Goal: Task Accomplishment & Management: Manage account settings

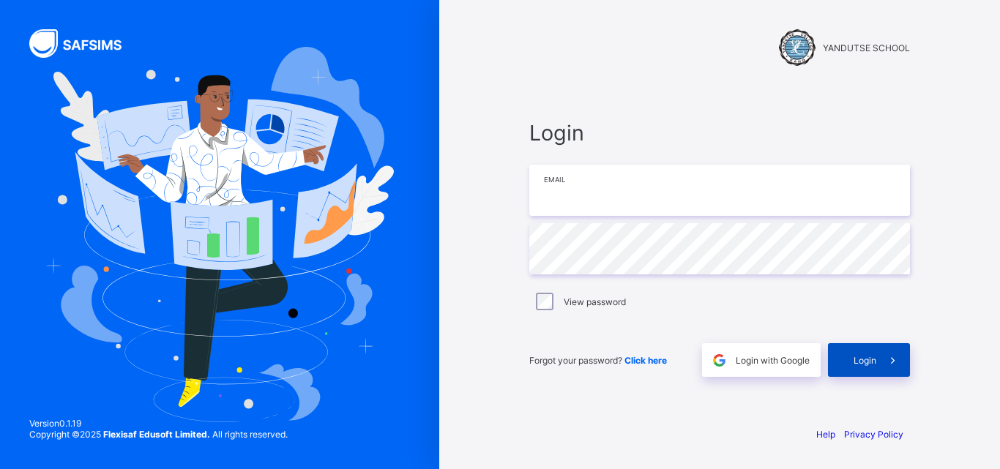
type input "**********"
click at [869, 362] on span "Login" at bounding box center [864, 360] width 23 height 11
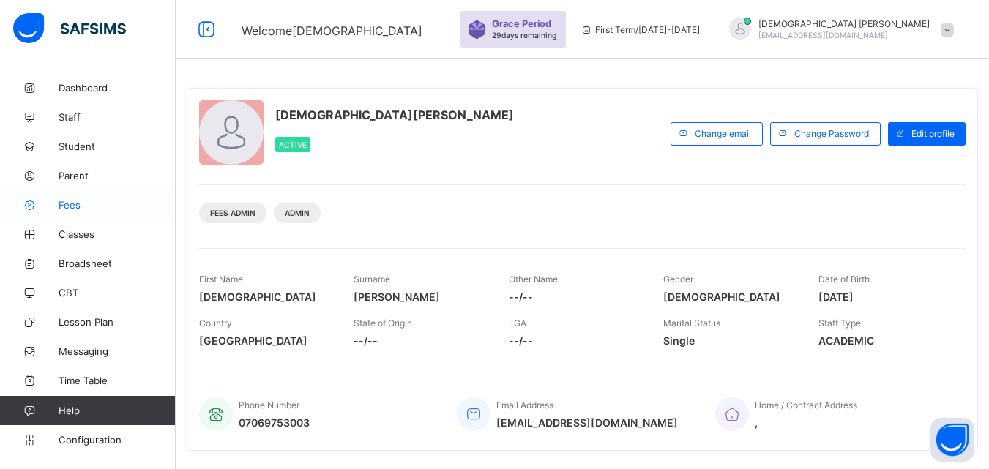
click at [75, 209] on span "Fees" at bounding box center [117, 205] width 117 height 12
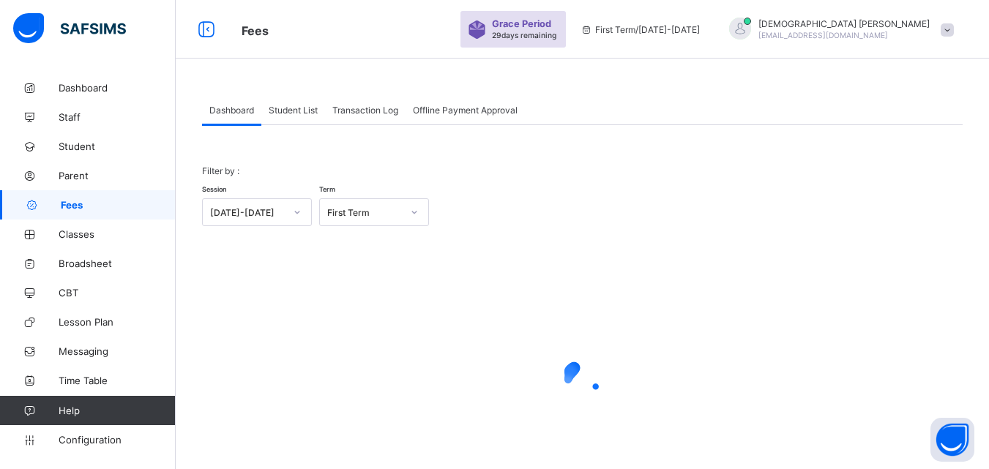
click at [295, 108] on span "Student List" at bounding box center [293, 110] width 49 height 11
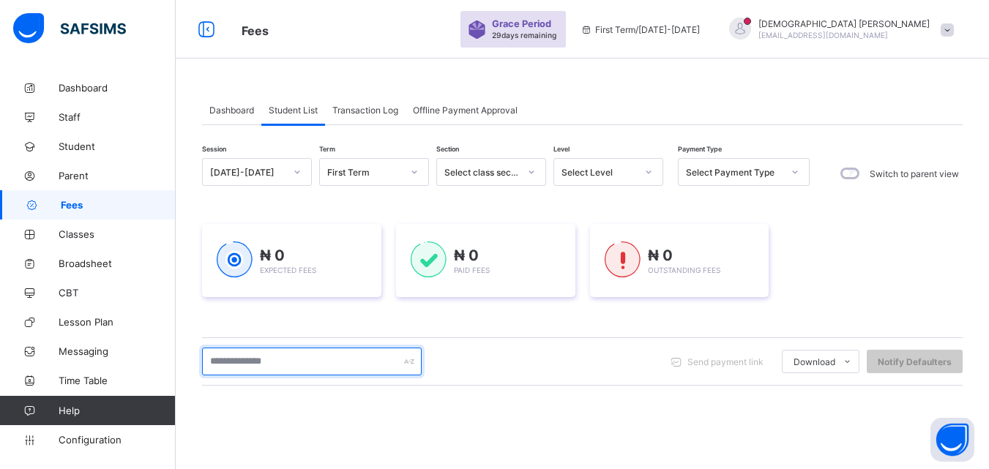
click at [340, 367] on input "text" at bounding box center [312, 362] width 220 height 28
type input "*"
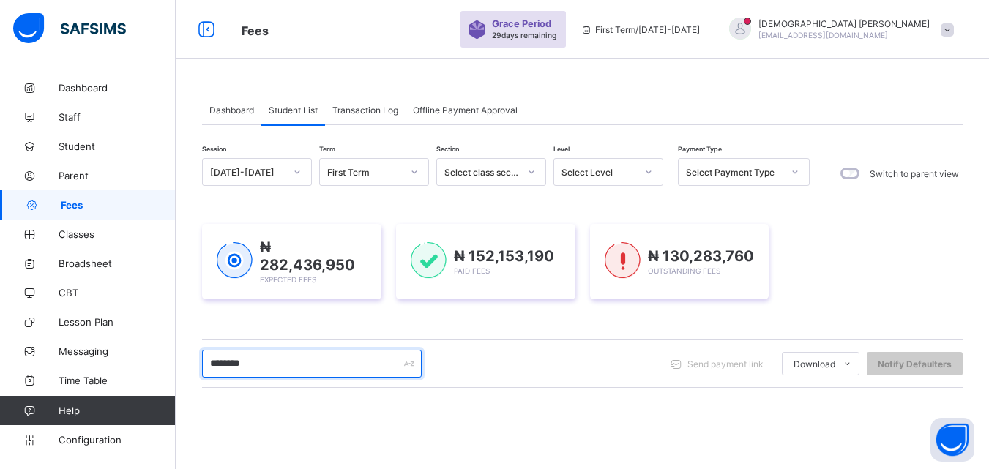
type input "********"
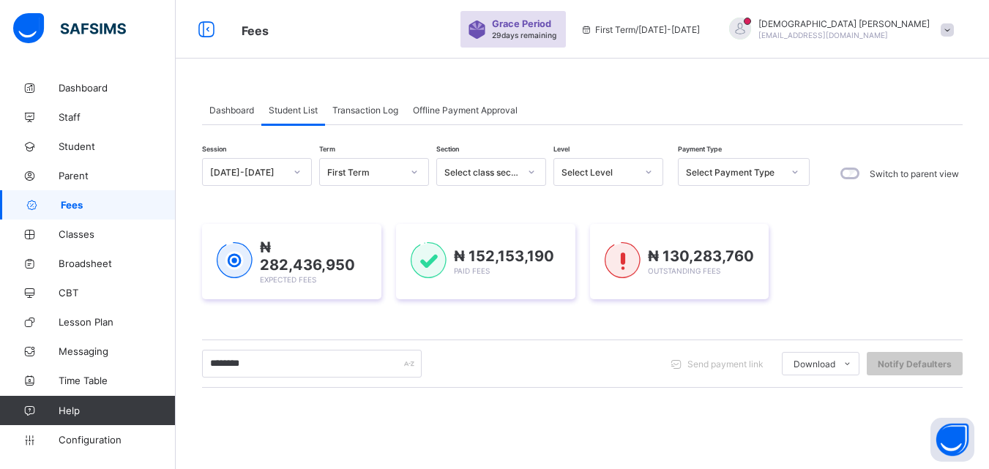
click at [649, 168] on icon at bounding box center [648, 172] width 9 height 15
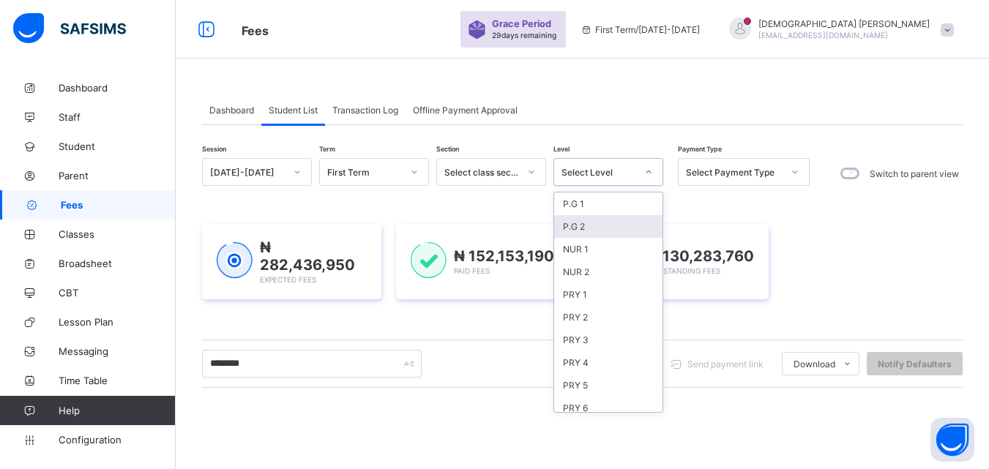
click at [577, 233] on div "P.G 2" at bounding box center [608, 226] width 108 height 23
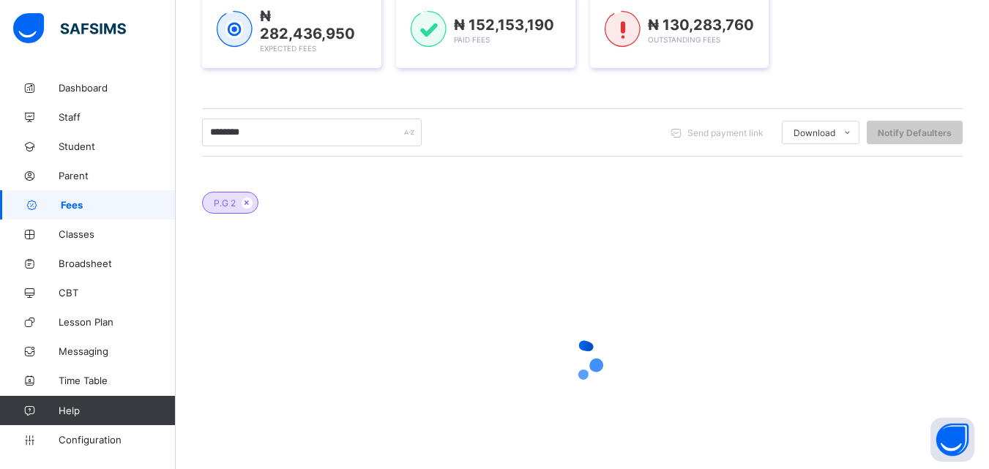
scroll to position [221, 0]
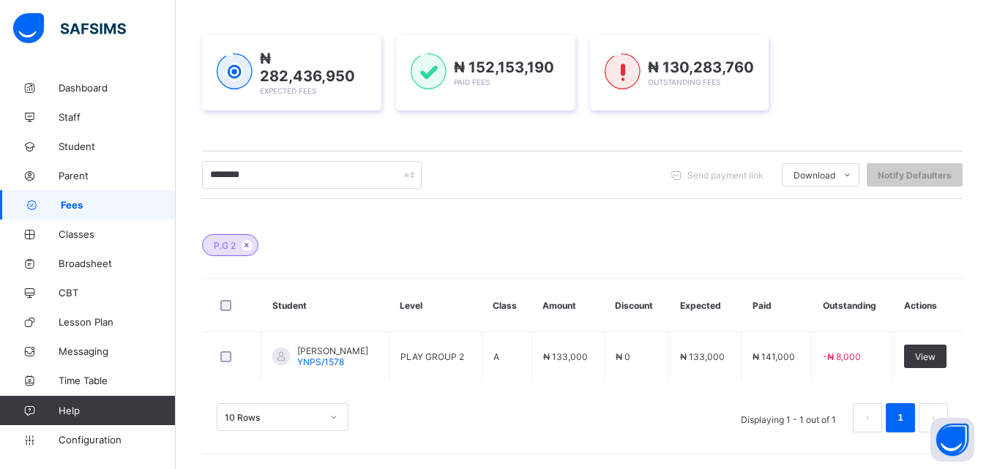
click at [520, 206] on div "Session [DATE]-[DATE] Term First Term Section Select class section Level option…" at bounding box center [582, 192] width 760 height 510
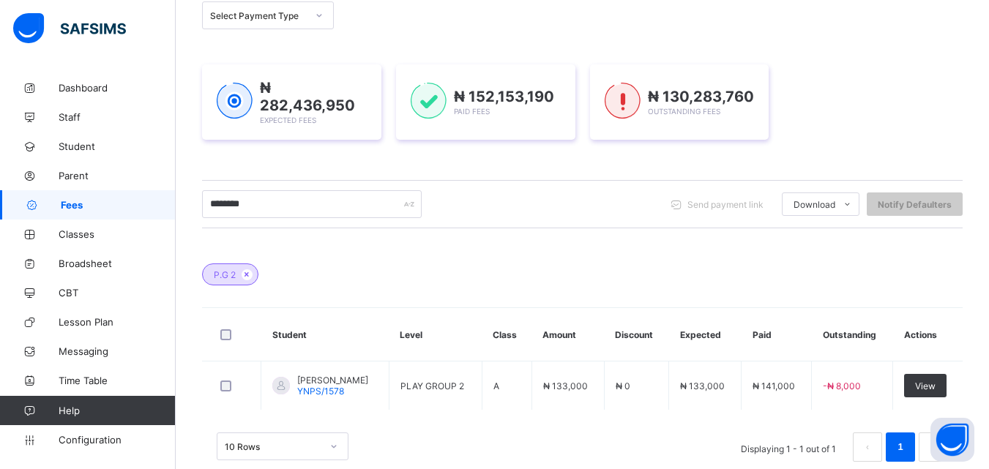
scroll to position [162, 0]
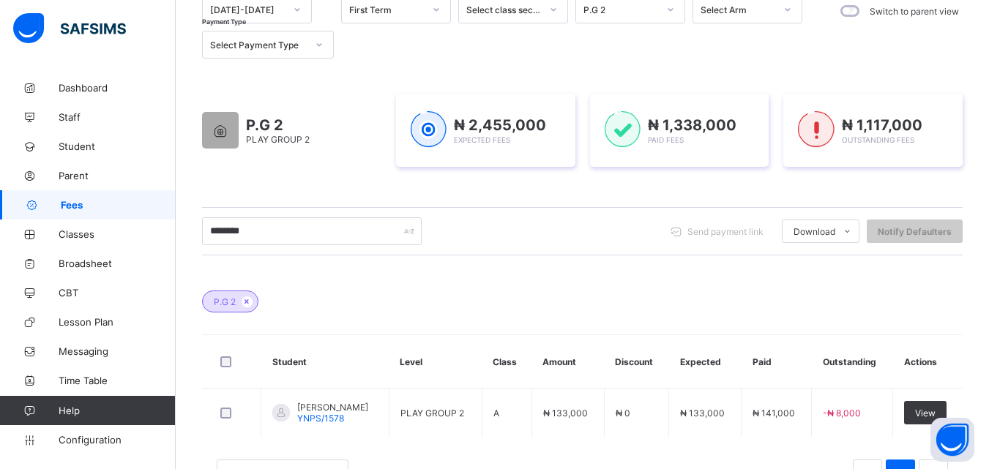
click at [597, 22] on div "Session [DATE]-[DATE] Term First Term Section Select class section Level P.G 2 …" at bounding box center [505, 27] width 607 height 63
click at [542, 225] on div "******** Send payment link Download Students Payment Students Payment Status St…" at bounding box center [582, 231] width 760 height 28
click at [667, 17] on icon at bounding box center [670, 9] width 9 height 15
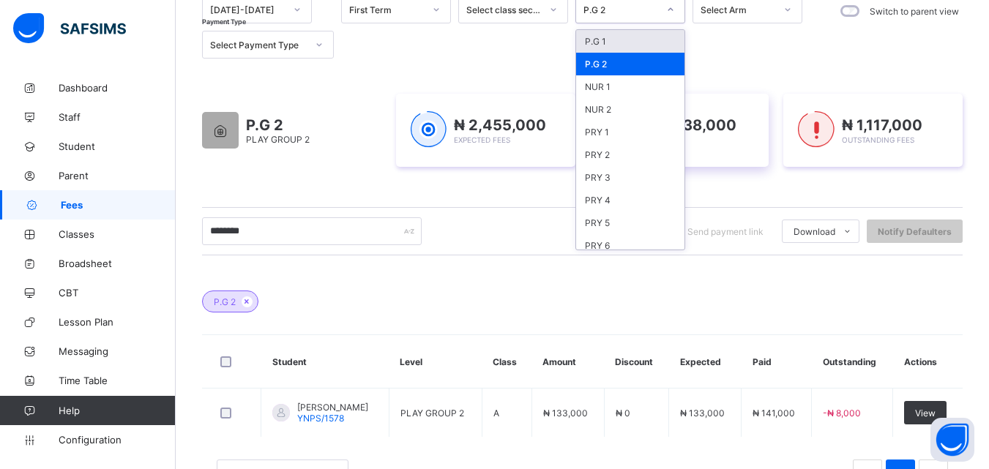
scroll to position [133, 0]
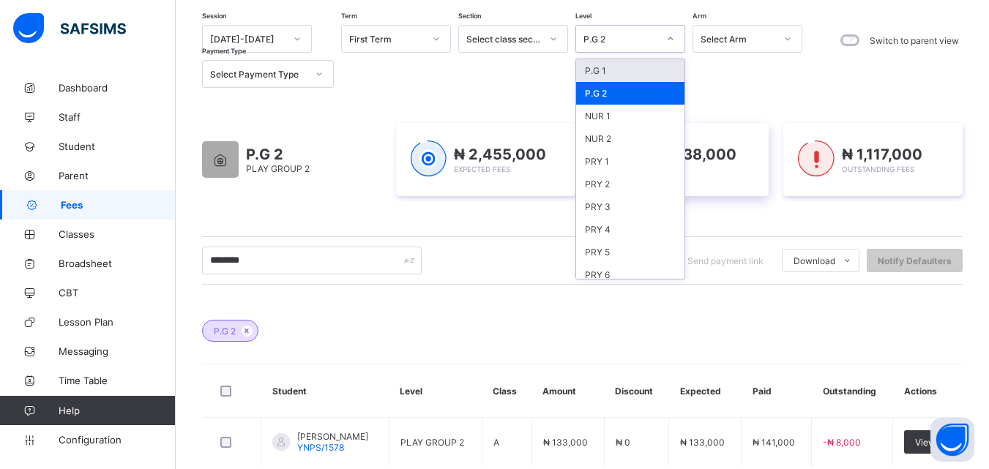
click at [610, 120] on div "NUR 1" at bounding box center [630, 116] width 108 height 23
click at [609, 137] on div "₦ 1,338,000 Paid Fees" at bounding box center [679, 159] width 179 height 73
click at [609, 140] on div "₦ 1,338,000 Paid Fees" at bounding box center [679, 159] width 179 height 73
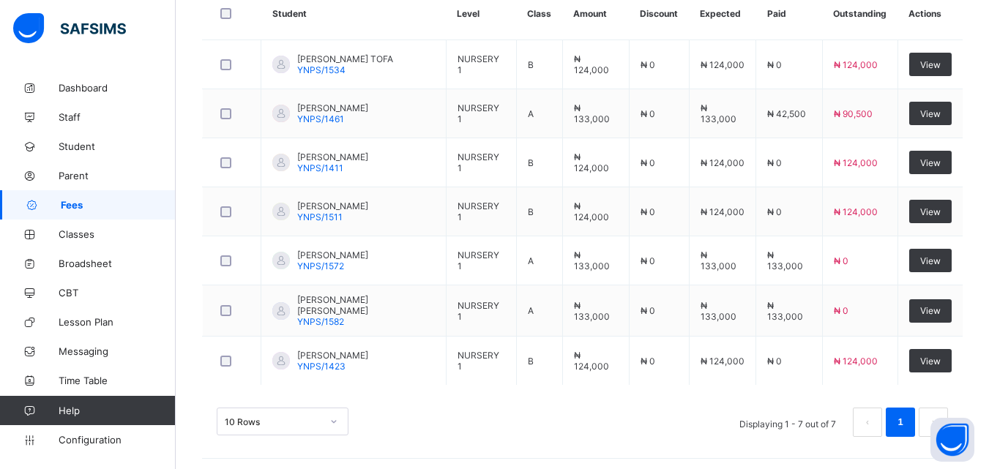
scroll to position [515, 0]
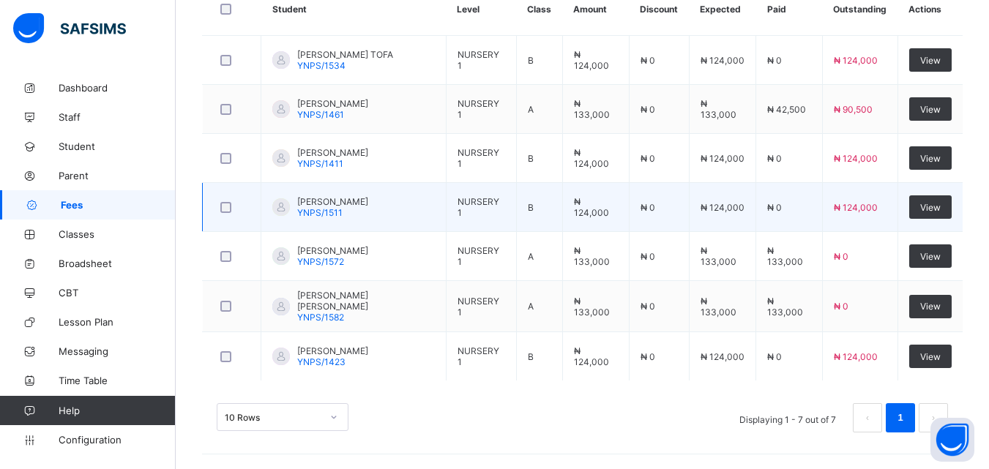
click at [368, 201] on span "[PERSON_NAME]" at bounding box center [332, 201] width 71 height 11
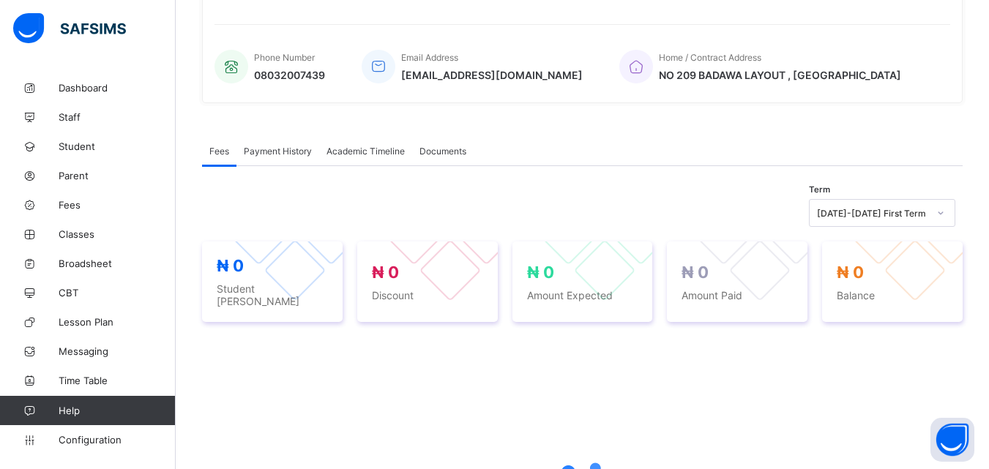
scroll to position [515, 0]
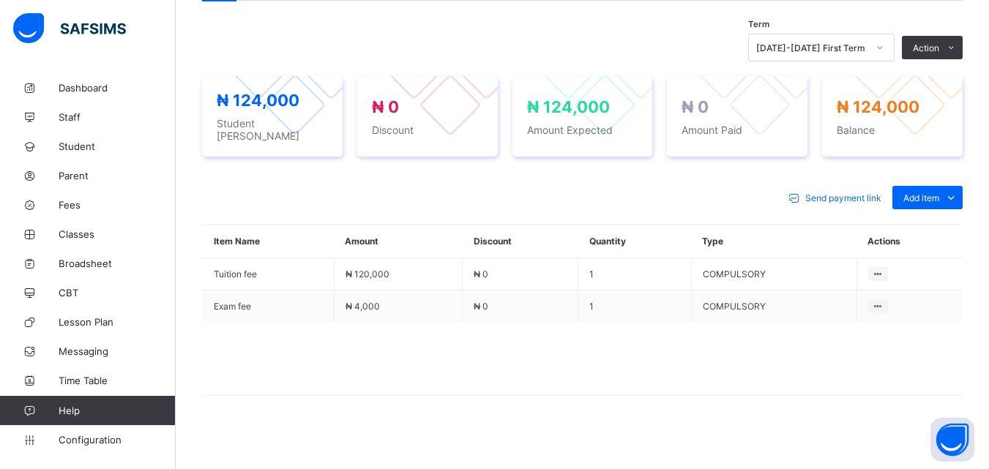
click at [400, 176] on div "Send payment link Add item Optional items Special bill Item Name Amount Discoun…" at bounding box center [582, 298] width 760 height 254
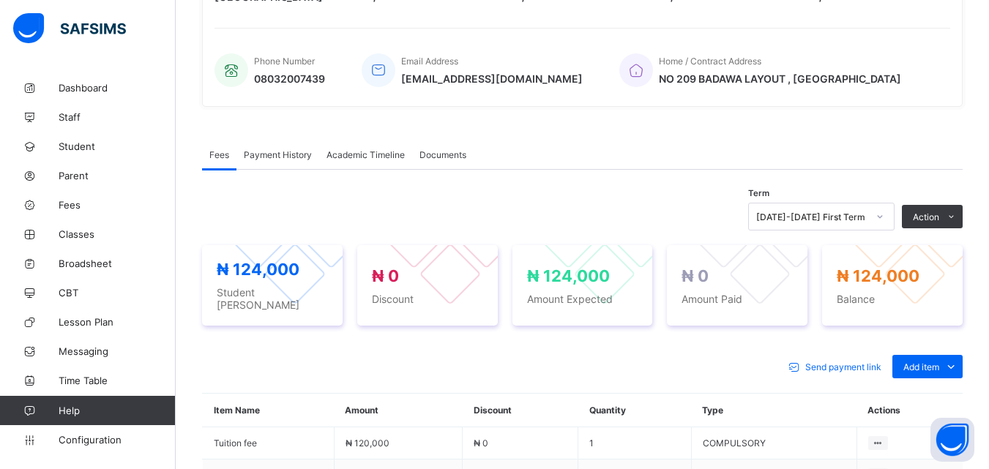
scroll to position [288, 0]
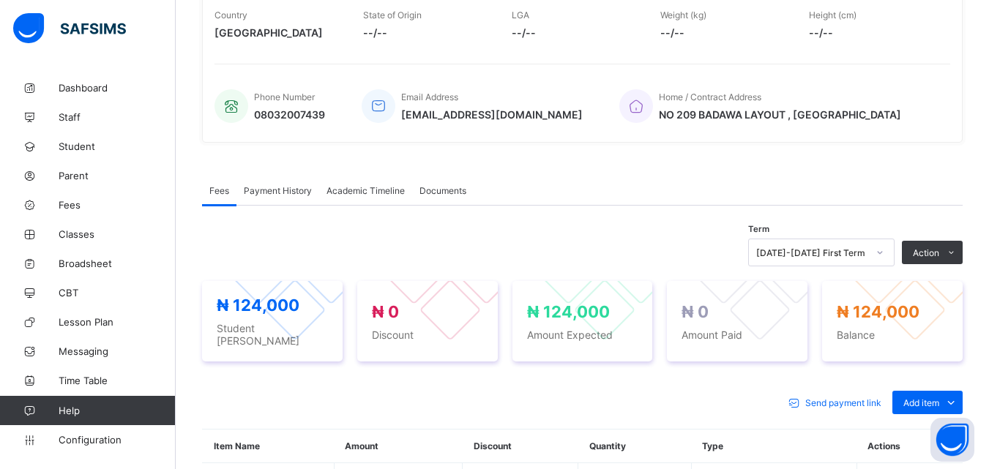
click at [464, 214] on div "Term [DATE]-[DATE] First Term Action Receive Payment Manage Discount Send Email…" at bounding box center [582, 422] width 760 height 432
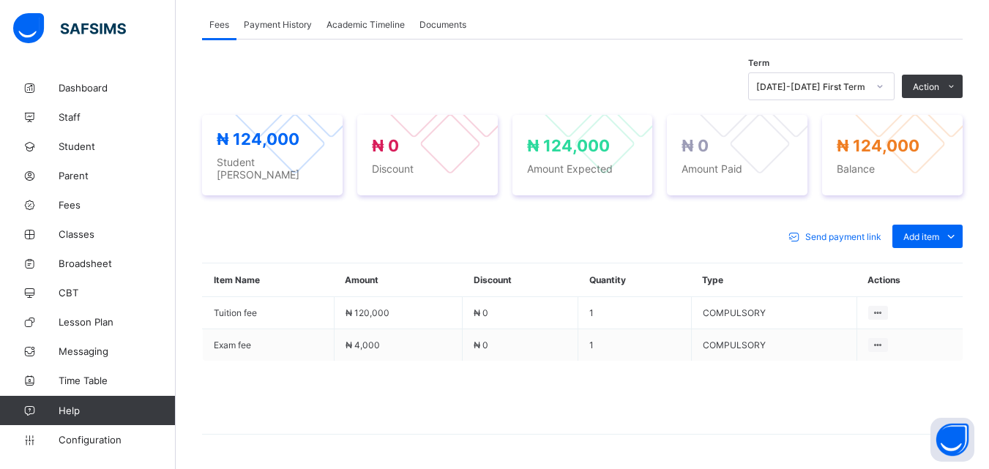
scroll to position [464, 0]
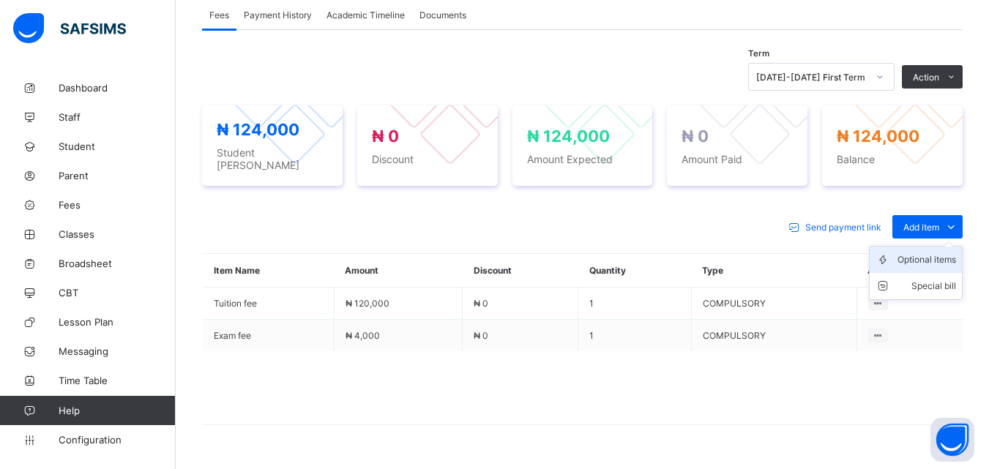
click at [953, 252] on div "Optional items" at bounding box center [926, 259] width 59 height 15
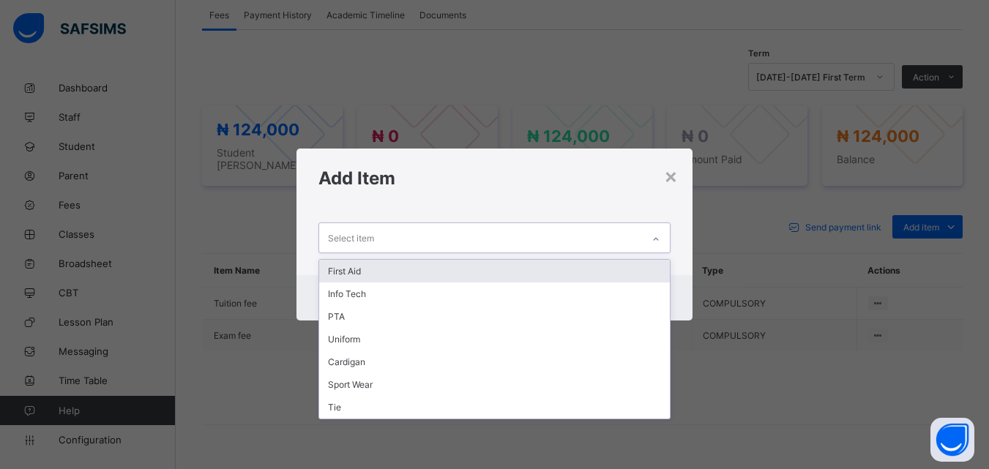
click at [654, 236] on icon at bounding box center [655, 239] width 9 height 15
click at [362, 279] on div "First Aid" at bounding box center [494, 271] width 350 height 23
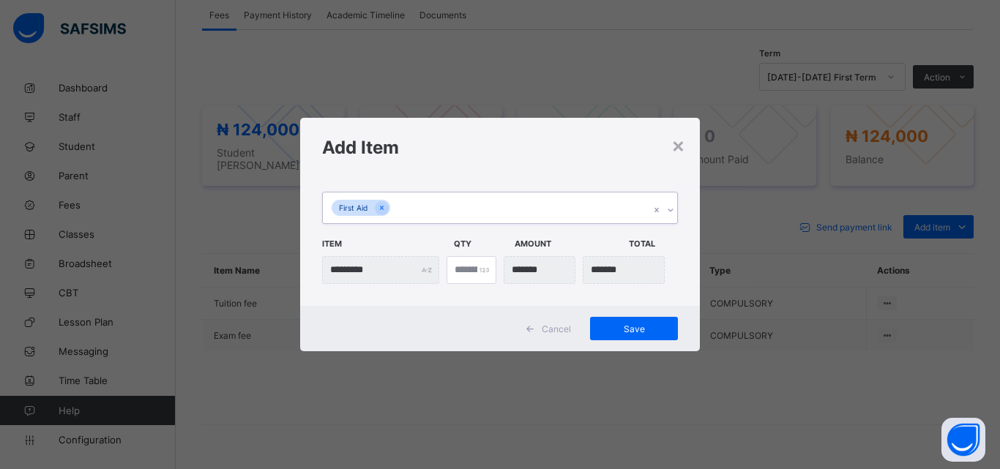
click at [673, 206] on icon at bounding box center [670, 210] width 9 height 15
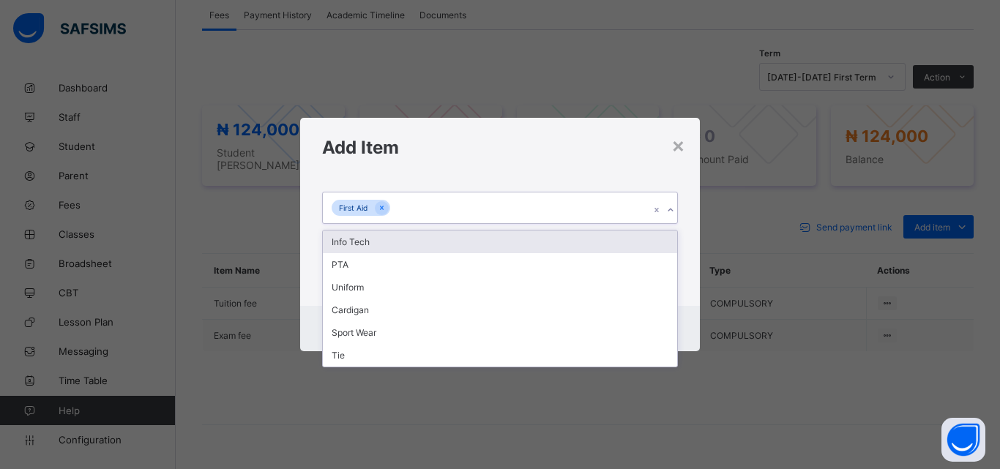
click at [373, 239] on div "Info Tech" at bounding box center [500, 242] width 354 height 23
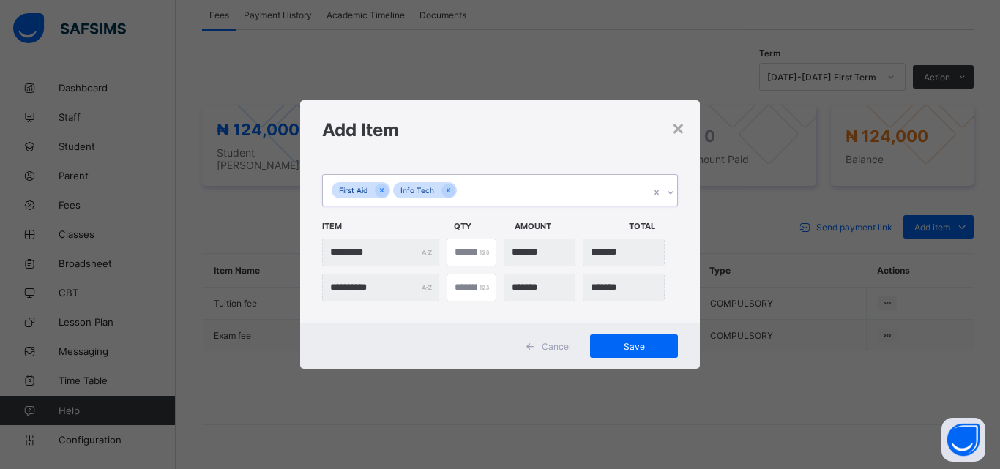
click at [670, 189] on icon at bounding box center [670, 192] width 9 height 15
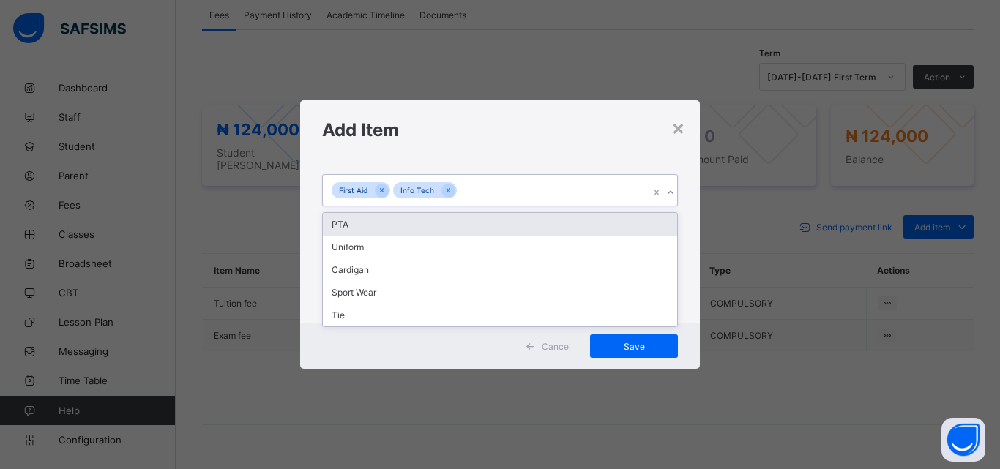
click at [353, 227] on div "PTA" at bounding box center [500, 224] width 354 height 23
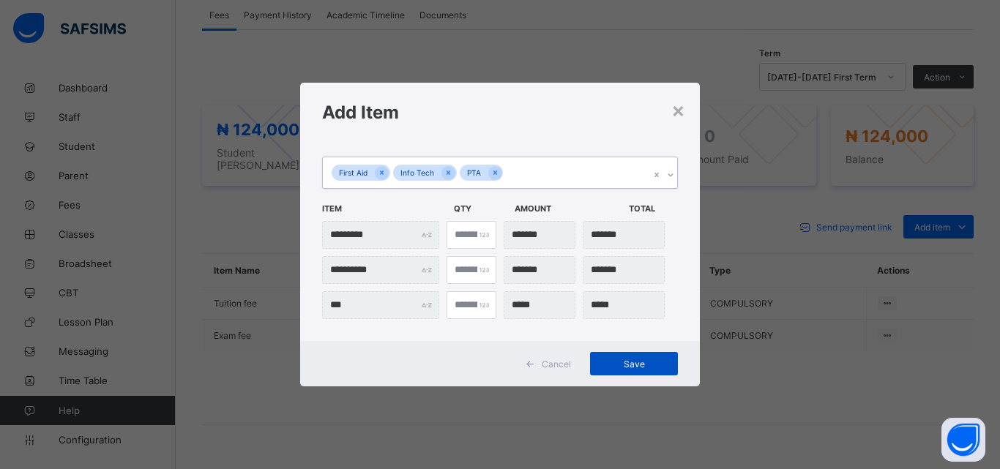
click at [632, 359] on span "Save" at bounding box center [634, 364] width 66 height 11
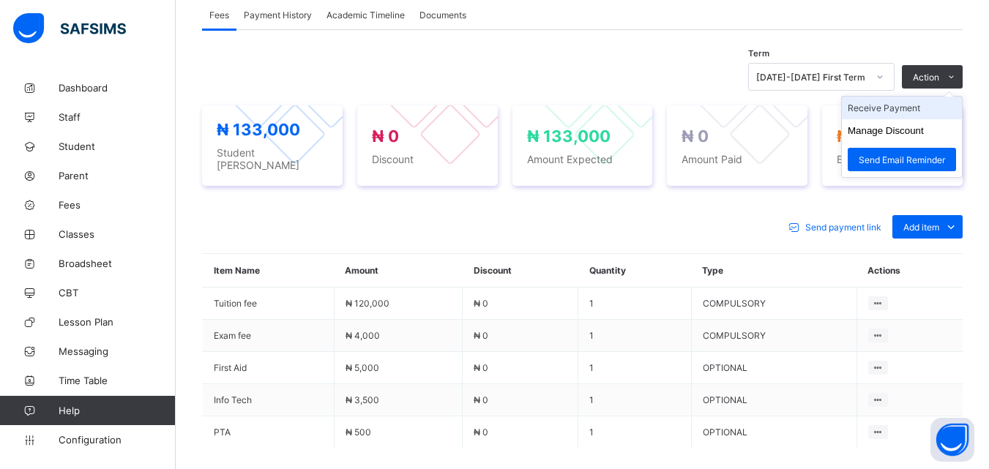
click at [919, 107] on li "Receive Payment" at bounding box center [902, 108] width 120 height 23
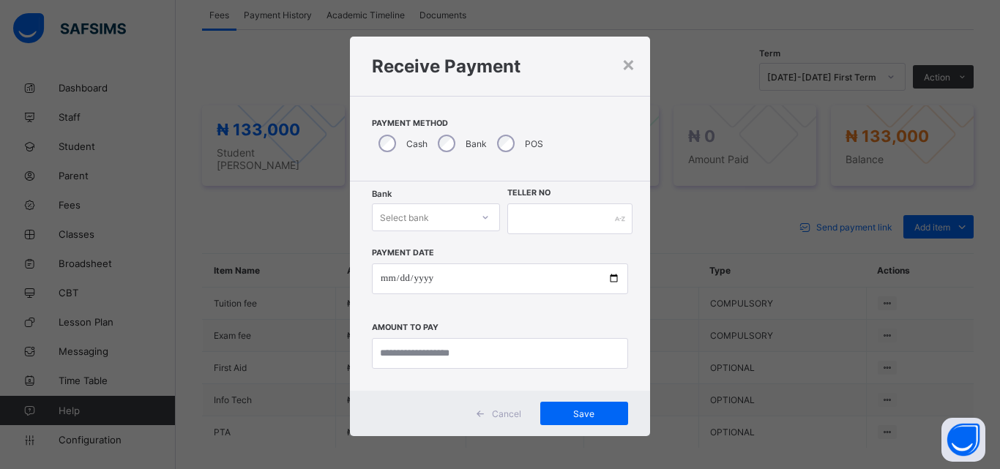
click at [479, 212] on div at bounding box center [485, 217] width 25 height 23
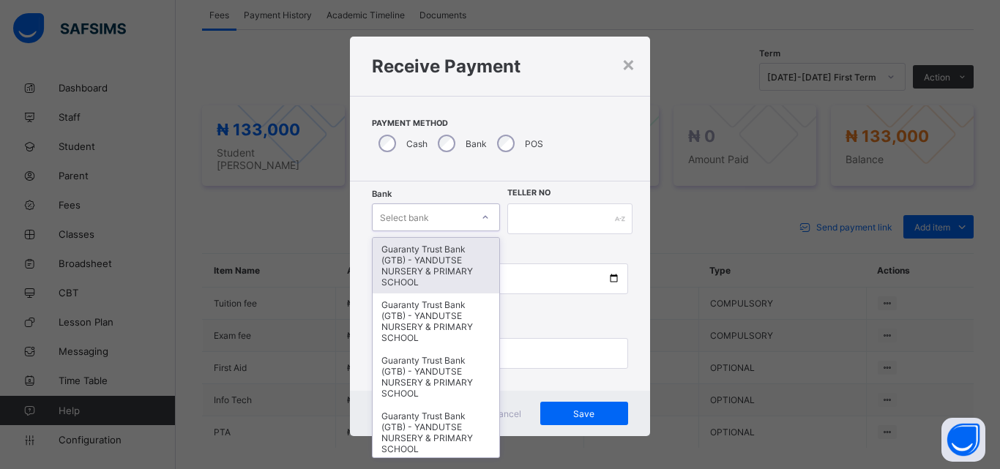
type input "*"
click at [442, 254] on div "Guaranty Trust Bank (GTB) - YANDUTSE NURSERY & PRIMARY SCHOOL" at bounding box center [436, 266] width 127 height 56
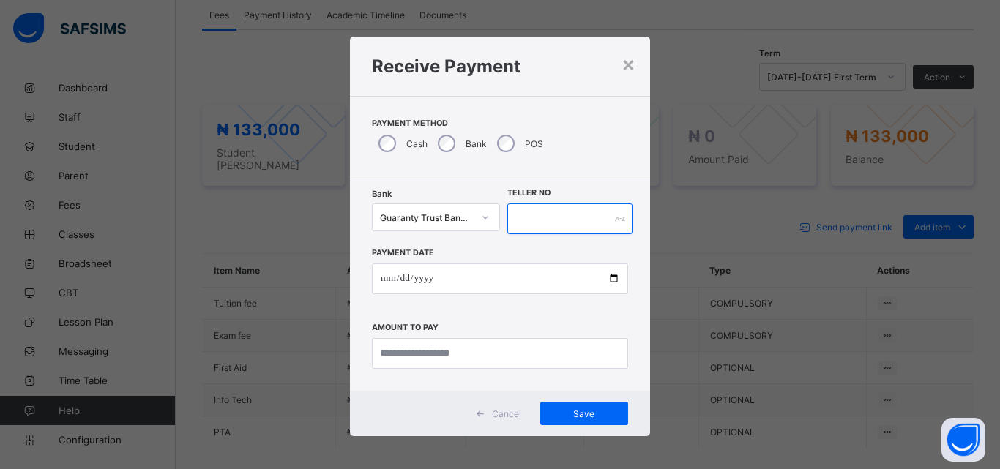
click at [596, 217] on input "text" at bounding box center [569, 218] width 125 height 31
type input "****"
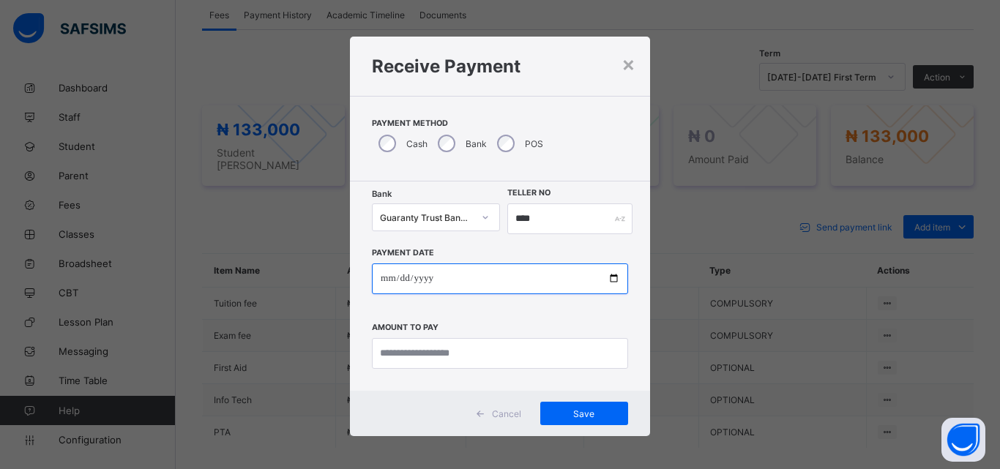
click at [607, 281] on input "date" at bounding box center [500, 278] width 256 height 31
type input "**********"
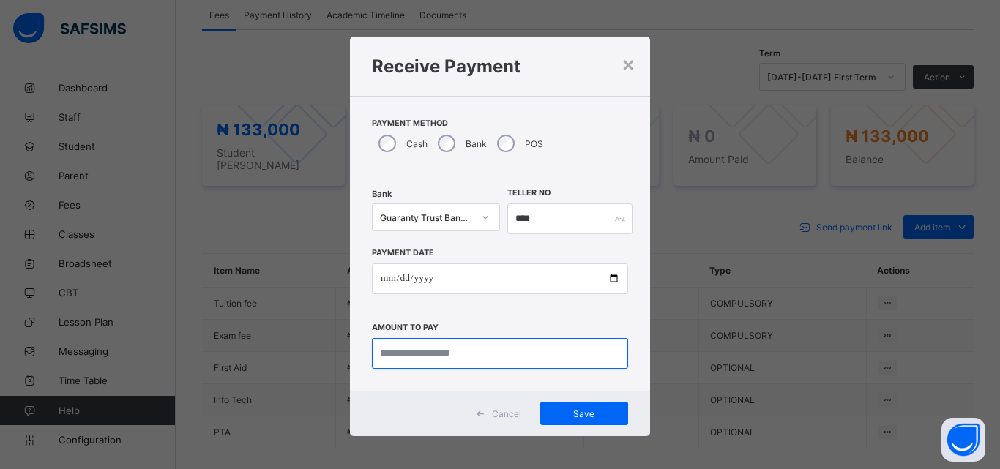
click at [555, 359] on input "currency" at bounding box center [500, 353] width 256 height 31
type input "*********"
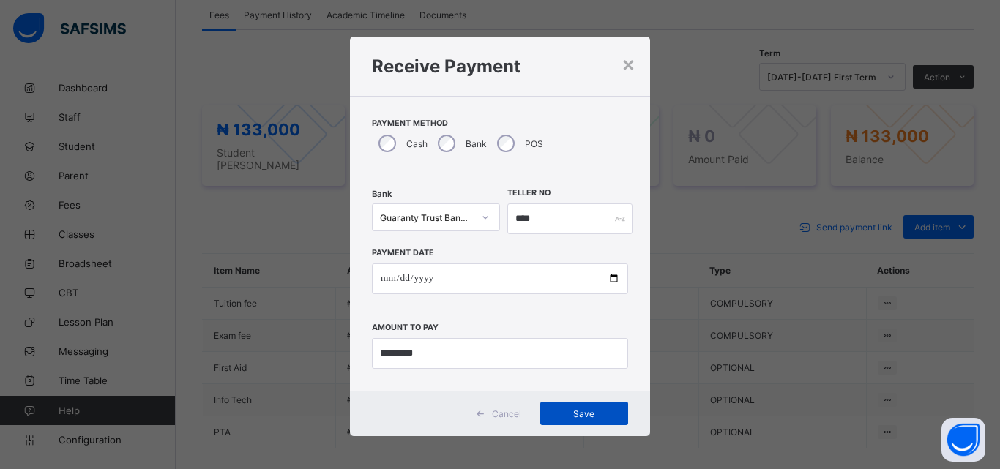
click at [573, 411] on span "Save" at bounding box center [584, 413] width 66 height 11
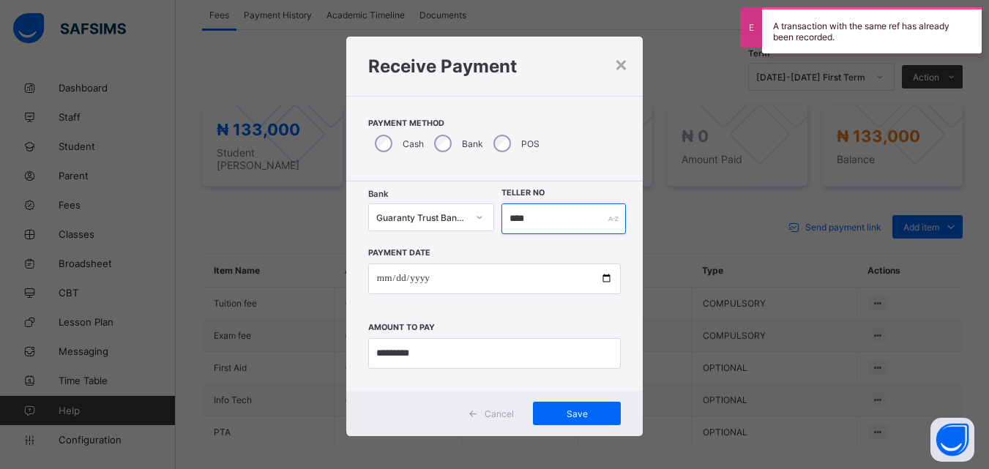
click at [533, 217] on input "****" at bounding box center [563, 218] width 124 height 31
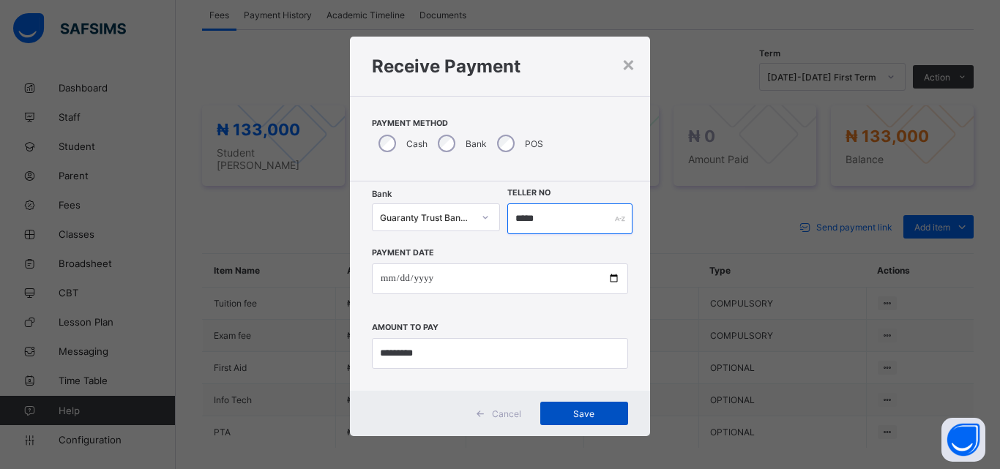
type input "*****"
click at [583, 411] on span "Save" at bounding box center [584, 413] width 66 height 11
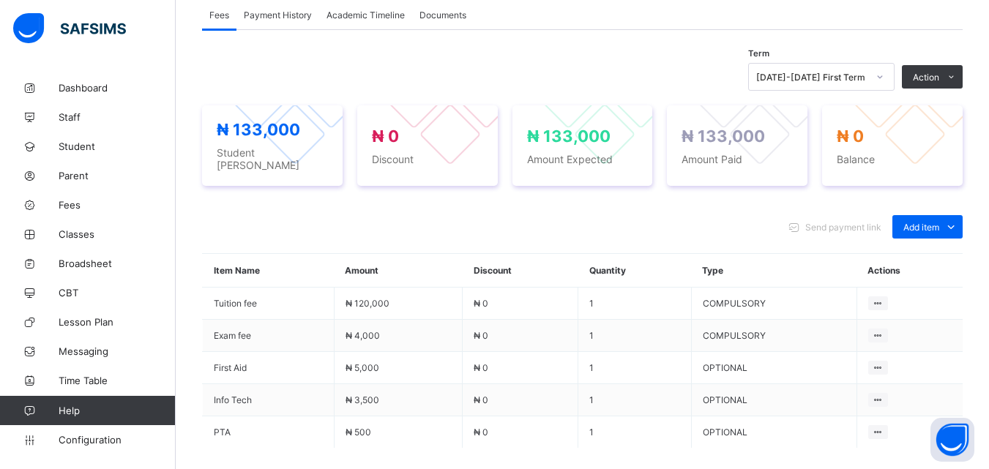
click at [277, 12] on span "Payment History" at bounding box center [278, 15] width 68 height 11
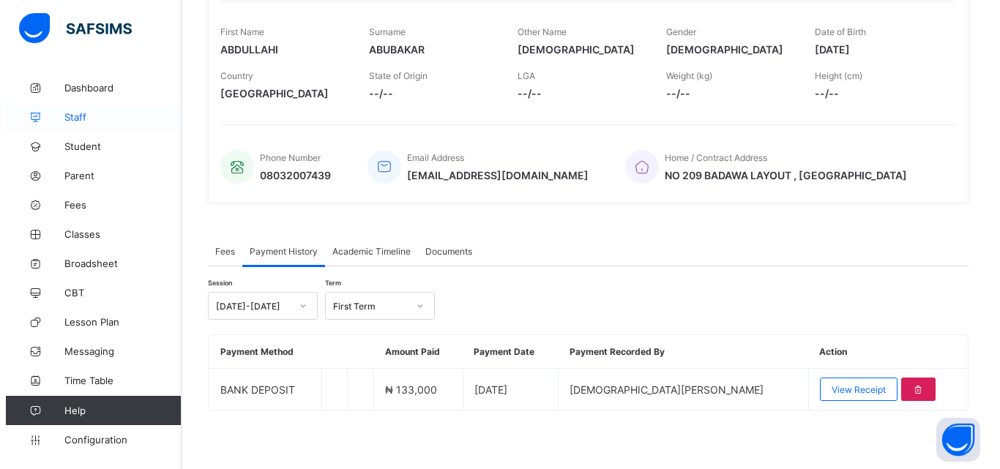
scroll to position [228, 0]
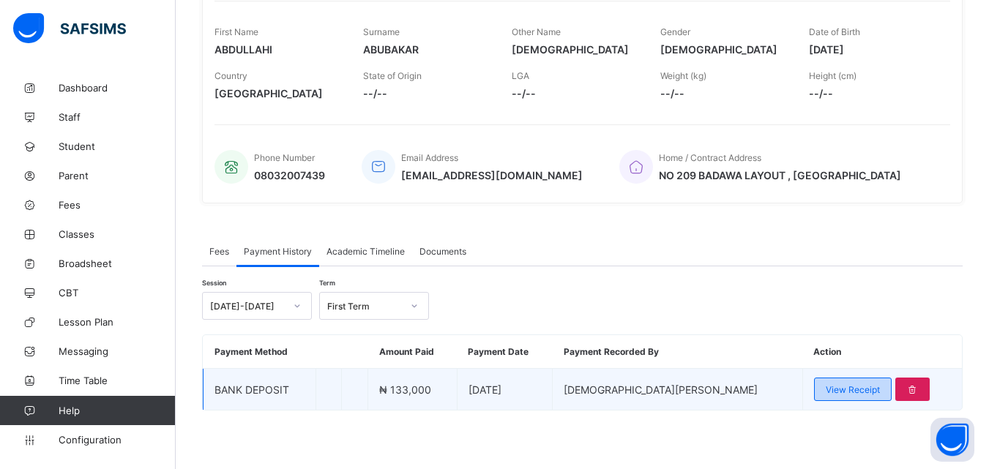
click at [831, 393] on span "View Receipt" at bounding box center [853, 389] width 54 height 11
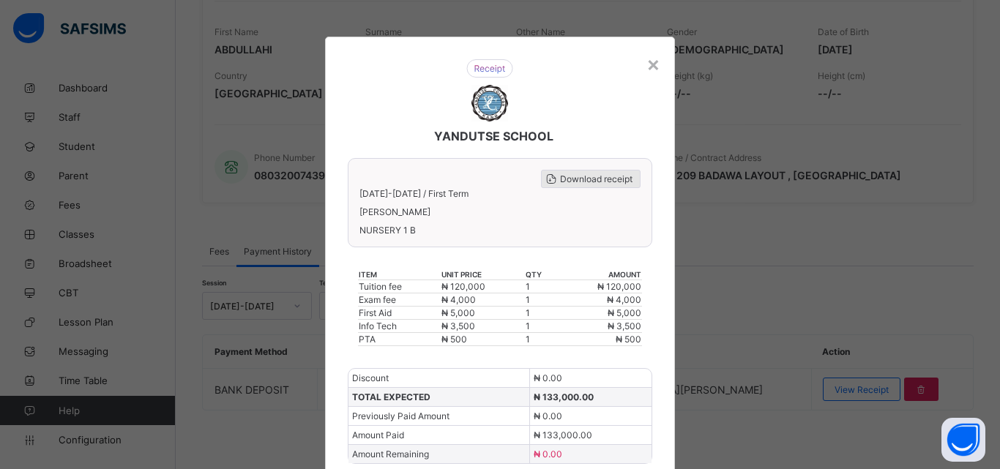
click at [572, 181] on span "Download receipt" at bounding box center [596, 178] width 72 height 11
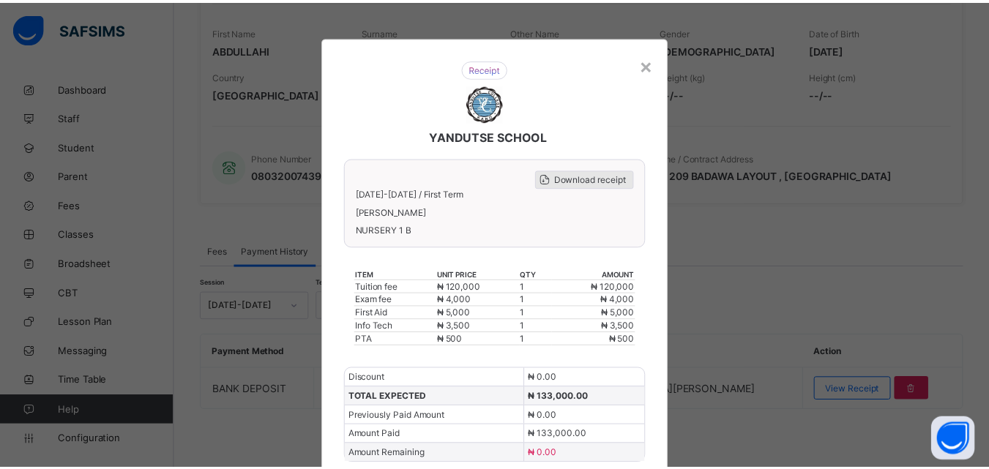
scroll to position [0, 0]
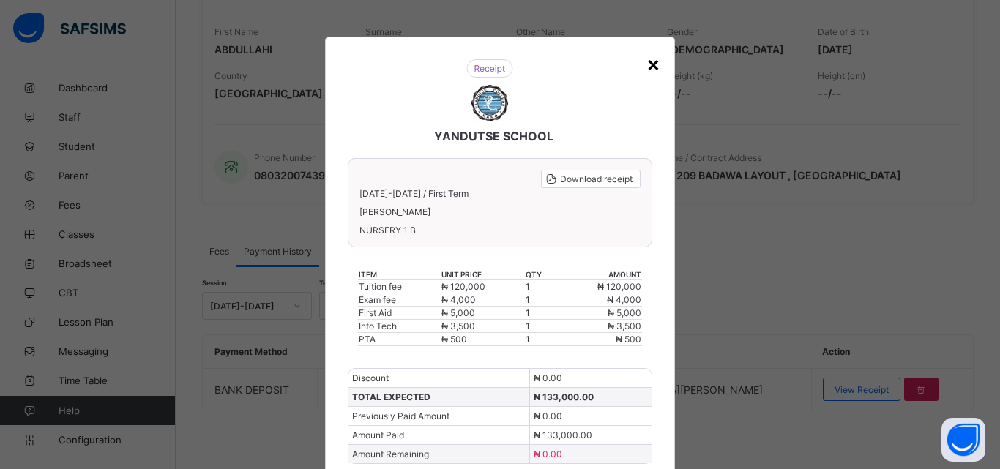
click at [654, 65] on div "×" at bounding box center [653, 63] width 14 height 25
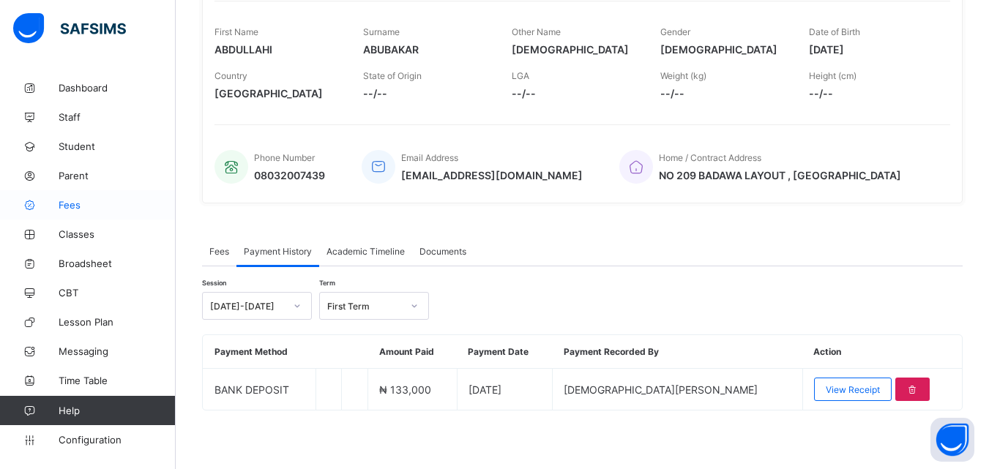
click at [67, 201] on span "Fees" at bounding box center [117, 205] width 117 height 12
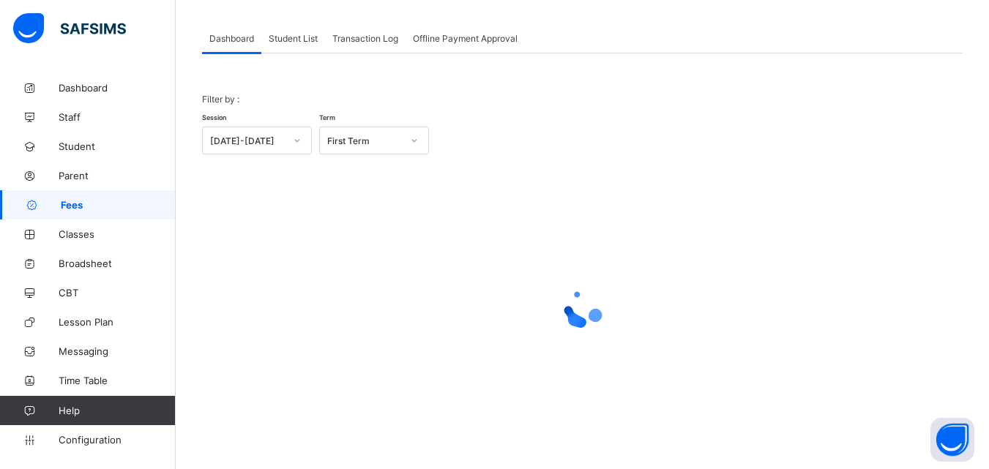
scroll to position [72, 0]
click at [289, 38] on span "Student List" at bounding box center [293, 38] width 49 height 11
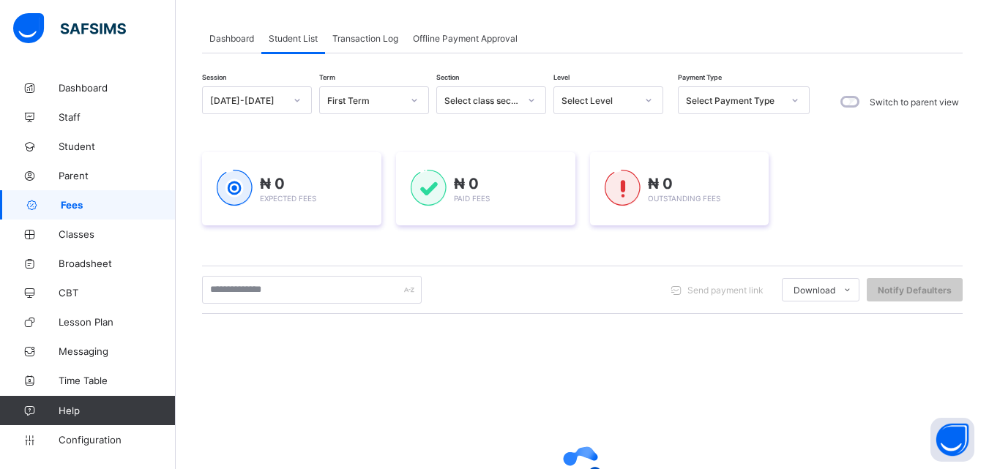
click at [644, 102] on icon at bounding box center [648, 100] width 9 height 15
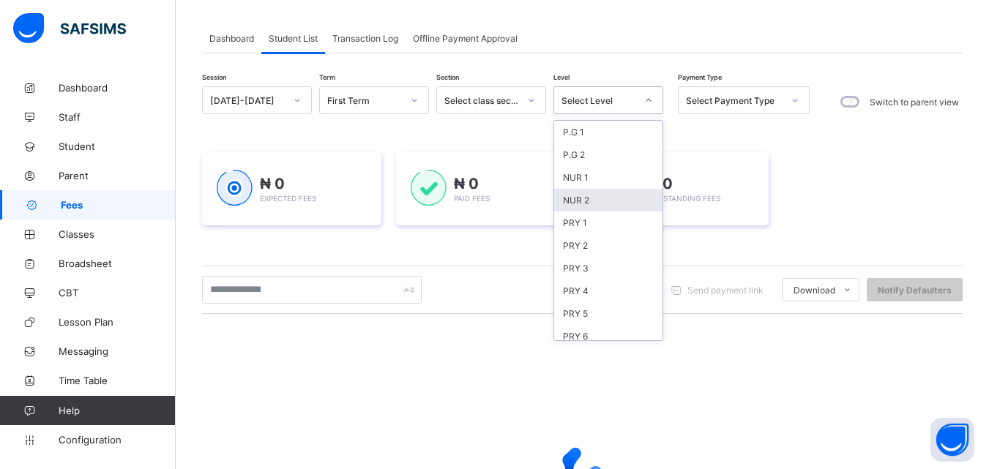
click at [583, 197] on div "NUR 2" at bounding box center [608, 200] width 108 height 23
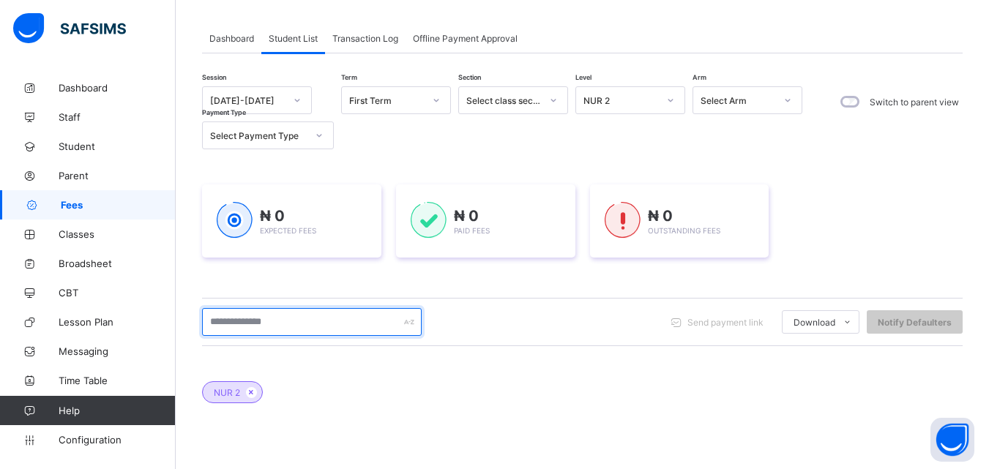
click at [278, 321] on input "text" at bounding box center [312, 322] width 220 height 28
type input "********"
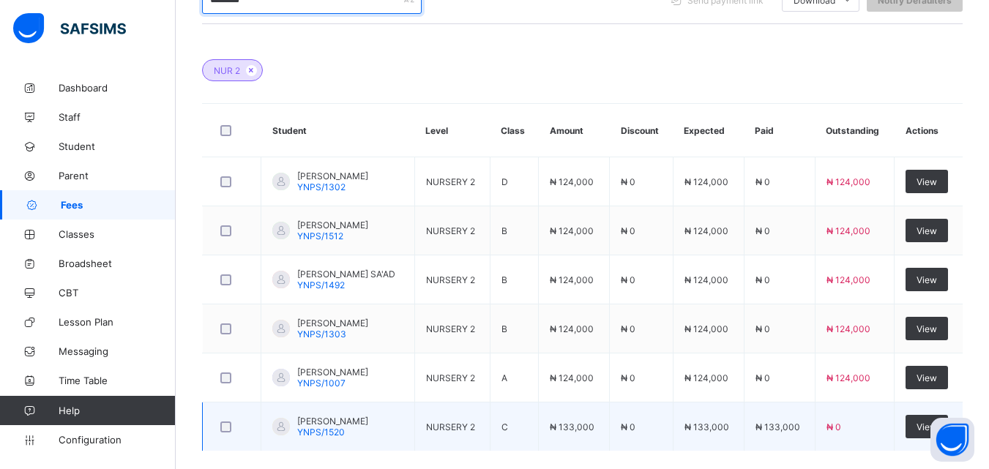
scroll to position [392, 0]
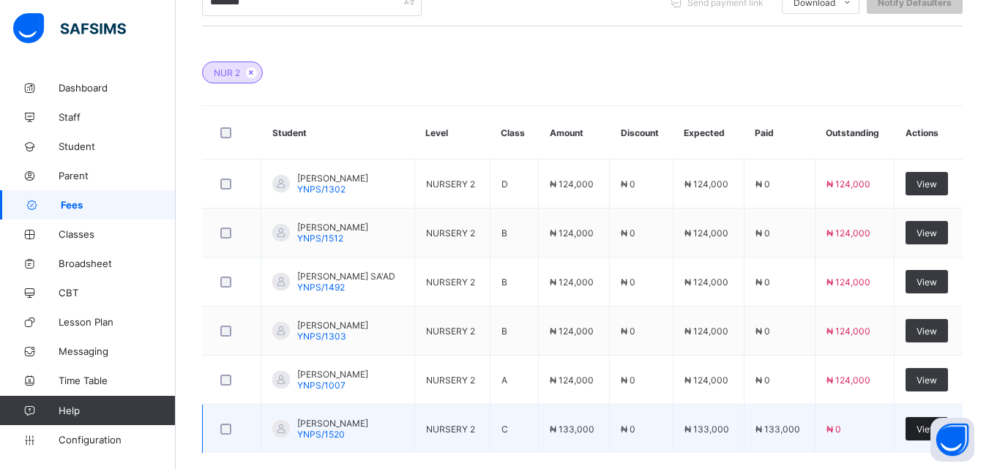
click at [923, 427] on div "View" at bounding box center [926, 428] width 42 height 23
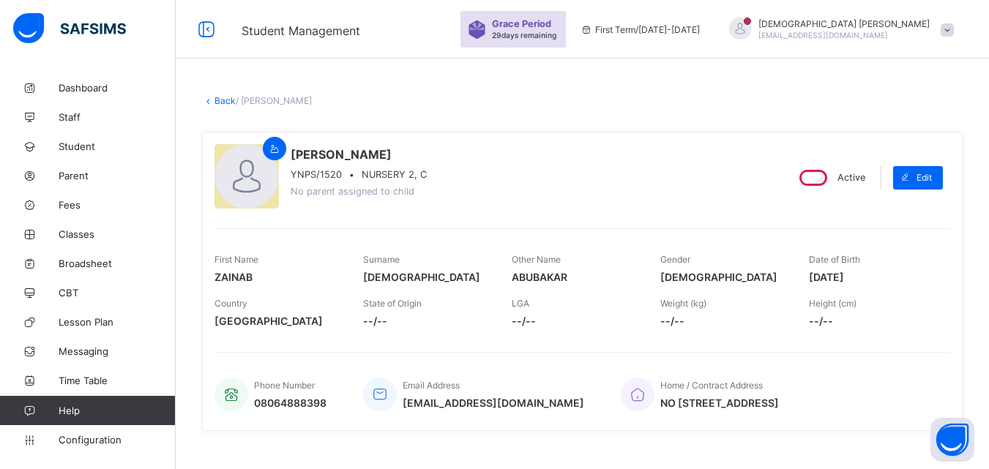
click at [497, 102] on div "Back / [PERSON_NAME]" at bounding box center [582, 100] width 760 height 11
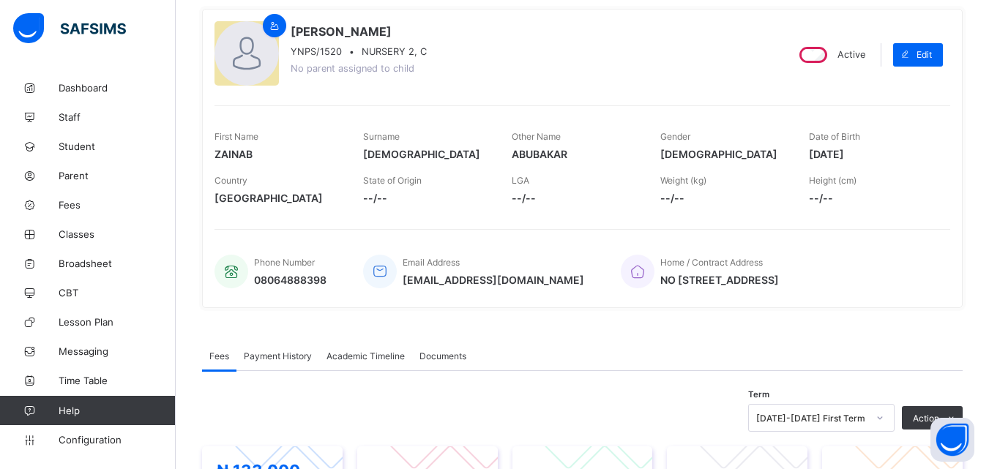
scroll to position [146, 0]
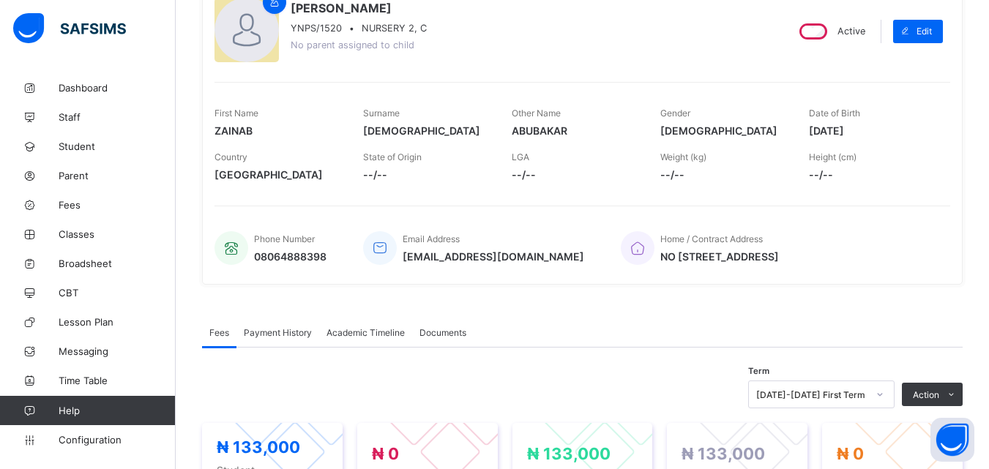
click at [280, 347] on div "Payment History" at bounding box center [277, 332] width 83 height 29
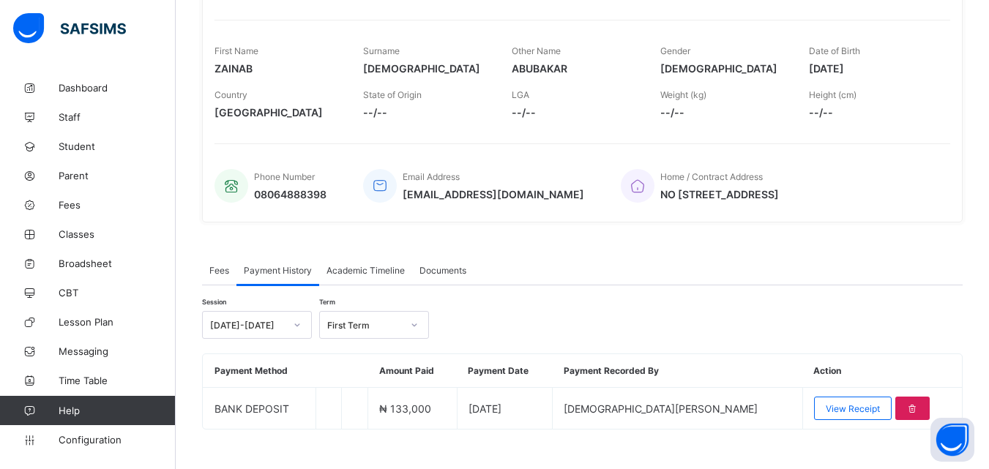
scroll to position [236, 0]
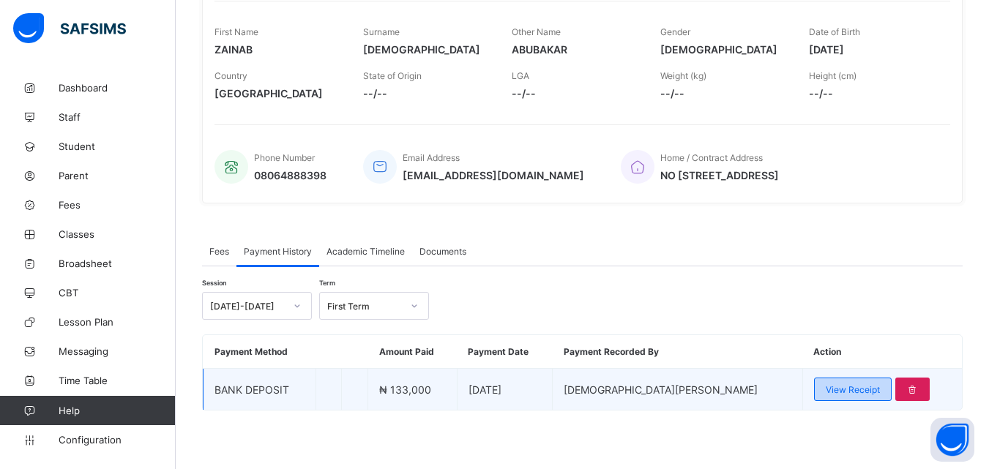
click at [826, 384] on span "View Receipt" at bounding box center [853, 389] width 54 height 11
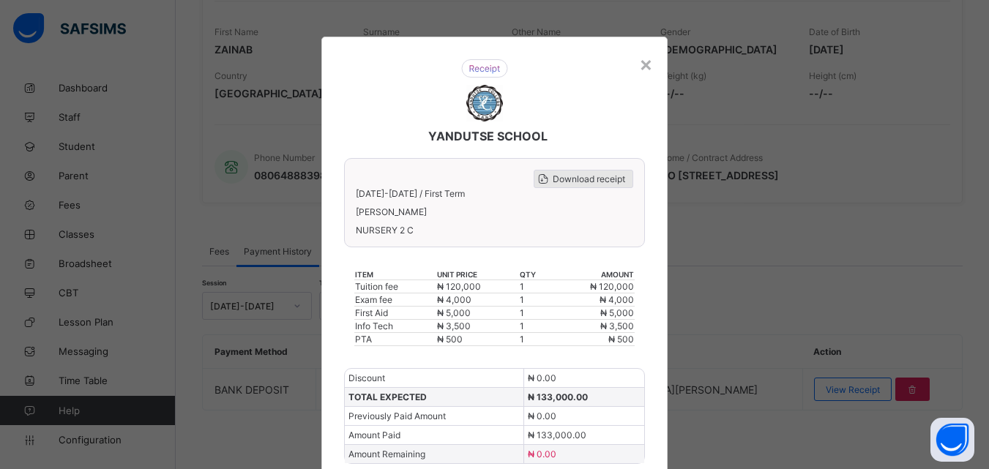
click at [602, 176] on span "Download receipt" at bounding box center [589, 178] width 72 height 11
click at [645, 65] on div "×" at bounding box center [646, 63] width 14 height 25
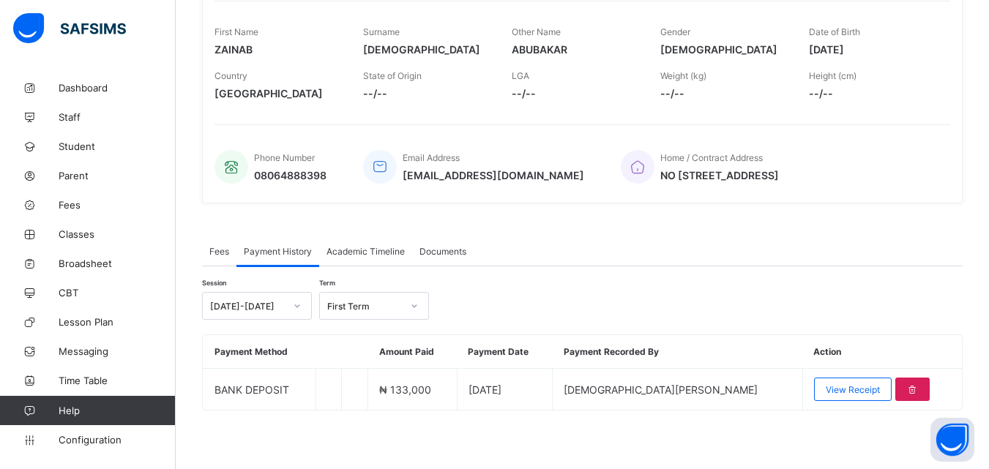
click at [225, 252] on span "Fees" at bounding box center [219, 251] width 20 height 11
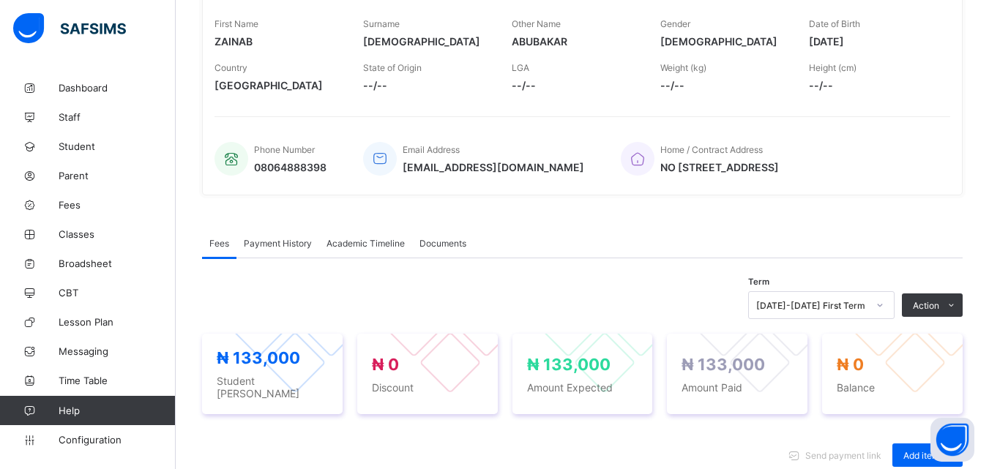
scroll to position [598, 0]
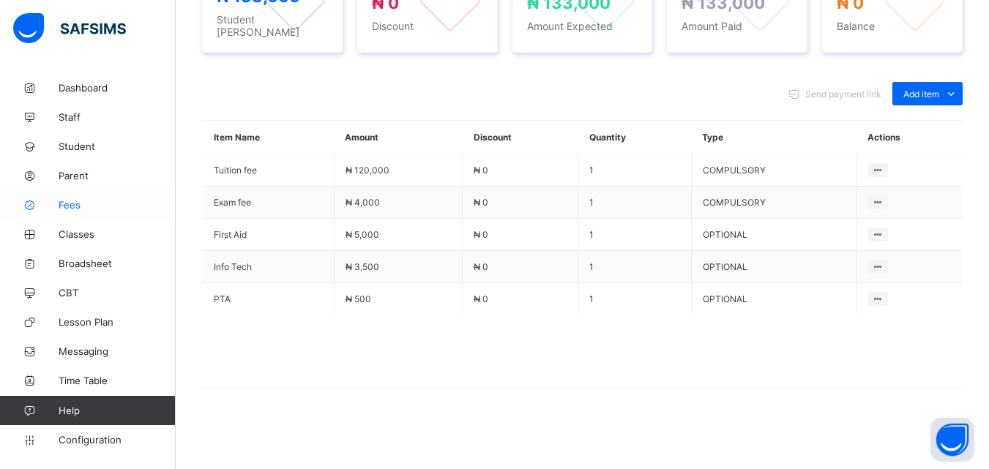
click at [69, 201] on span "Fees" at bounding box center [117, 205] width 117 height 12
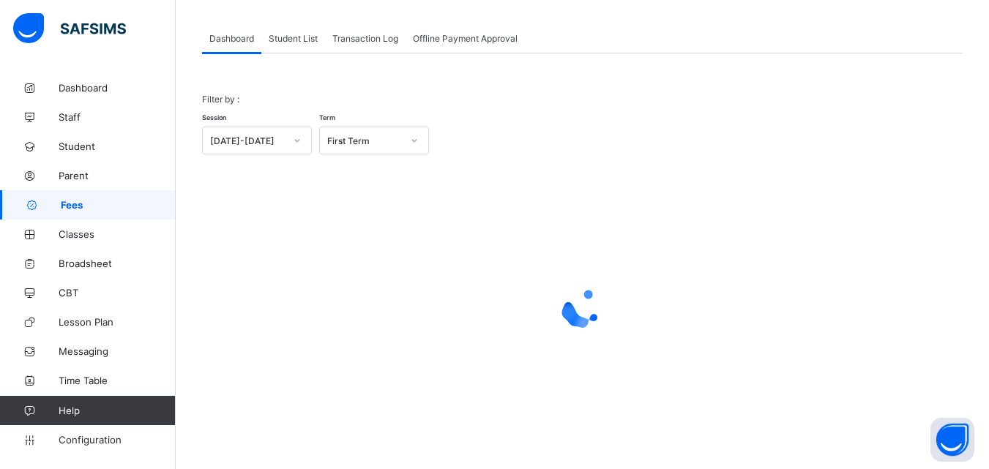
scroll to position [72, 0]
click at [298, 37] on span "Student List" at bounding box center [293, 38] width 49 height 11
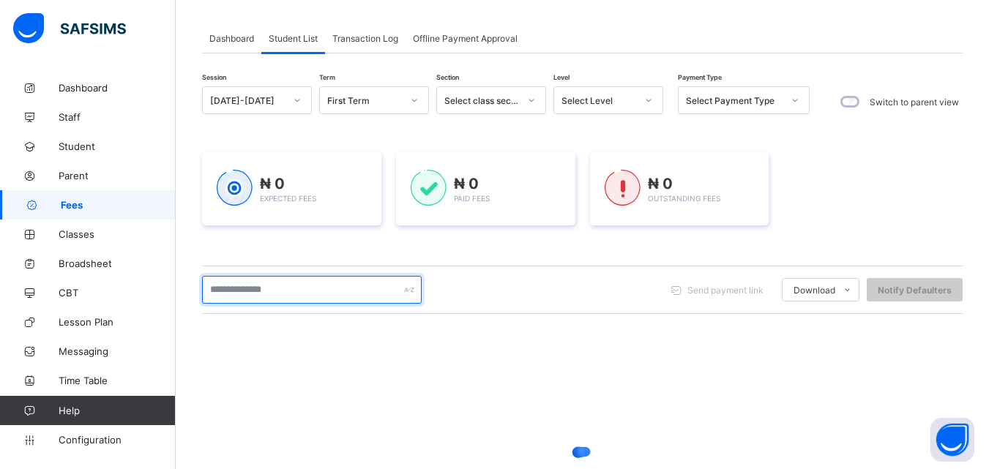
click at [317, 288] on input "text" at bounding box center [312, 290] width 220 height 28
type input "*"
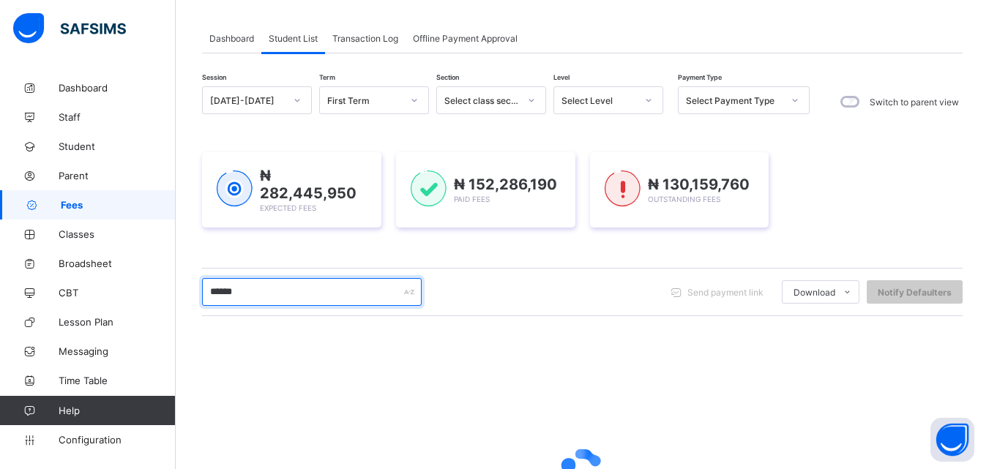
type input "******"
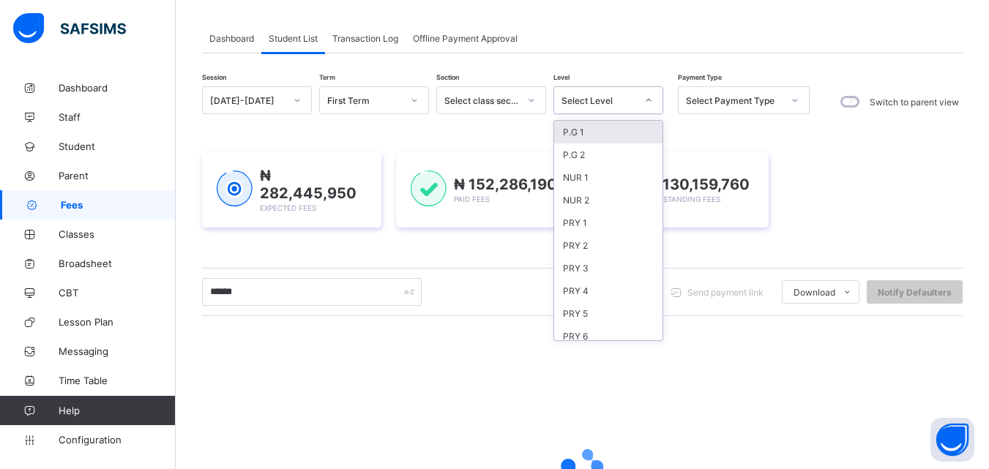
click at [641, 98] on div at bounding box center [648, 100] width 25 height 23
click at [577, 203] on div "NUR 2" at bounding box center [608, 200] width 108 height 23
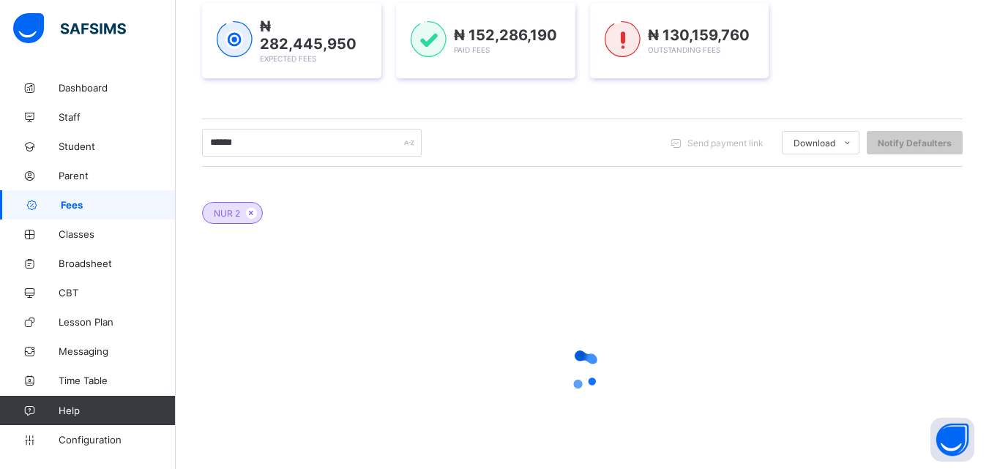
scroll to position [221, 0]
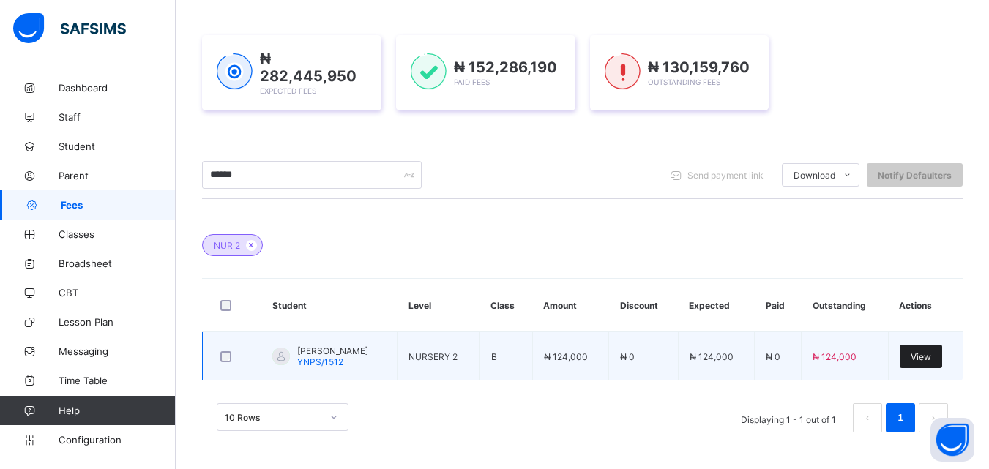
click at [931, 358] on span "View" at bounding box center [920, 356] width 20 height 11
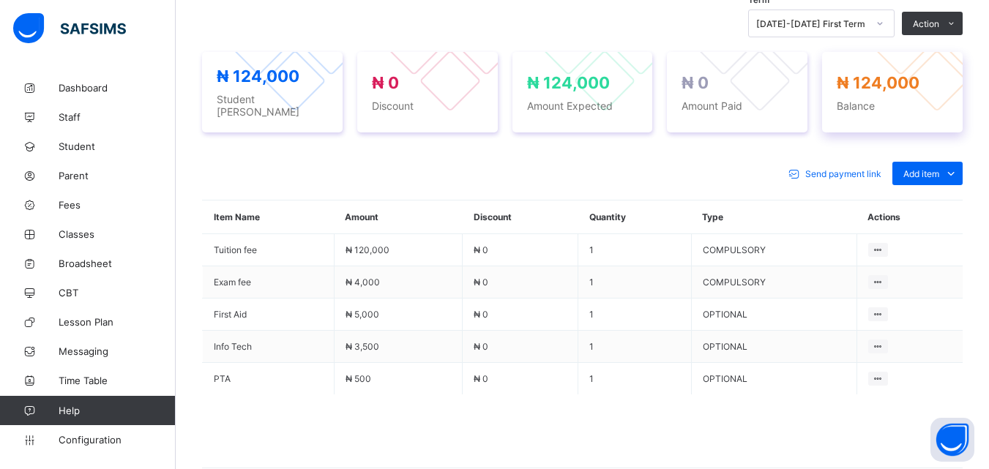
scroll to position [493, 0]
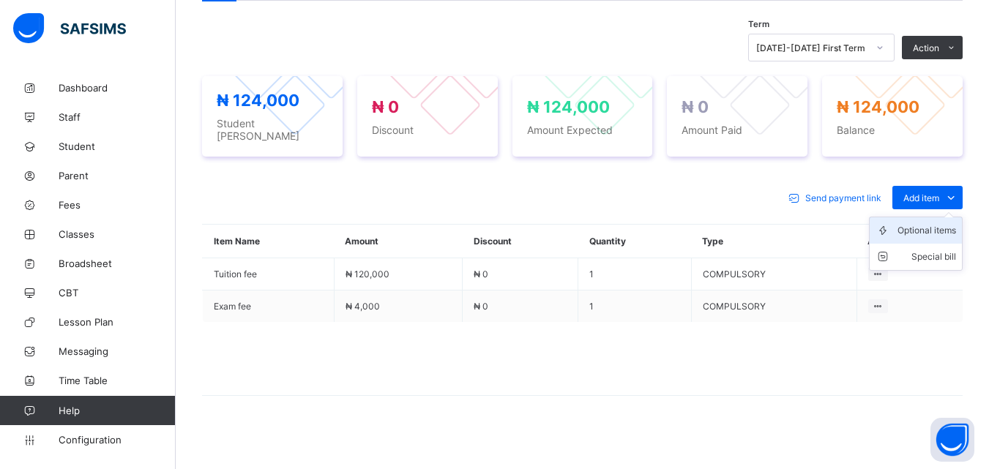
click at [942, 223] on div "Optional items" at bounding box center [926, 230] width 59 height 15
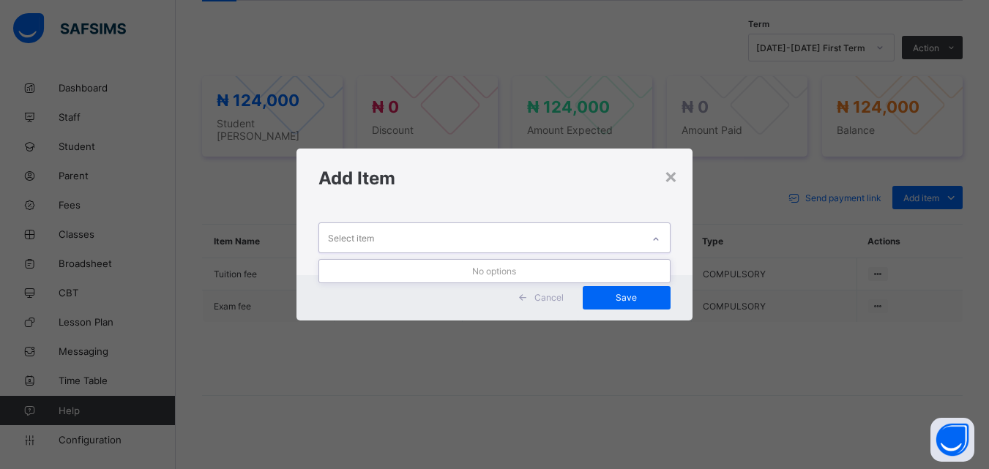
click at [649, 247] on div at bounding box center [655, 239] width 25 height 23
click at [651, 234] on div at bounding box center [655, 239] width 25 height 23
click at [660, 234] on icon at bounding box center [655, 239] width 9 height 15
click at [673, 176] on div "×" at bounding box center [671, 175] width 14 height 25
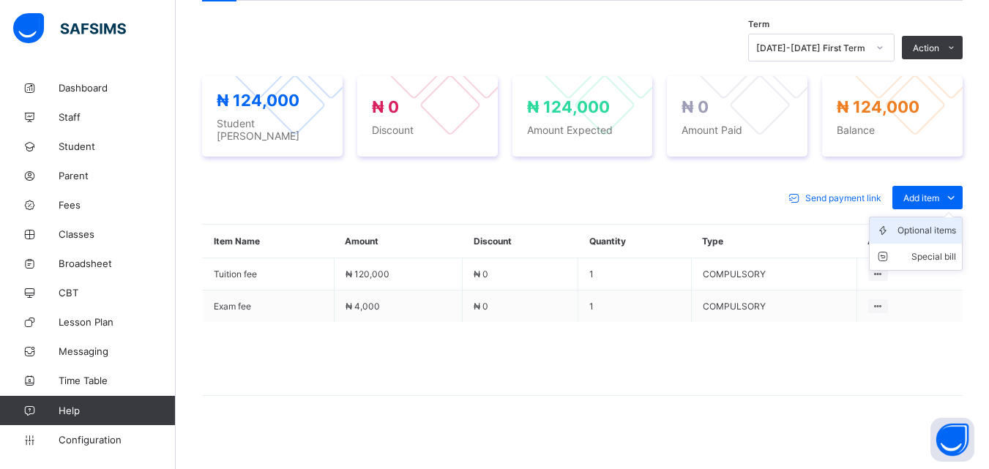
click at [945, 225] on div "Optional items" at bounding box center [926, 230] width 59 height 15
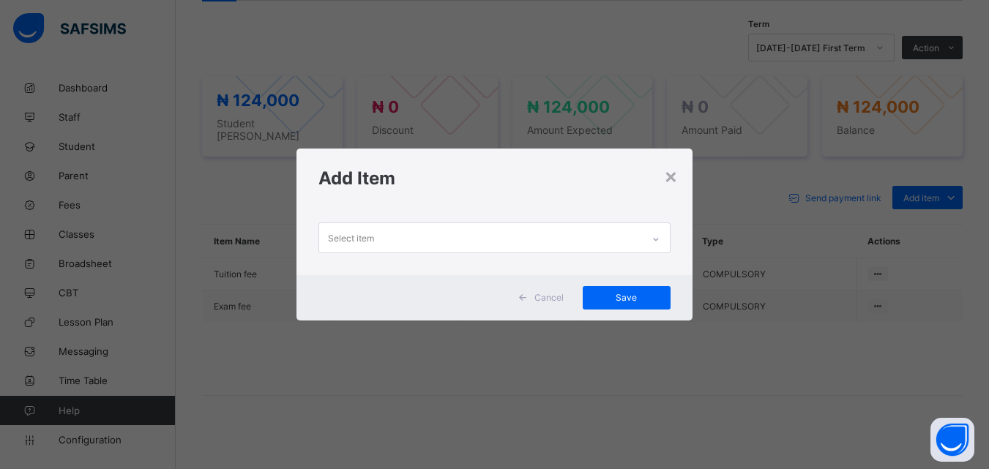
click at [651, 242] on div at bounding box center [655, 239] width 25 height 23
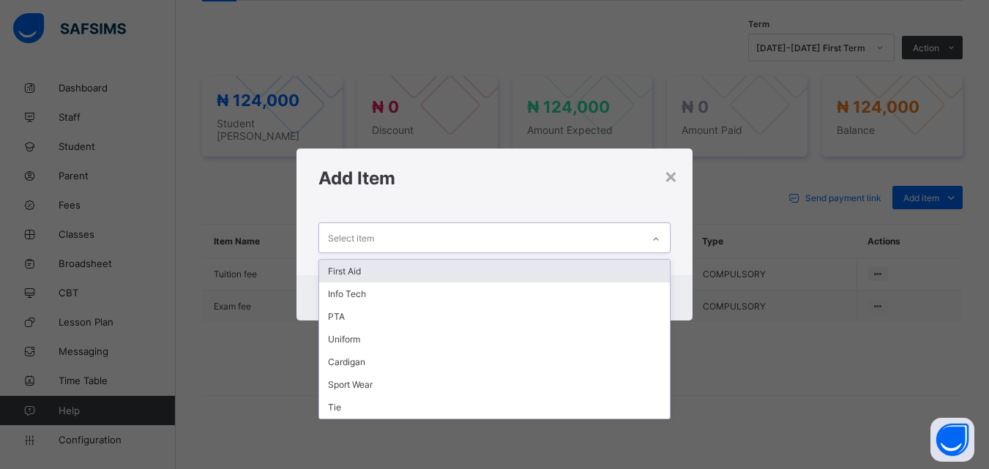
click at [378, 273] on div "First Aid" at bounding box center [494, 271] width 350 height 23
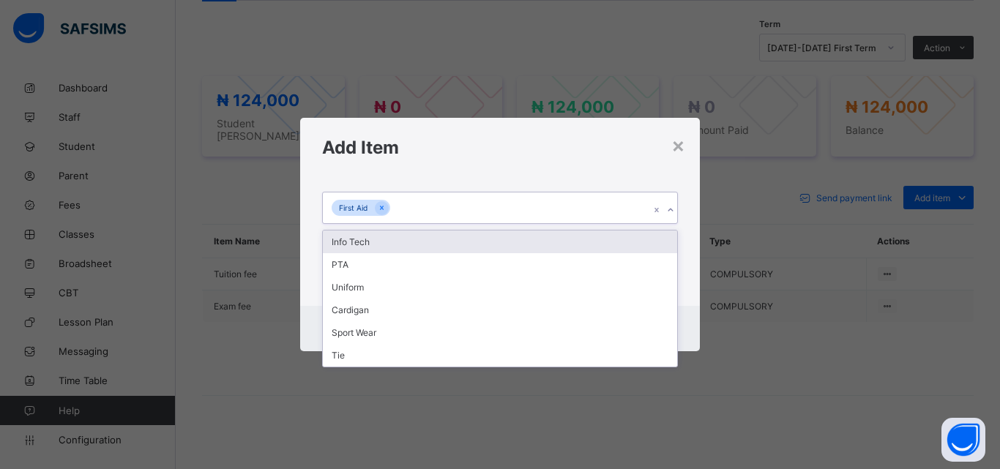
click at [664, 209] on div at bounding box center [670, 209] width 14 height 23
click at [403, 252] on div "Info Tech" at bounding box center [500, 242] width 354 height 23
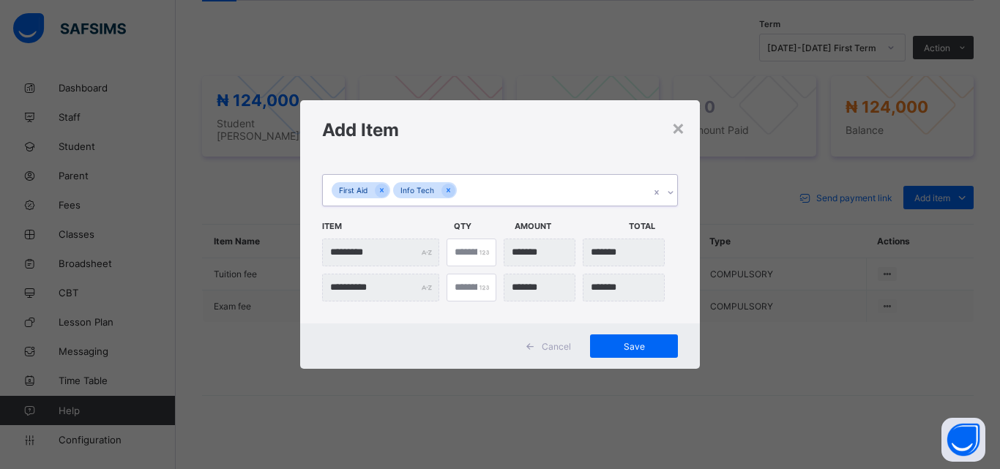
click at [672, 191] on icon at bounding box center [670, 192] width 9 height 15
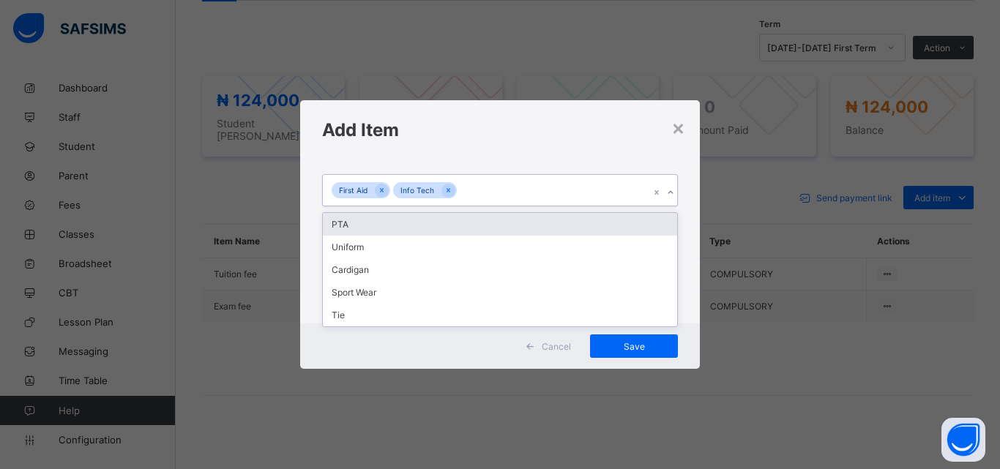
click at [351, 231] on div "PTA" at bounding box center [500, 224] width 354 height 23
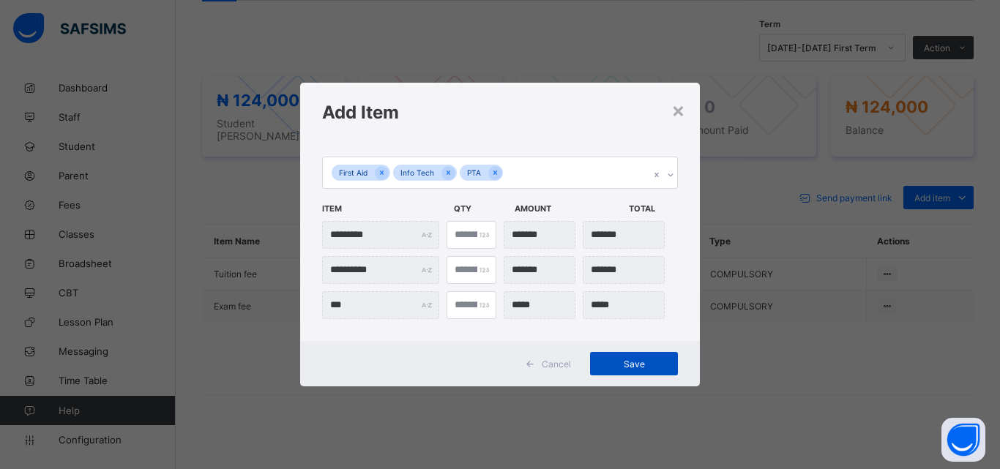
click at [632, 362] on span "Save" at bounding box center [634, 364] width 66 height 11
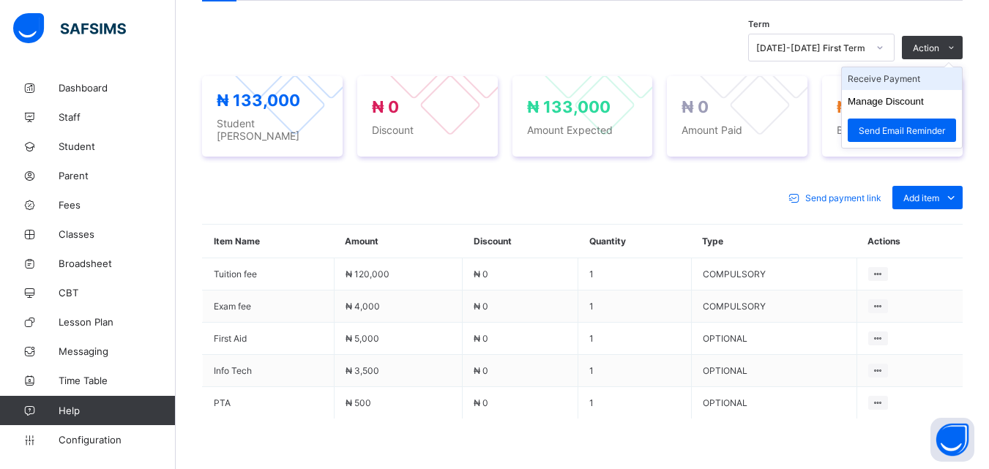
click at [923, 80] on li "Receive Payment" at bounding box center [902, 78] width 120 height 23
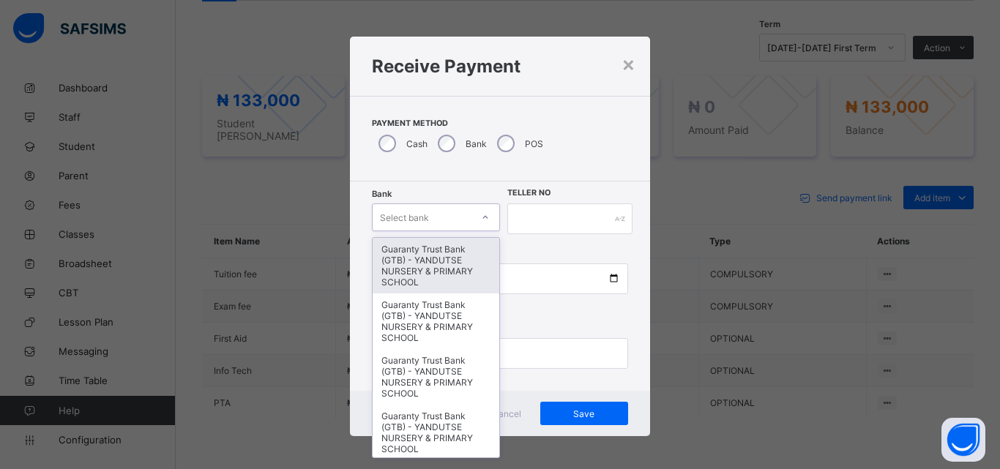
click at [477, 211] on div at bounding box center [485, 217] width 25 height 23
click at [439, 261] on div "Guaranty Trust Bank (GTB) - YANDUTSE NURSERY & PRIMARY SCHOOL" at bounding box center [436, 266] width 127 height 56
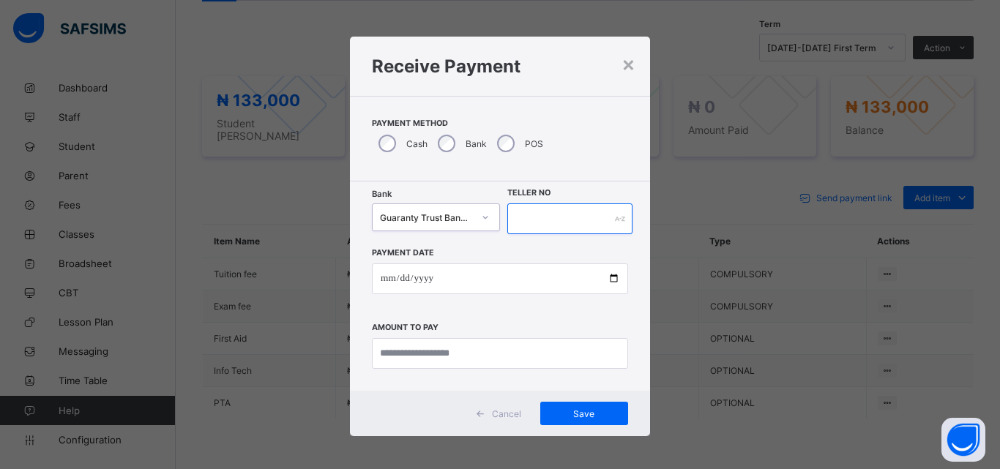
click at [540, 217] on input "text" at bounding box center [569, 218] width 125 height 31
type input "****"
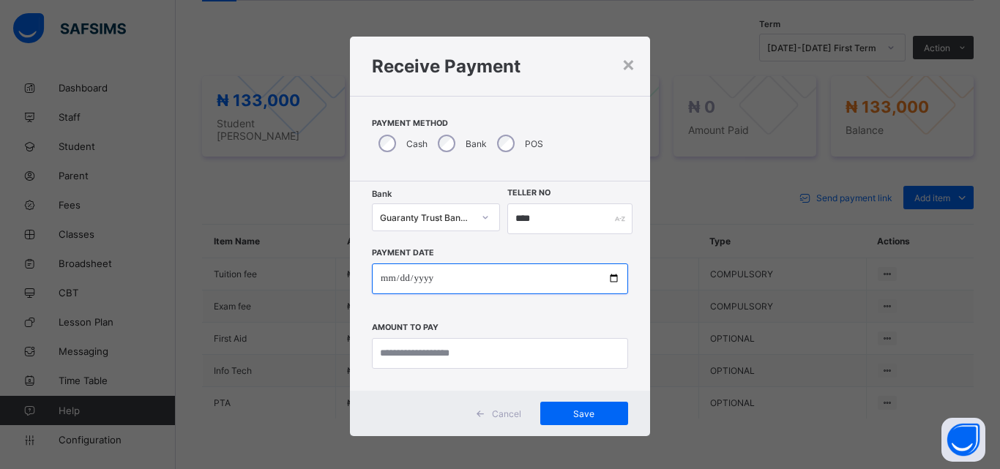
click at [612, 278] on input "date" at bounding box center [500, 278] width 256 height 31
type input "**********"
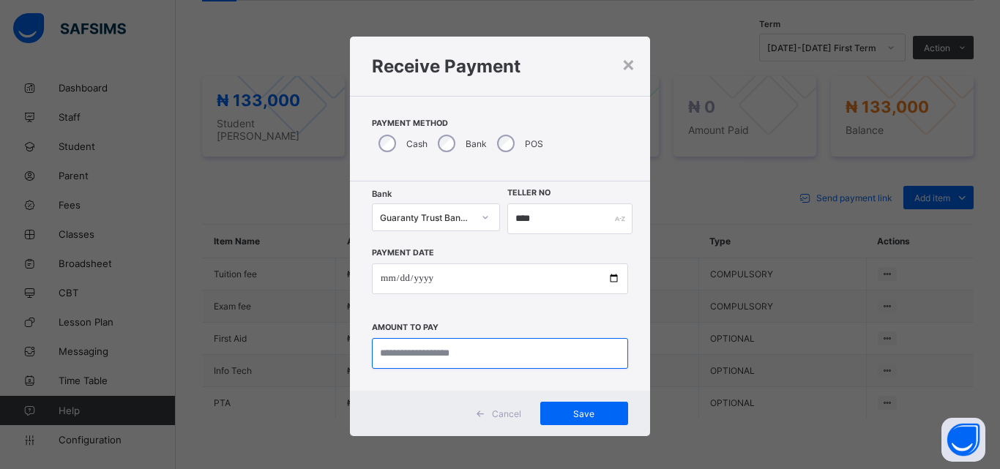
click at [493, 351] on input "currency" at bounding box center [500, 353] width 256 height 31
type input "*********"
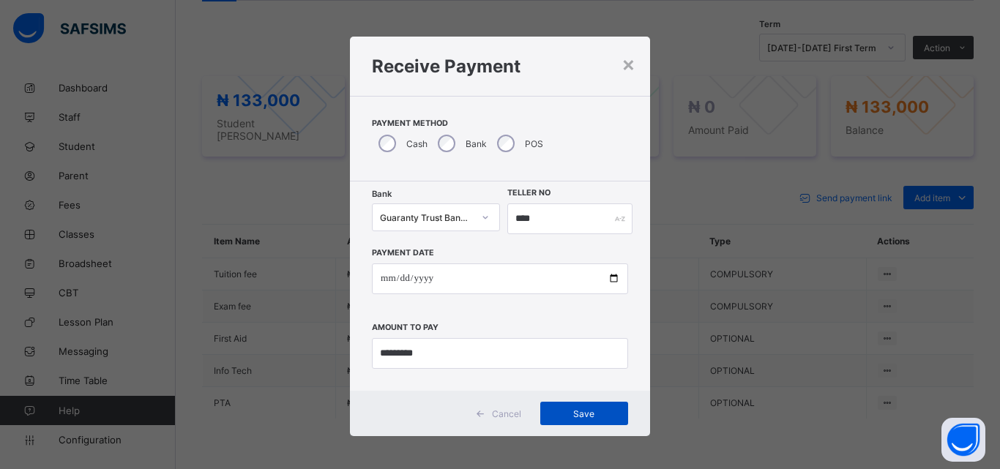
click at [589, 407] on div "Save" at bounding box center [584, 413] width 88 height 23
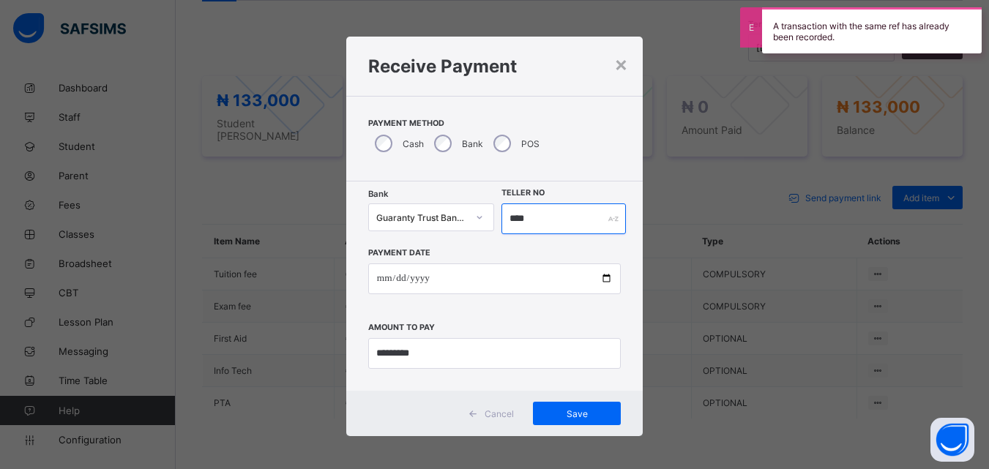
click at [534, 222] on input "****" at bounding box center [563, 218] width 124 height 31
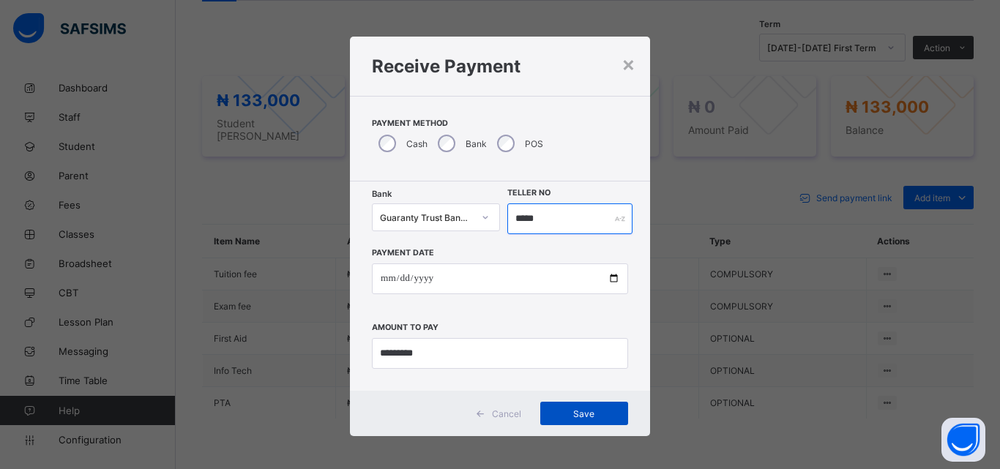
type input "*****"
click at [589, 412] on span "Save" at bounding box center [584, 413] width 66 height 11
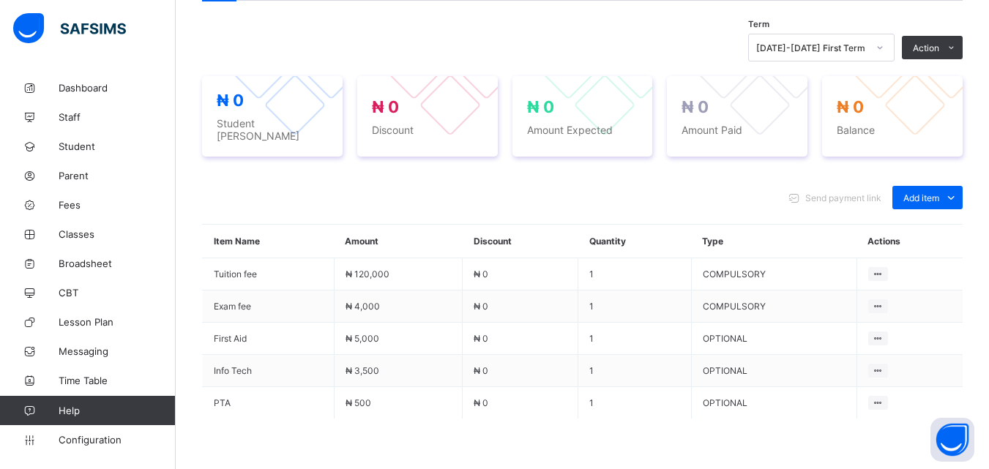
click at [399, 198] on div "Send payment link Add item Optional items Special bill" at bounding box center [582, 197] width 760 height 23
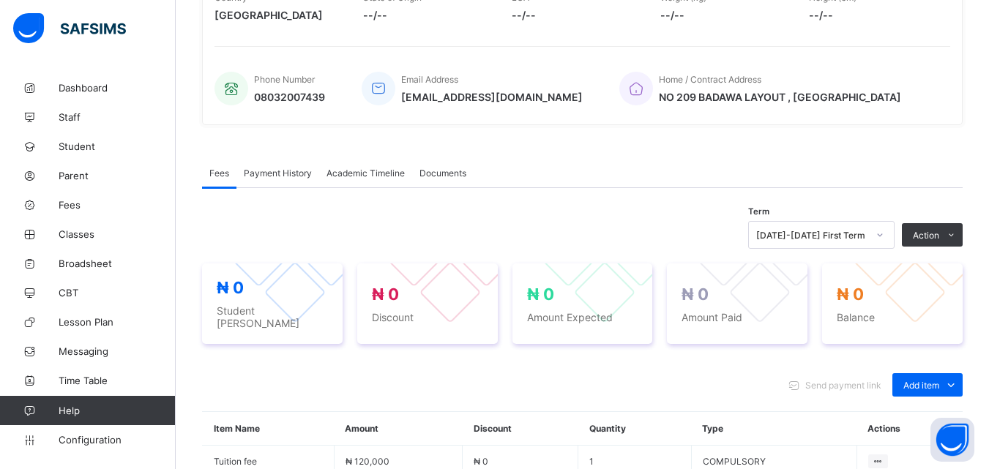
scroll to position [230, 0]
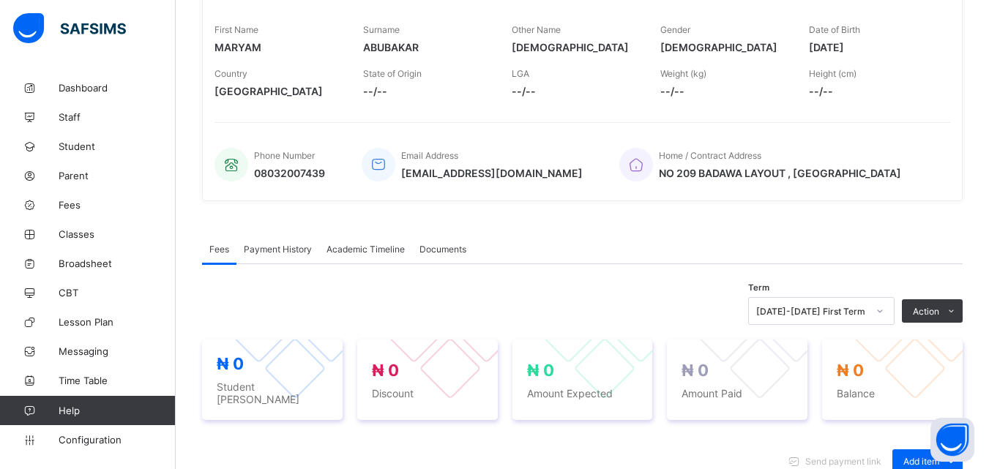
click at [285, 250] on span "Payment History" at bounding box center [278, 249] width 68 height 11
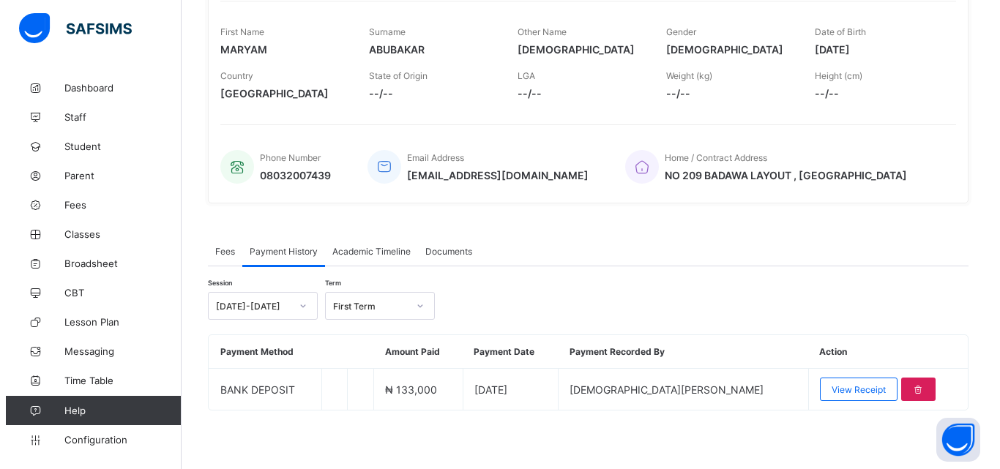
scroll to position [228, 0]
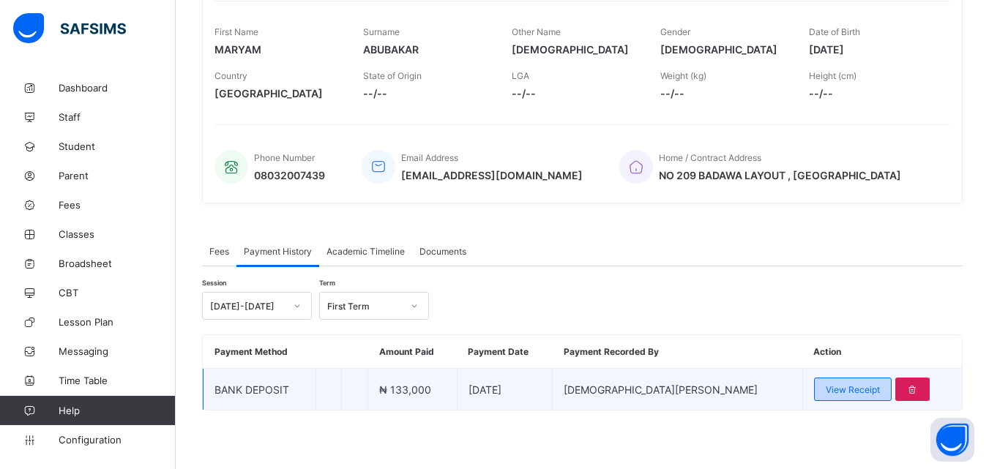
click at [826, 392] on span "View Receipt" at bounding box center [853, 389] width 54 height 11
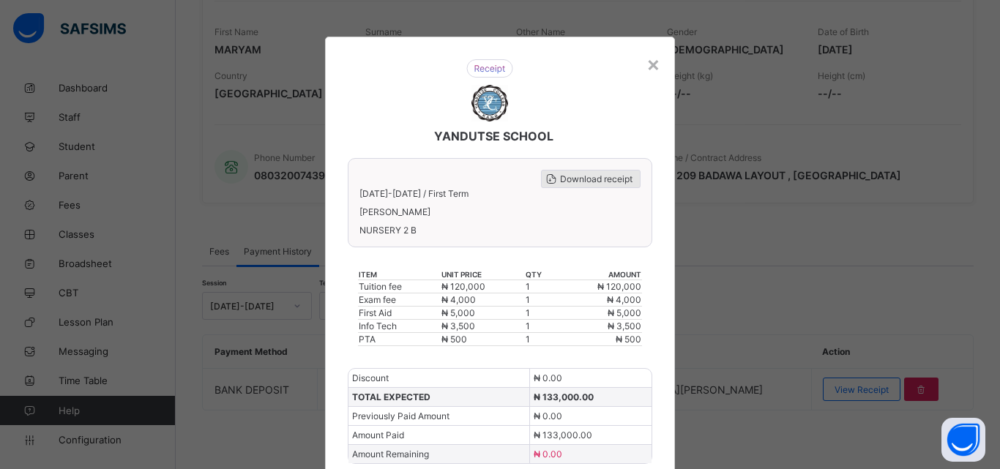
click at [575, 181] on span "Download receipt" at bounding box center [596, 178] width 72 height 11
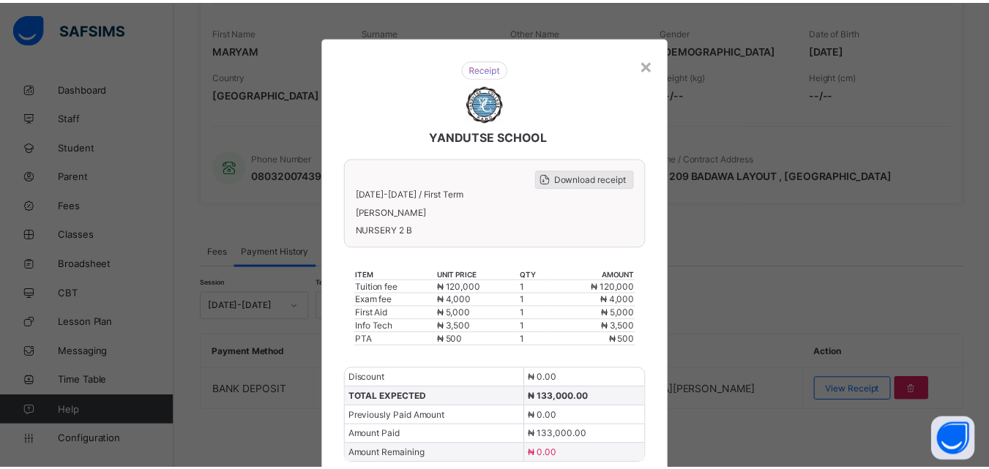
scroll to position [0, 0]
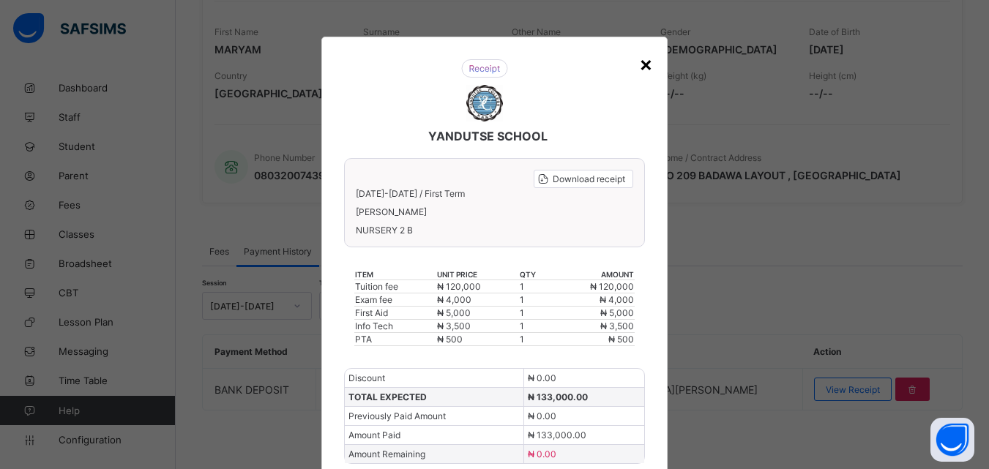
click at [646, 67] on div "×" at bounding box center [646, 63] width 14 height 25
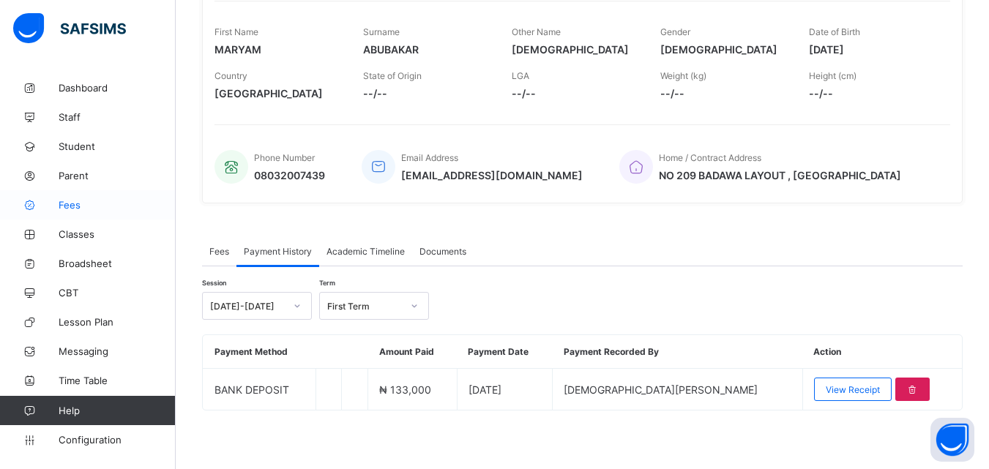
click at [60, 201] on span "Fees" at bounding box center [117, 205] width 117 height 12
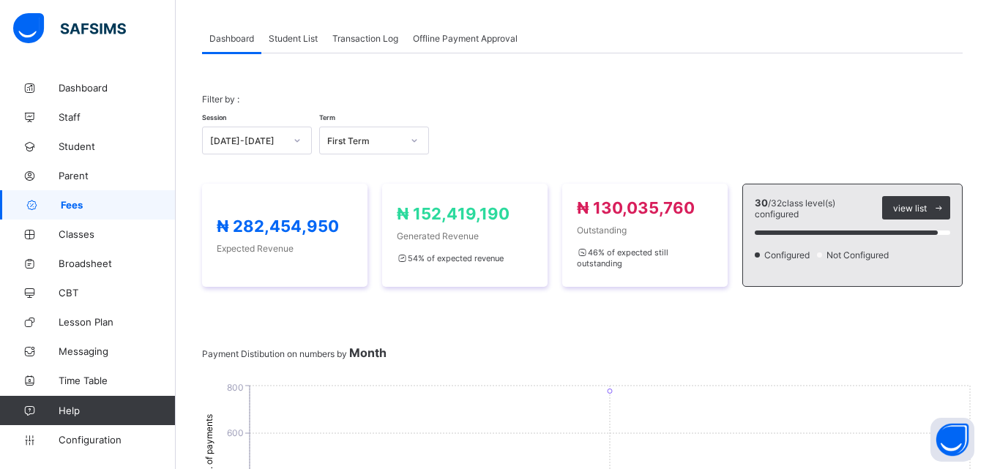
scroll to position [228, 0]
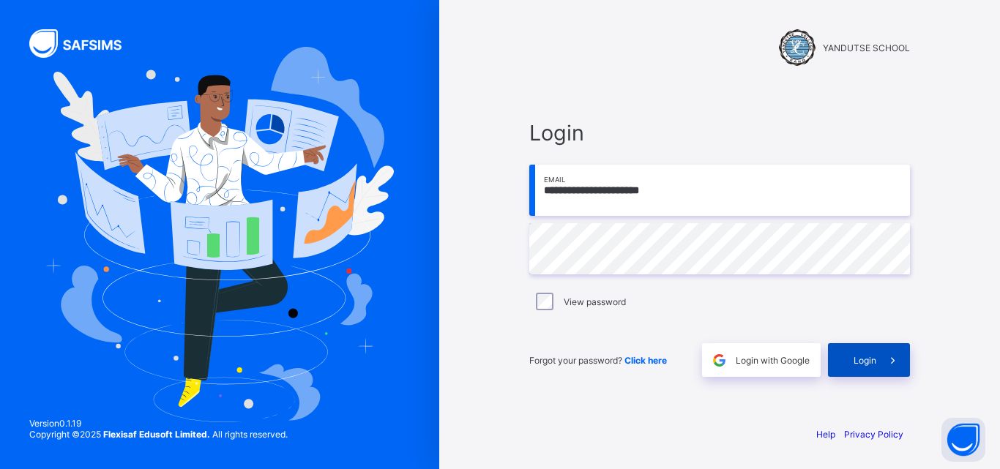
click at [869, 355] on span "Login" at bounding box center [864, 360] width 23 height 11
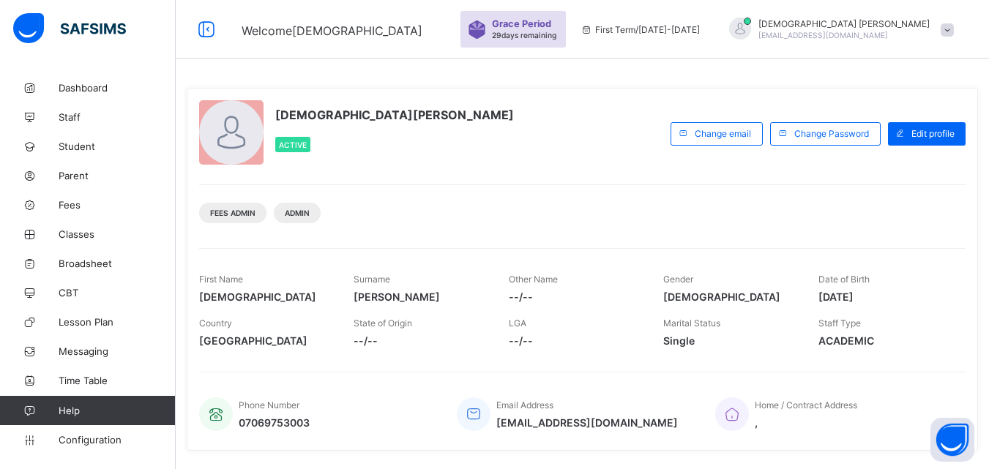
scroll to position [291, 0]
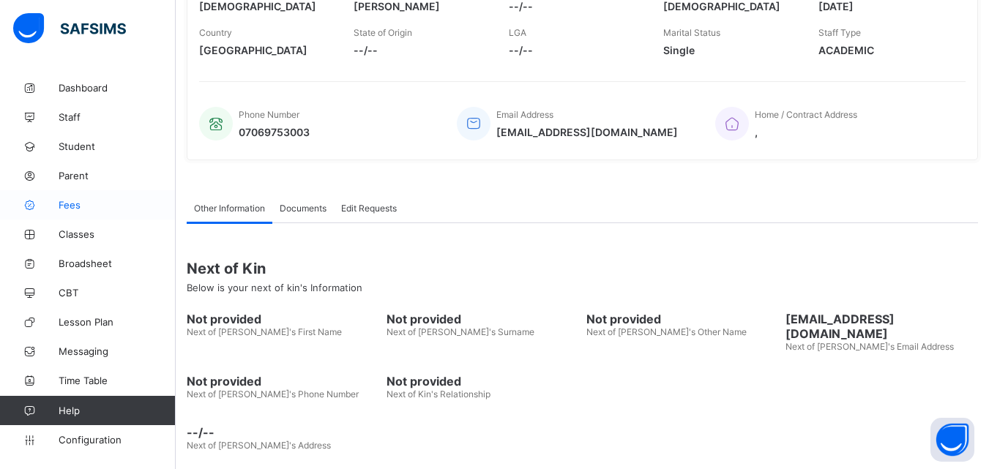
click at [78, 206] on span "Fees" at bounding box center [117, 205] width 117 height 12
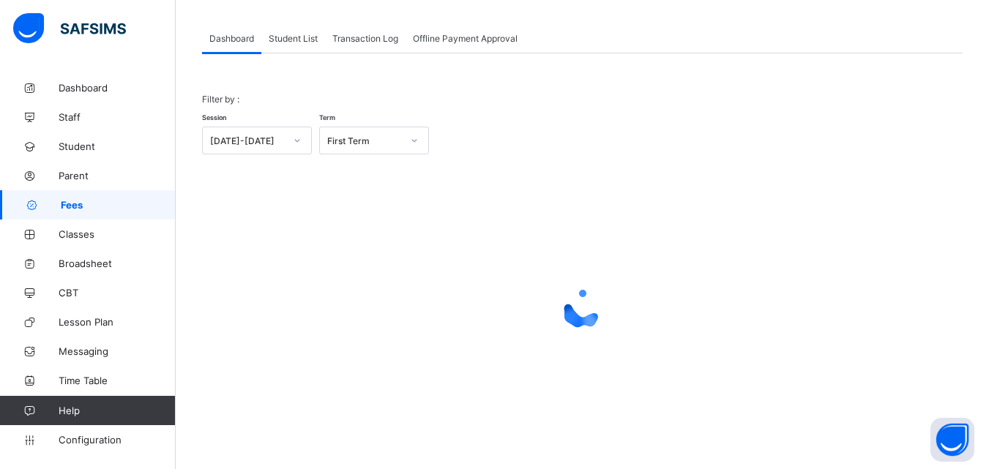
scroll to position [72, 0]
click at [295, 42] on span "Student List" at bounding box center [293, 38] width 49 height 11
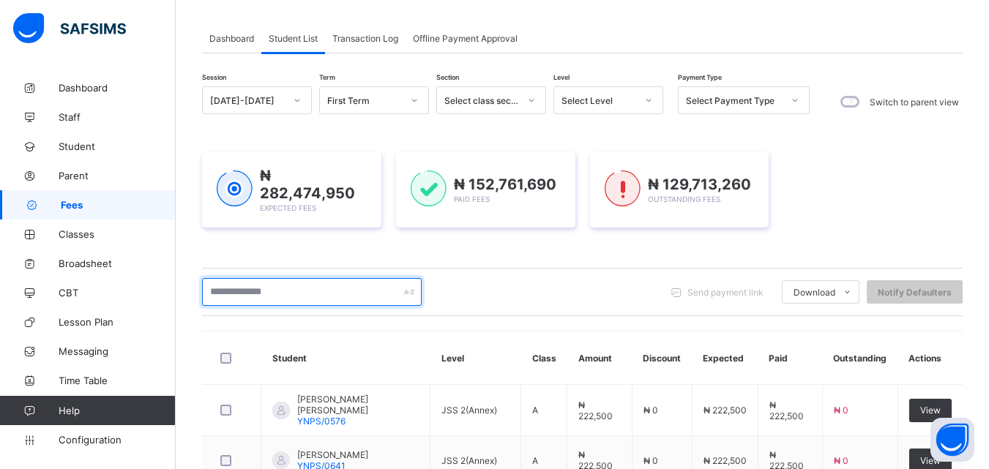
click at [283, 287] on input "text" at bounding box center [312, 292] width 220 height 28
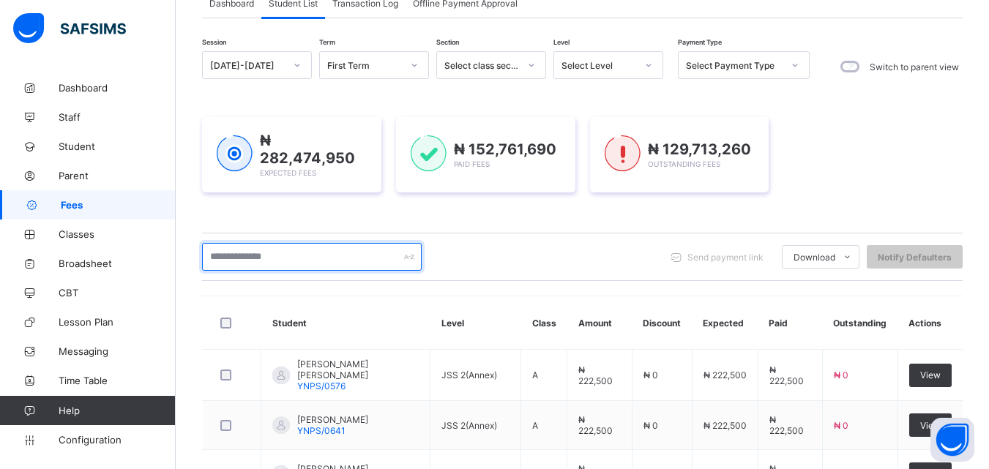
scroll to position [102, 0]
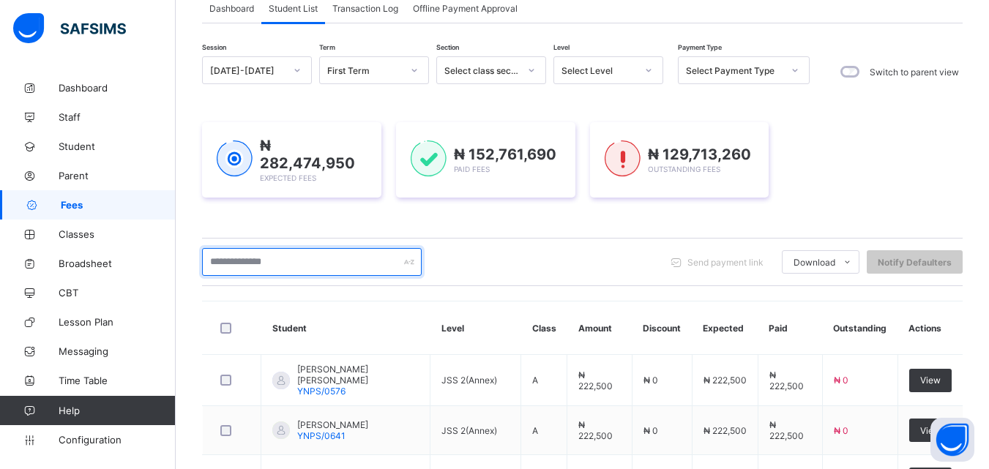
click at [294, 258] on input "text" at bounding box center [312, 262] width 220 height 28
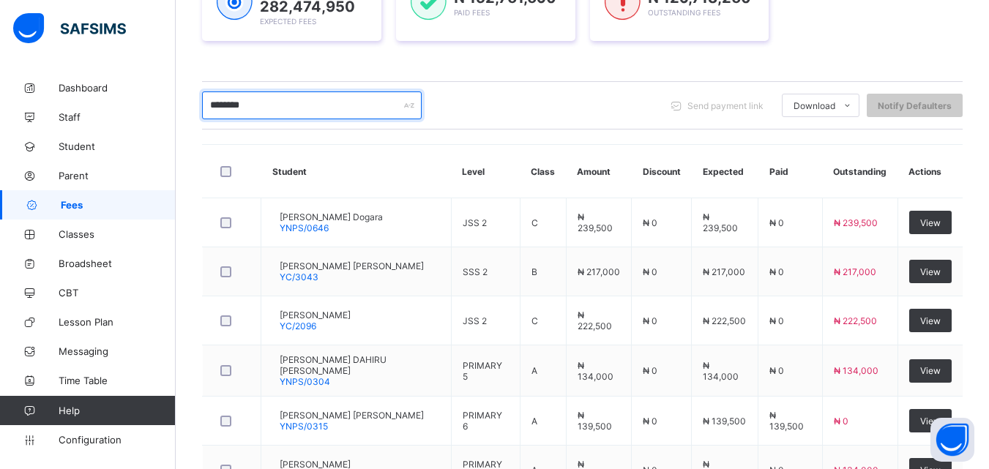
scroll to position [242, 0]
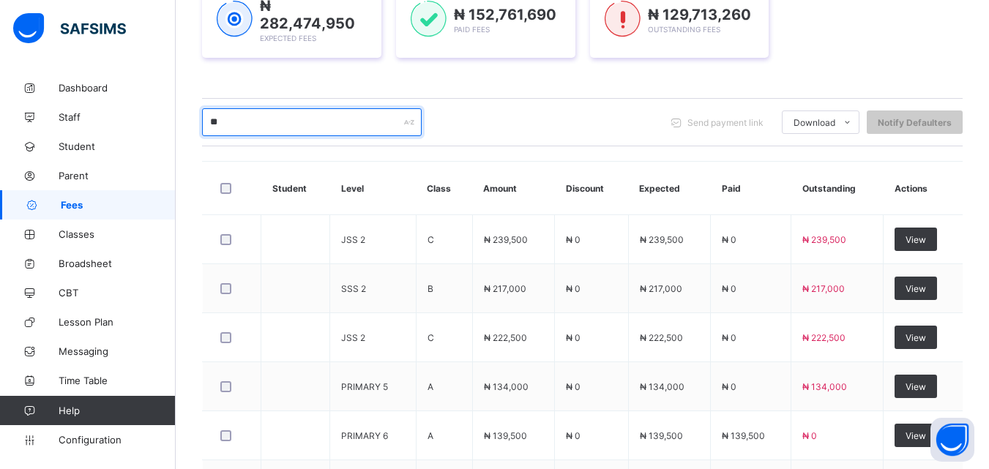
type input "*"
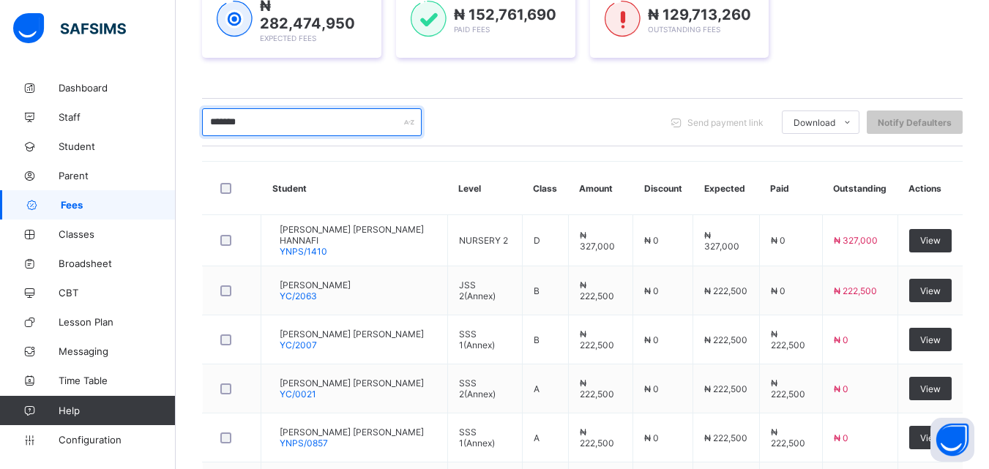
scroll to position [505, 0]
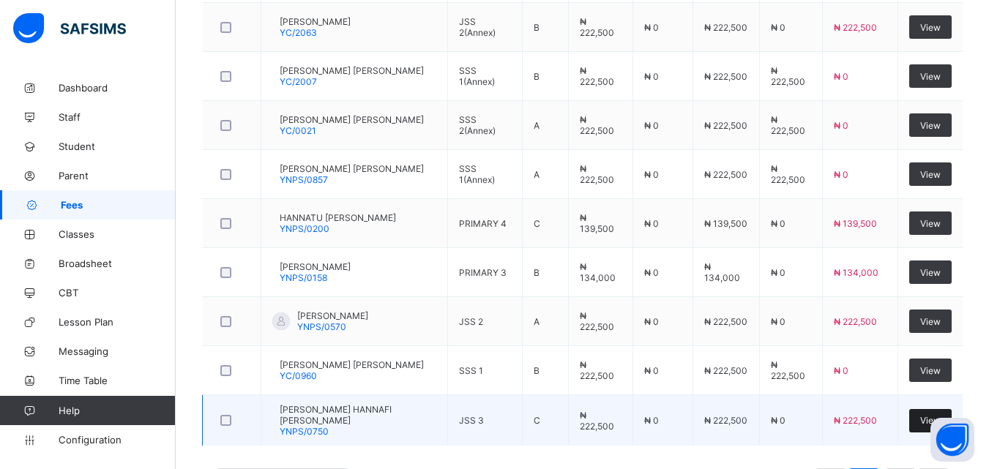
type input "*******"
click at [932, 415] on span "View" at bounding box center [930, 420] width 20 height 11
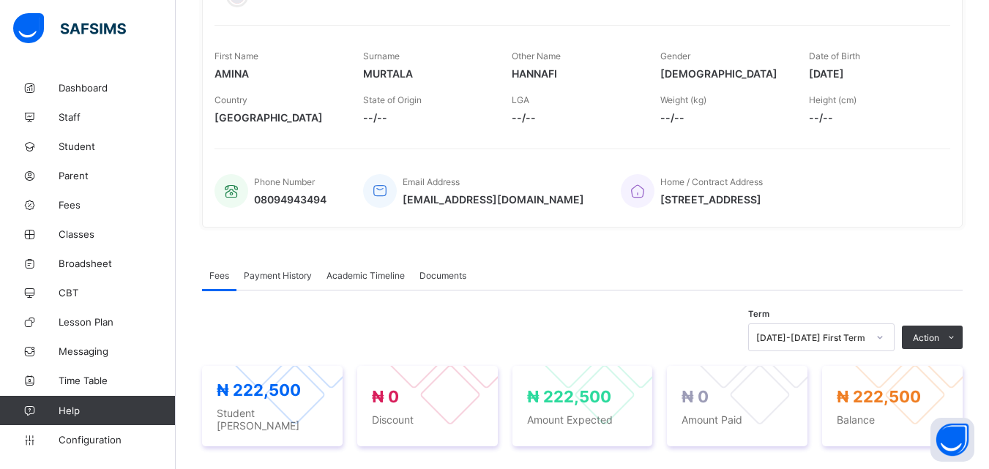
scroll to position [205, 0]
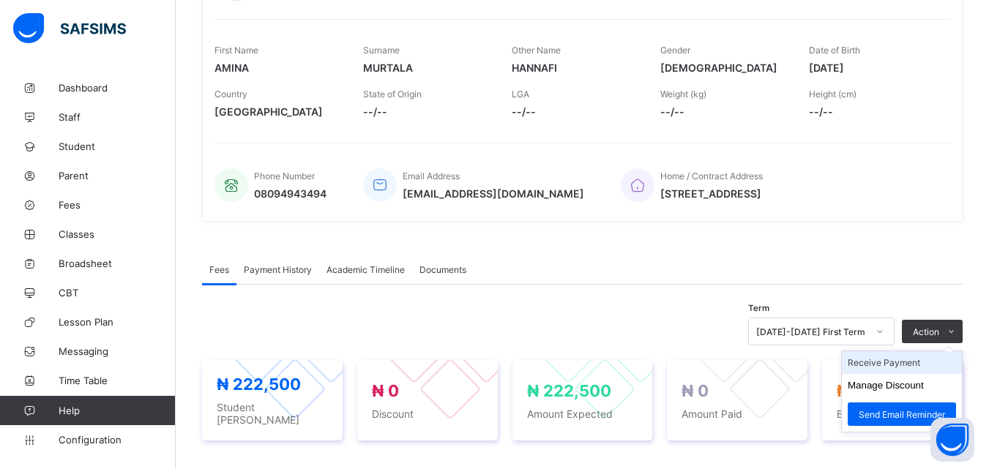
click at [899, 365] on li "Receive Payment" at bounding box center [902, 362] width 120 height 23
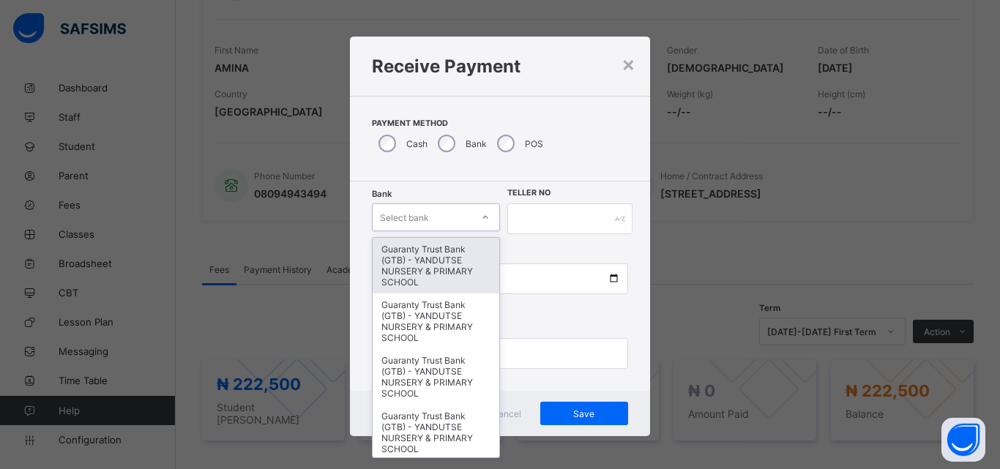
click at [481, 215] on icon at bounding box center [485, 217] width 9 height 15
type input "*"
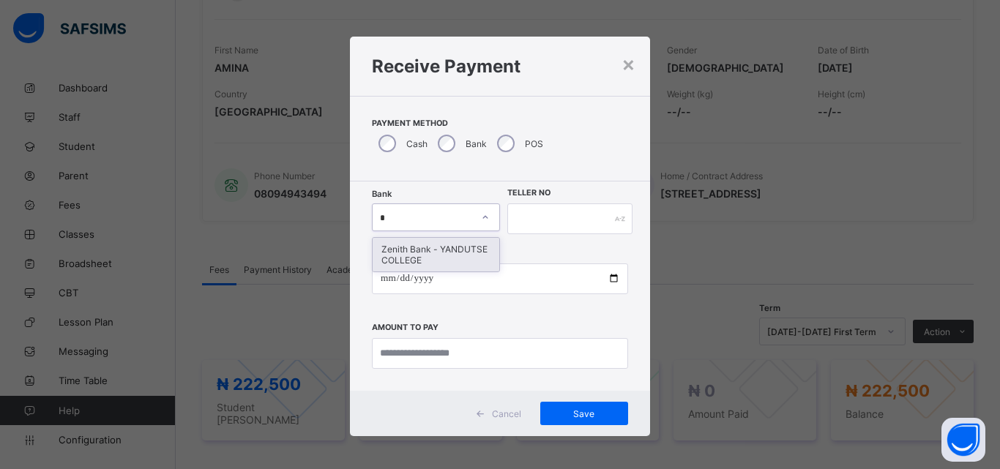
click at [437, 260] on div "Zenith Bank - YANDUTSE COLLEGE" at bounding box center [436, 255] width 127 height 34
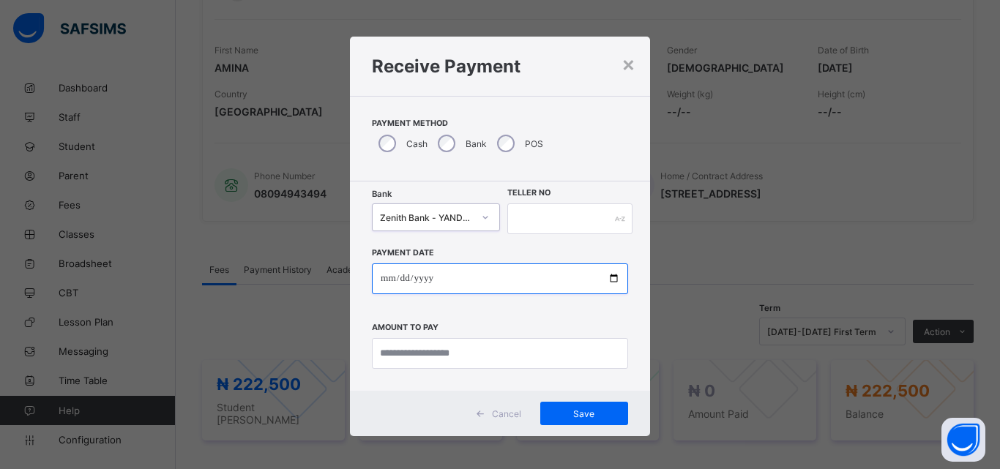
click at [613, 276] on input "date" at bounding box center [500, 278] width 256 height 31
type input "**********"
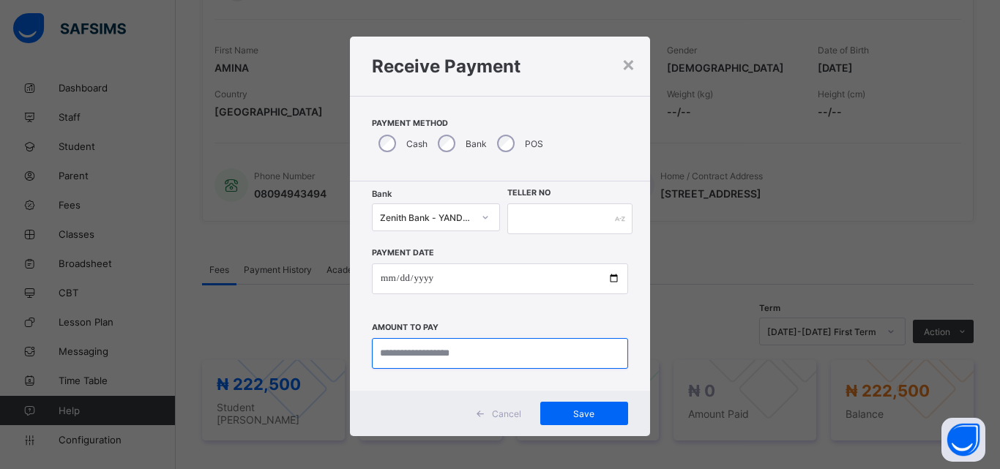
click at [532, 358] on input "currency" at bounding box center [500, 353] width 256 height 31
type input "*********"
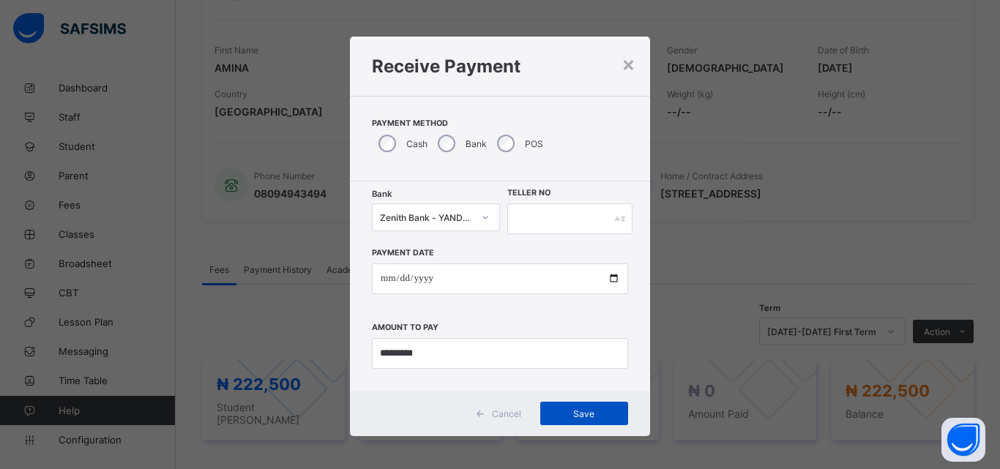
click at [583, 411] on span "Save" at bounding box center [584, 413] width 66 height 11
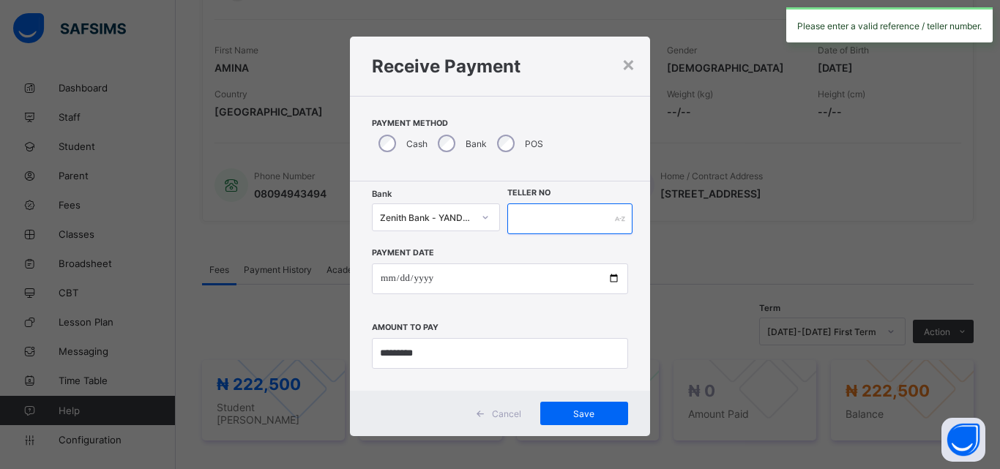
click at [545, 216] on input "text" at bounding box center [569, 218] width 125 height 31
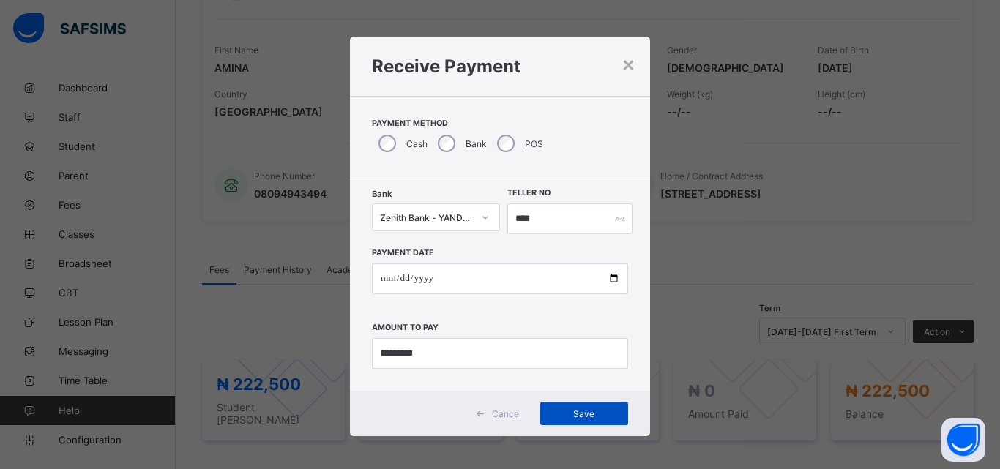
click at [575, 413] on span "Save" at bounding box center [584, 413] width 66 height 11
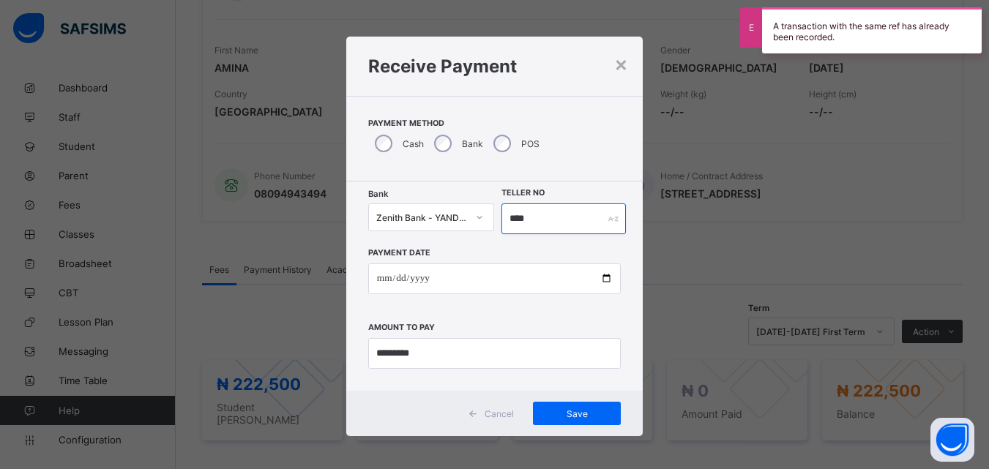
click at [548, 225] on input "****" at bounding box center [563, 218] width 124 height 31
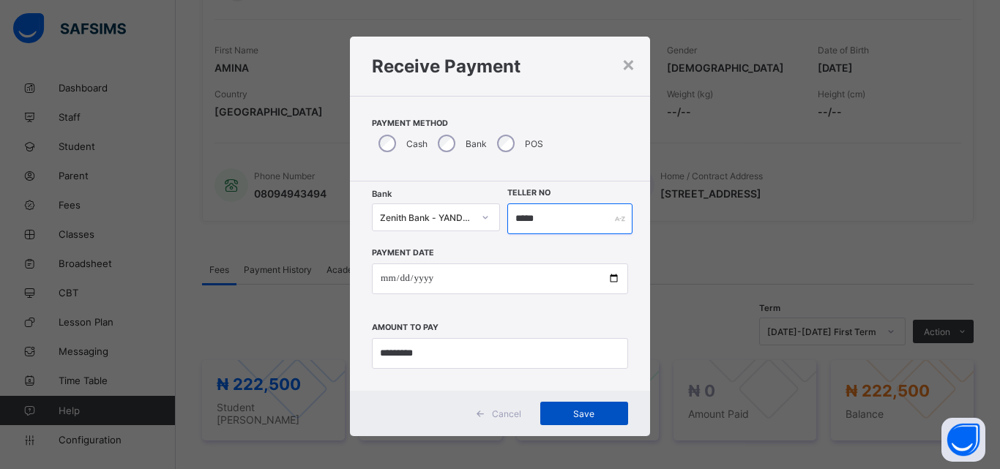
type input "*****"
click at [578, 408] on span "Save" at bounding box center [584, 413] width 66 height 11
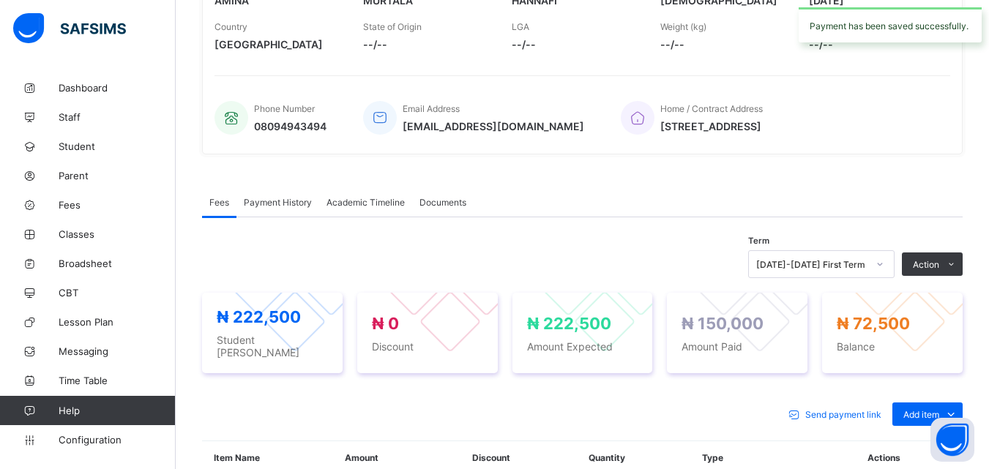
scroll to position [293, 0]
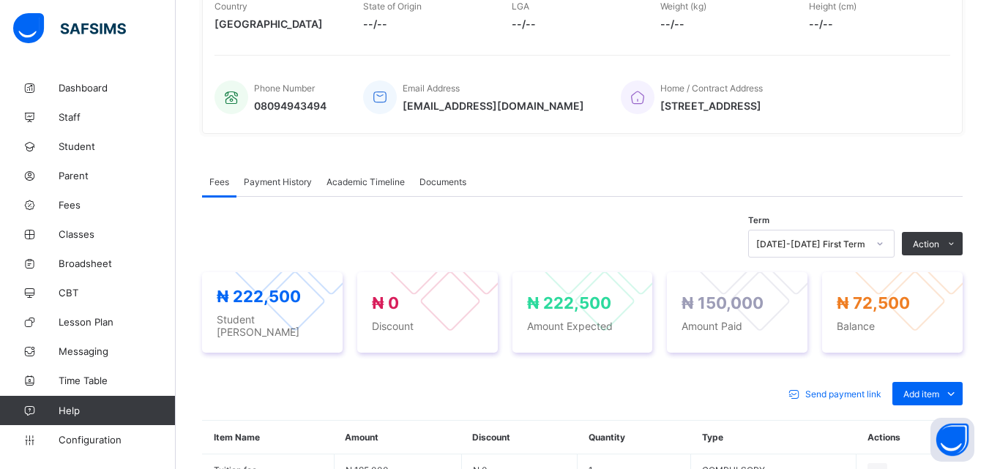
click at [736, 251] on div "Term 2025-2026 First Term Action Receive Payment Manage Discount Send Email Rem…" at bounding box center [582, 244] width 760 height 28
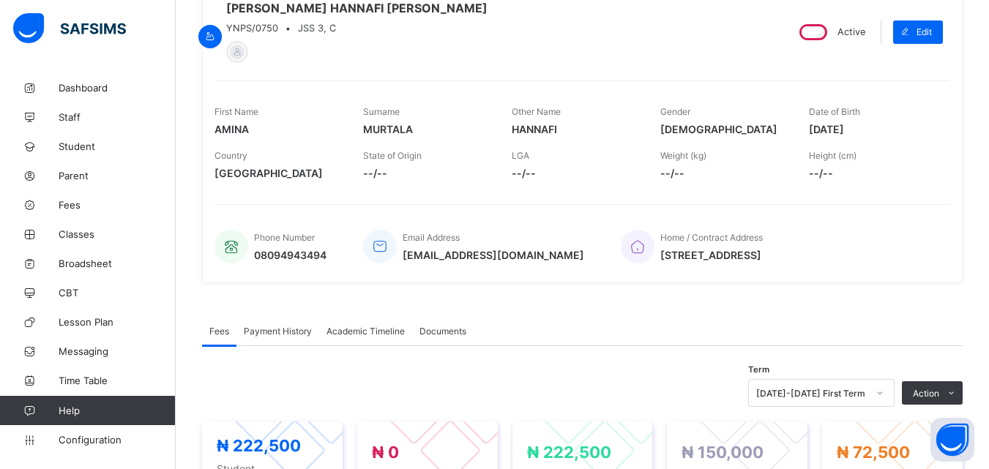
scroll to position [117, 0]
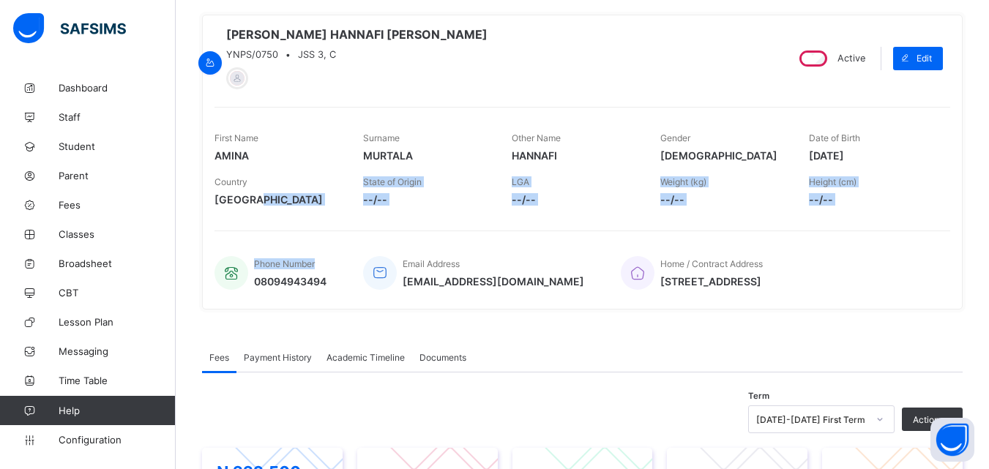
drag, startPoint x: 333, startPoint y: 261, endPoint x: 266, endPoint y: 214, distance: 81.4
click at [266, 214] on div "AMINA HANNAFI MURTALA YNPS/0750 • JSS 3, C Active Edit First Name AMINA Surname…" at bounding box center [582, 162] width 760 height 295
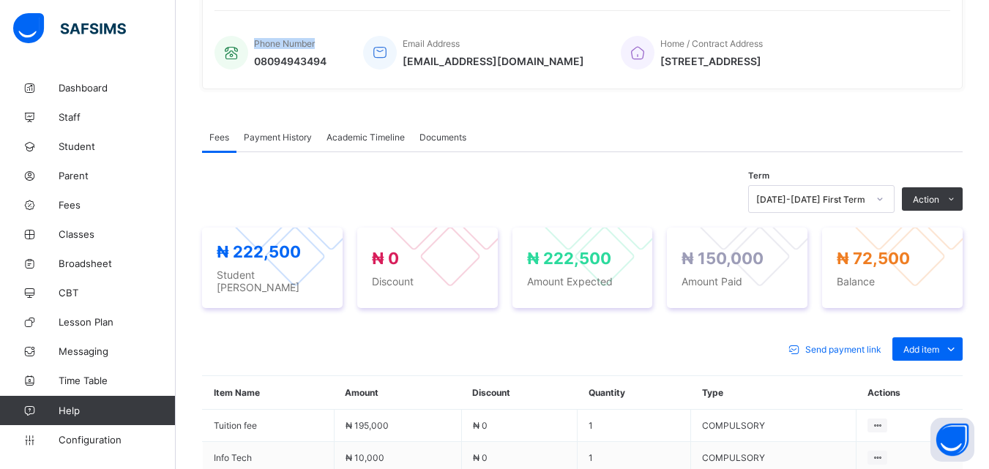
scroll to position [351, 0]
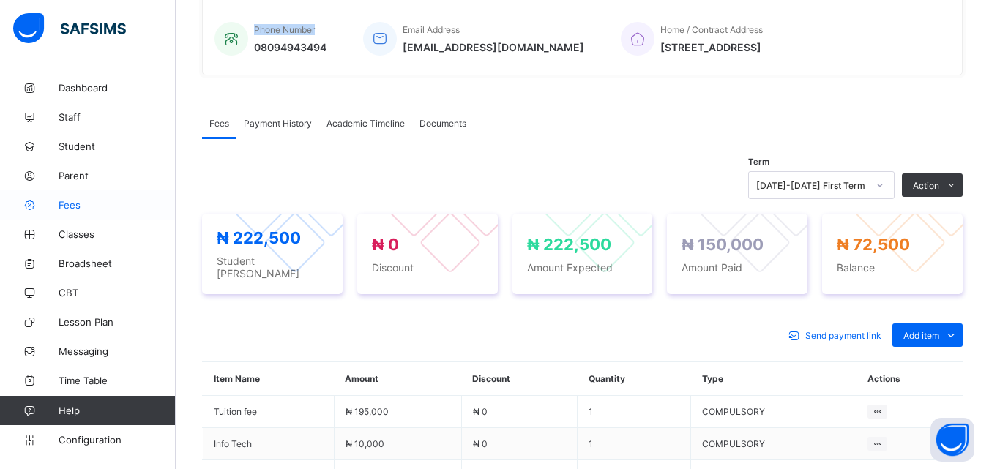
click at [66, 209] on span "Fees" at bounding box center [117, 205] width 117 height 12
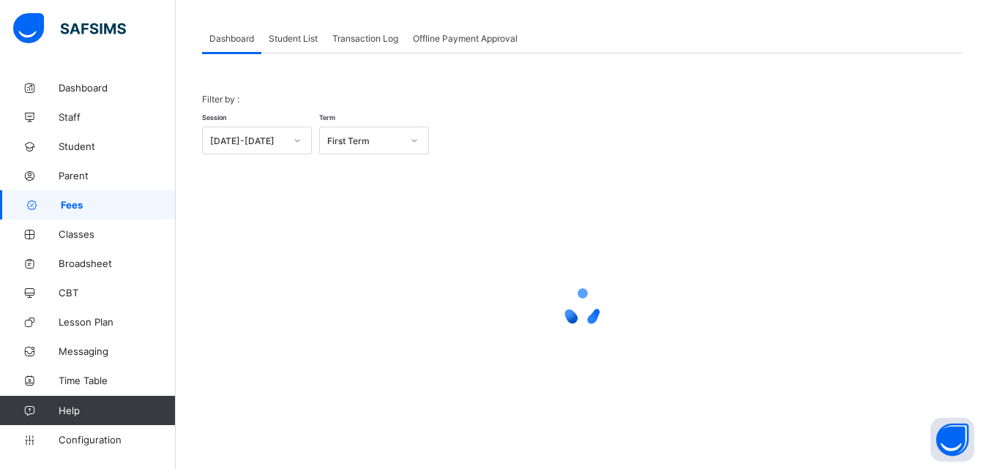
scroll to position [72, 0]
click at [295, 39] on span "Student List" at bounding box center [293, 38] width 49 height 11
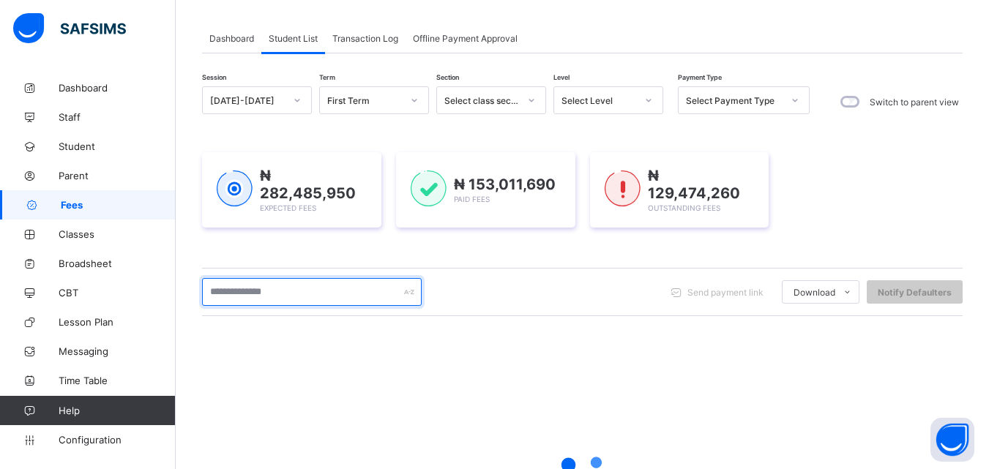
click at [337, 296] on input "text" at bounding box center [312, 292] width 220 height 28
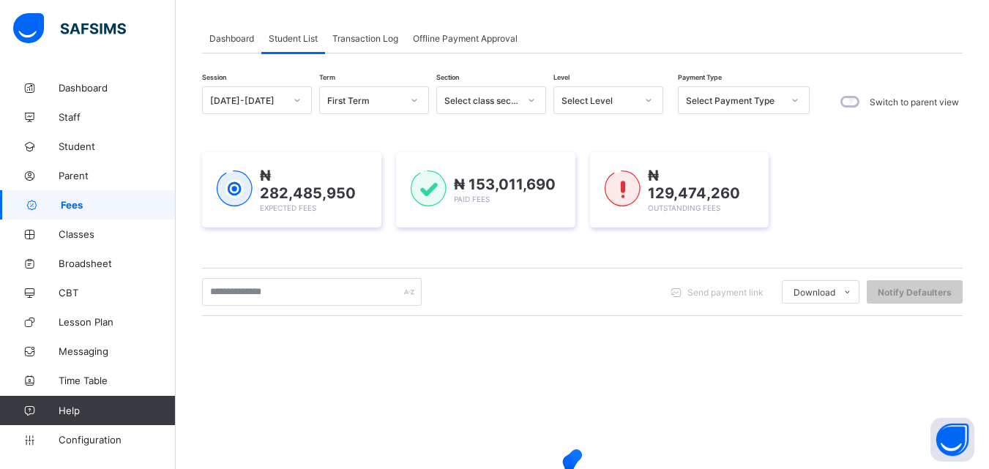
click at [503, 294] on div "Send payment link Download Students Payment Students Payment Status Student Ite…" at bounding box center [582, 292] width 760 height 28
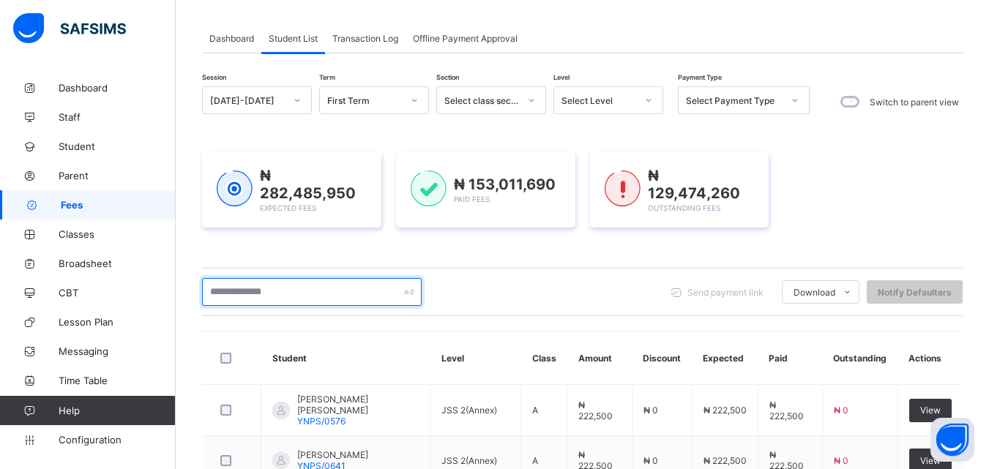
click at [318, 288] on input "text" at bounding box center [312, 292] width 220 height 28
click at [359, 293] on input "text" at bounding box center [312, 292] width 220 height 28
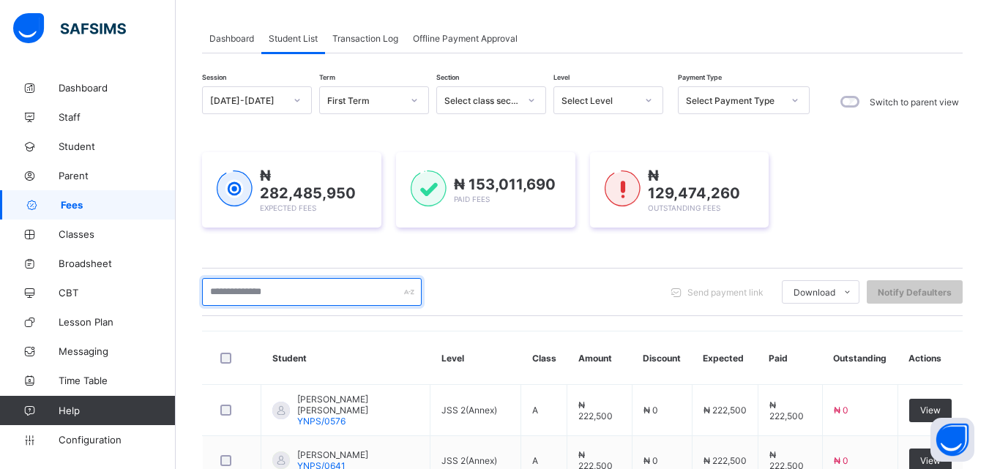
click at [282, 293] on input "text" at bounding box center [312, 292] width 220 height 28
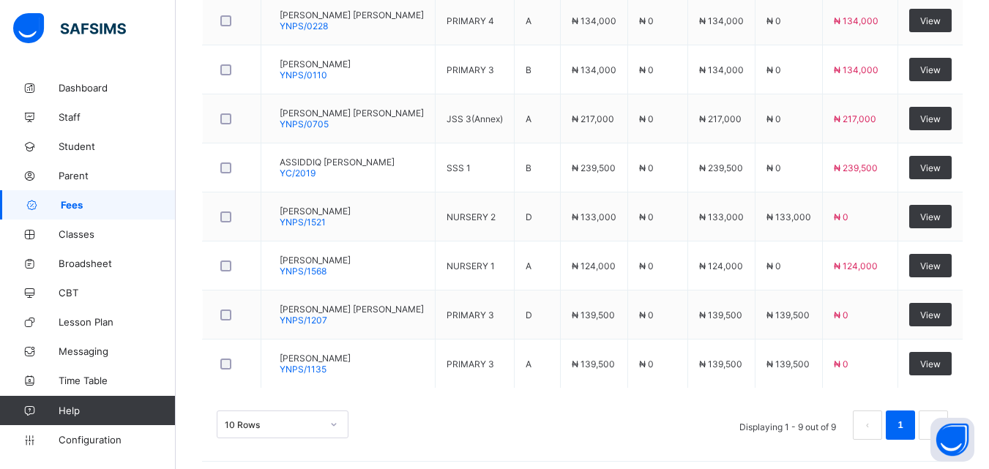
scroll to position [514, 0]
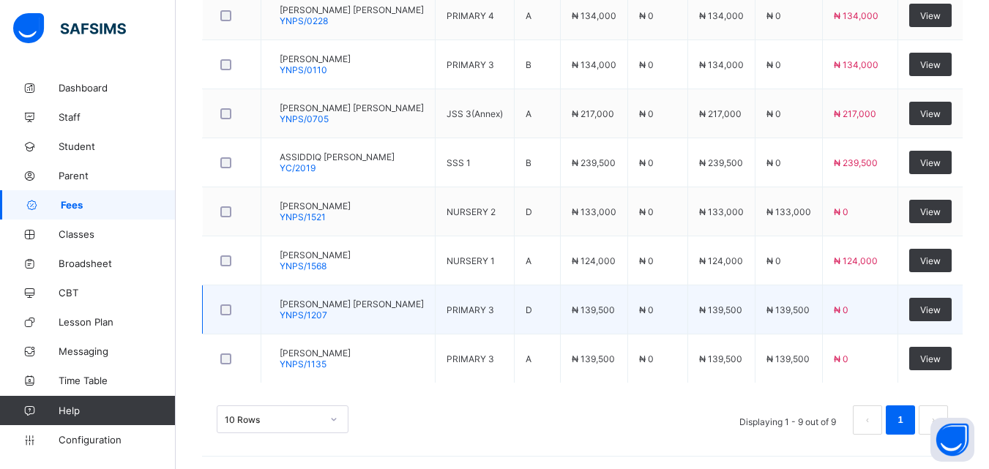
type input "*****"
click at [399, 300] on td "AISHA GALI SALIHU YNPS/1207" at bounding box center [348, 309] width 174 height 49
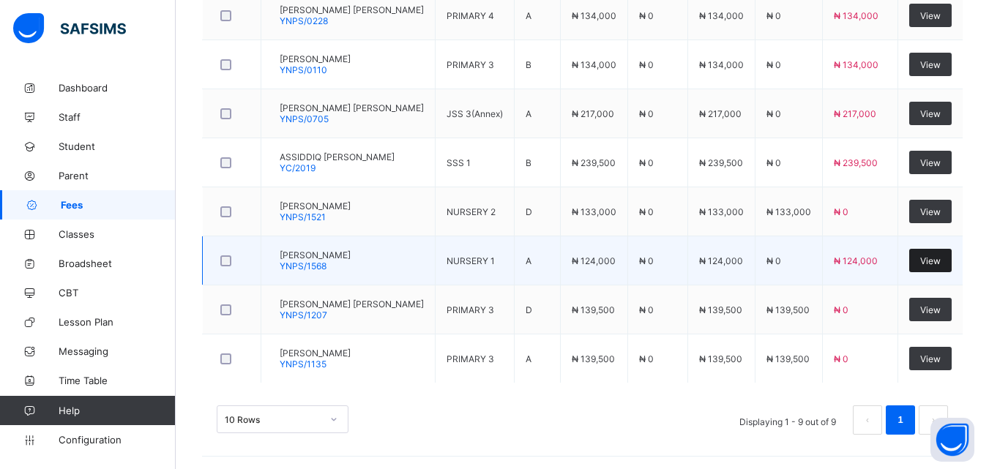
click at [936, 251] on div "View" at bounding box center [930, 260] width 42 height 23
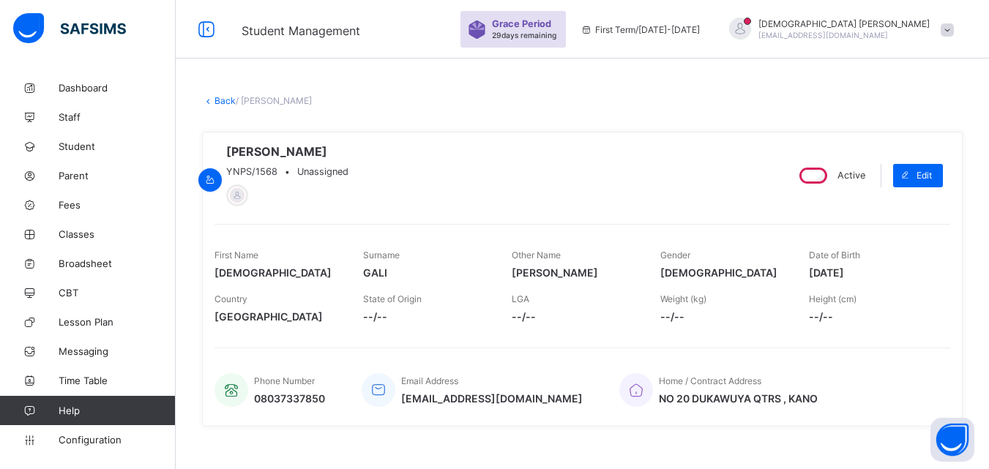
scroll to position [410, 0]
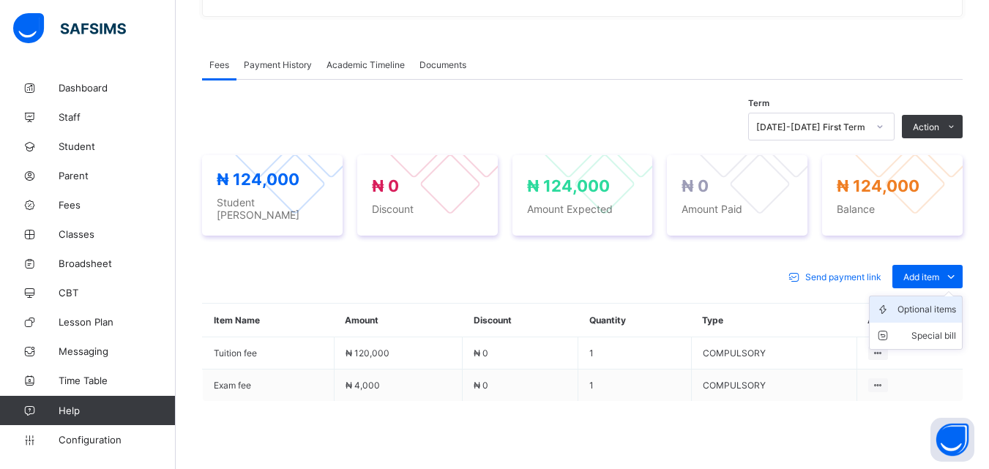
click at [948, 306] on div "Optional items" at bounding box center [926, 309] width 59 height 15
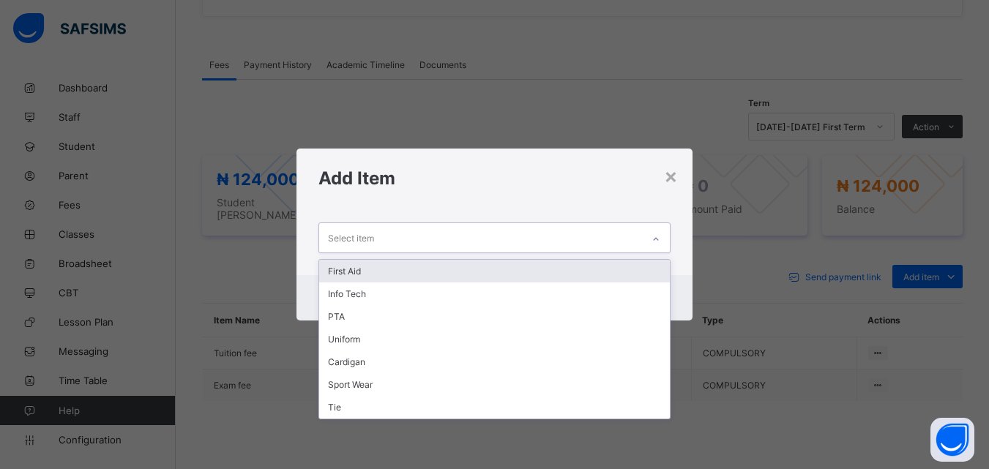
click at [656, 243] on icon at bounding box center [655, 239] width 9 height 15
click at [337, 272] on div "First Aid" at bounding box center [494, 271] width 350 height 23
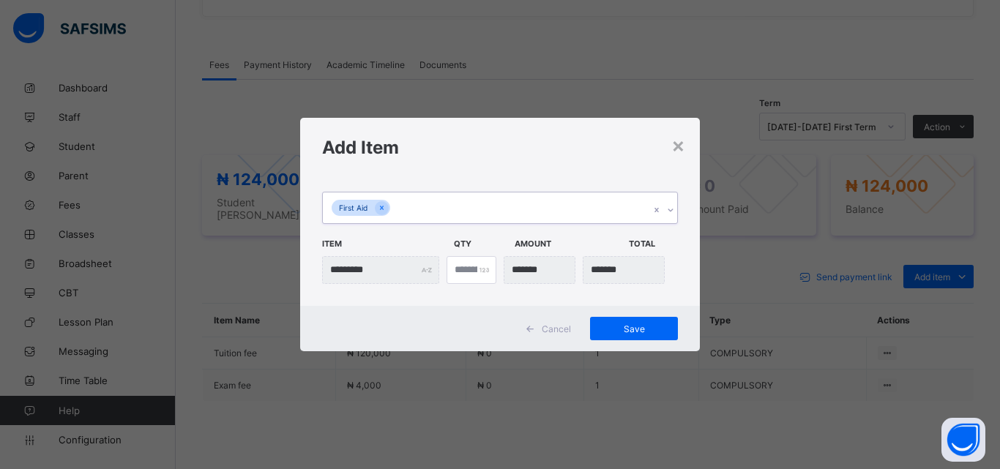
click at [670, 204] on div at bounding box center [670, 209] width 14 height 23
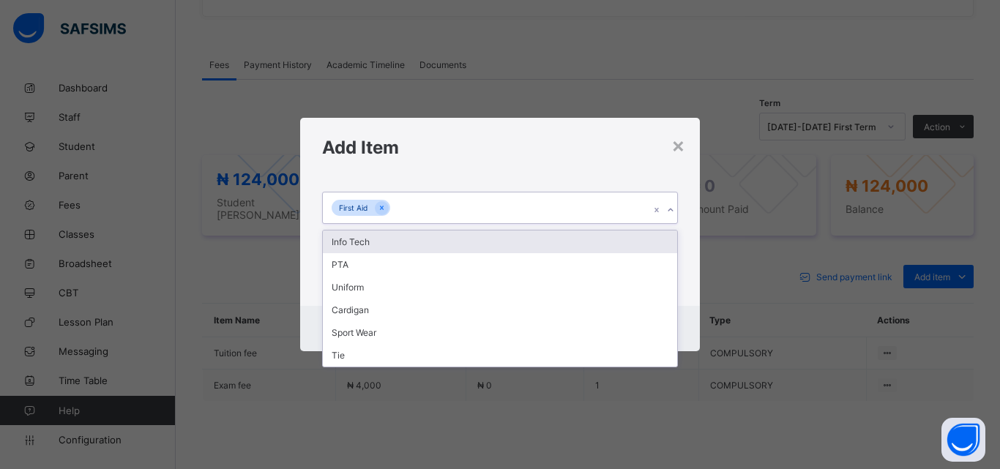
click at [375, 246] on div "Info Tech" at bounding box center [500, 242] width 354 height 23
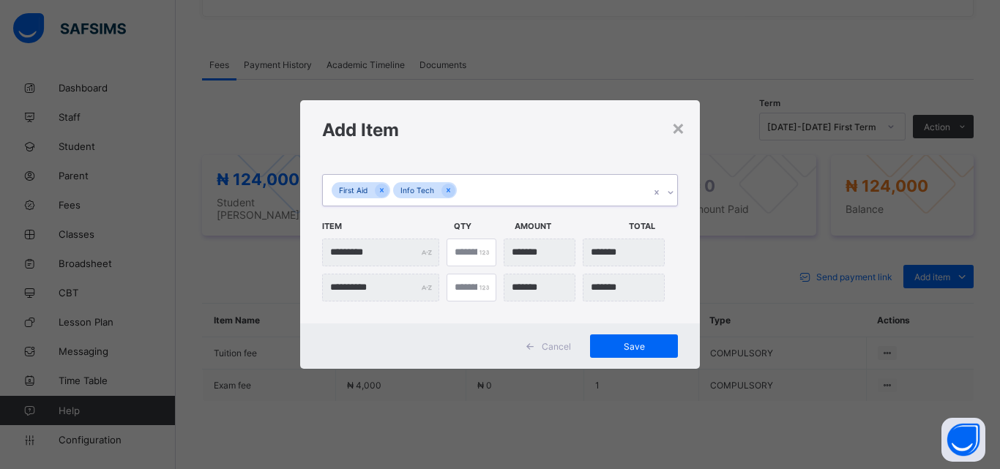
click at [669, 191] on icon at bounding box center [670, 192] width 9 height 15
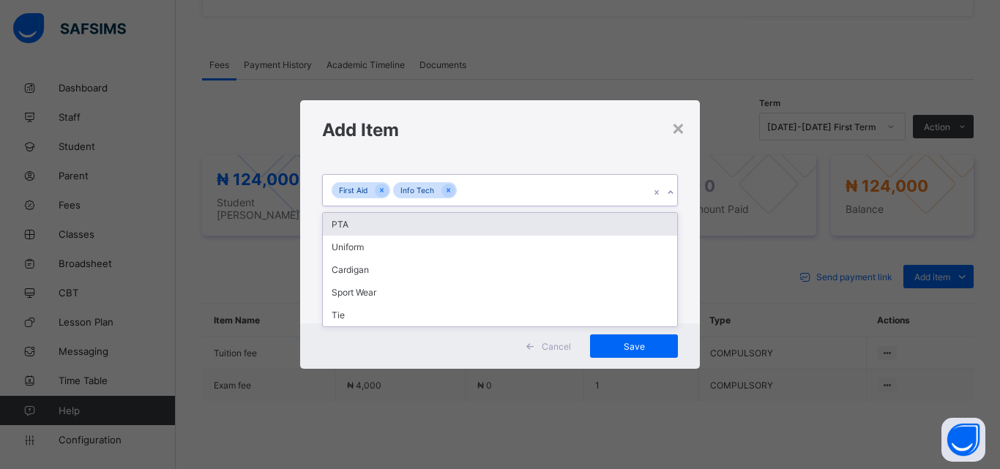
click at [340, 224] on div "PTA" at bounding box center [500, 224] width 354 height 23
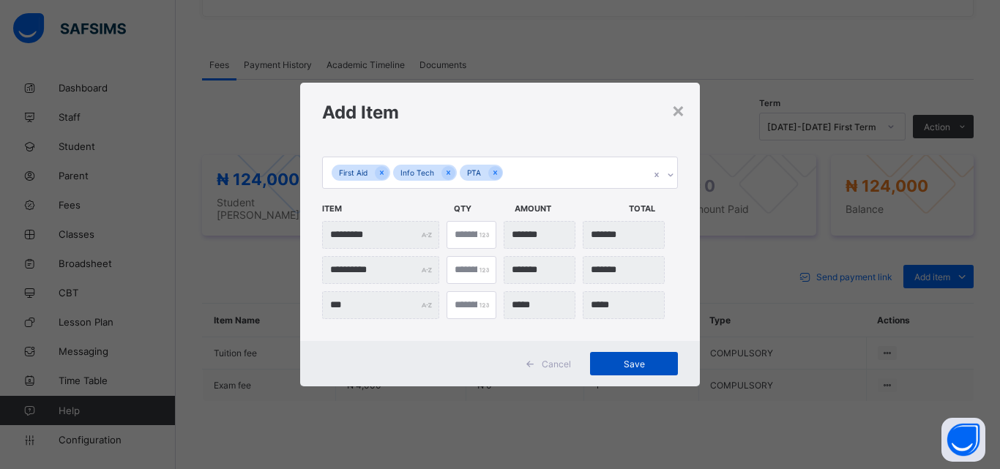
click at [635, 369] on span "Save" at bounding box center [634, 364] width 66 height 11
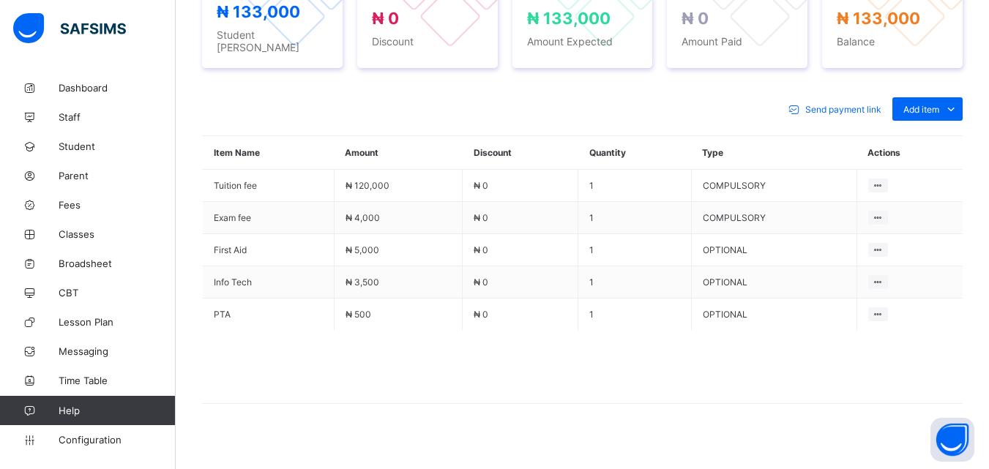
scroll to position [590, 0]
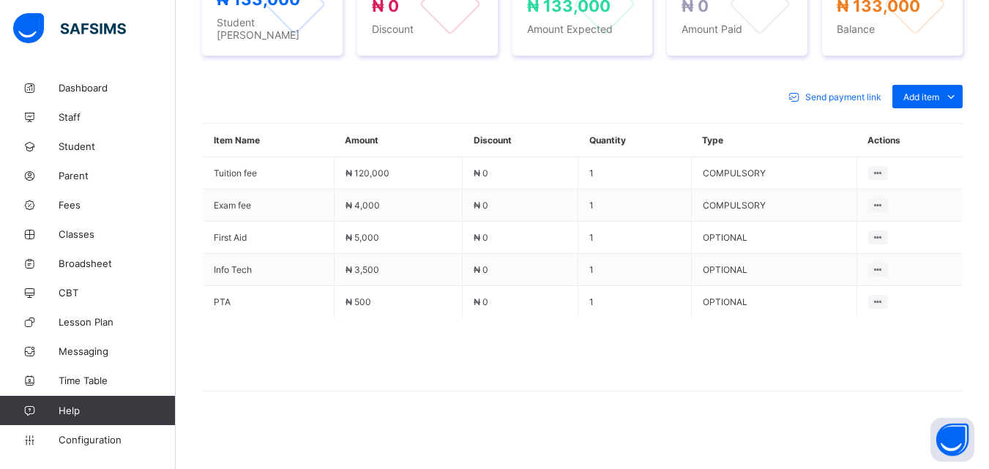
click at [407, 108] on div "Send payment link Add item Optional items Special bill Item Name Amount Discoun…" at bounding box center [582, 245] width 760 height 351
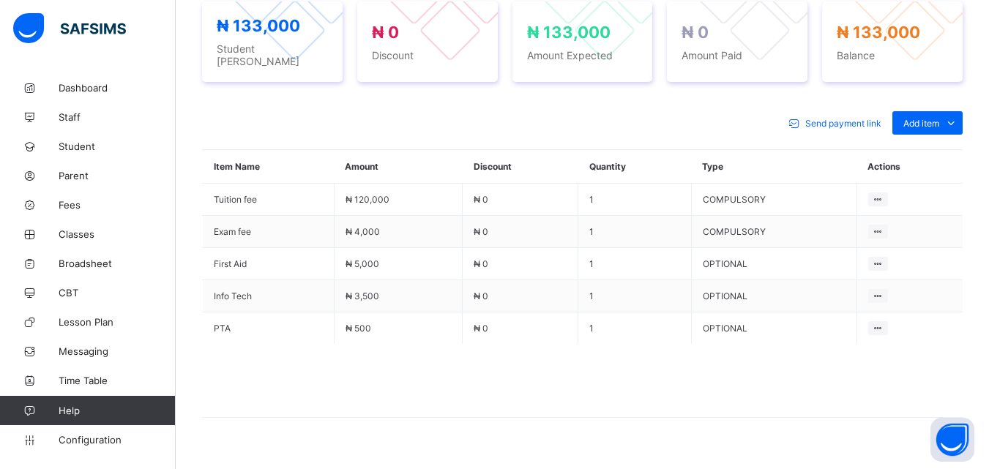
scroll to position [585, 0]
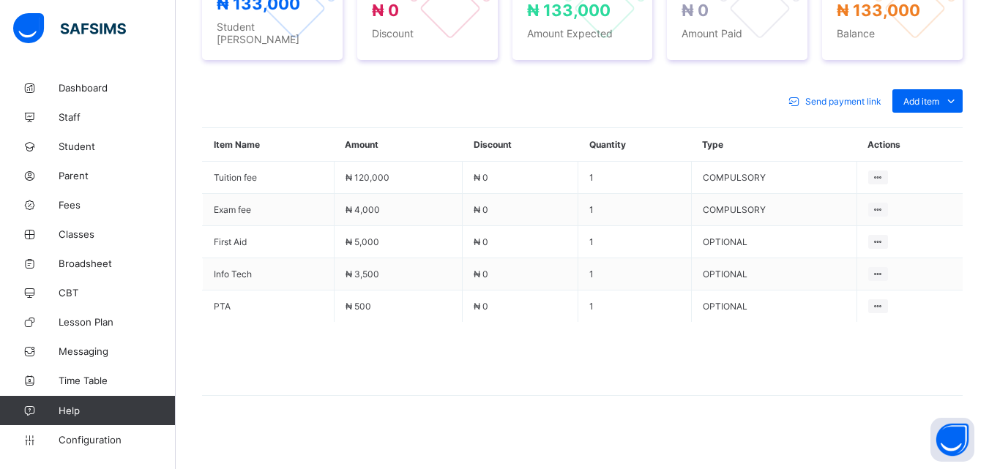
click at [734, 89] on div "Send payment link Add item Optional items Special bill" at bounding box center [582, 100] width 760 height 23
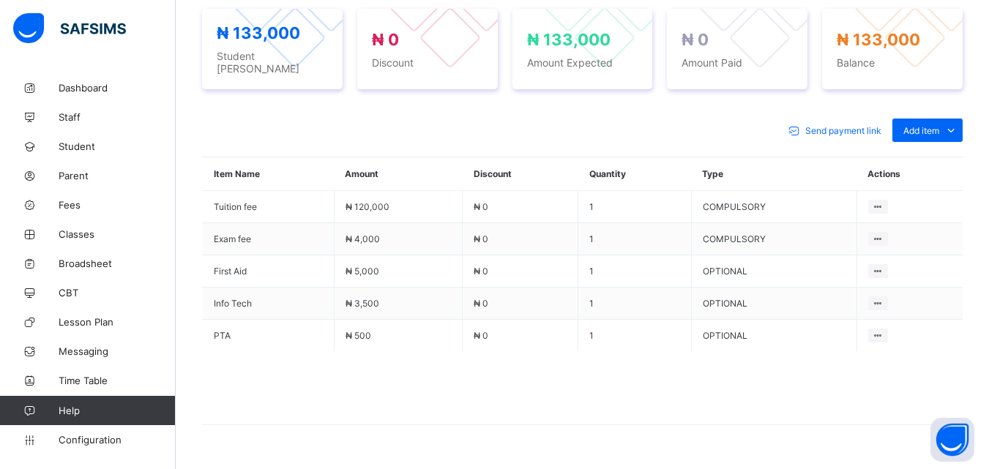
scroll to position [527, 0]
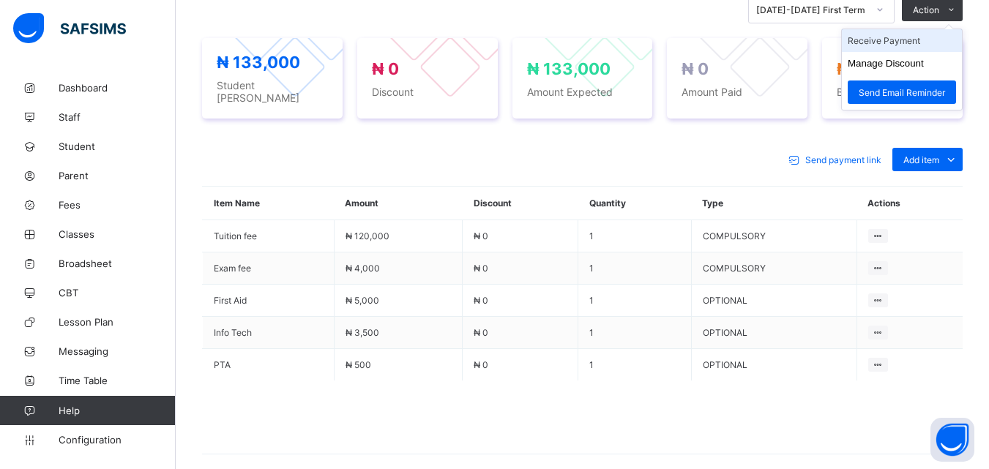
click at [906, 45] on li "Receive Payment" at bounding box center [902, 40] width 120 height 23
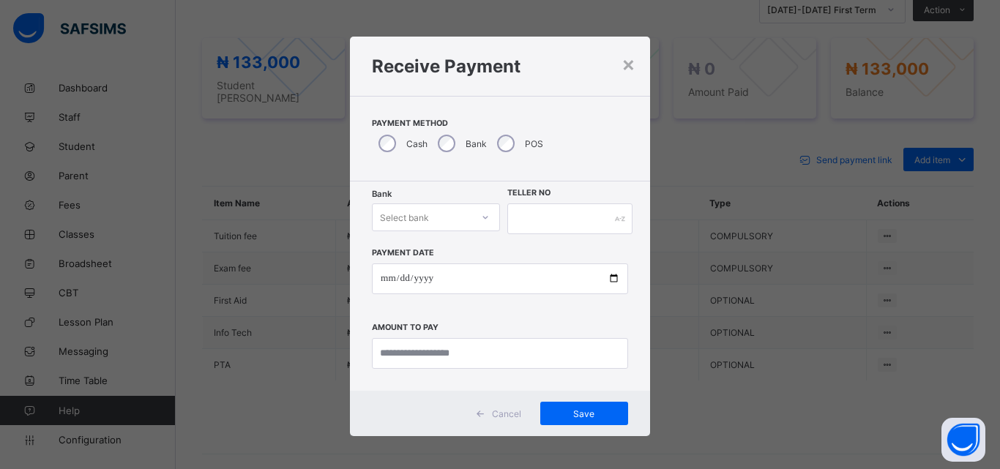
click at [481, 214] on icon at bounding box center [485, 217] width 9 height 15
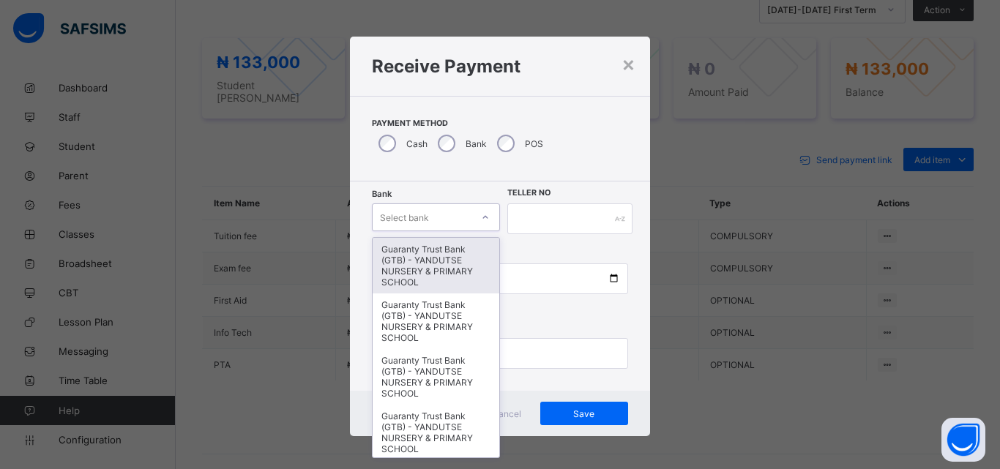
type input "*"
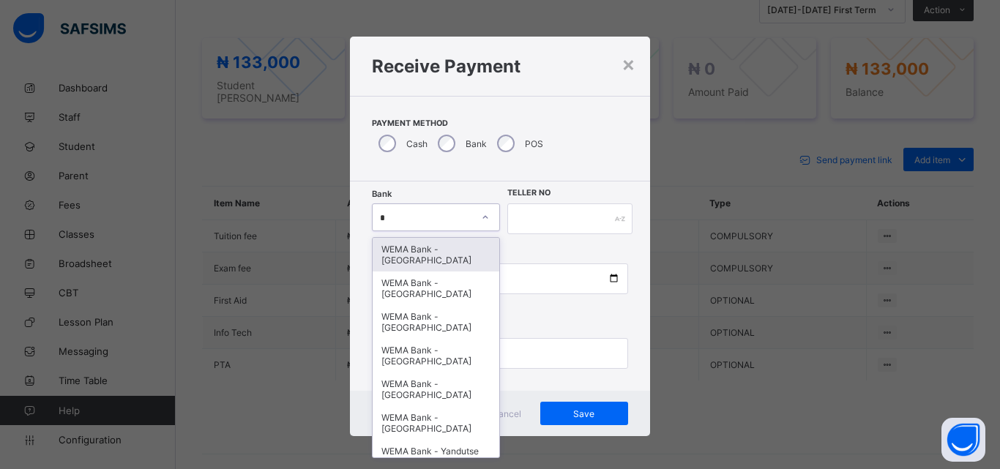
click at [411, 259] on div "WEMA Bank - [GEOGRAPHIC_DATA]" at bounding box center [436, 255] width 127 height 34
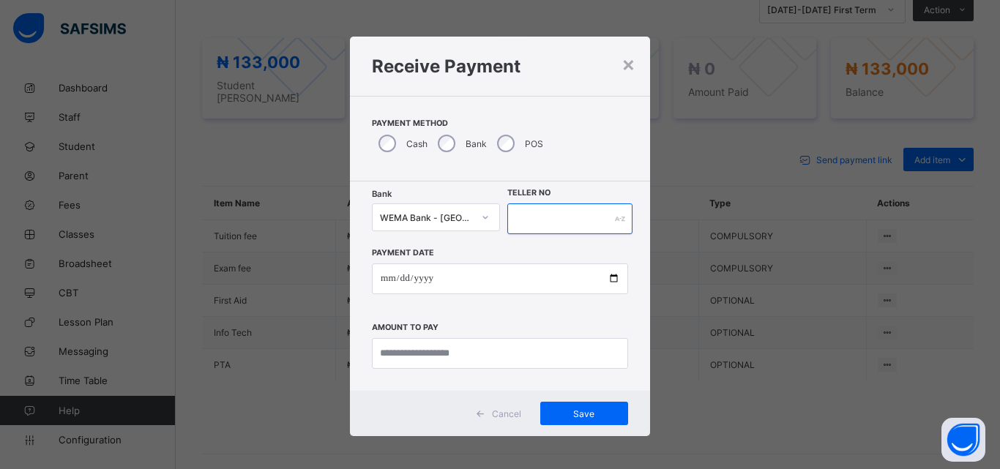
click at [539, 214] on input "text" at bounding box center [569, 218] width 125 height 31
type input "****"
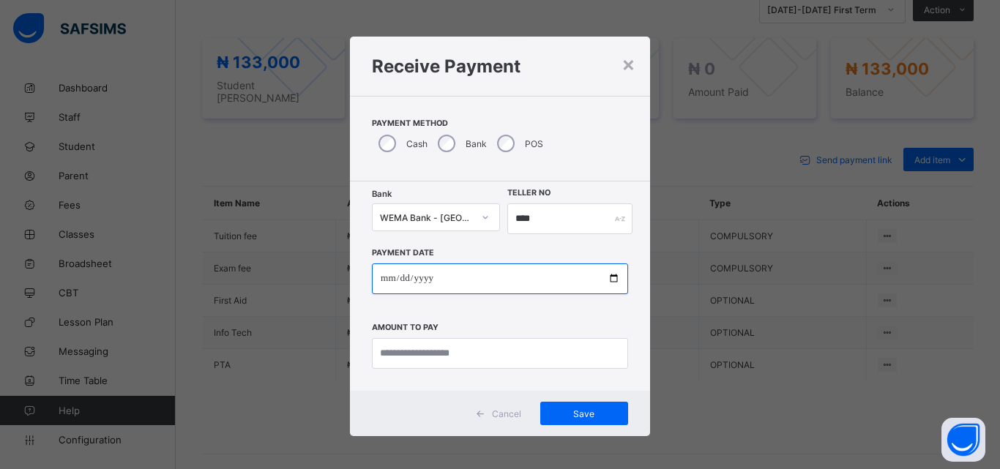
click at [608, 275] on input "date" at bounding box center [500, 278] width 256 height 31
type input "**********"
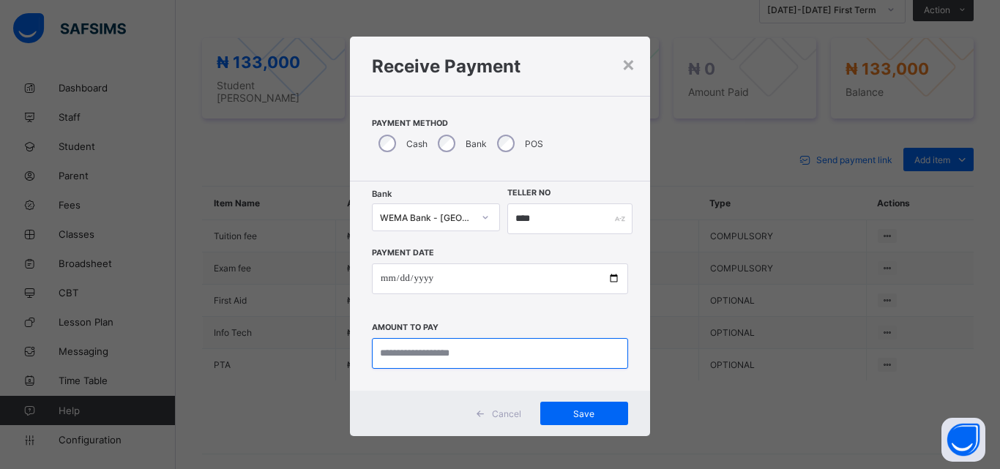
click at [479, 364] on input "currency" at bounding box center [500, 353] width 256 height 31
type input "*********"
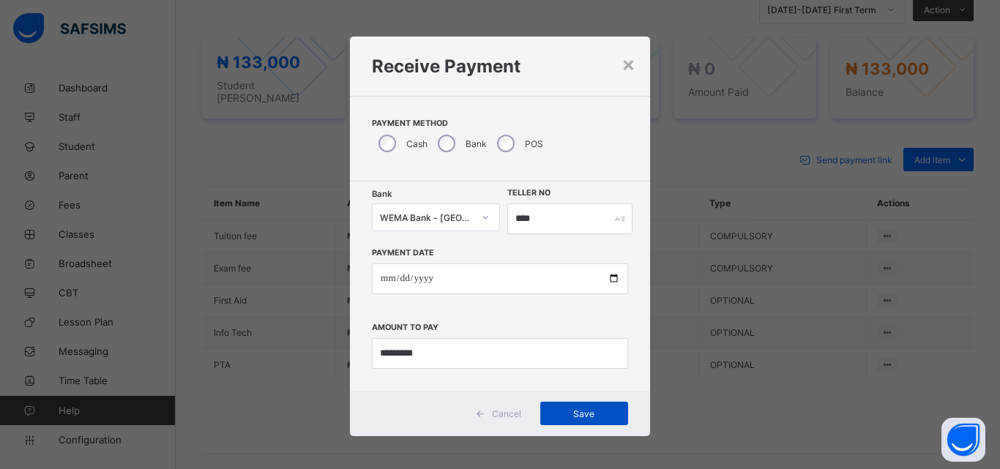
click at [579, 413] on span "Save" at bounding box center [584, 413] width 66 height 11
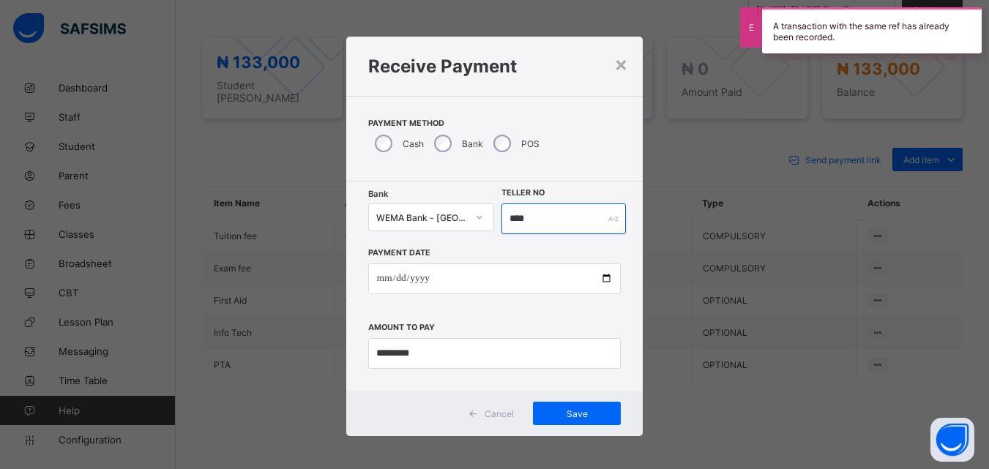
click at [542, 214] on input "****" at bounding box center [563, 218] width 124 height 31
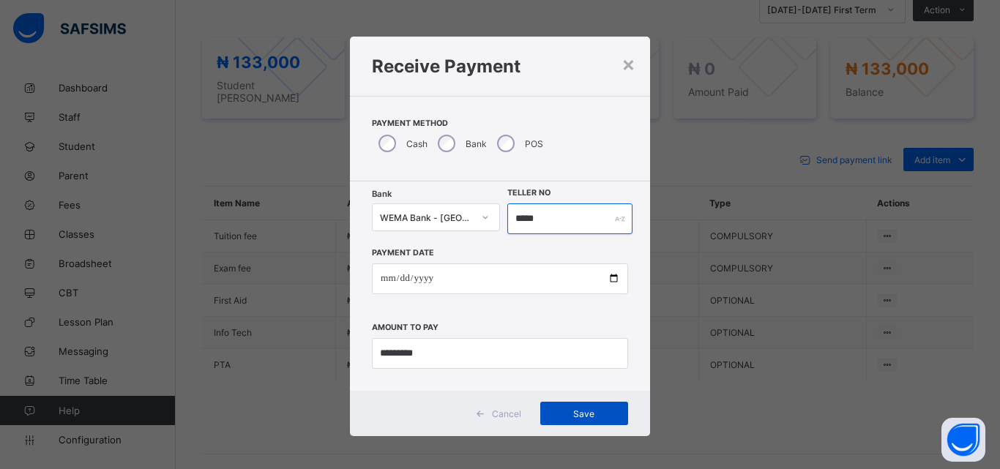
type input "*****"
click at [577, 413] on span "Save" at bounding box center [584, 413] width 66 height 11
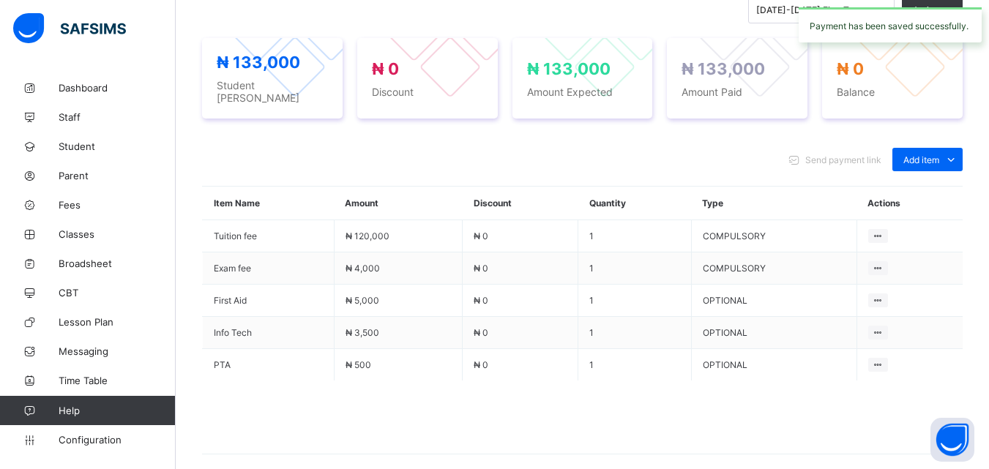
click at [582, 162] on div "Send payment link Add item Optional items Special bill" at bounding box center [582, 159] width 760 height 23
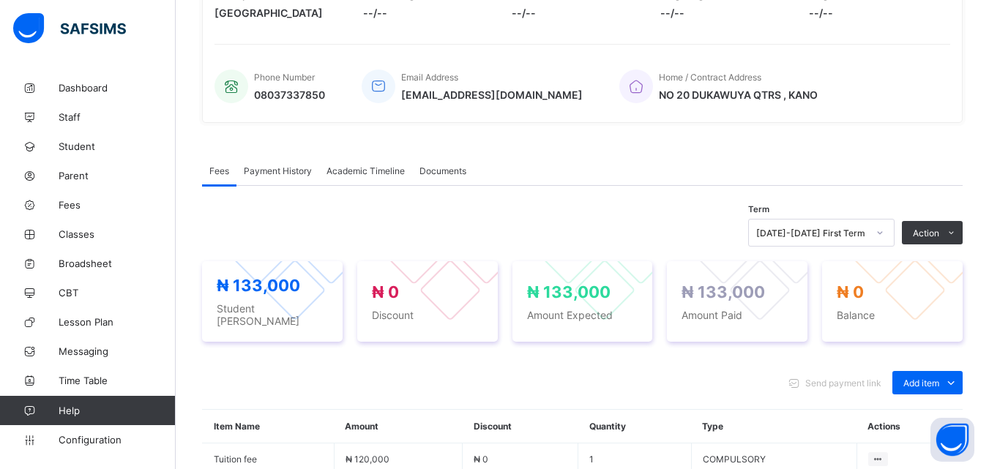
scroll to position [356, 0]
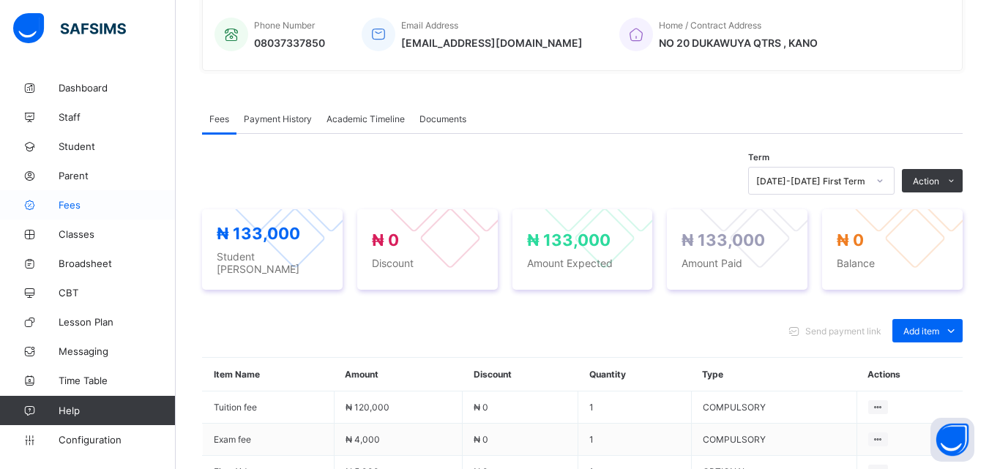
click at [72, 206] on span "Fees" at bounding box center [117, 205] width 117 height 12
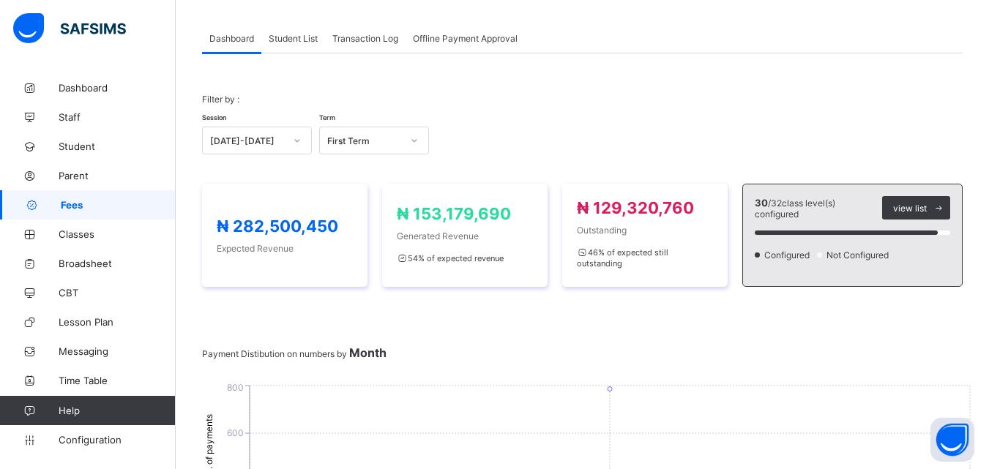
scroll to position [356, 0]
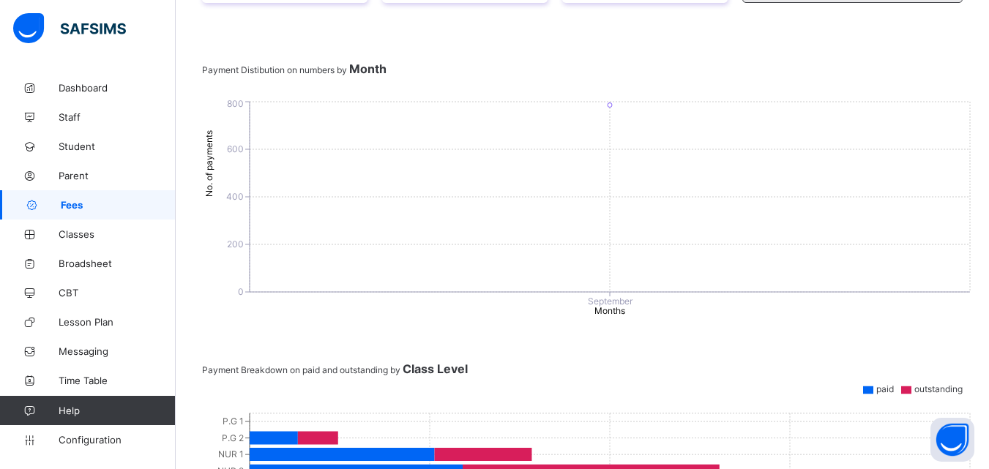
click at [467, 20] on div "Filter by : Session 2025-2026 Term First Term ₦ 282,500,450 Expected Revenue ₦ …" at bounding box center [582, 389] width 760 height 1189
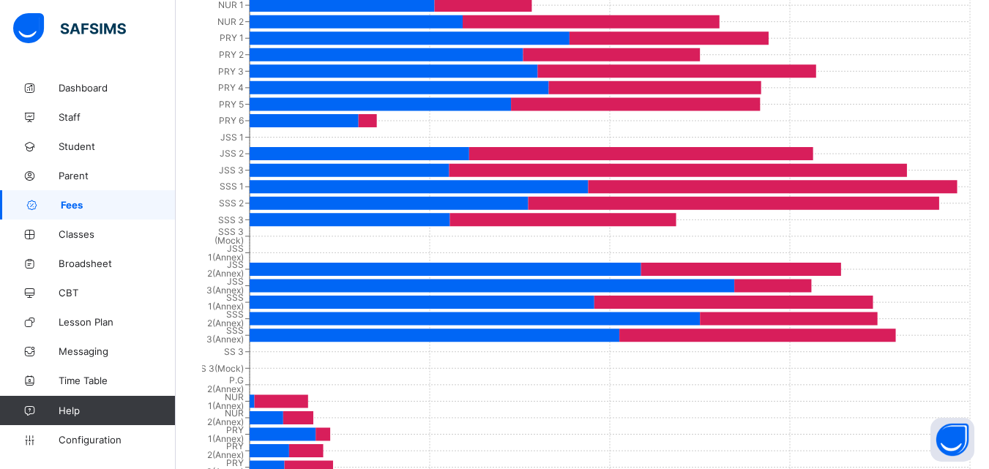
scroll to position [807, 0]
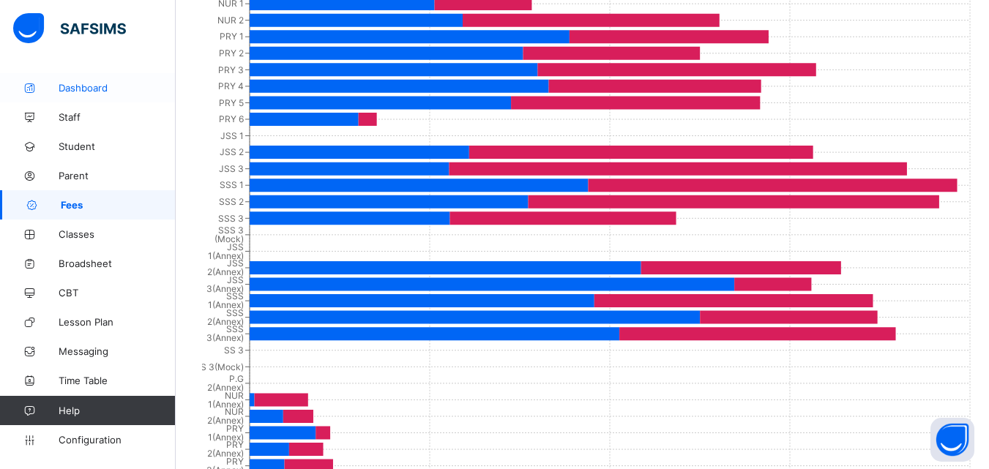
click at [133, 102] on link "Dashboard" at bounding box center [88, 87] width 176 height 29
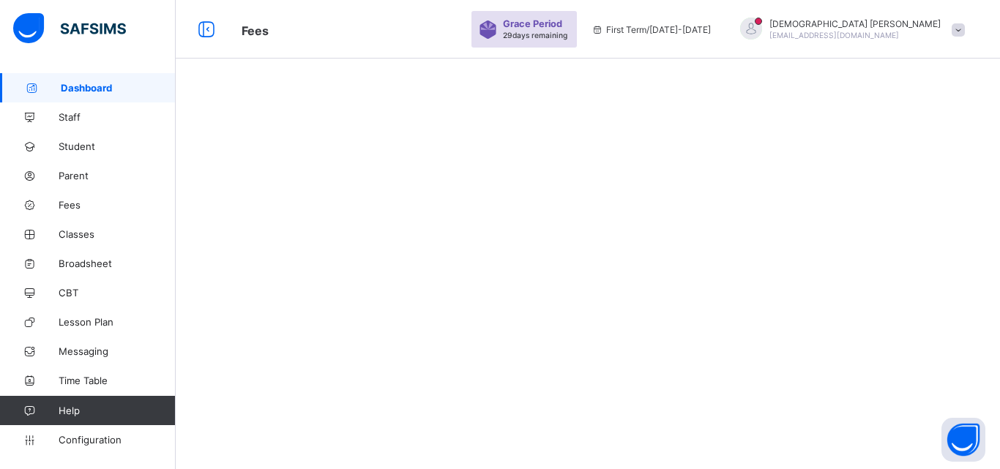
click at [378, 34] on span "Fees" at bounding box center [349, 29] width 215 height 19
click at [71, 210] on span "Fees" at bounding box center [117, 205] width 117 height 12
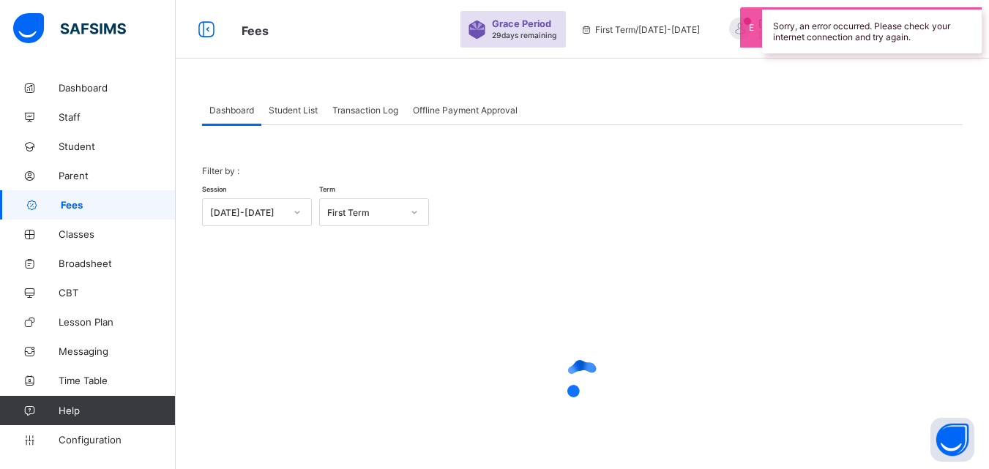
click at [295, 114] on span "Student List" at bounding box center [293, 110] width 49 height 11
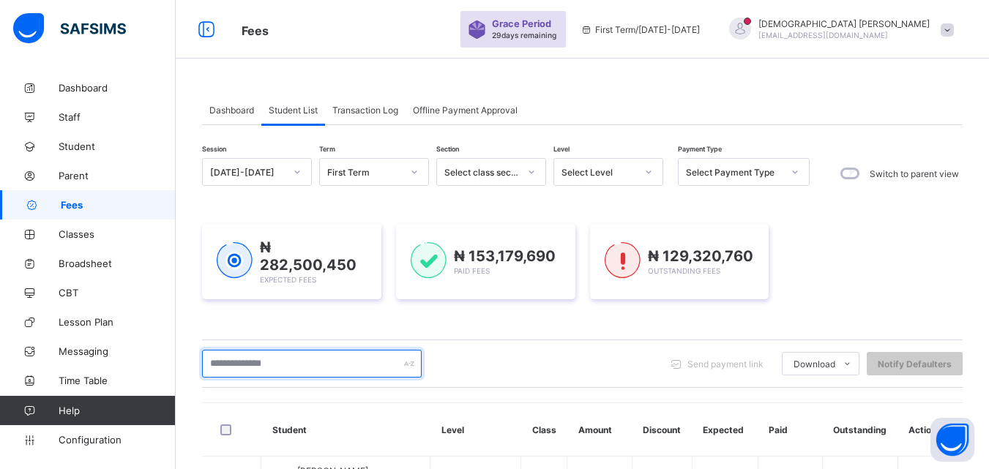
click at [280, 365] on input "text" at bounding box center [312, 364] width 220 height 28
click at [299, 366] on input "text" at bounding box center [312, 364] width 220 height 28
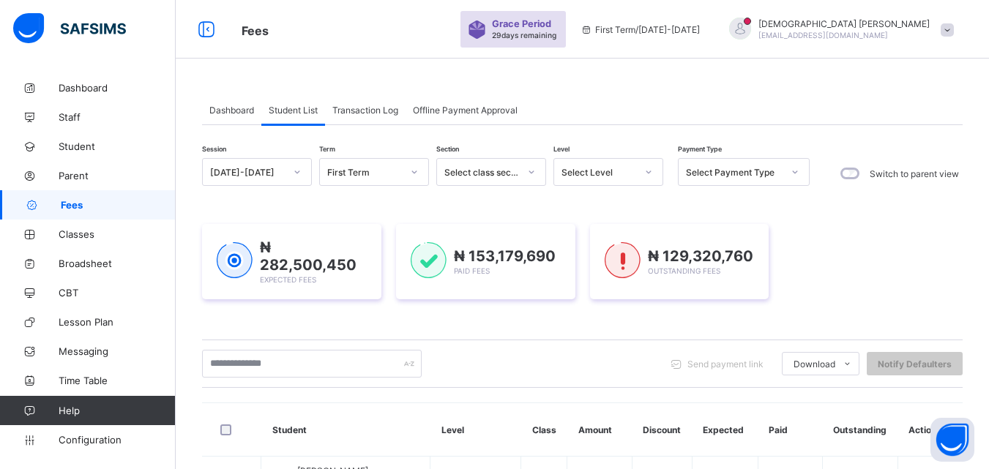
click at [556, 151] on span "Level" at bounding box center [561, 149] width 16 height 8
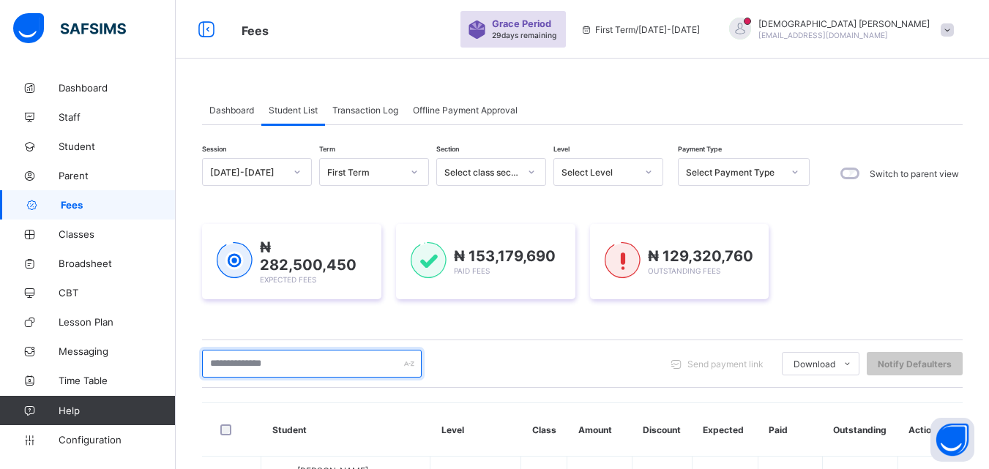
click at [317, 365] on input "text" at bounding box center [312, 364] width 220 height 28
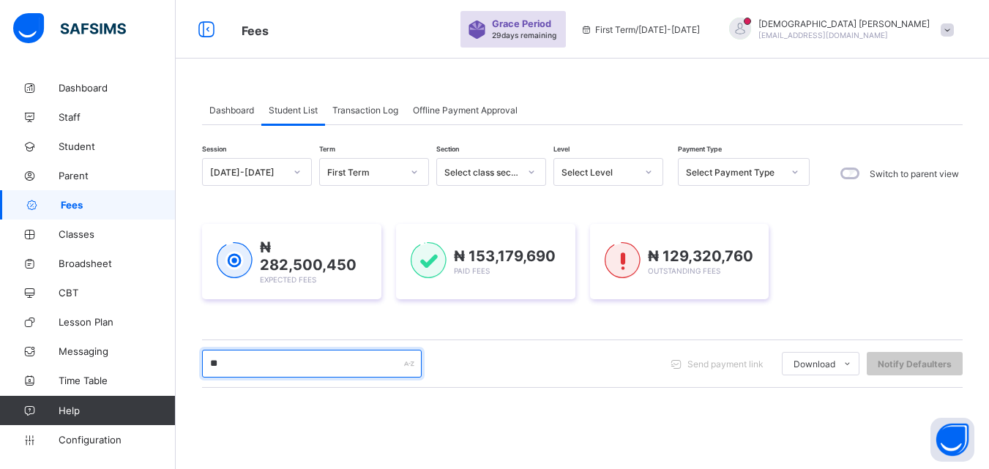
type input "***"
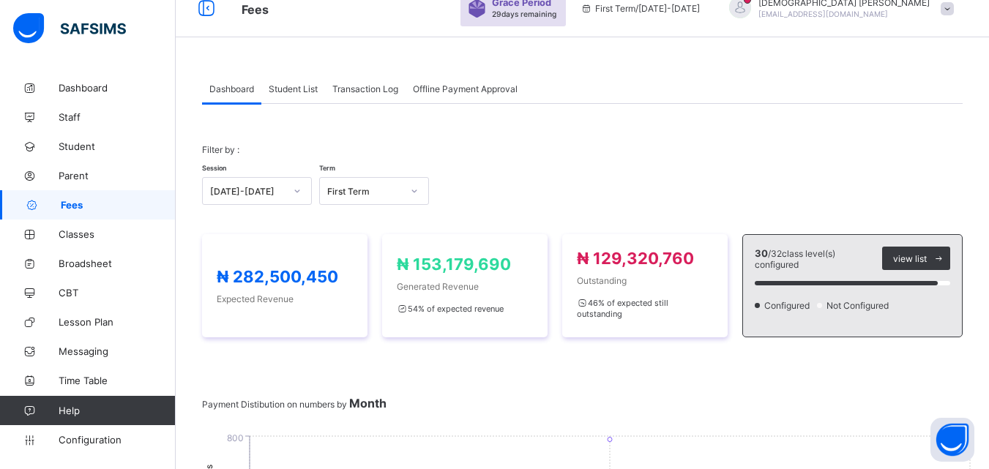
scroll to position [29, 0]
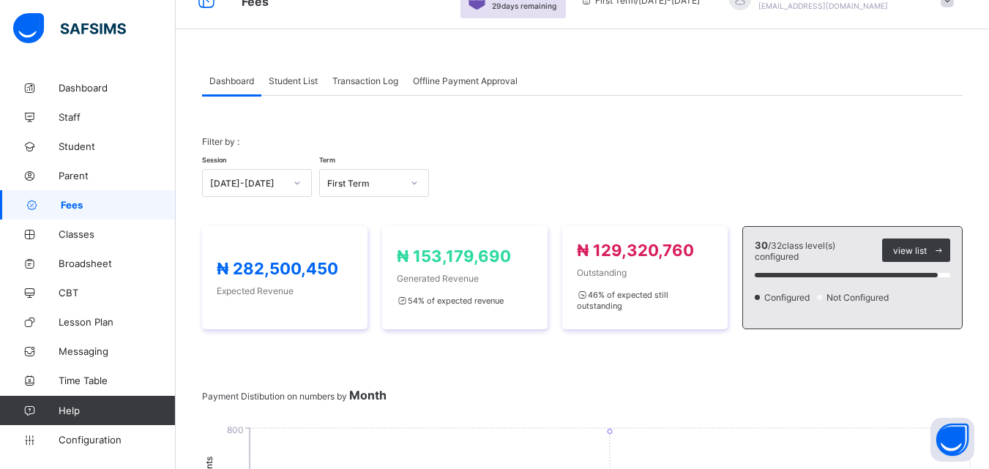
click at [293, 83] on span "Student List" at bounding box center [293, 80] width 49 height 11
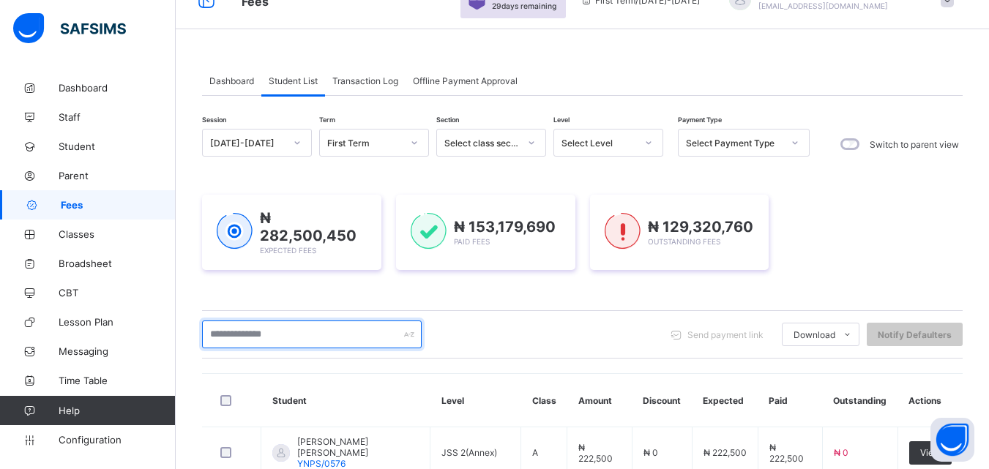
click at [333, 334] on input "text" at bounding box center [312, 335] width 220 height 28
type input "*"
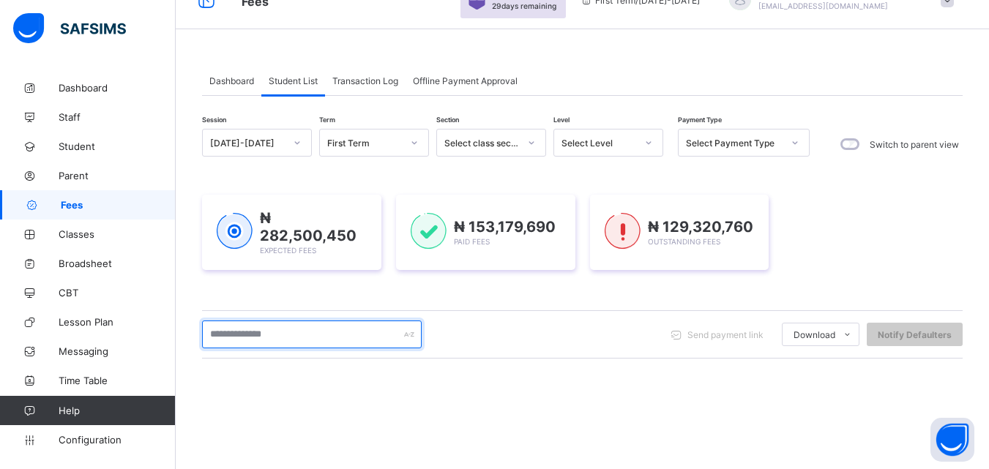
scroll to position [59, 0]
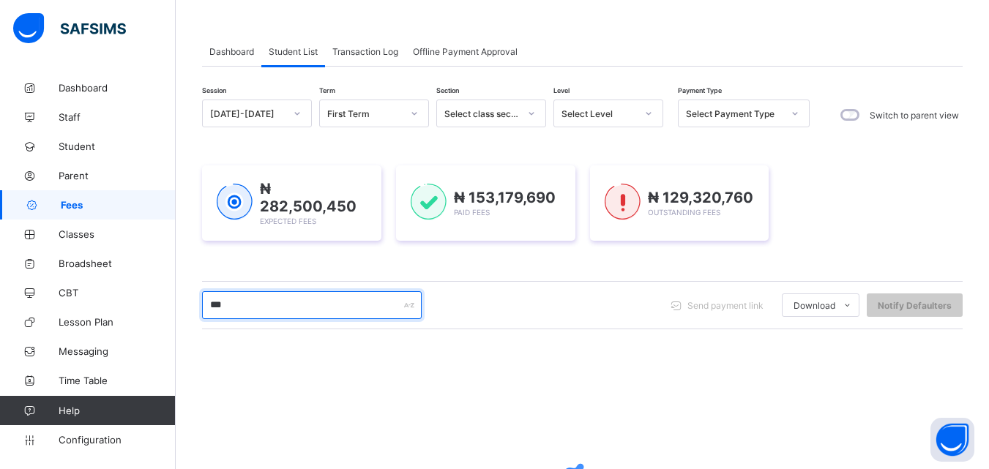
type input "*****"
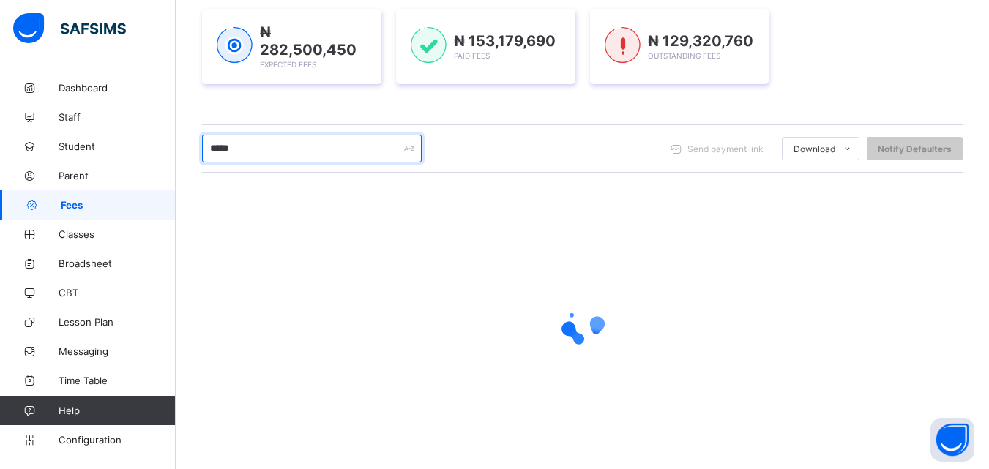
scroll to position [232, 0]
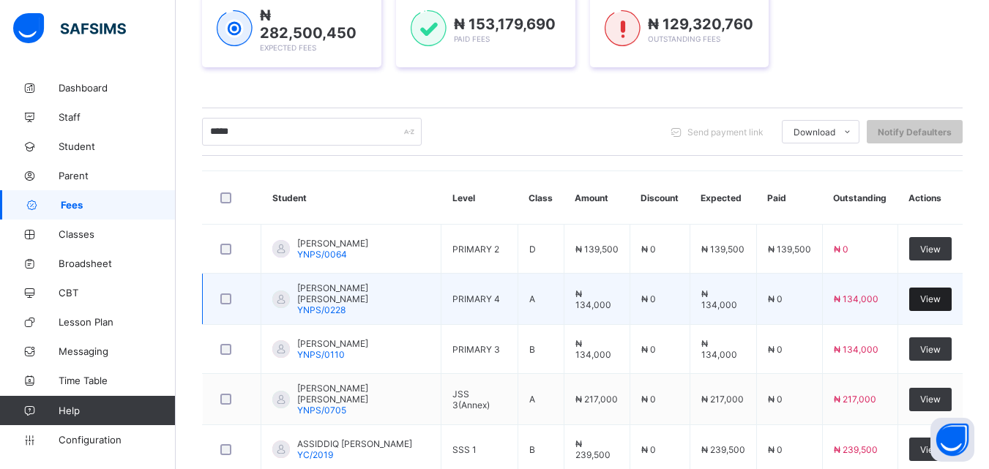
click at [935, 298] on span "View" at bounding box center [930, 298] width 20 height 11
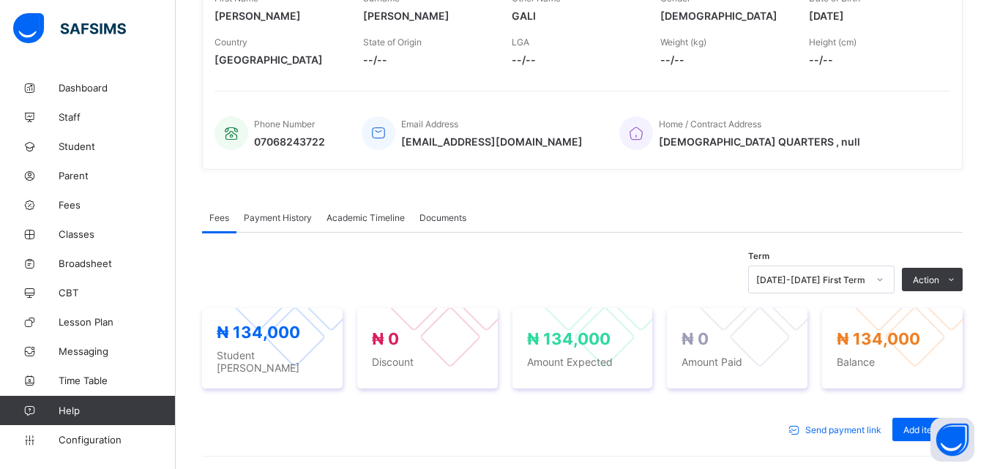
scroll to position [522, 0]
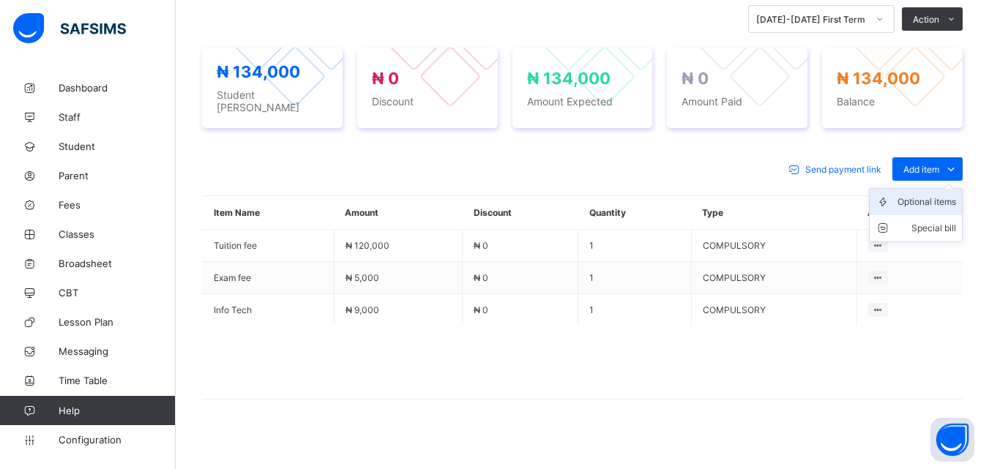
click at [940, 195] on div "Optional items" at bounding box center [926, 202] width 59 height 15
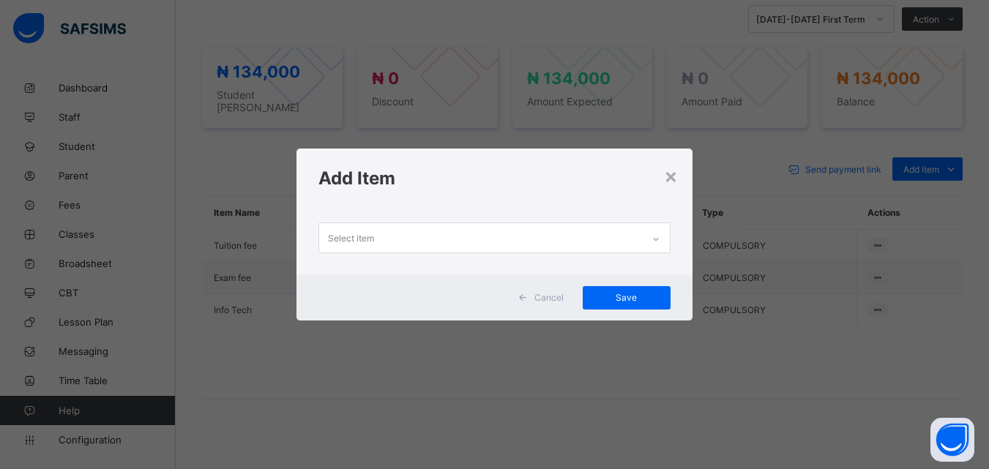
click at [656, 243] on icon at bounding box center [655, 239] width 9 height 15
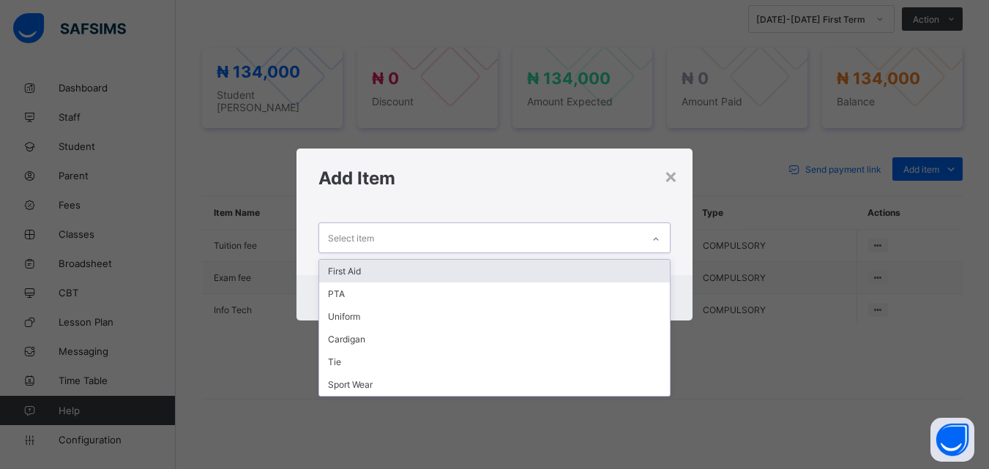
click at [373, 275] on div "First Aid" at bounding box center [494, 271] width 350 height 23
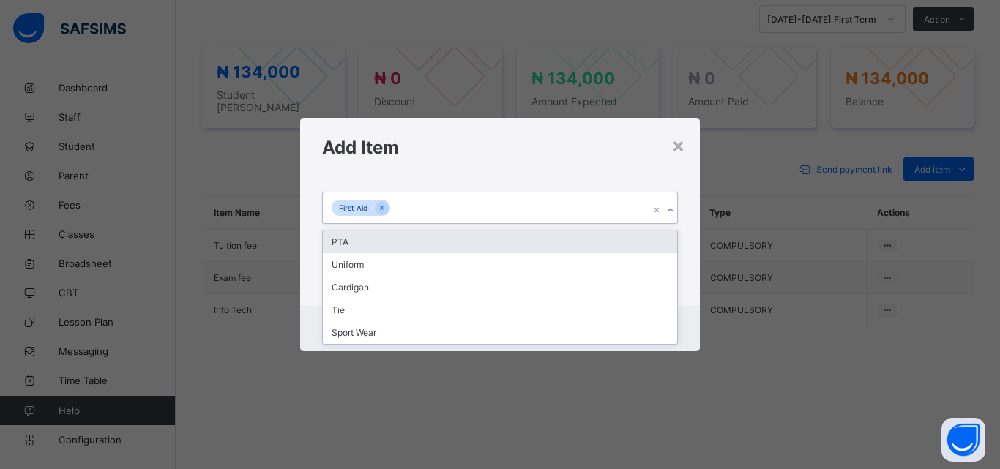
click at [667, 207] on icon at bounding box center [670, 210] width 9 height 15
click at [348, 244] on div "PTA" at bounding box center [500, 242] width 354 height 23
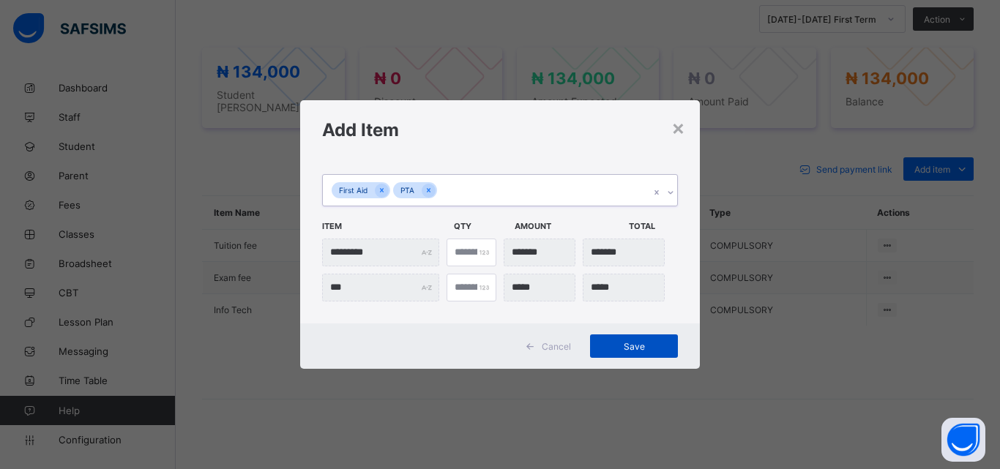
click at [621, 341] on span "Save" at bounding box center [634, 346] width 66 height 11
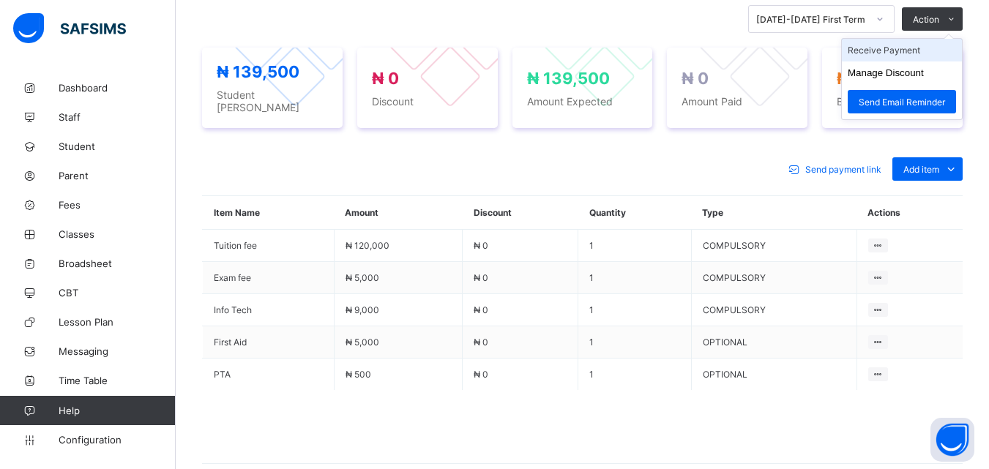
click at [918, 48] on li "Receive Payment" at bounding box center [902, 50] width 120 height 23
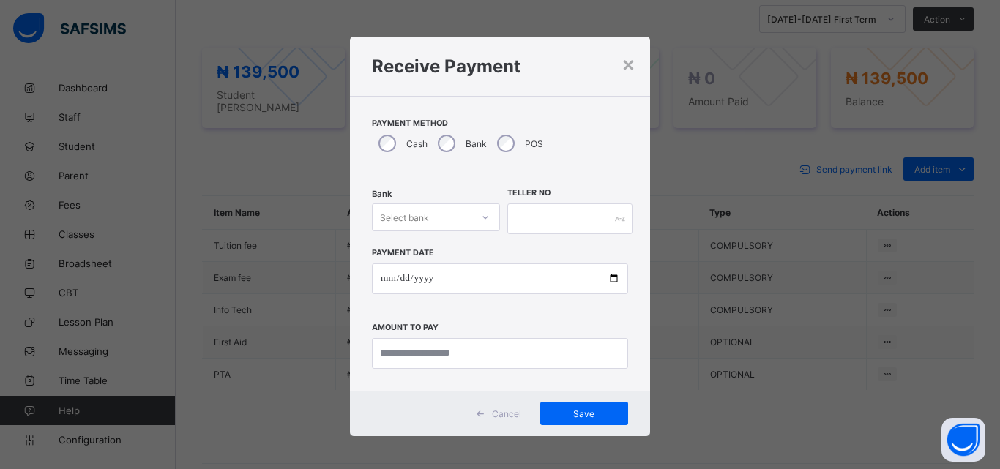
click at [481, 218] on icon at bounding box center [485, 217] width 9 height 15
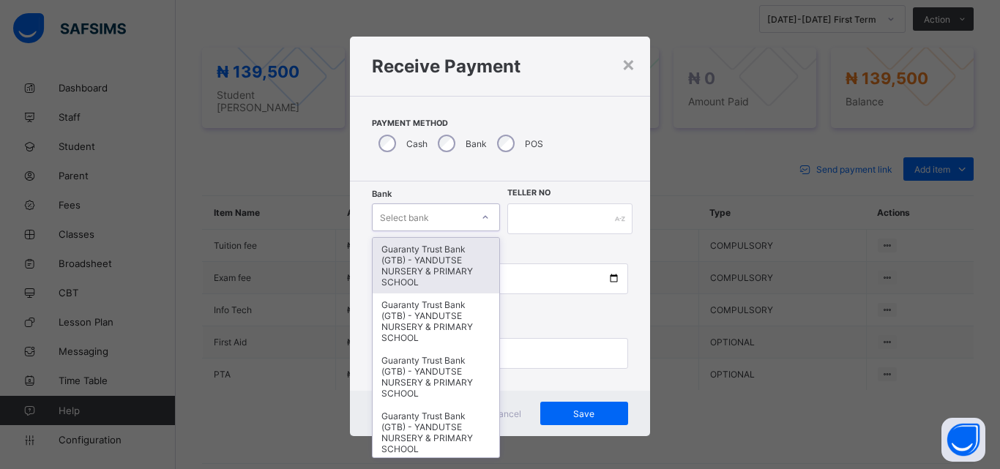
type input "*"
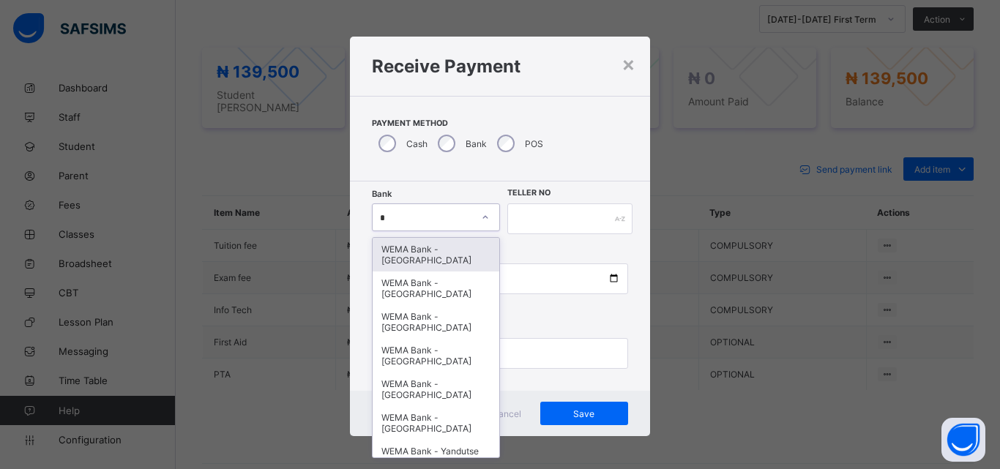
click at [427, 263] on div "WEMA Bank - [GEOGRAPHIC_DATA]" at bounding box center [436, 255] width 127 height 34
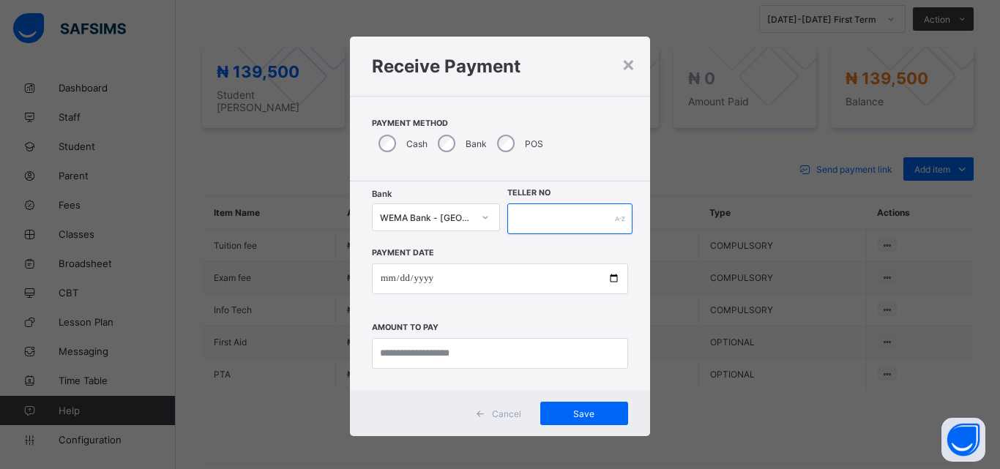
click at [540, 222] on input "text" at bounding box center [569, 218] width 125 height 31
type input "****"
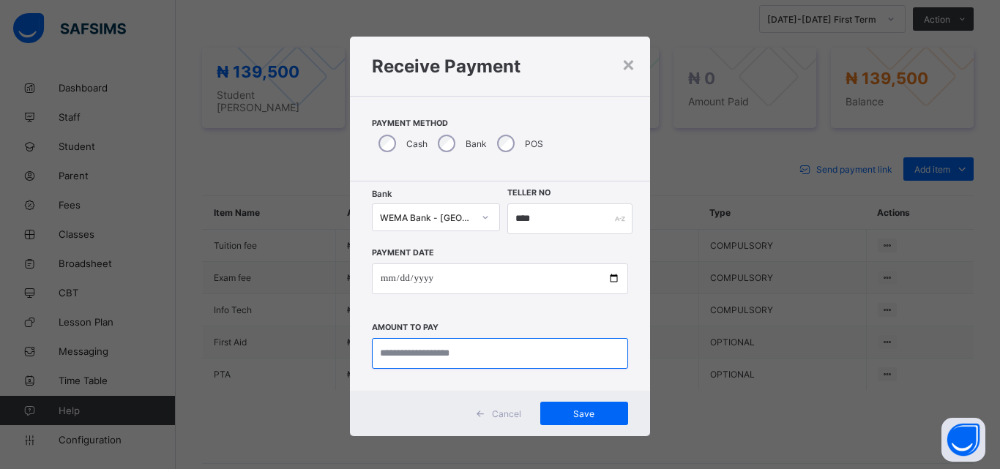
click at [501, 348] on input "currency" at bounding box center [500, 353] width 256 height 31
type input "*********"
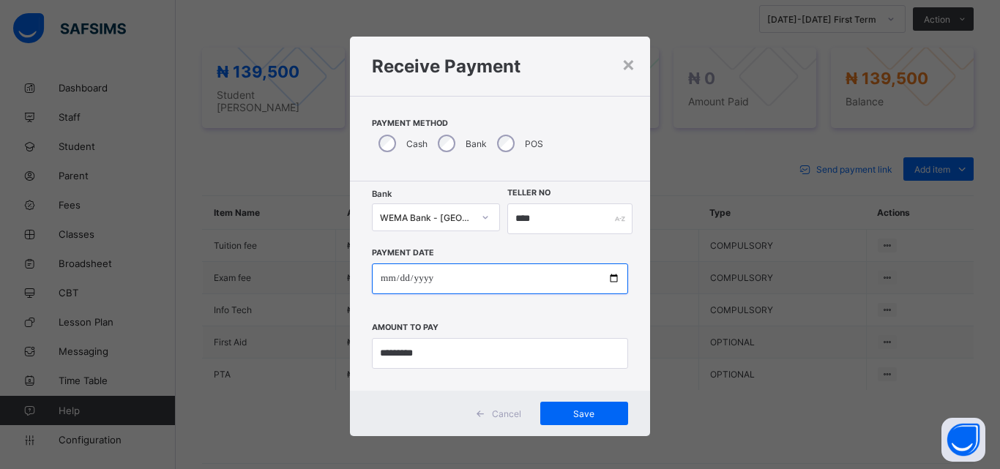
click at [615, 278] on input "date" at bounding box center [500, 278] width 256 height 31
type input "**********"
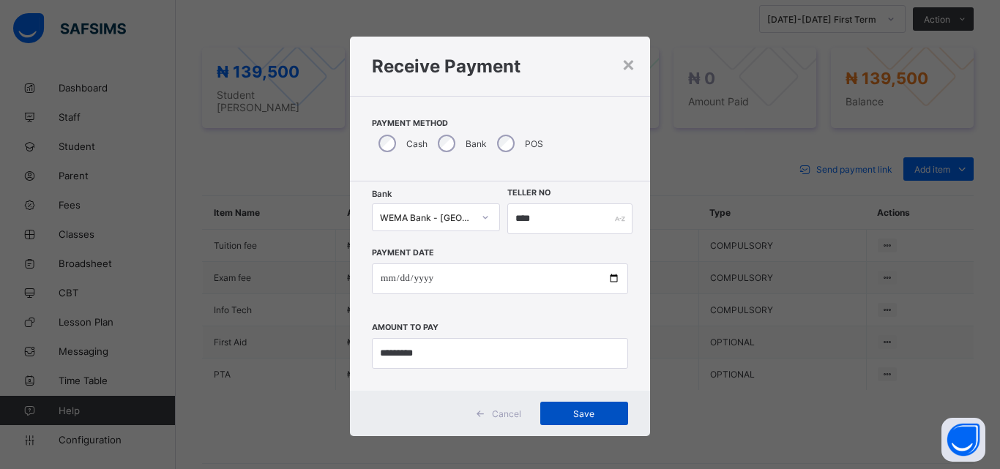
click at [570, 410] on span "Save" at bounding box center [584, 413] width 66 height 11
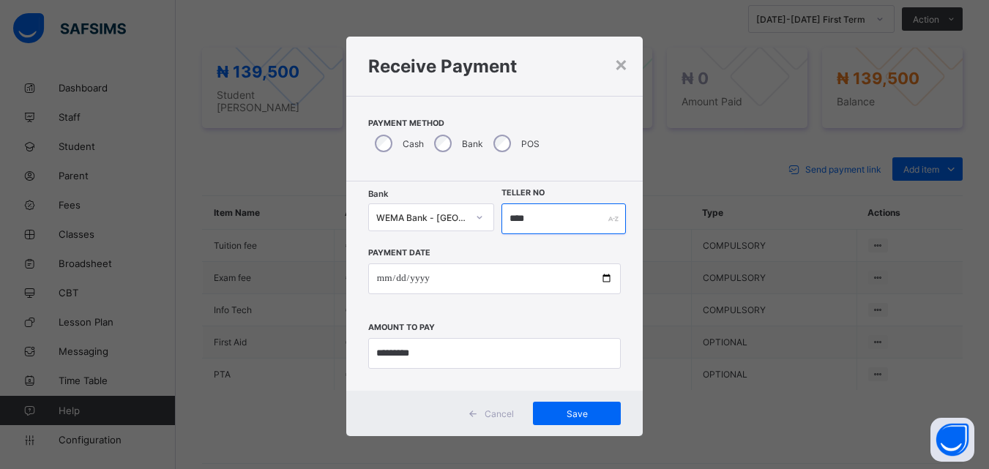
click at [540, 224] on input "****" at bounding box center [563, 218] width 124 height 31
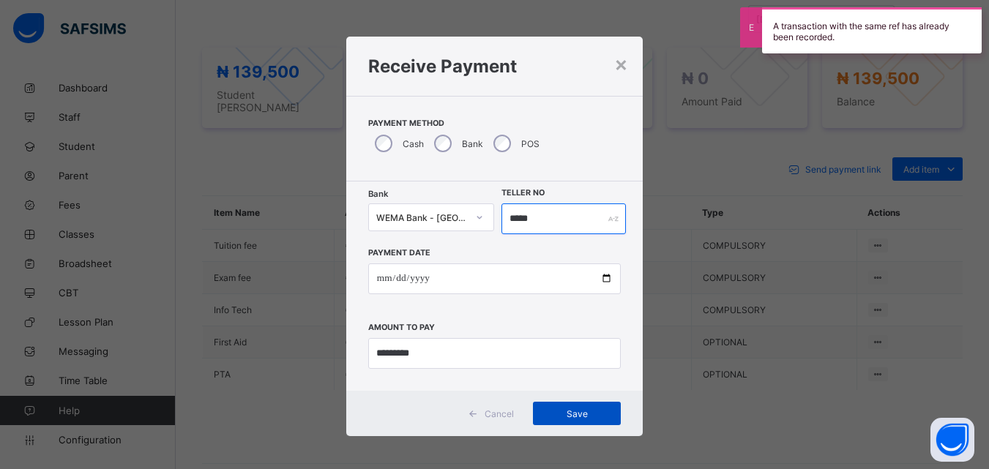
type input "*****"
click at [583, 408] on span "Save" at bounding box center [577, 413] width 66 height 11
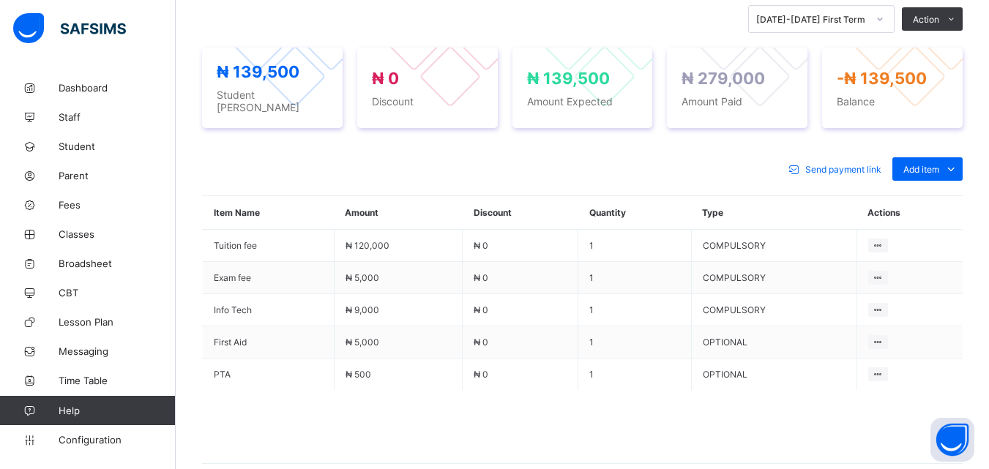
click at [595, 149] on div "Send payment link Add item Optional items Special bill Item Name Amount Discoun…" at bounding box center [582, 318] width 760 height 351
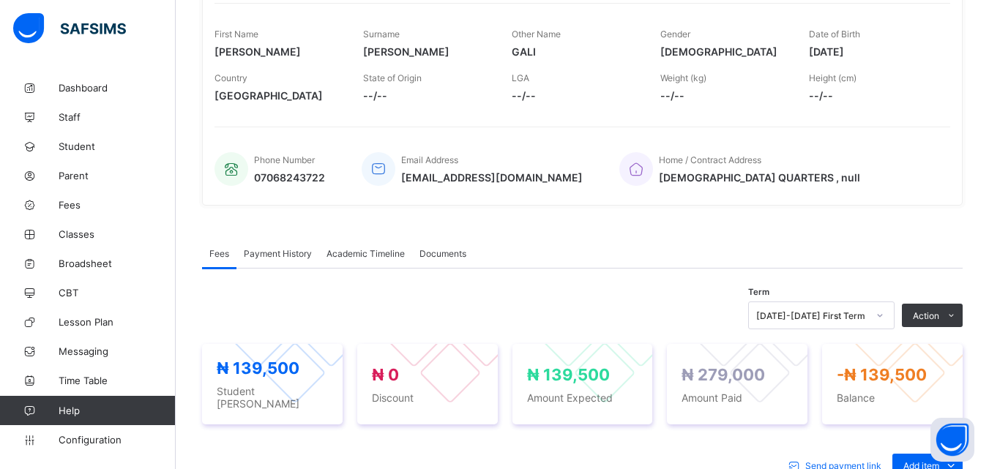
scroll to position [239, 0]
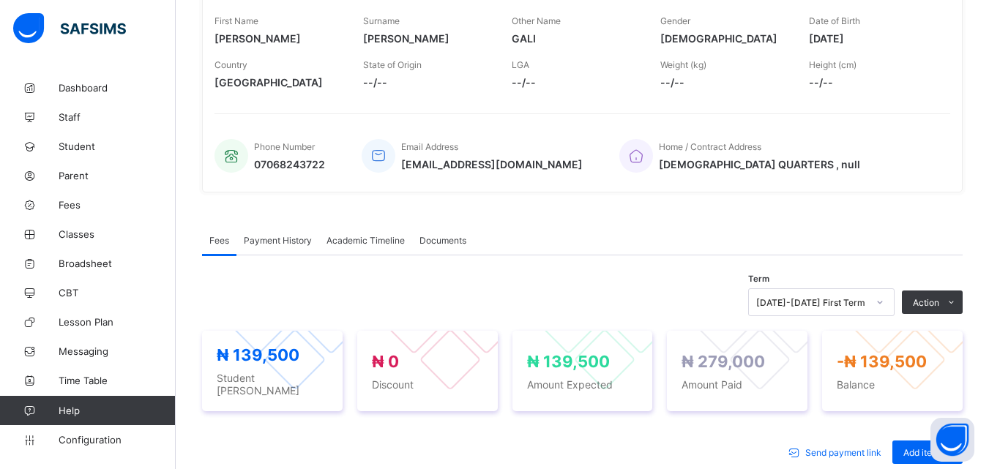
click at [275, 231] on div "Payment History" at bounding box center [277, 239] width 83 height 29
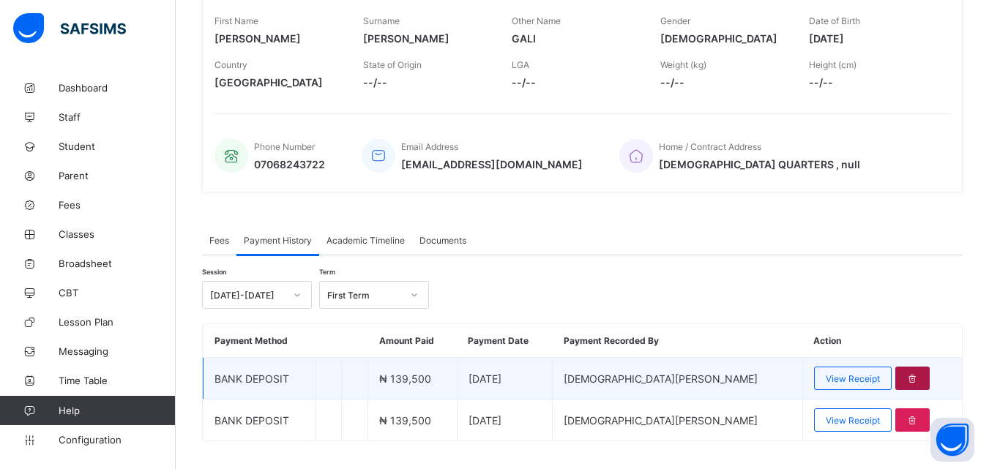
click at [906, 378] on icon at bounding box center [912, 378] width 12 height 11
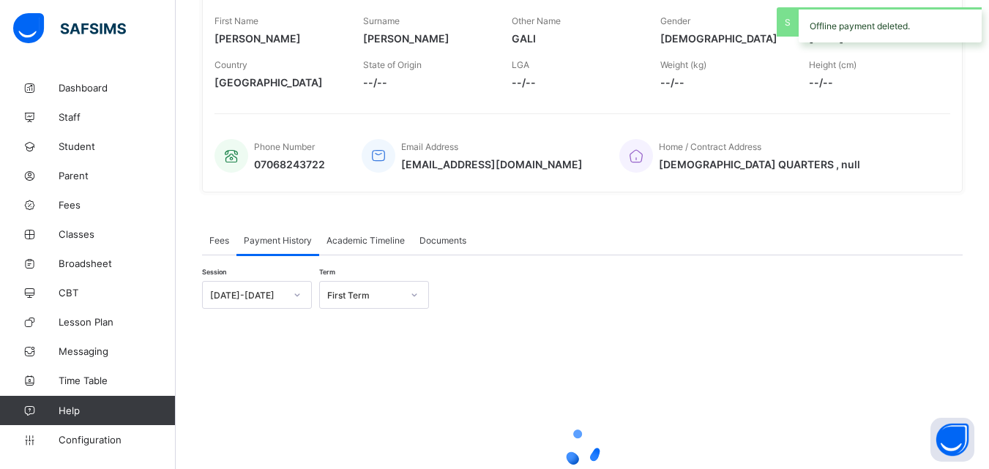
scroll to position [228, 0]
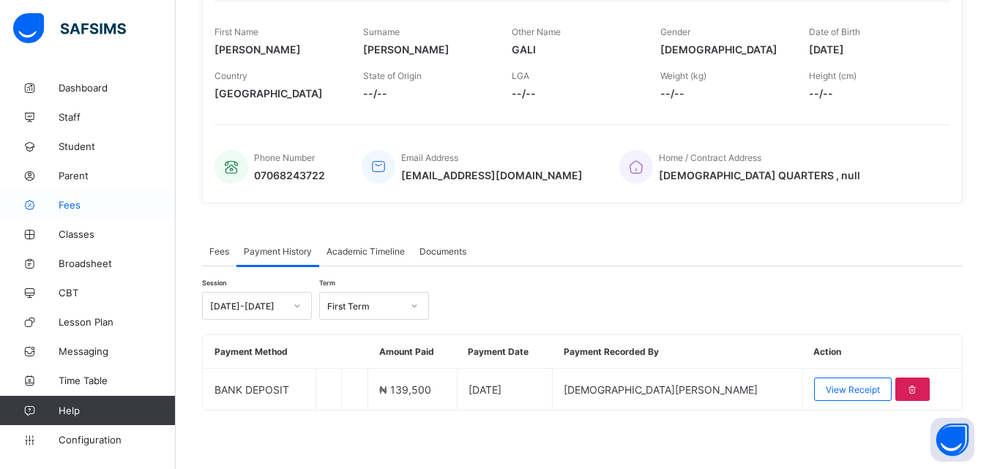
click at [80, 208] on span "Fees" at bounding box center [117, 205] width 117 height 12
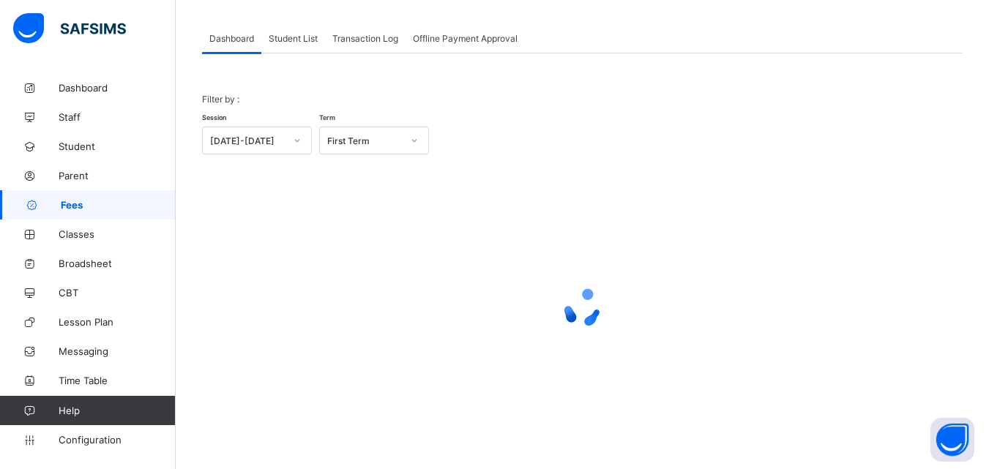
scroll to position [72, 0]
click at [290, 36] on span "Student List" at bounding box center [293, 38] width 49 height 11
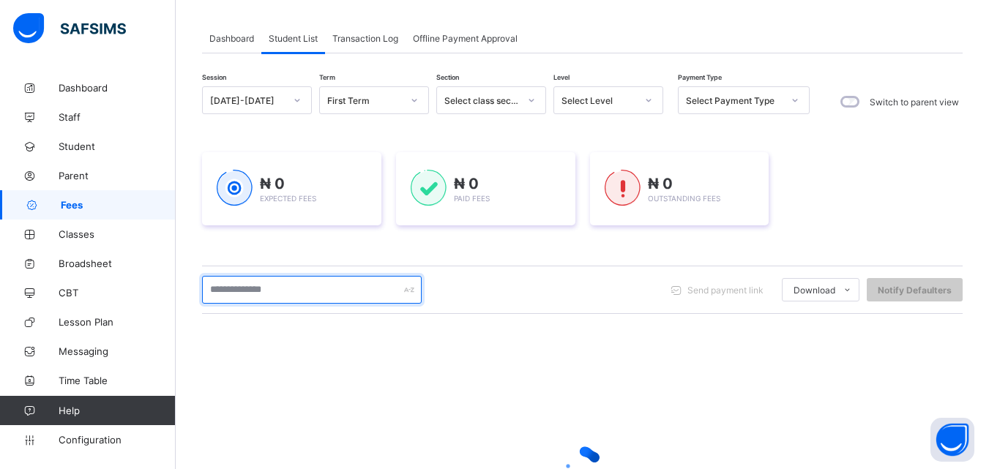
click at [335, 288] on input "text" at bounding box center [312, 290] width 220 height 28
type input "*"
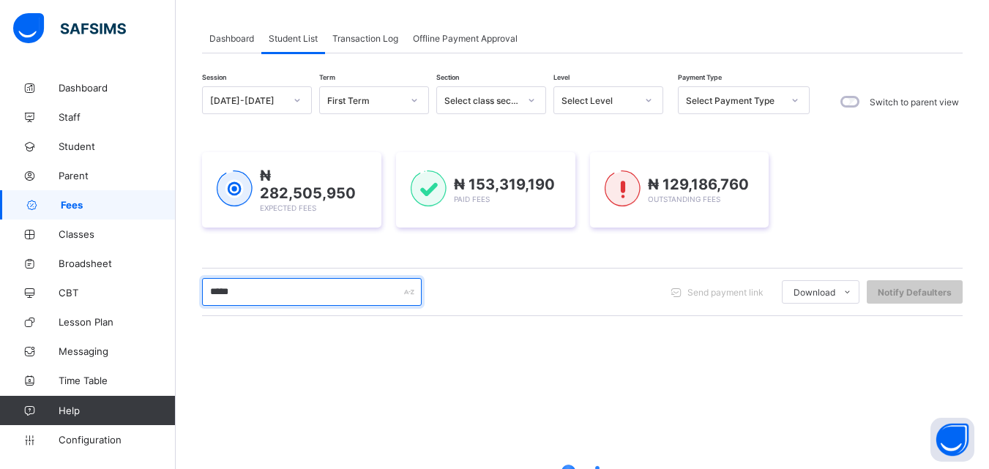
type input "****"
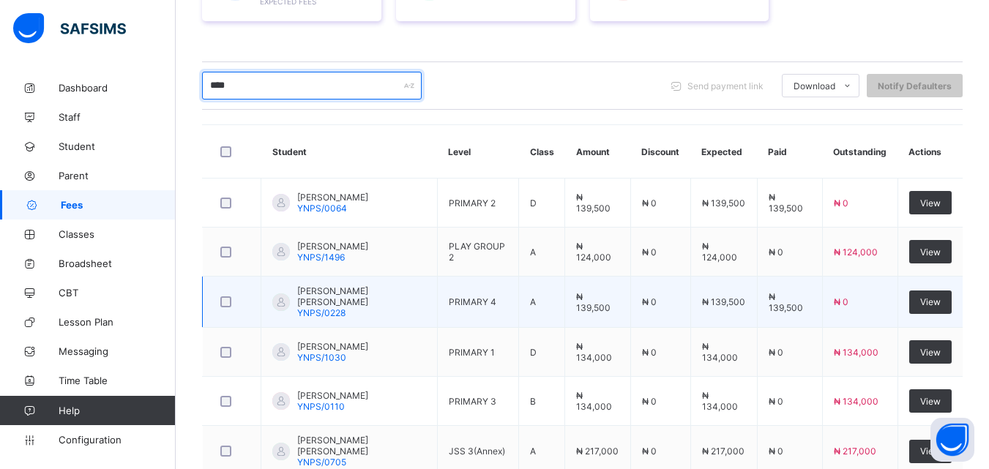
scroll to position [288, 0]
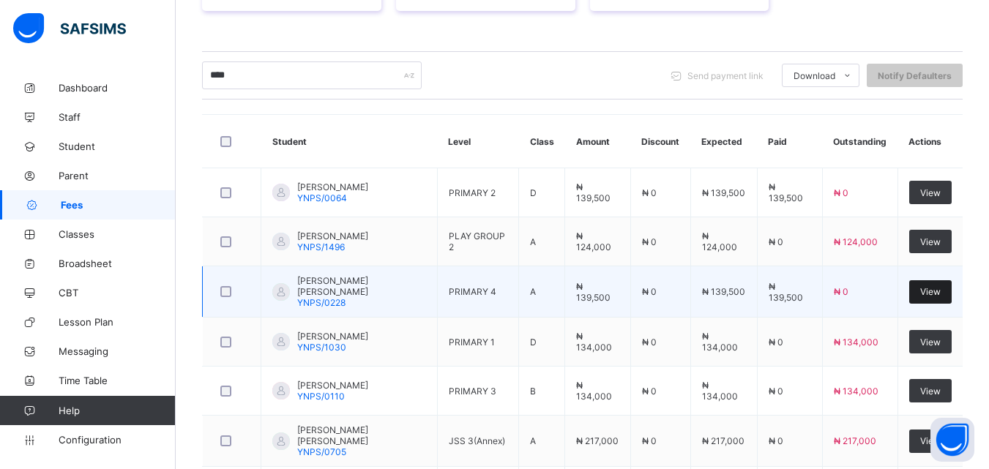
click at [937, 286] on span "View" at bounding box center [930, 291] width 20 height 11
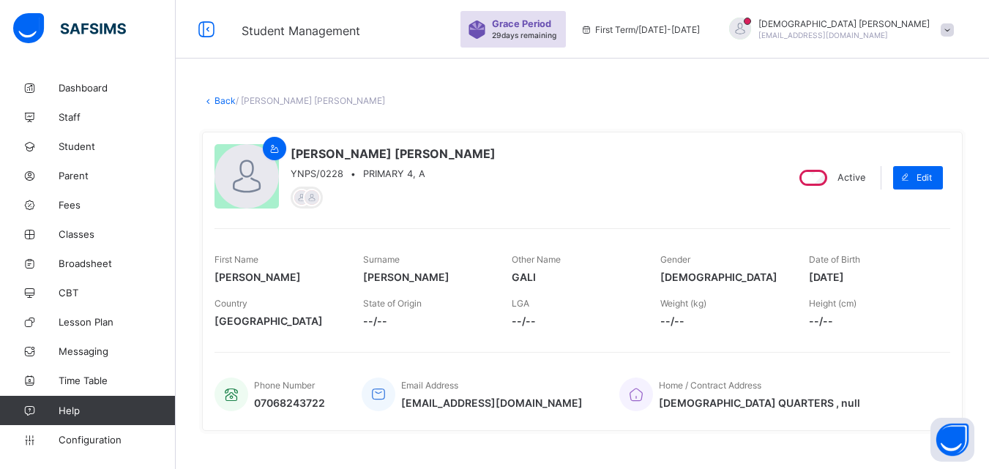
click at [224, 98] on link "Back" at bounding box center [224, 100] width 21 height 11
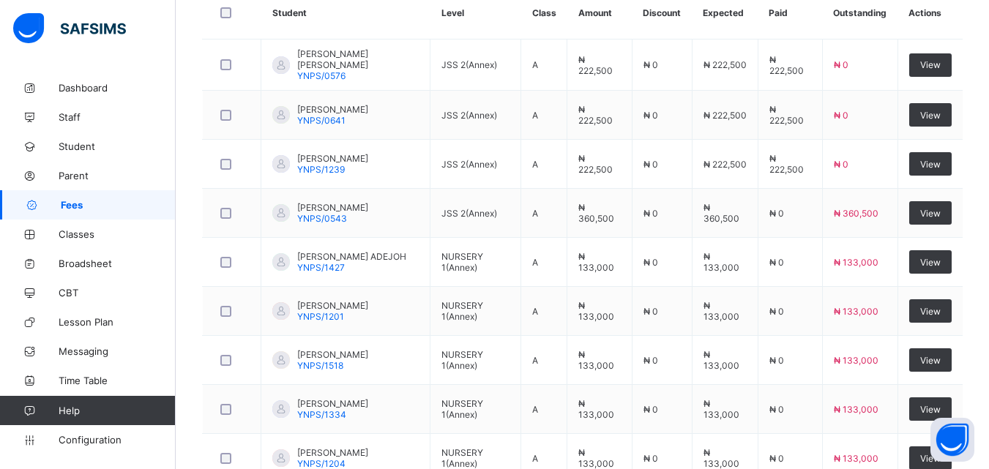
scroll to position [439, 0]
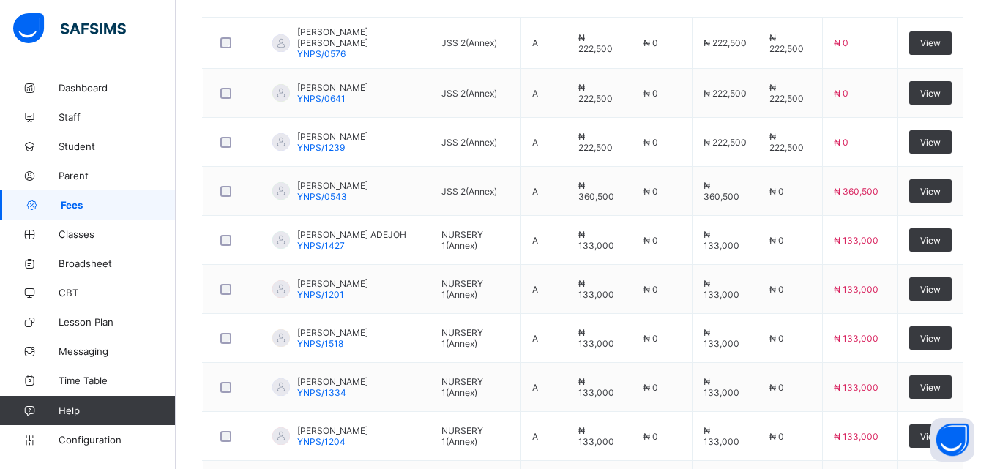
click at [987, 454] on div "Dashboard Student List Transaction Log Offline Payment Approval Student List Mo…" at bounding box center [582, 117] width 813 height 966
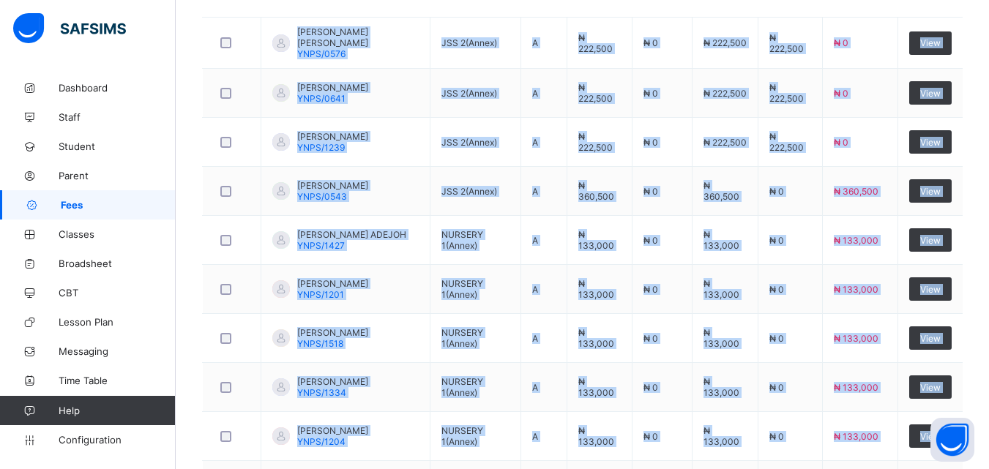
click at [987, 454] on div "Dashboard Student List Transaction Log Offline Payment Approval Student List Mo…" at bounding box center [582, 117] width 813 height 966
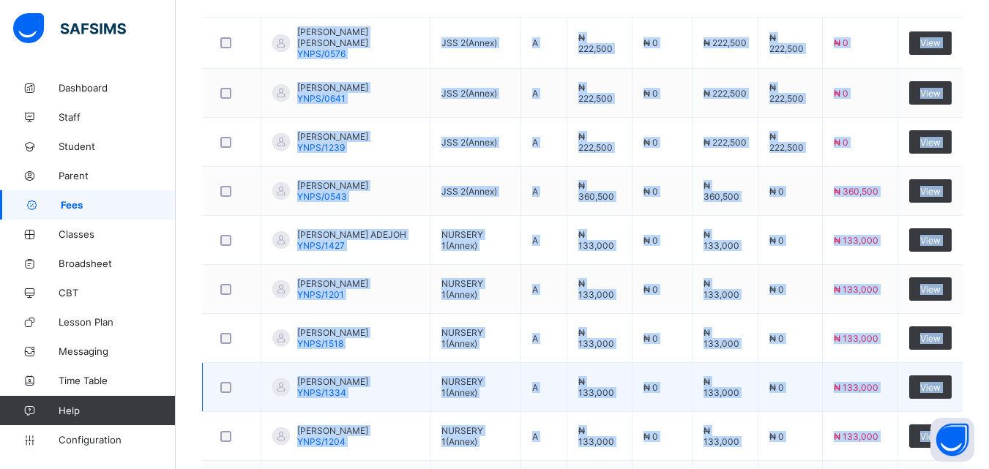
click at [359, 354] on td "KHADIJA YAHAYA KAMAL YNPS/1518" at bounding box center [345, 338] width 169 height 49
click at [363, 363] on td "AISHA ZAKARI ADAMU YNPS/1334" at bounding box center [345, 387] width 169 height 49
click at [332, 366] on td "AISHA ZAKARI ADAMU YNPS/1334" at bounding box center [345, 387] width 169 height 49
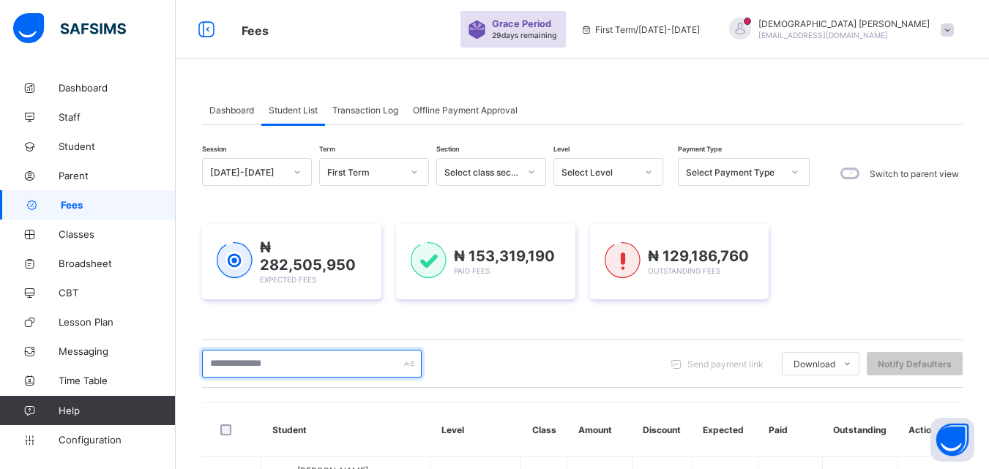
click at [330, 362] on input "text" at bounding box center [312, 364] width 220 height 28
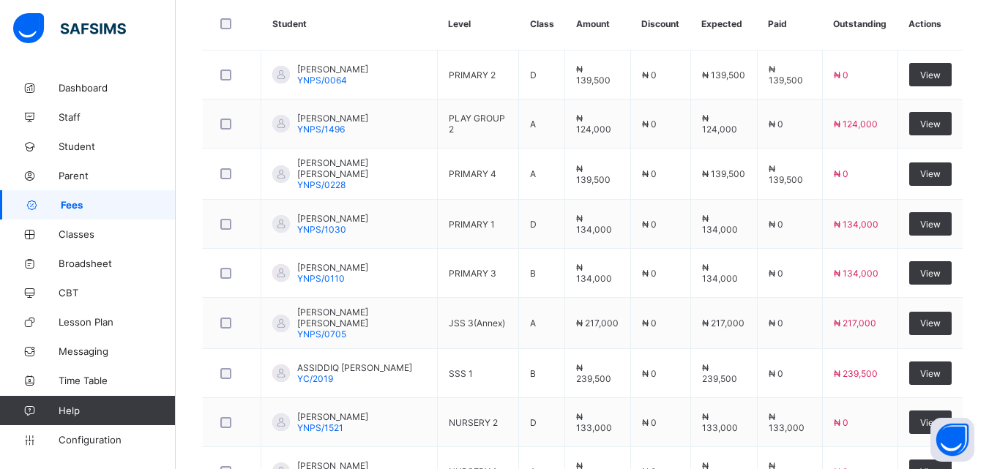
scroll to position [435, 0]
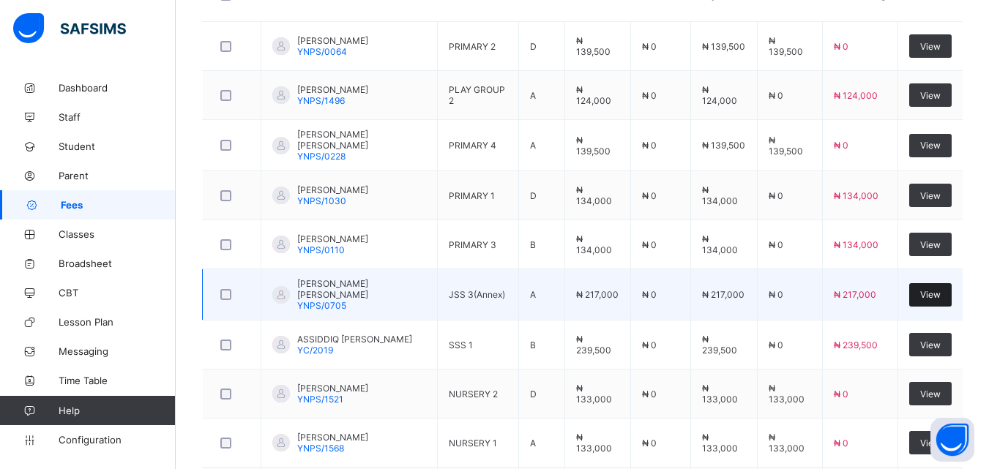
type input "****"
click at [938, 293] on span "View" at bounding box center [930, 294] width 20 height 11
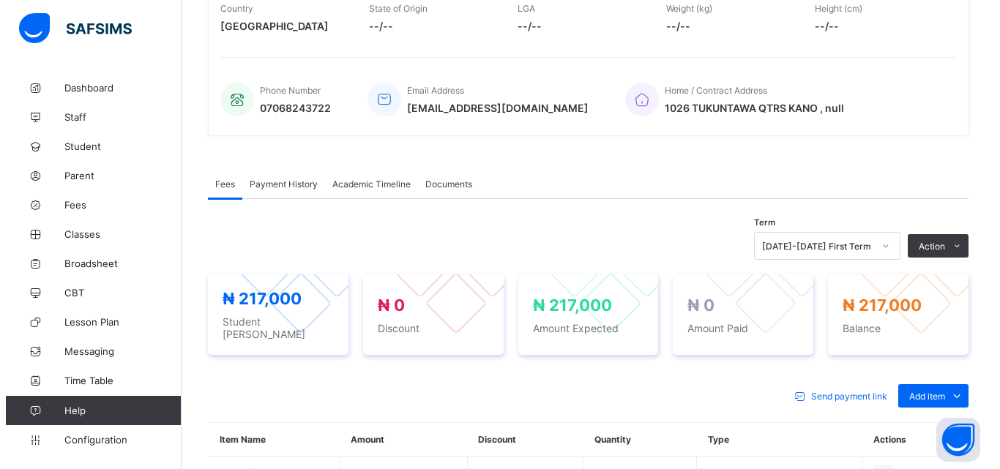
scroll to position [322, 0]
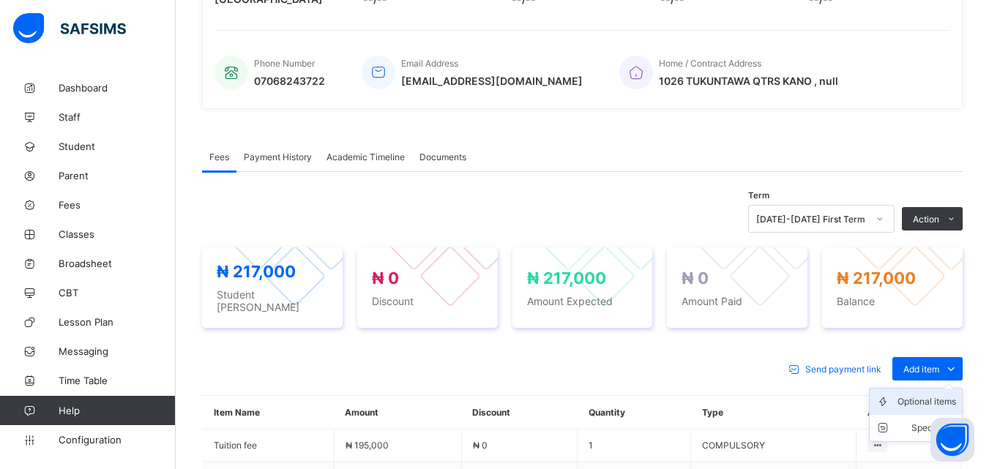
click at [939, 396] on div "Optional items" at bounding box center [926, 401] width 59 height 15
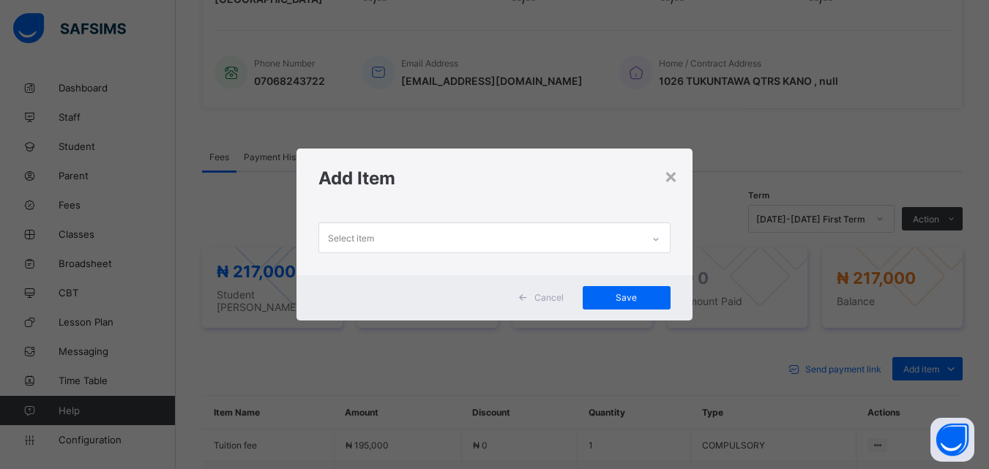
click at [650, 230] on div at bounding box center [655, 239] width 25 height 23
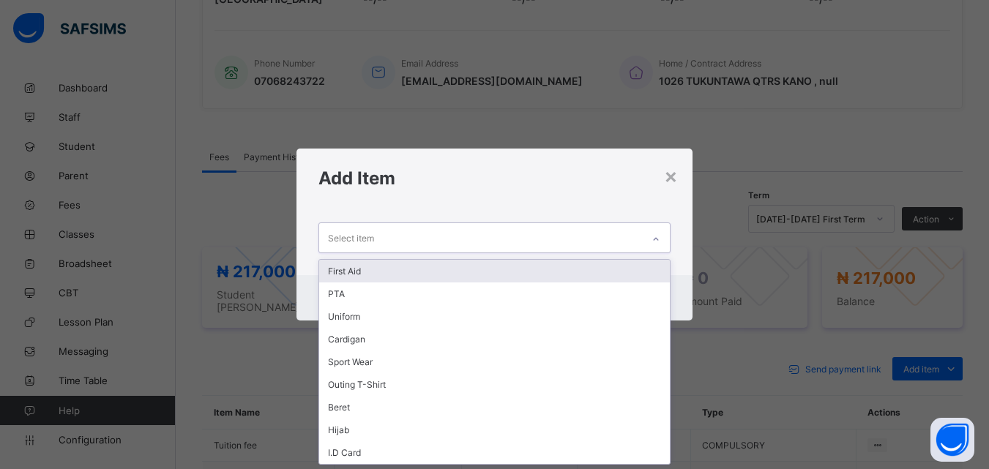
click at [360, 266] on div "First Aid" at bounding box center [494, 271] width 350 height 23
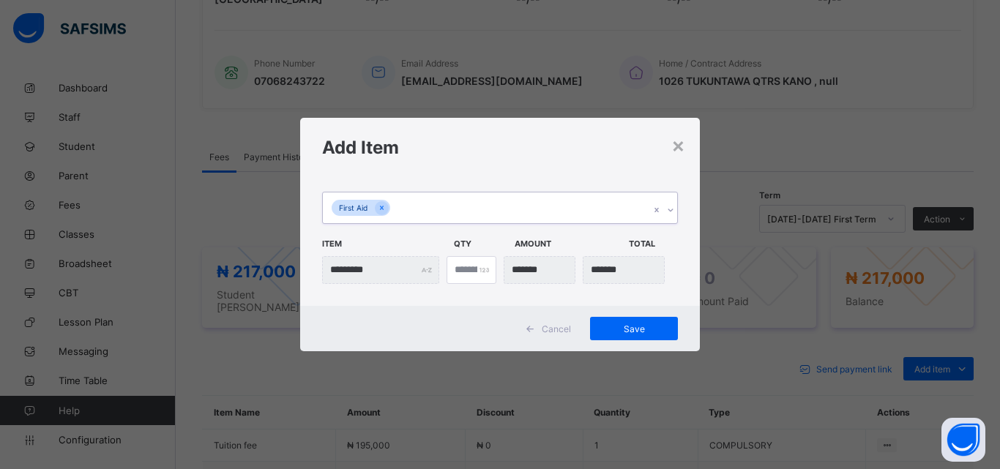
click at [665, 209] on div at bounding box center [670, 209] width 14 height 23
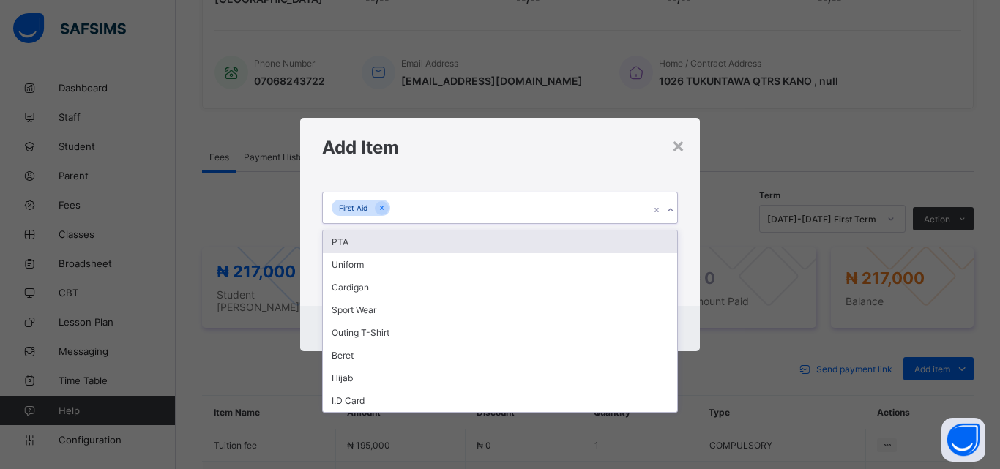
click at [344, 239] on div "PTA" at bounding box center [500, 242] width 354 height 23
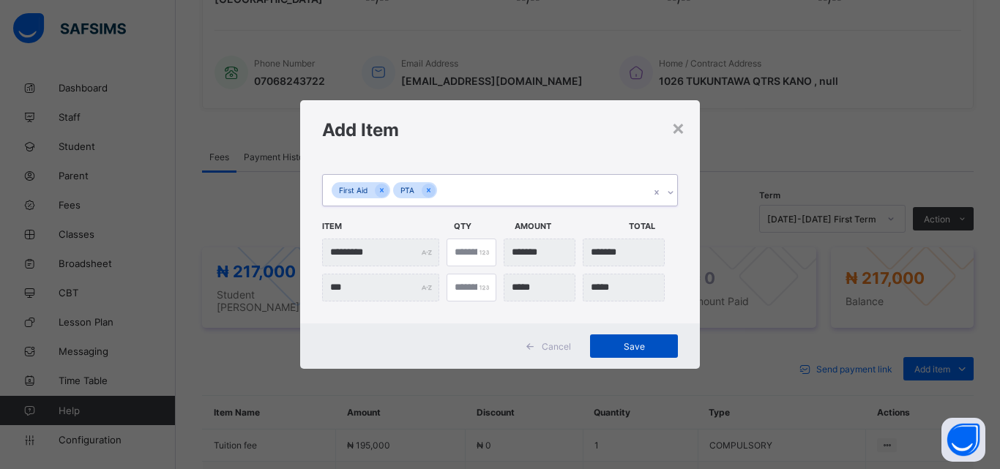
click at [632, 341] on span "Save" at bounding box center [634, 346] width 66 height 11
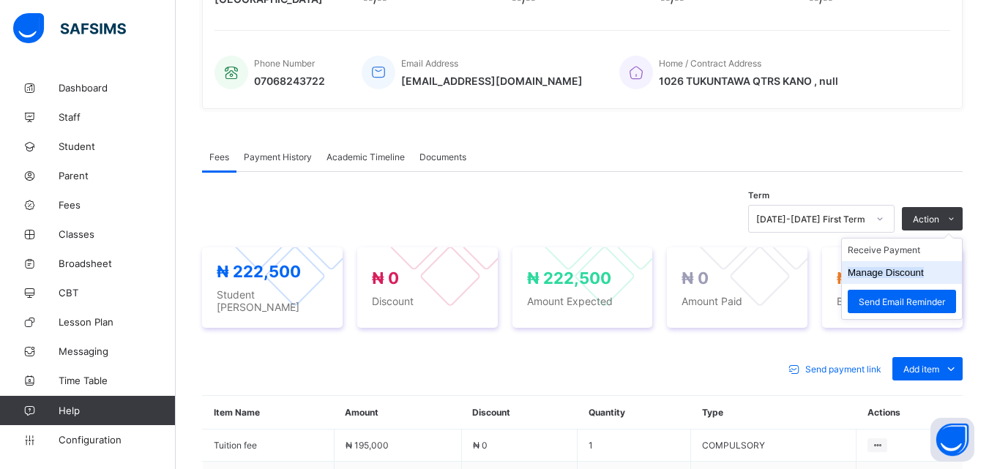
click at [919, 269] on button "Manage Discount" at bounding box center [885, 272] width 76 height 11
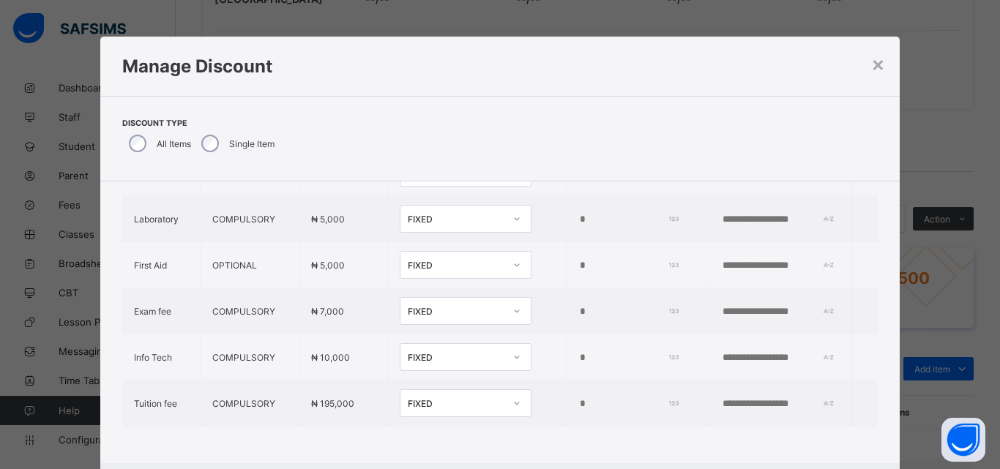
scroll to position [113, 0]
click at [512, 396] on icon at bounding box center [516, 403] width 9 height 15
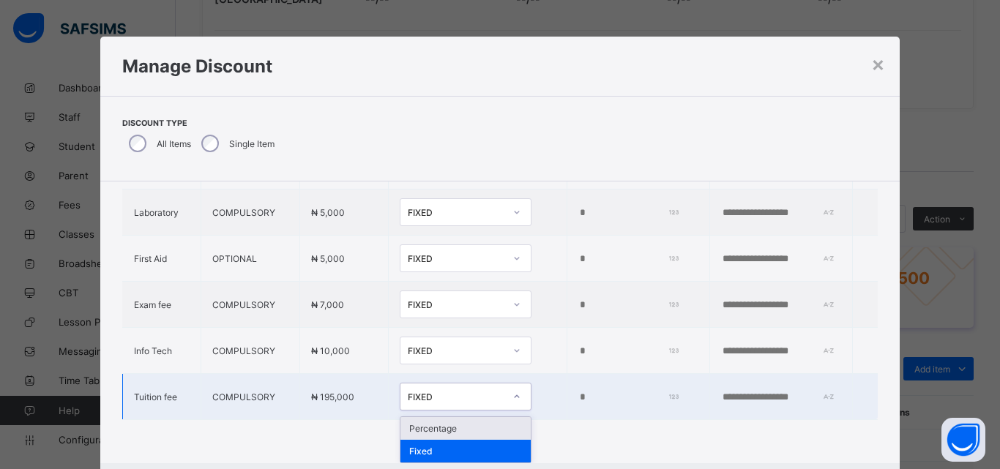
click at [424, 426] on div "Percentage" at bounding box center [465, 428] width 130 height 23
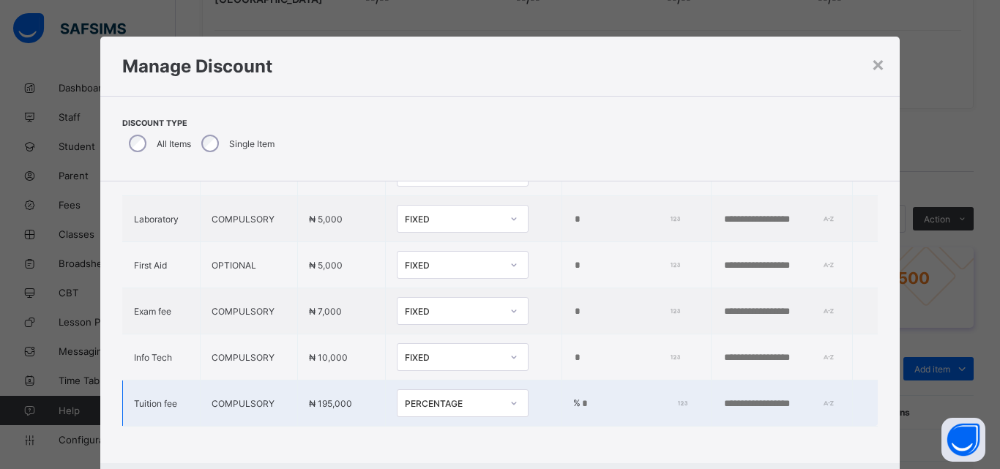
click at [580, 398] on input "*" at bounding box center [631, 404] width 102 height 12
type input "*"
type input "**"
click at [749, 398] on input "text" at bounding box center [772, 404] width 101 height 12
type input "**********"
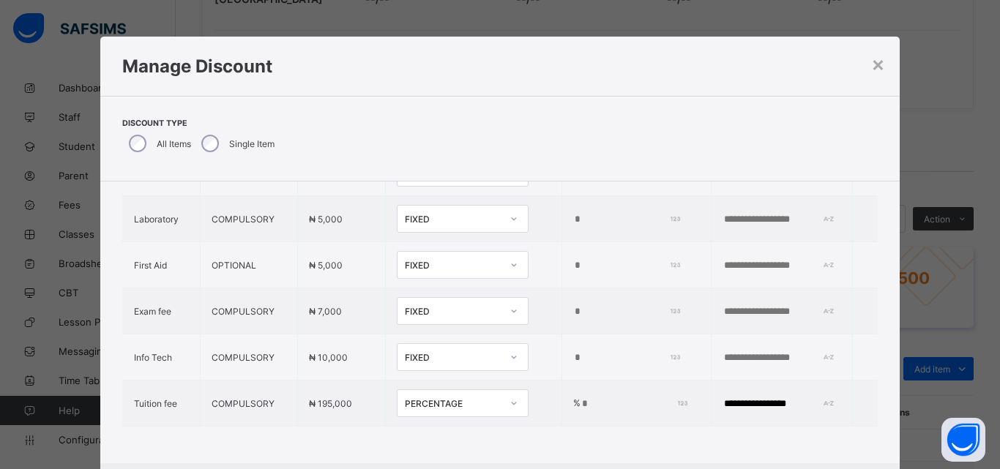
click at [891, 454] on div "**********" at bounding box center [500, 322] width 800 height 282
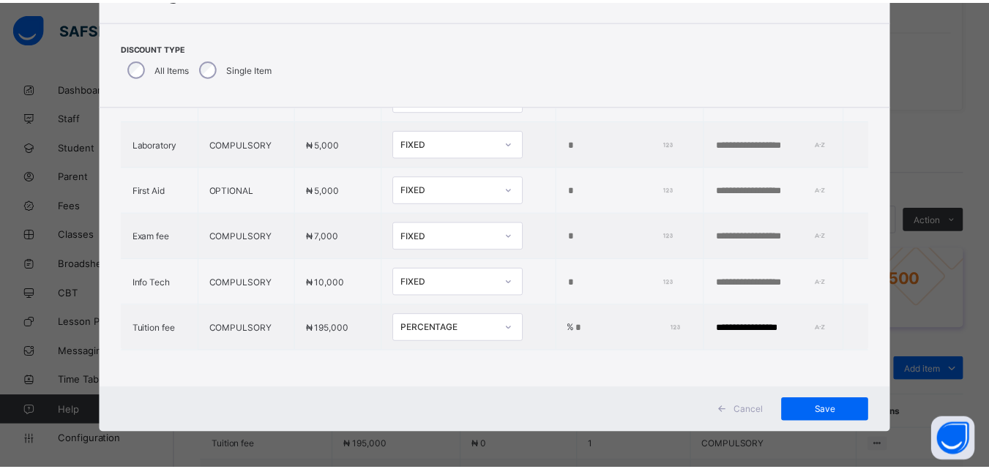
scroll to position [76, 0]
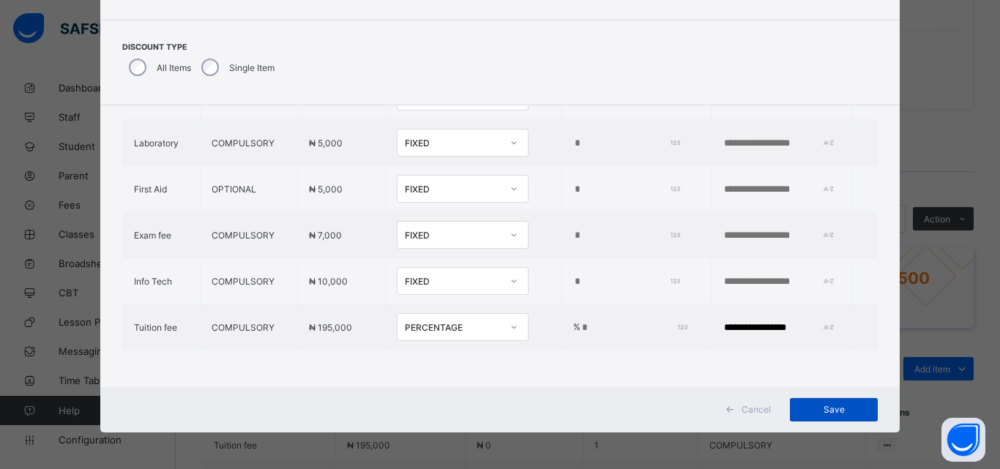
click at [830, 408] on span "Save" at bounding box center [834, 409] width 66 height 11
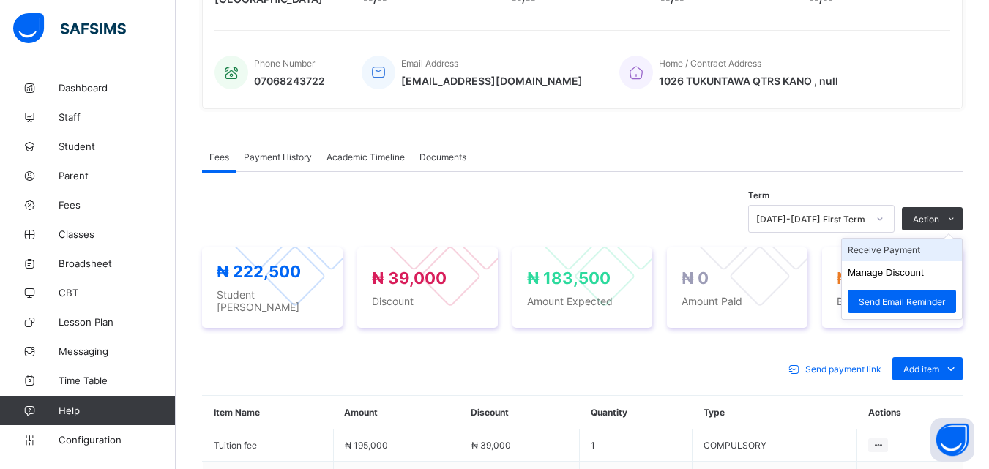
click at [916, 247] on li "Receive Payment" at bounding box center [902, 250] width 120 height 23
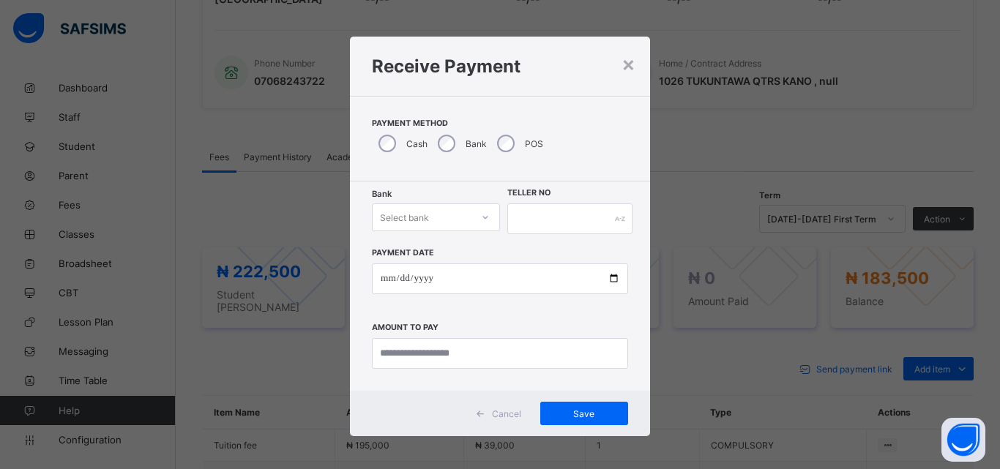
click at [476, 219] on div at bounding box center [485, 217] width 25 height 23
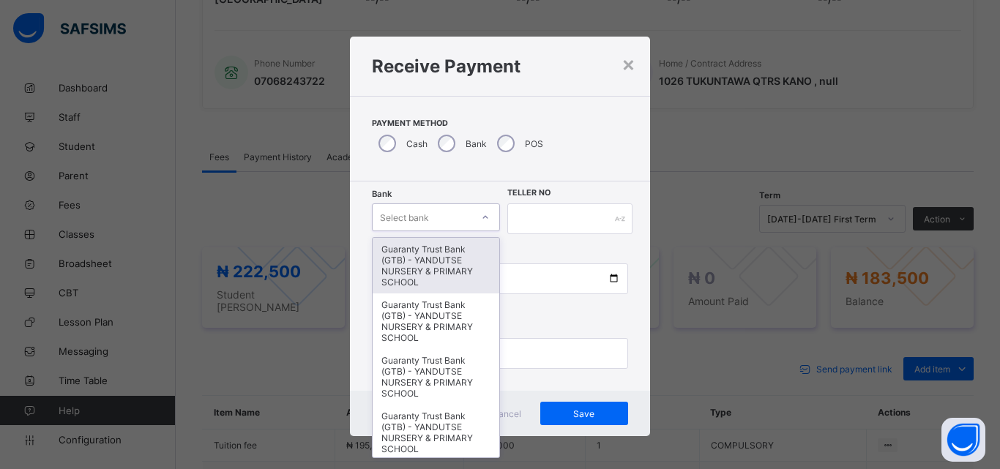
type input "*"
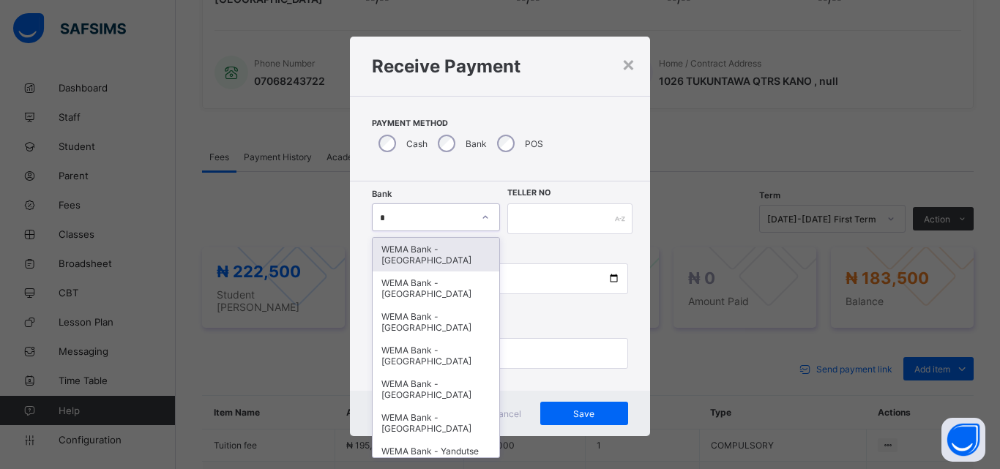
click at [430, 267] on div "WEMA Bank - [GEOGRAPHIC_DATA]" at bounding box center [436, 255] width 127 height 34
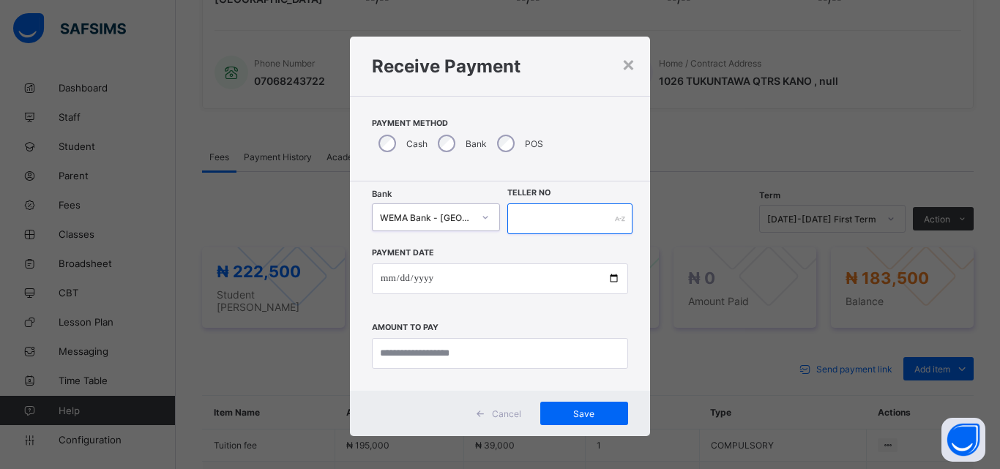
click at [595, 220] on input "text" at bounding box center [569, 218] width 125 height 31
type input "****"
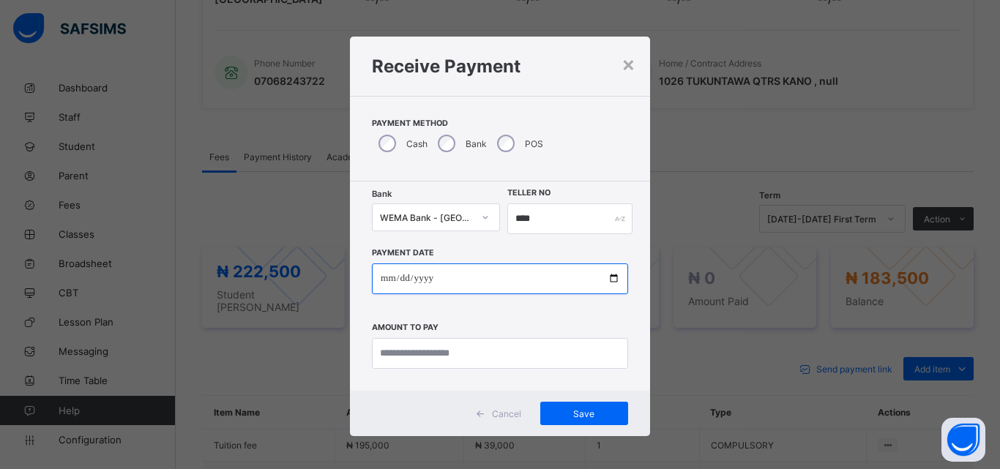
click at [607, 276] on input "date" at bounding box center [500, 278] width 256 height 31
type input "**********"
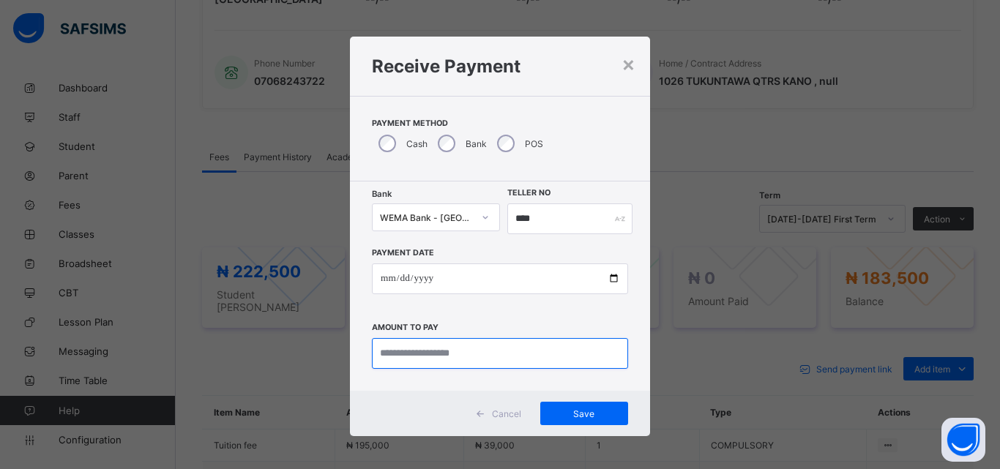
click at [463, 354] on input "currency" at bounding box center [500, 353] width 256 height 31
type input "*********"
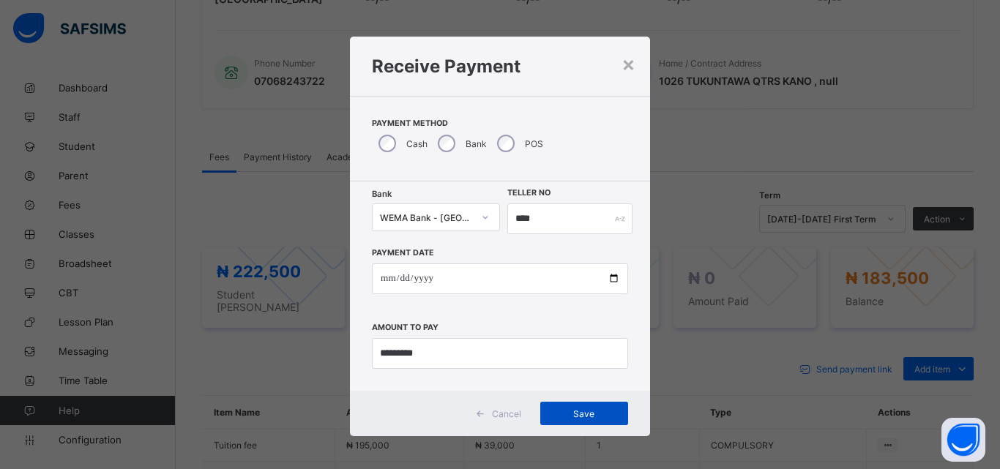
click at [577, 417] on span "Save" at bounding box center [584, 413] width 66 height 11
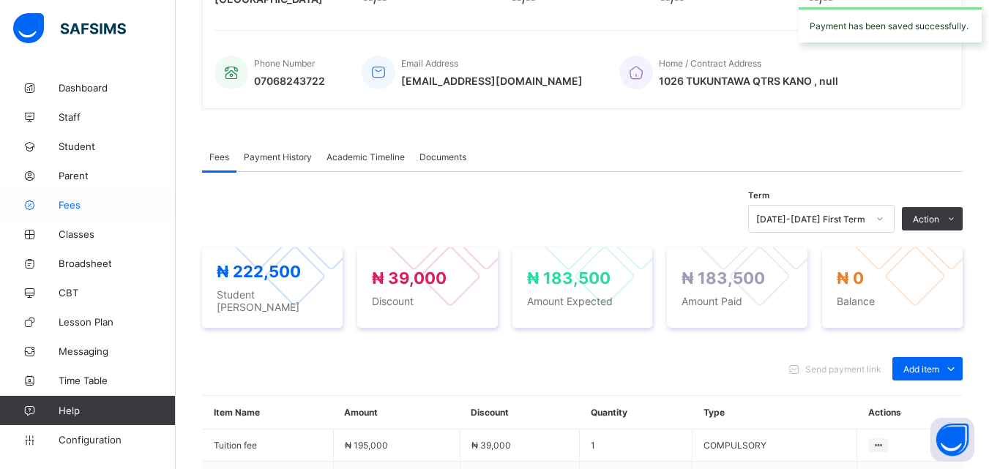
click at [68, 201] on span "Fees" at bounding box center [117, 205] width 117 height 12
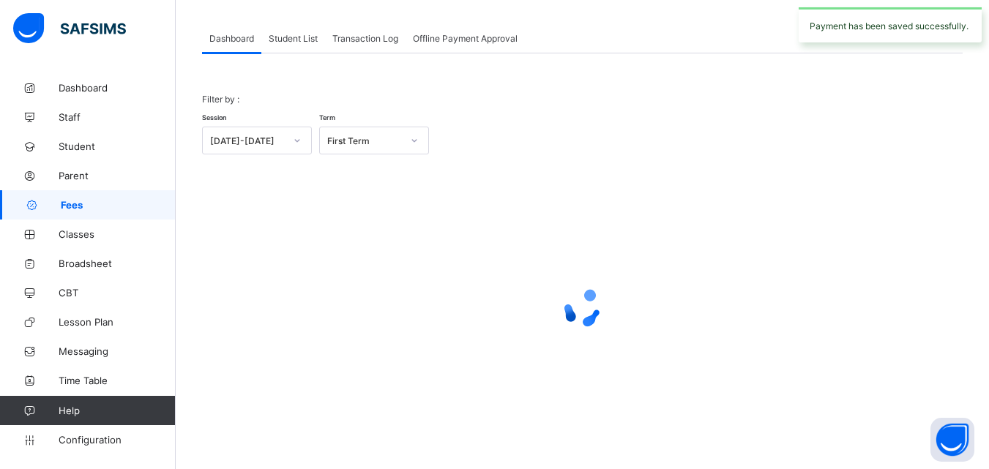
scroll to position [72, 0]
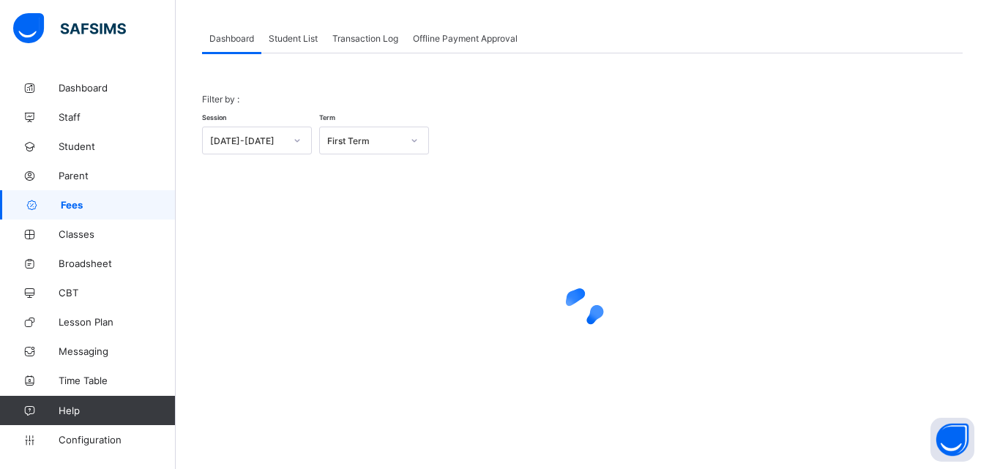
click at [300, 34] on span "Student List" at bounding box center [293, 38] width 49 height 11
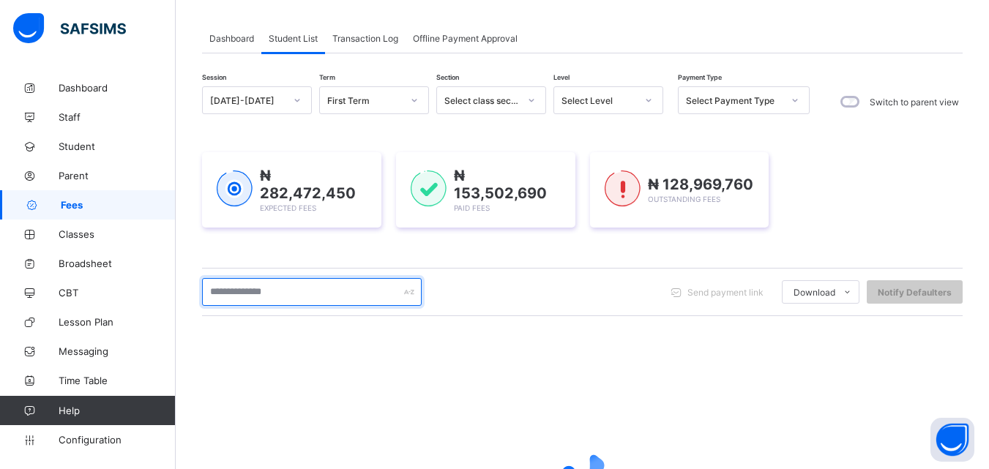
click at [323, 291] on input "text" at bounding box center [312, 292] width 220 height 28
type input "****"
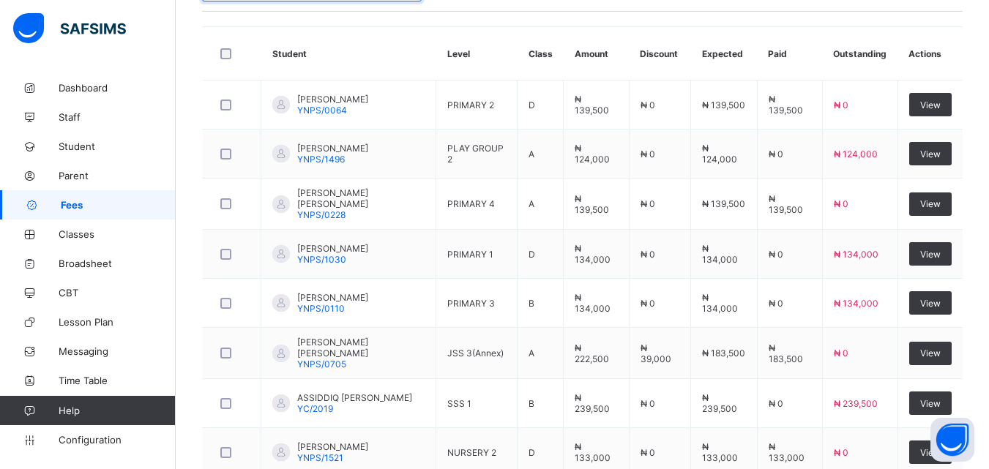
scroll to position [564, 0]
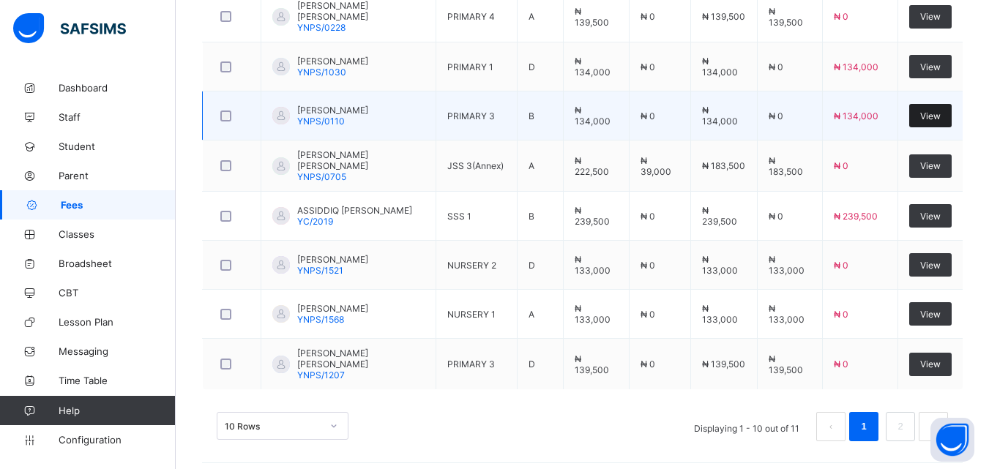
click at [931, 111] on span "View" at bounding box center [930, 116] width 20 height 11
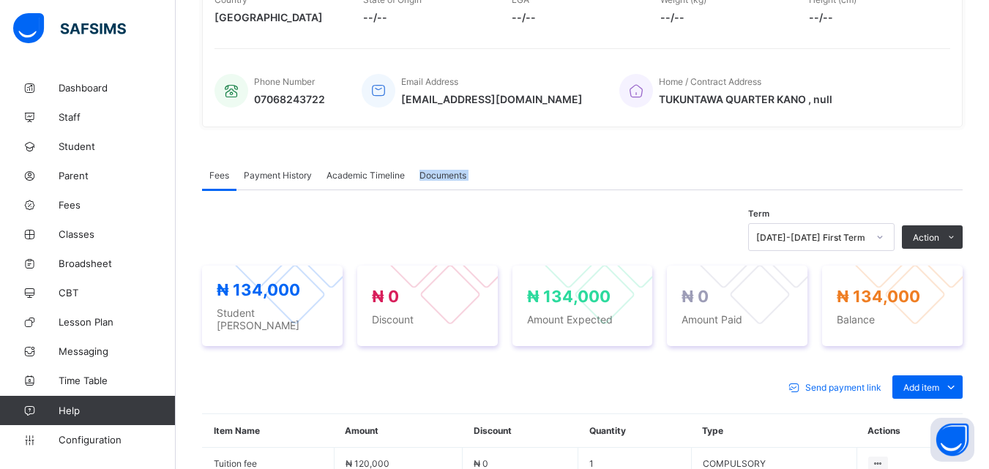
scroll to position [322, 0]
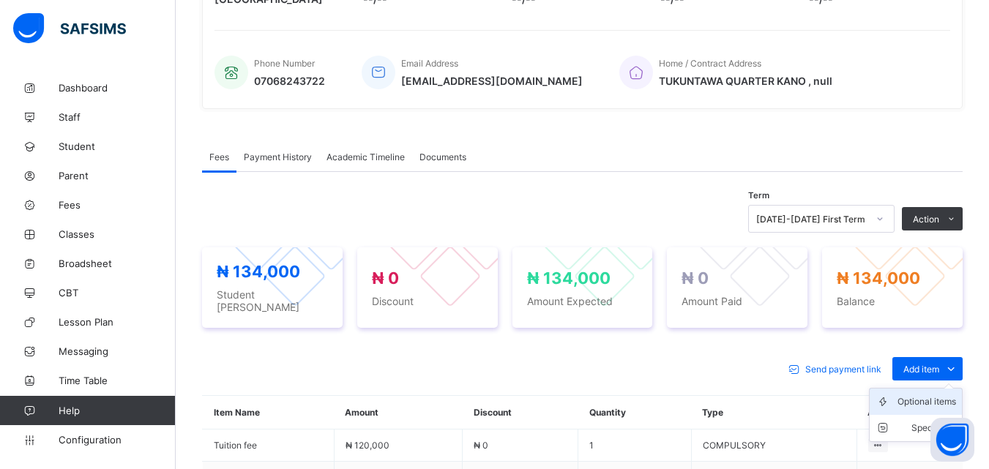
click at [930, 394] on div "Optional items" at bounding box center [926, 401] width 59 height 15
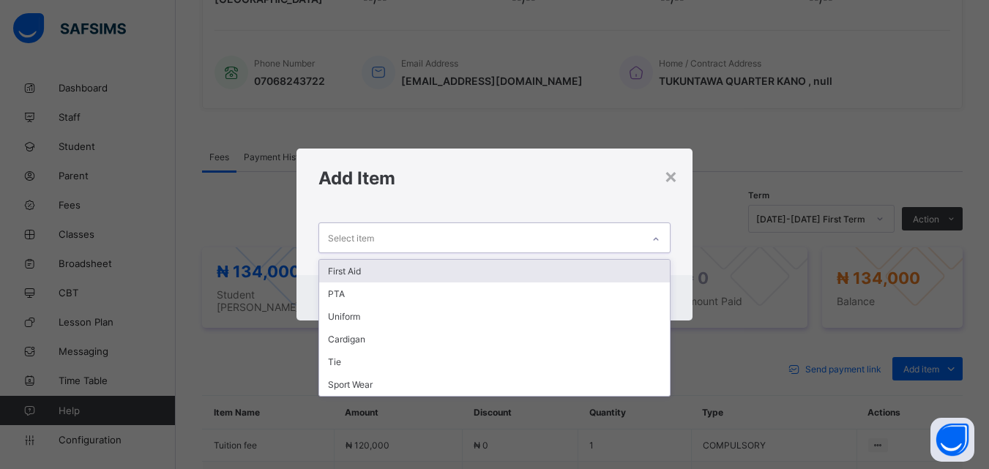
click at [653, 236] on div at bounding box center [655, 239] width 25 height 23
click at [359, 274] on div "First Aid" at bounding box center [494, 271] width 350 height 23
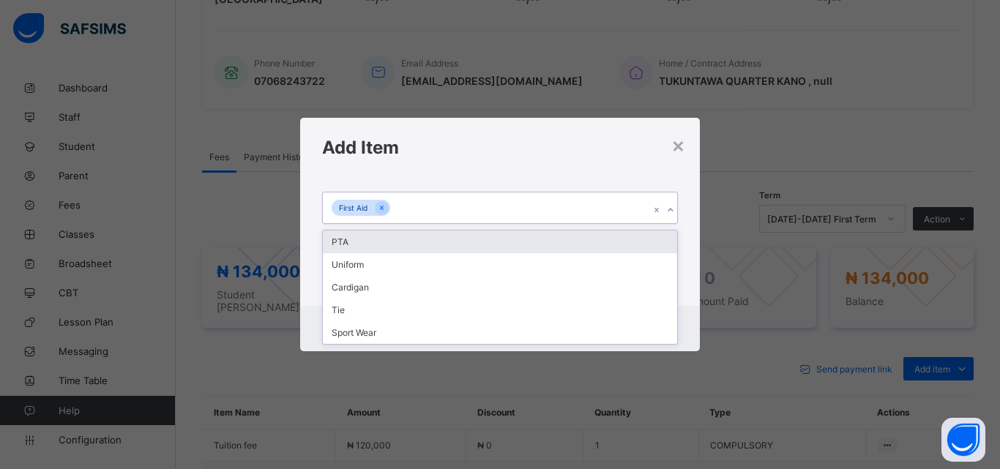
click at [666, 208] on icon at bounding box center [670, 210] width 9 height 15
click at [345, 236] on div "PTA" at bounding box center [500, 242] width 354 height 23
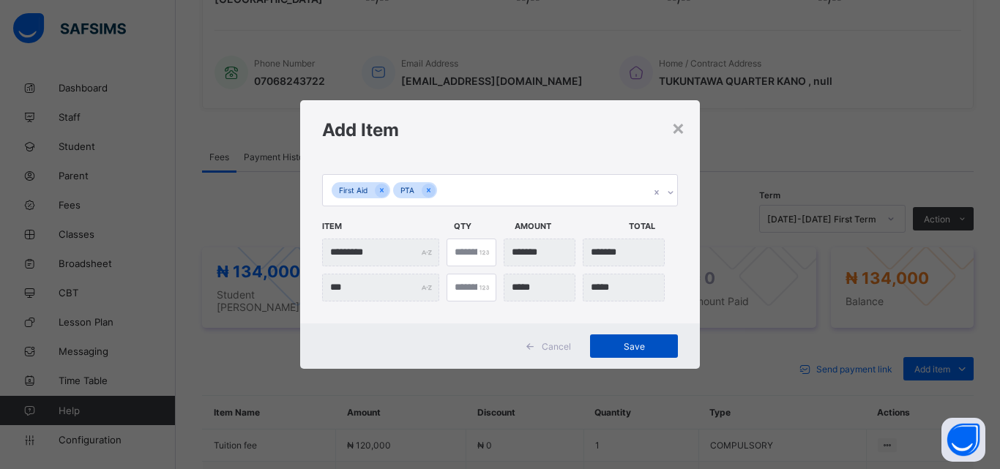
click at [636, 345] on span "Save" at bounding box center [634, 346] width 66 height 11
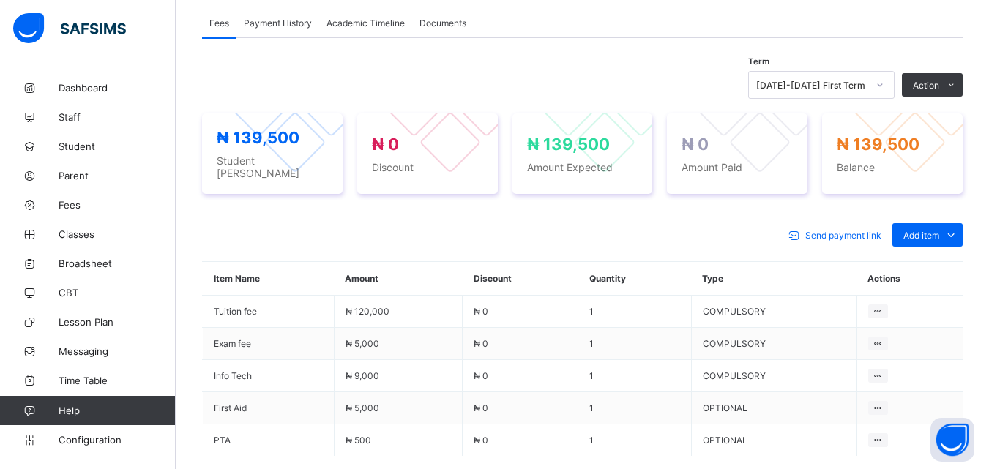
scroll to position [444, 0]
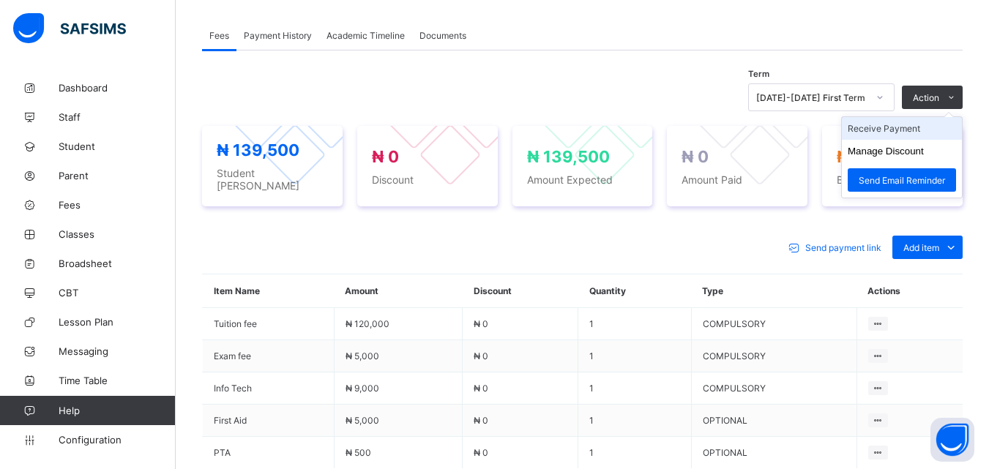
click at [912, 125] on li "Receive Payment" at bounding box center [902, 128] width 120 height 23
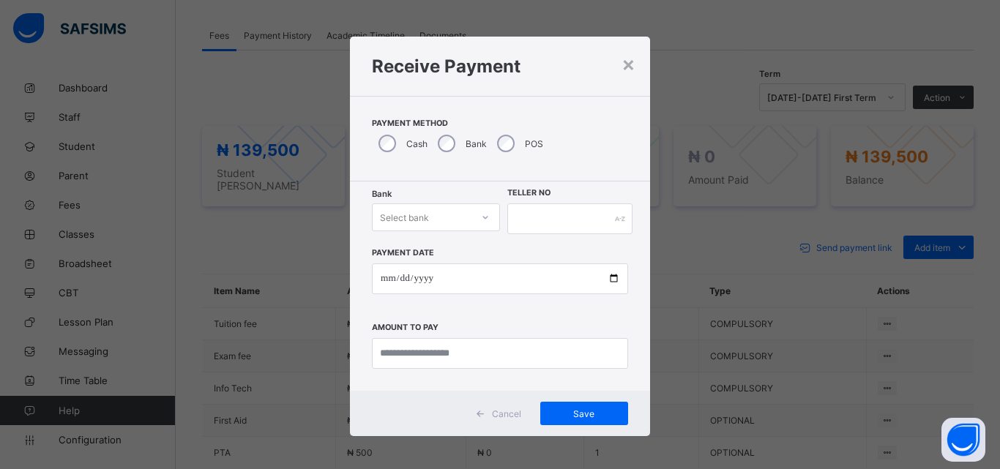
click at [484, 219] on icon at bounding box center [485, 217] width 9 height 15
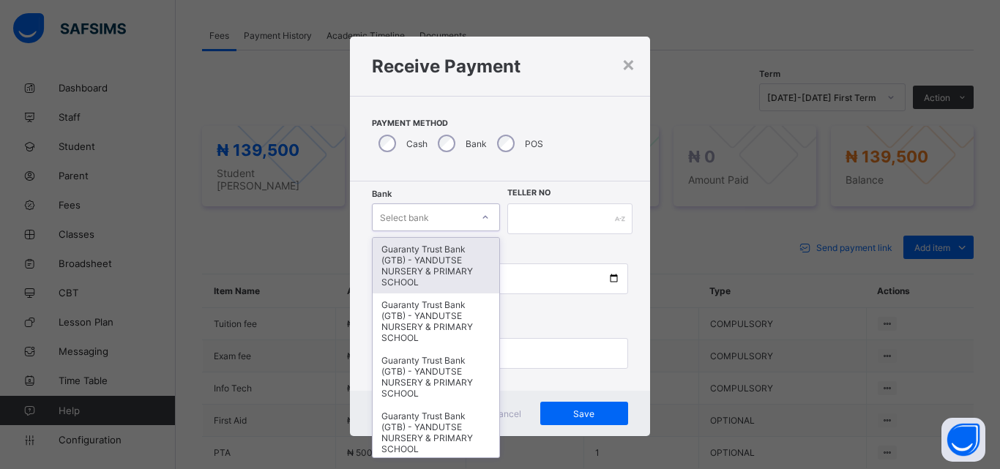
type input "*"
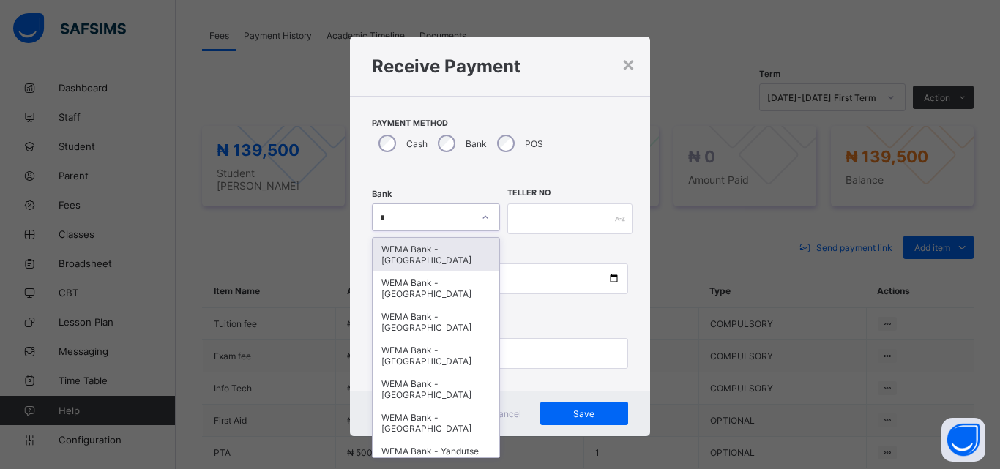
click at [434, 259] on div "WEMA Bank - YANDUTSE COLLEGE" at bounding box center [436, 255] width 127 height 34
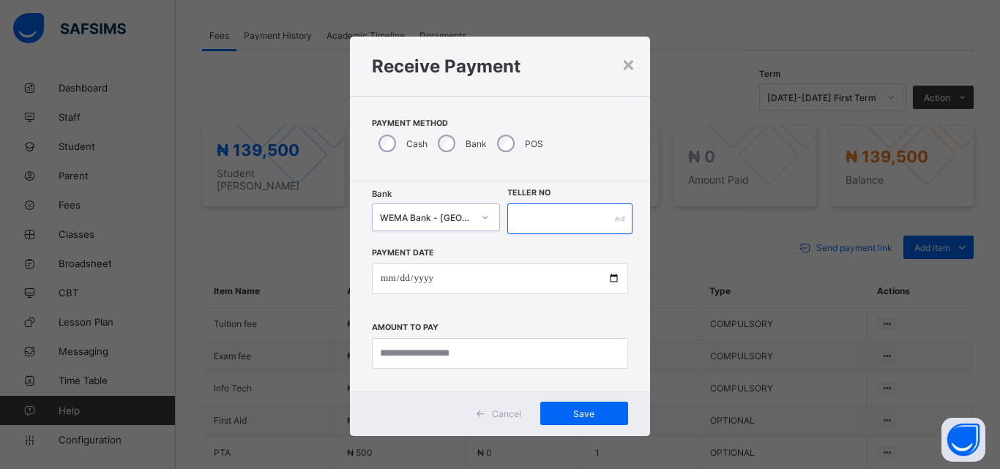
click at [536, 220] on input "text" at bounding box center [569, 218] width 125 height 31
type input "****"
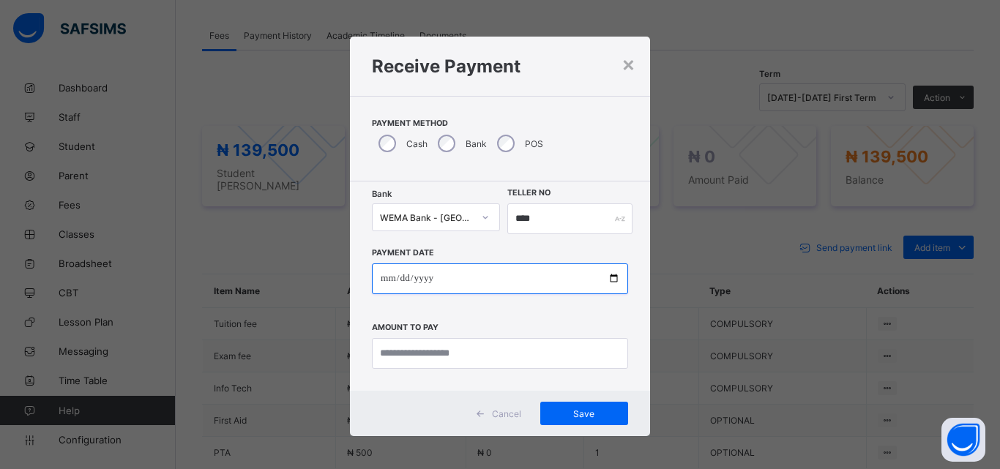
click at [610, 277] on input "date" at bounding box center [500, 278] width 256 height 31
type input "**********"
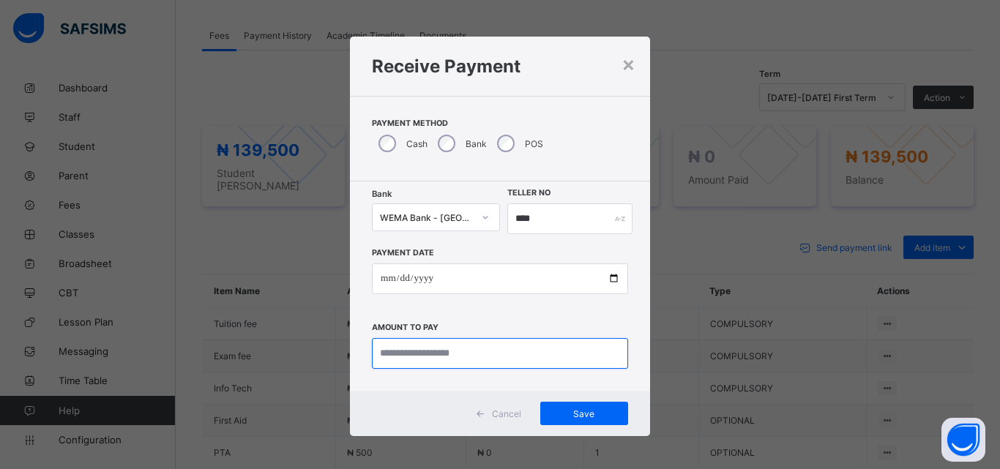
click at [489, 356] on input "currency" at bounding box center [500, 353] width 256 height 31
type input "*********"
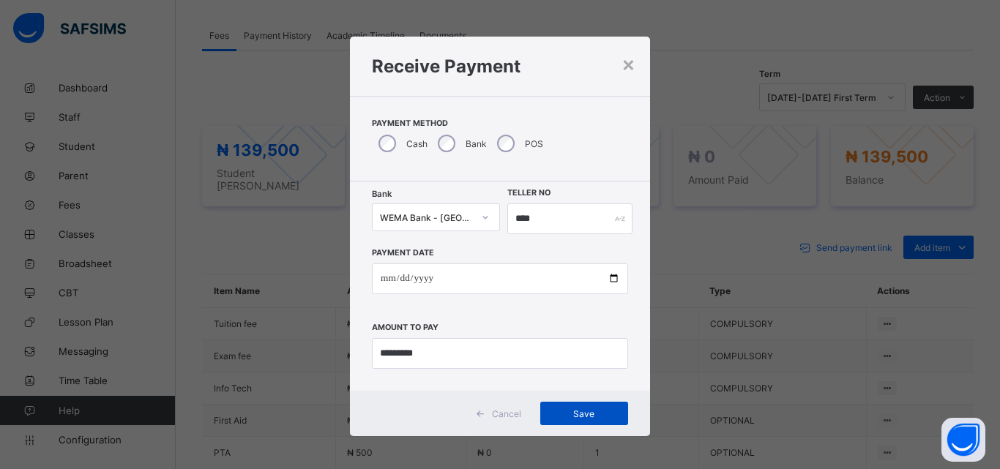
click at [586, 412] on span "Save" at bounding box center [584, 413] width 66 height 11
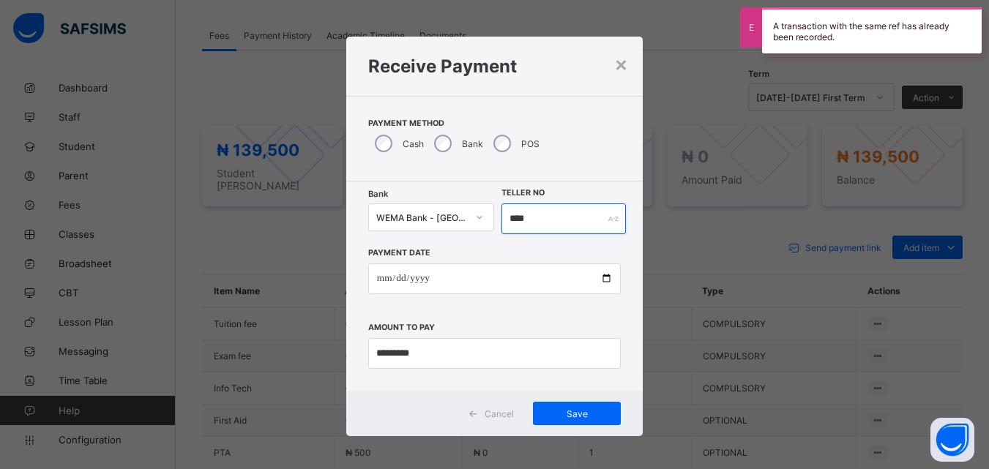
click at [545, 220] on input "****" at bounding box center [563, 218] width 124 height 31
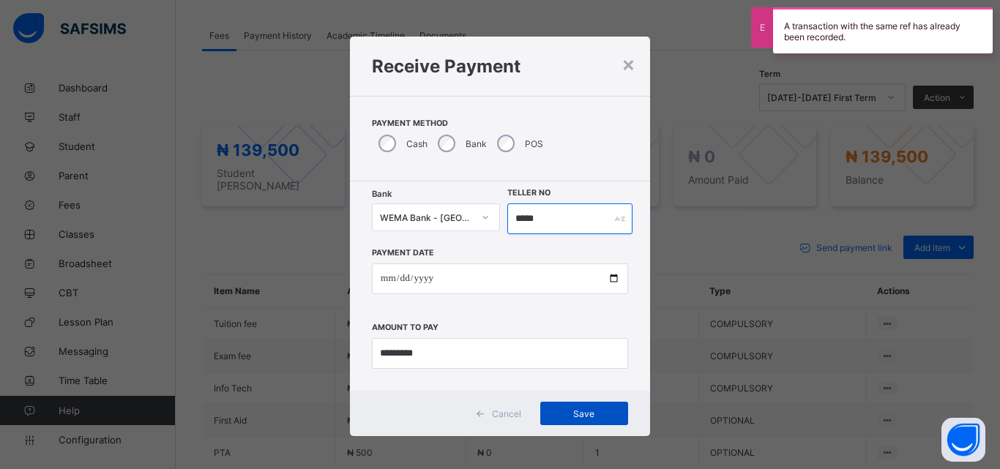
type input "*****"
click at [592, 412] on span "Save" at bounding box center [584, 413] width 66 height 11
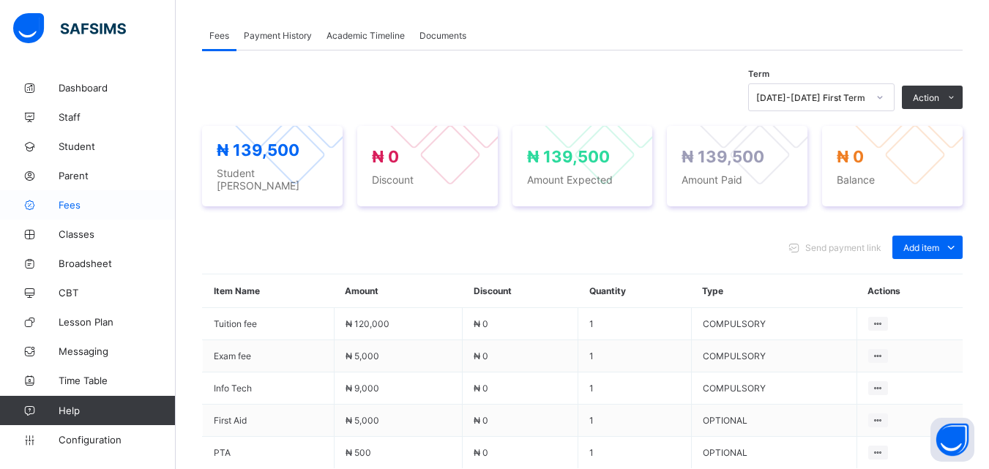
click at [79, 207] on span "Fees" at bounding box center [117, 205] width 117 height 12
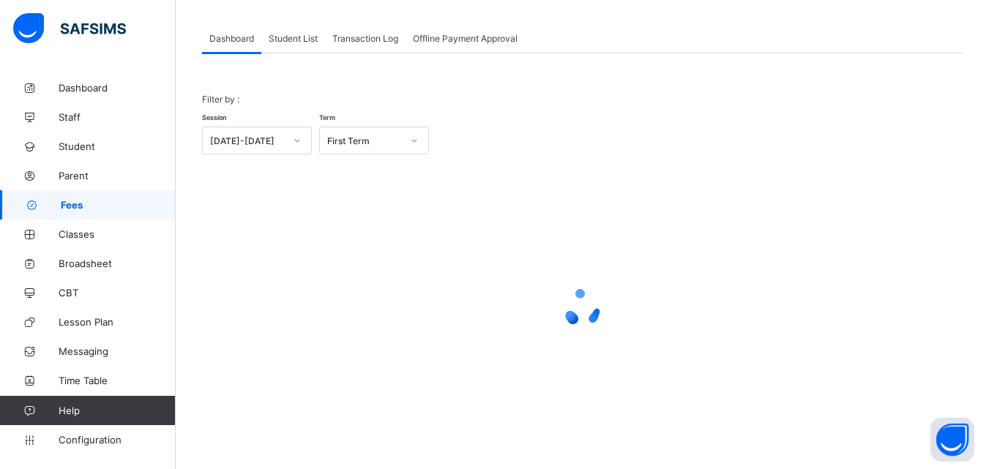
scroll to position [72, 0]
click at [300, 39] on span "Student List" at bounding box center [293, 38] width 49 height 11
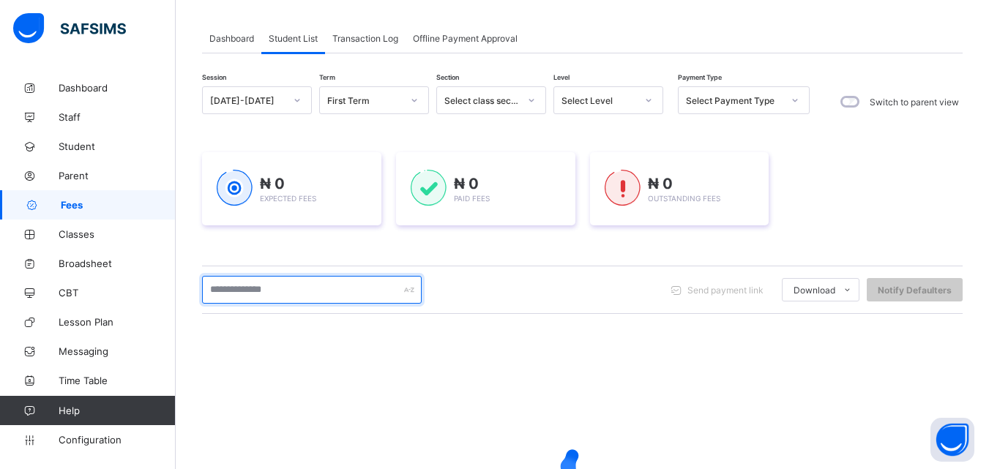
click at [331, 292] on input "text" at bounding box center [312, 290] width 220 height 28
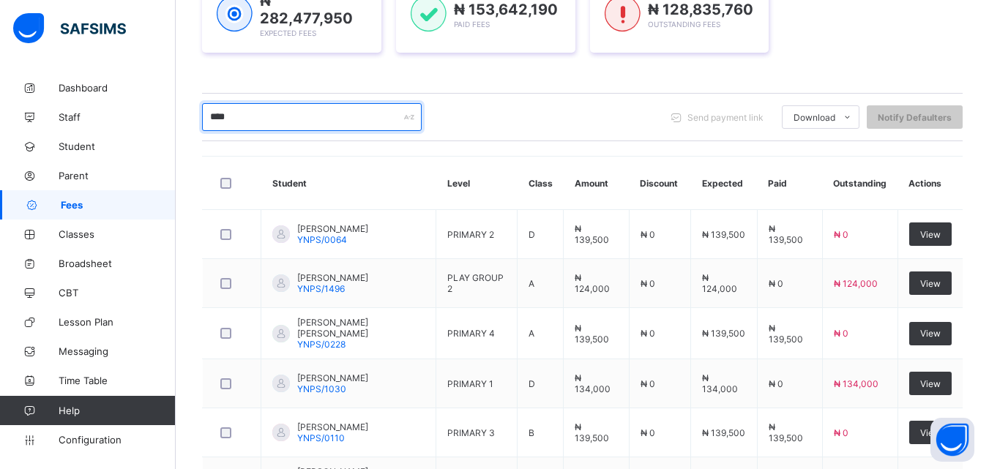
scroll to position [242, 0]
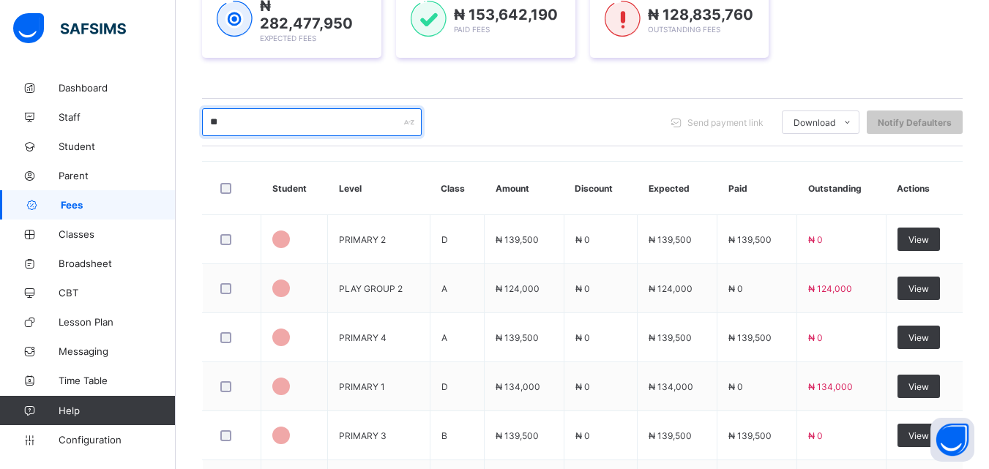
type input "*"
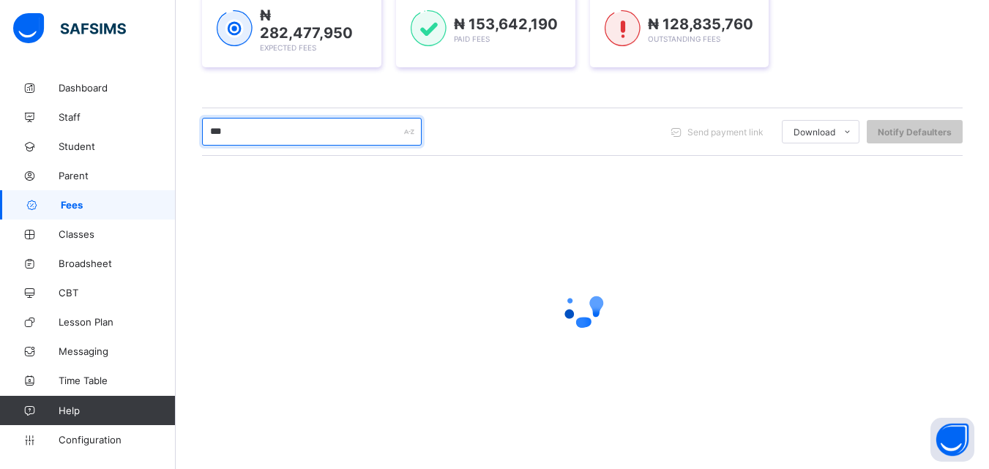
scroll to position [230, 0]
type input "******"
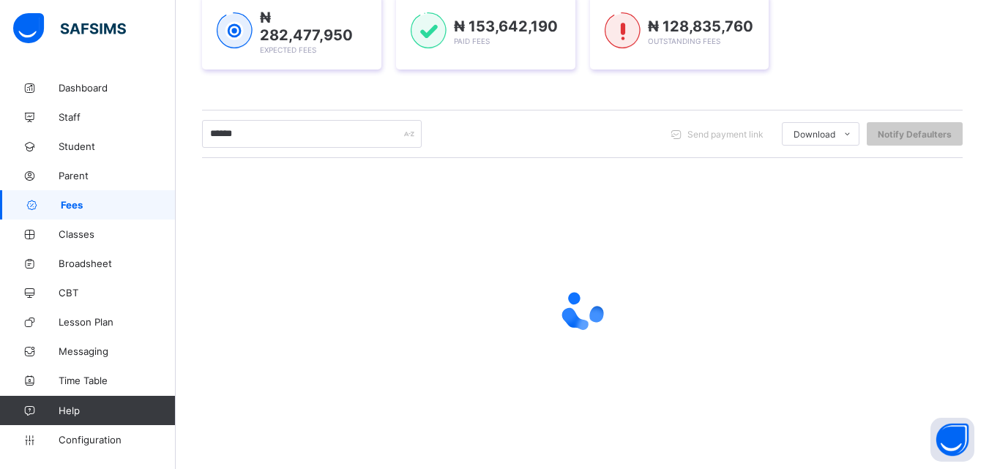
click at [356, 220] on div at bounding box center [582, 310] width 760 height 278
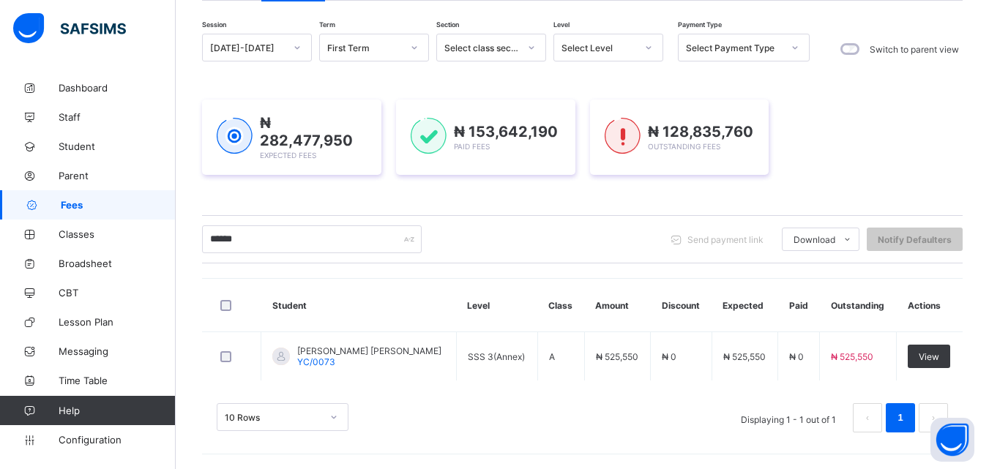
scroll to position [122, 0]
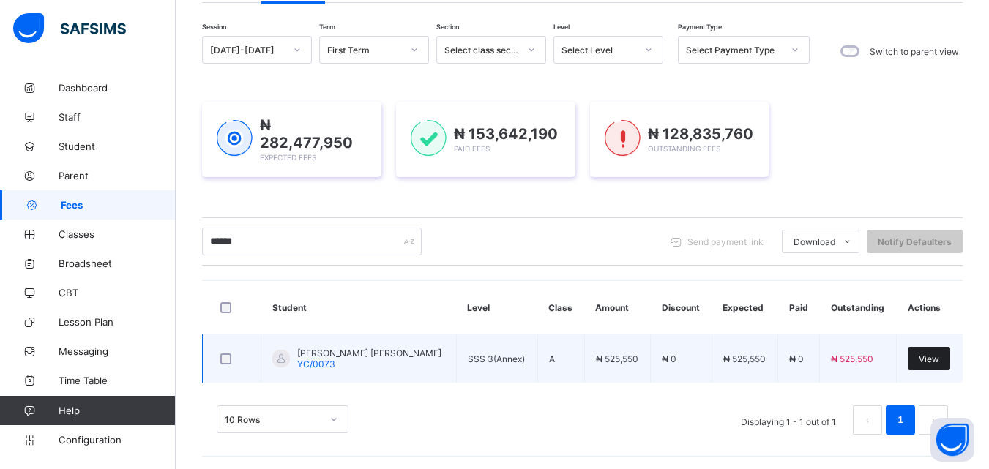
click at [948, 352] on div "View" at bounding box center [928, 358] width 42 height 23
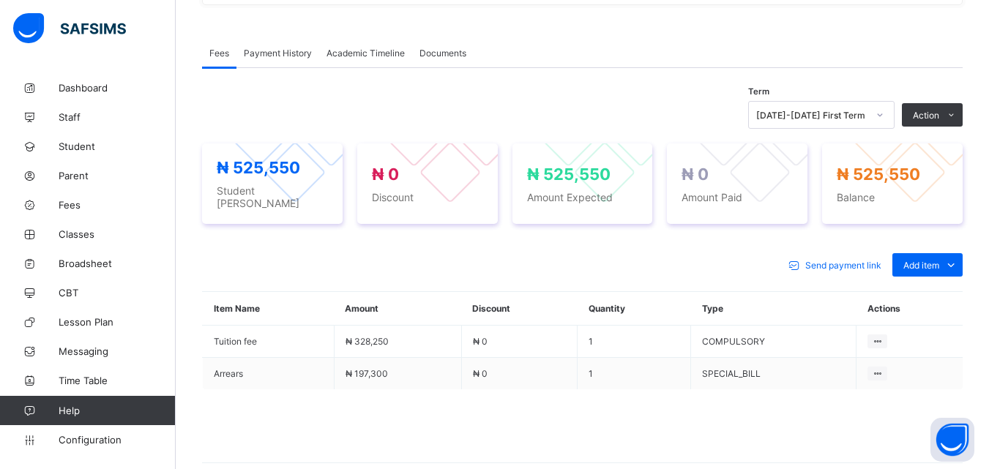
scroll to position [439, 0]
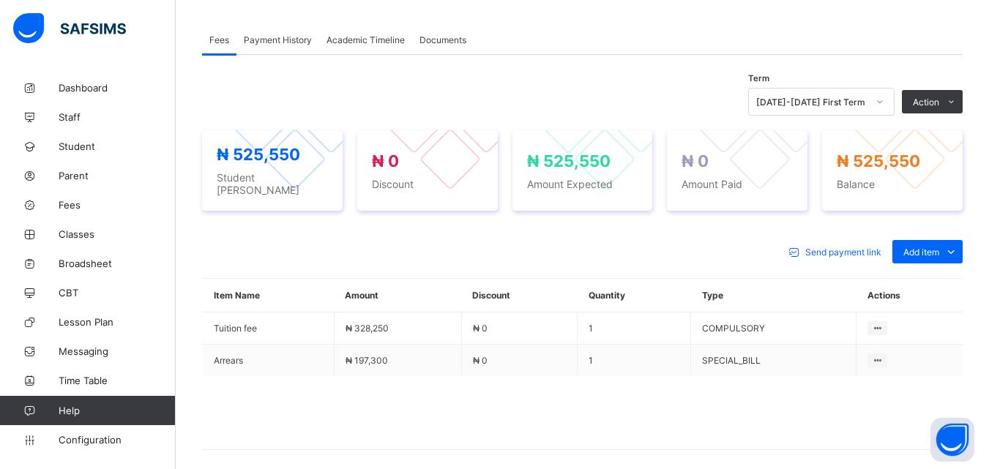
click at [279, 34] on span "Payment History" at bounding box center [278, 39] width 68 height 11
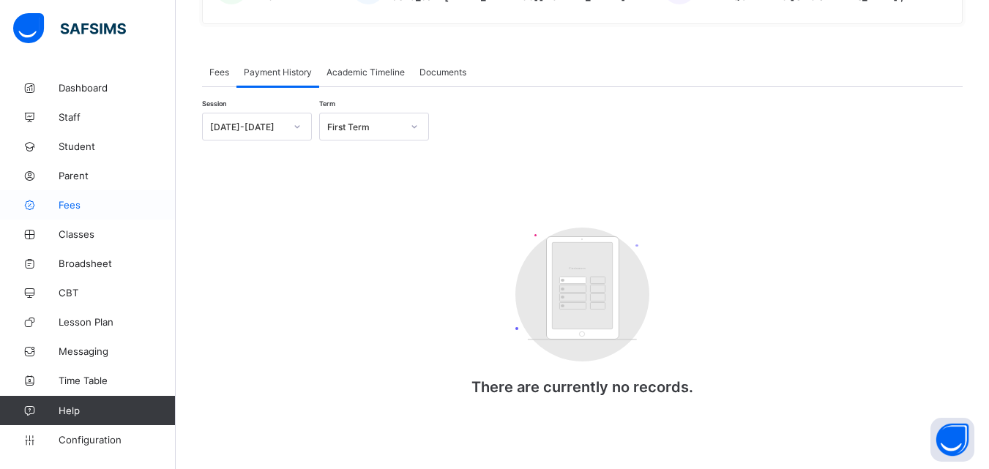
click at [64, 208] on span "Fees" at bounding box center [117, 205] width 117 height 12
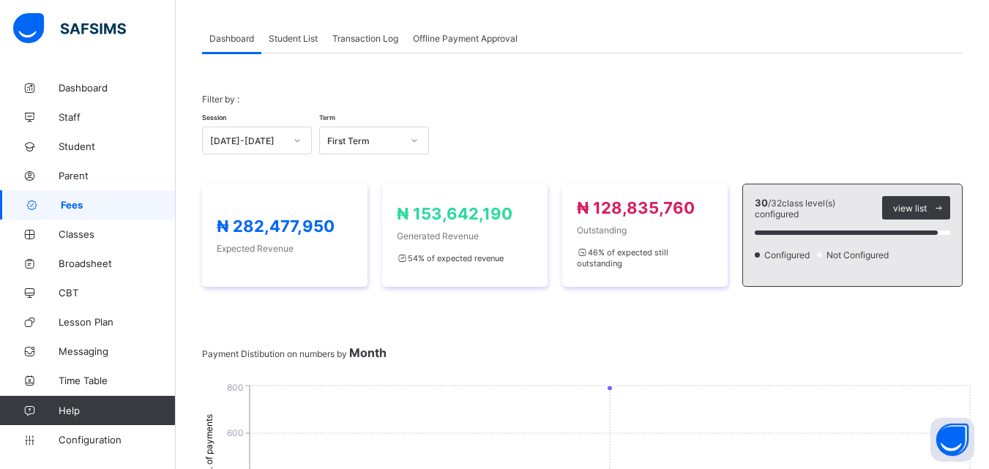
scroll to position [408, 0]
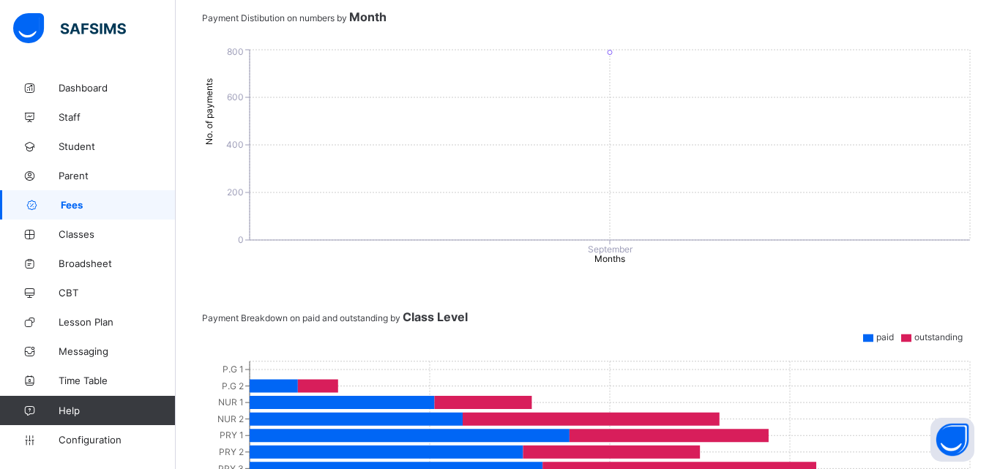
click at [220, 272] on div "Filter by : Session 2025-2026 Term First Term ₦ 282,477,950 Expected Revenue ₦ …" at bounding box center [582, 337] width 760 height 1189
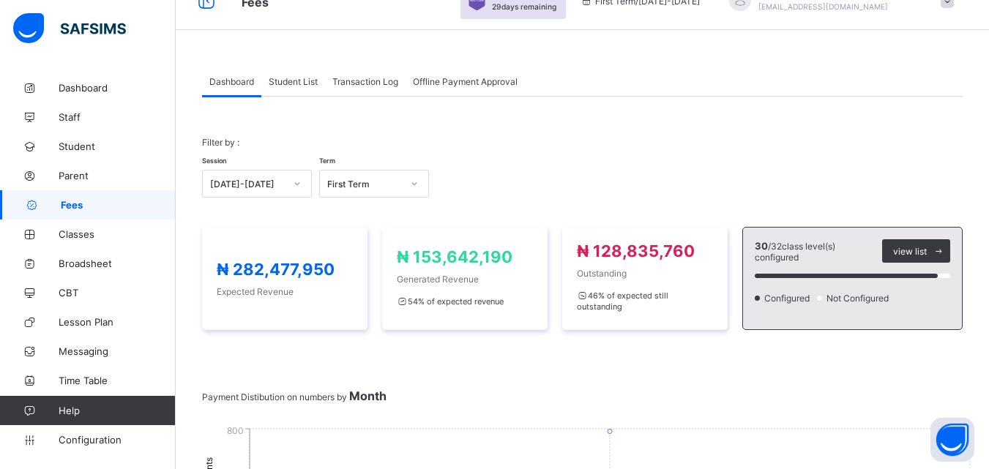
scroll to position [0, 0]
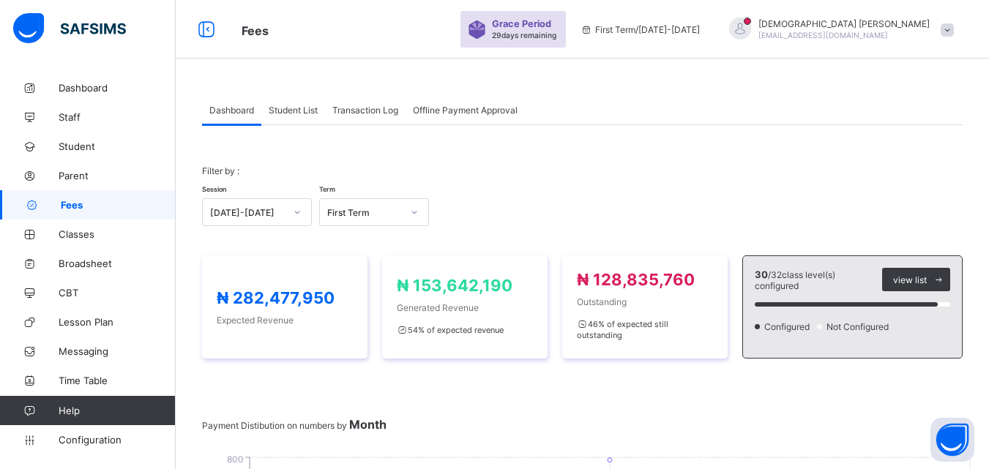
click at [289, 109] on span "Student List" at bounding box center [293, 110] width 49 height 11
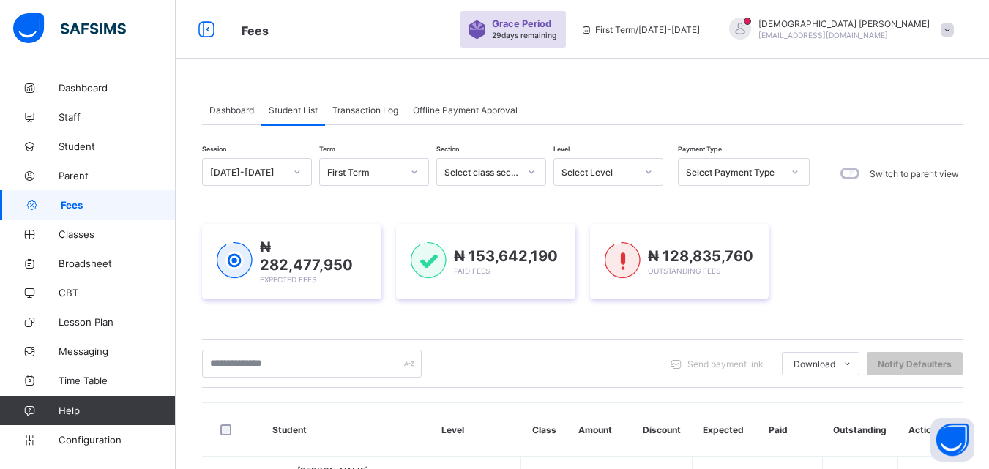
click at [505, 363] on div "Send payment link Download Students Payment Students Payment Status Student Ite…" at bounding box center [582, 364] width 760 height 28
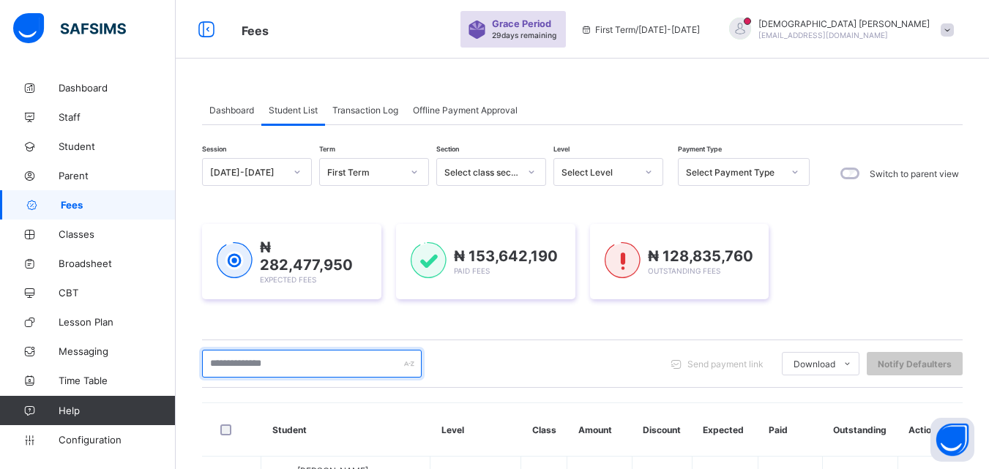
click at [380, 356] on input "text" at bounding box center [312, 364] width 220 height 28
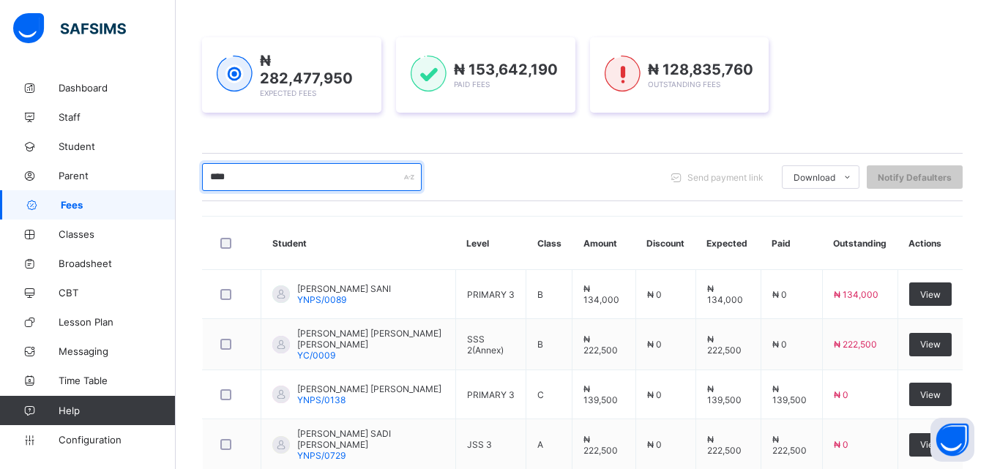
scroll to position [205, 0]
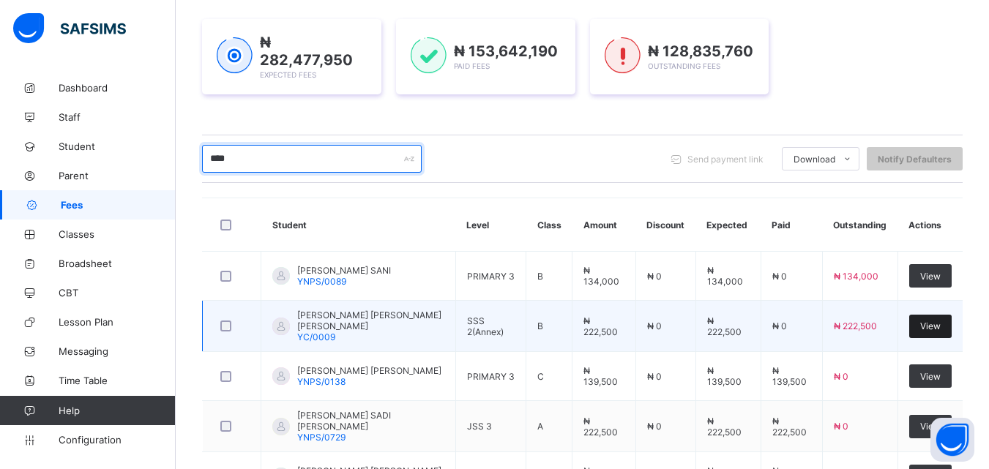
type input "****"
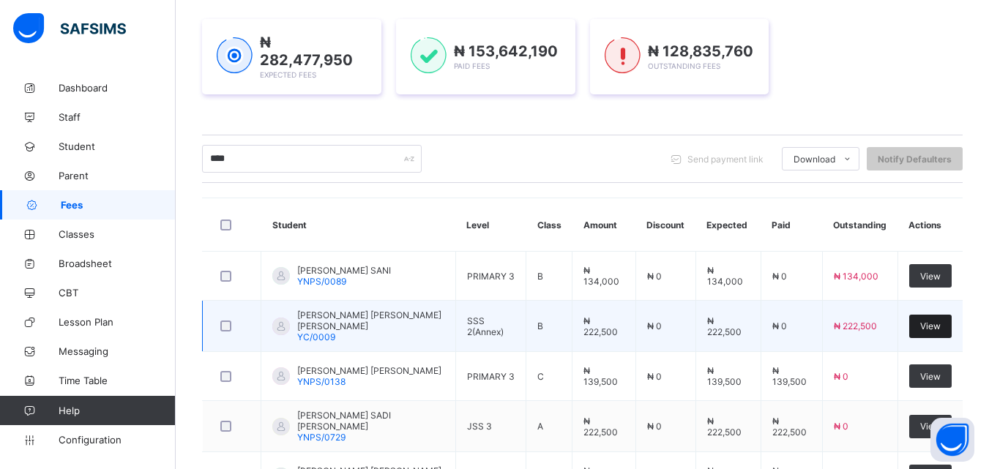
click at [940, 323] on span "View" at bounding box center [930, 326] width 20 height 11
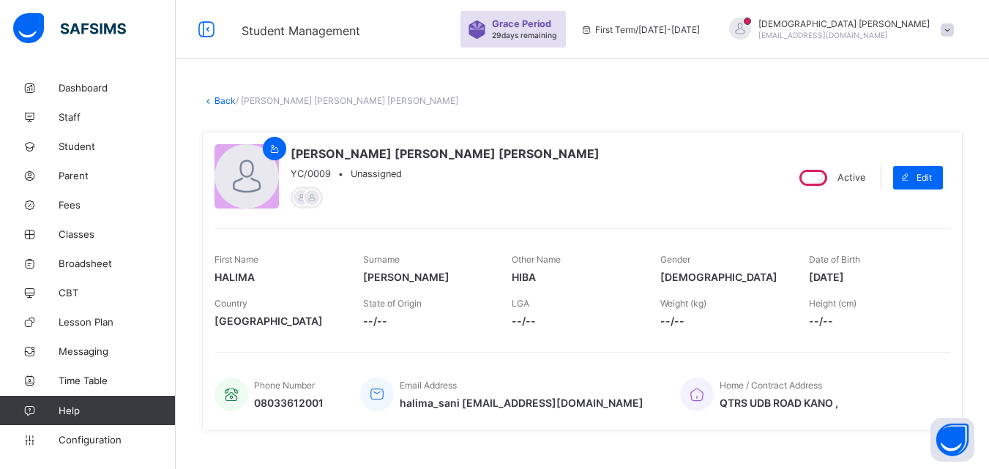
click at [849, 390] on div "Home / Contract Address QTRS UDB ROAD KANO ," at bounding box center [807, 394] width 255 height 48
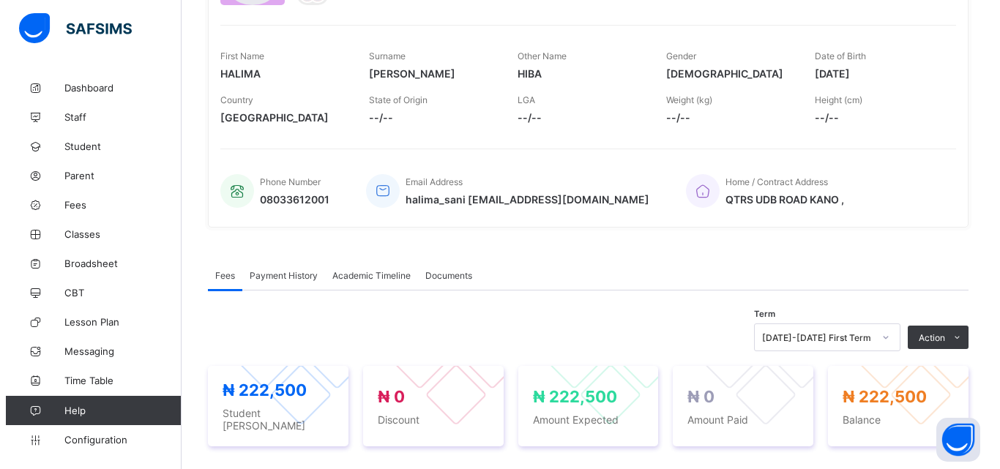
scroll to position [205, 0]
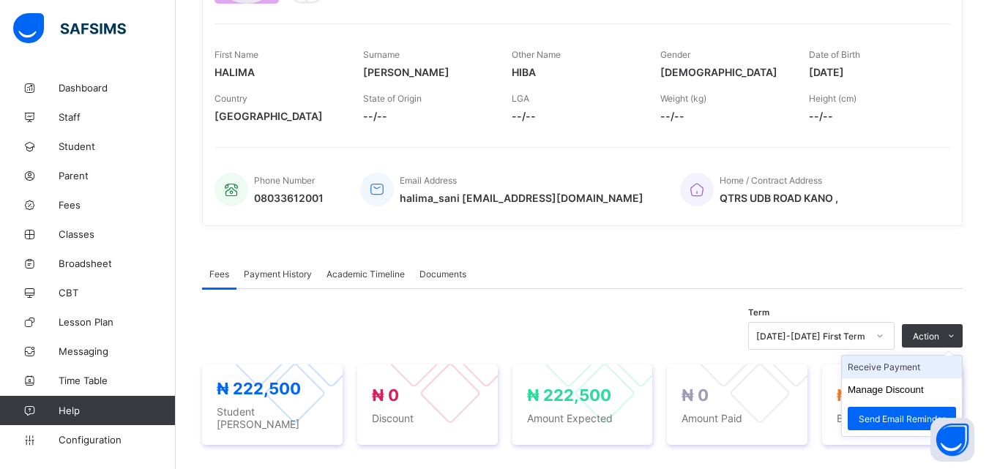
click at [913, 367] on li "Receive Payment" at bounding box center [902, 367] width 120 height 23
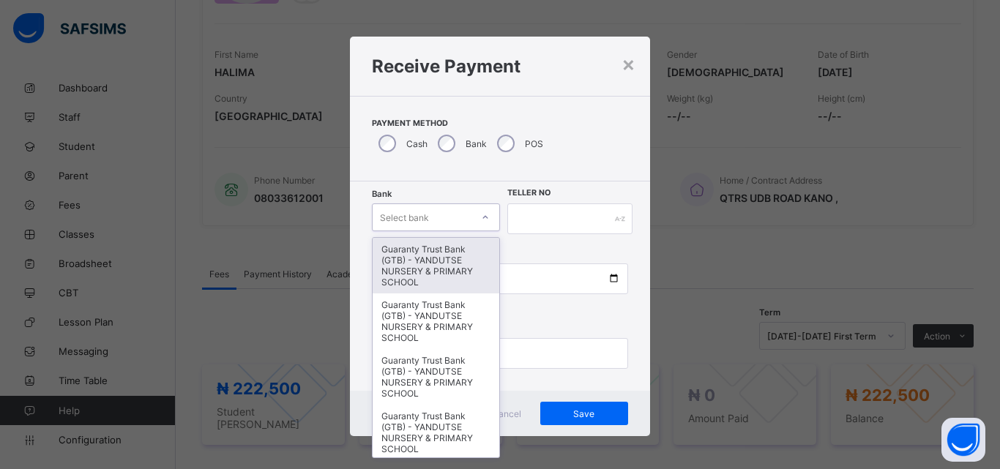
click at [481, 217] on icon at bounding box center [485, 217] width 9 height 15
type input "*"
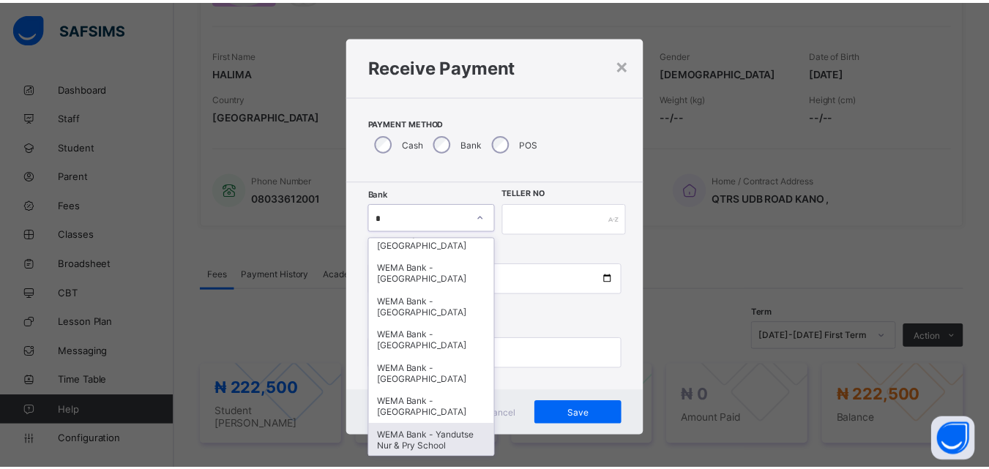
scroll to position [27, 0]
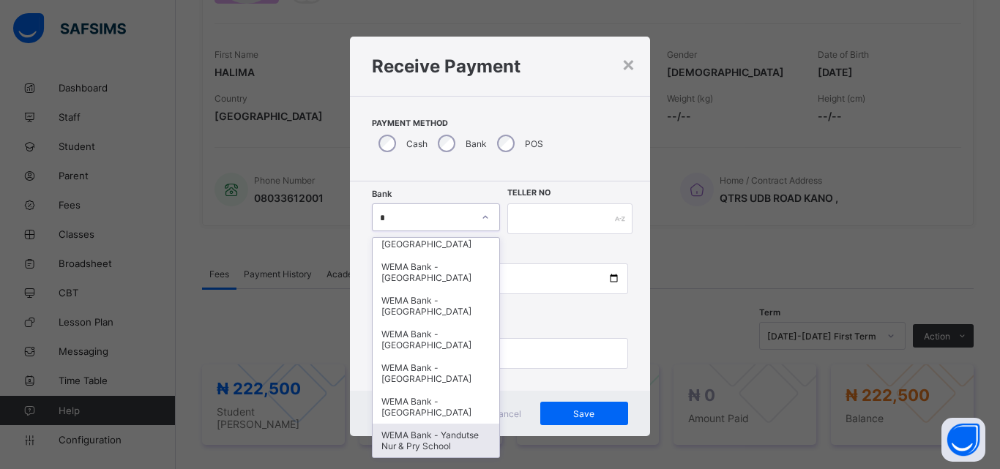
click at [425, 433] on div "WEMA Bank - Yandutse Nur & Pry School" at bounding box center [436, 441] width 127 height 34
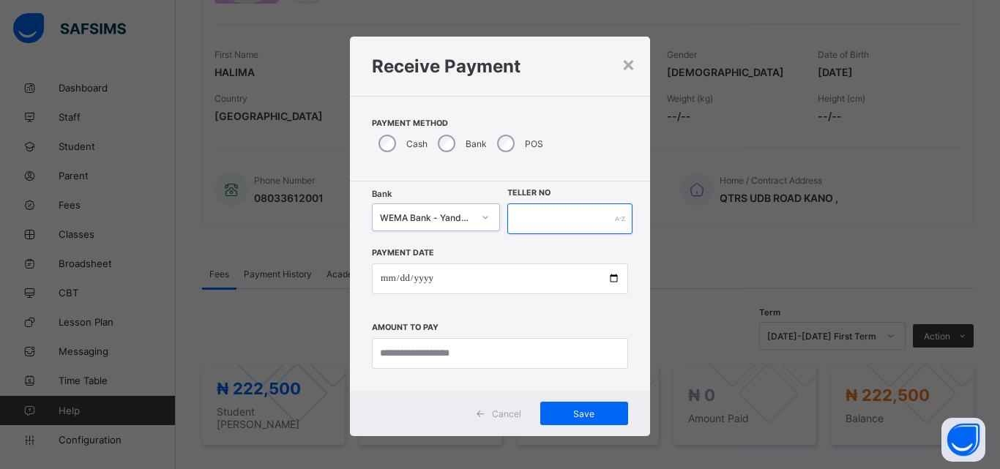
click at [565, 221] on input "text" at bounding box center [569, 218] width 125 height 31
type input "****"
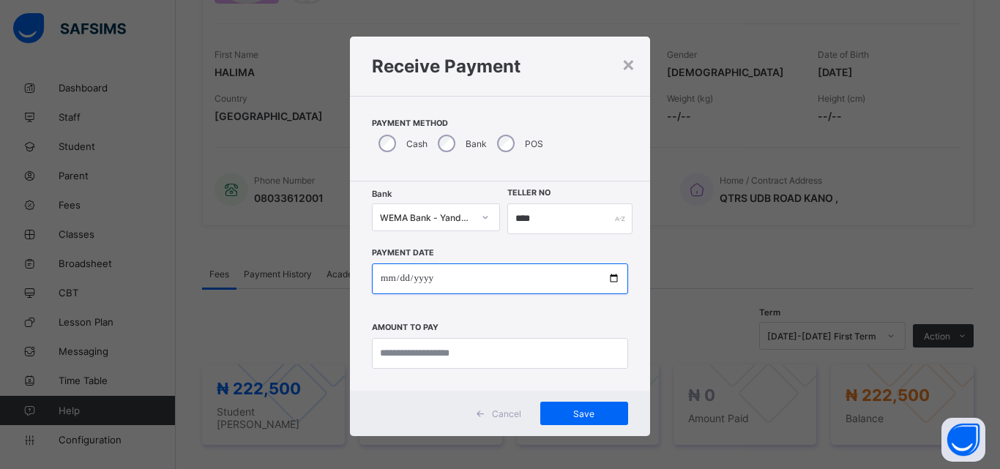
click at [608, 277] on input "date" at bounding box center [500, 278] width 256 height 31
type input "**********"
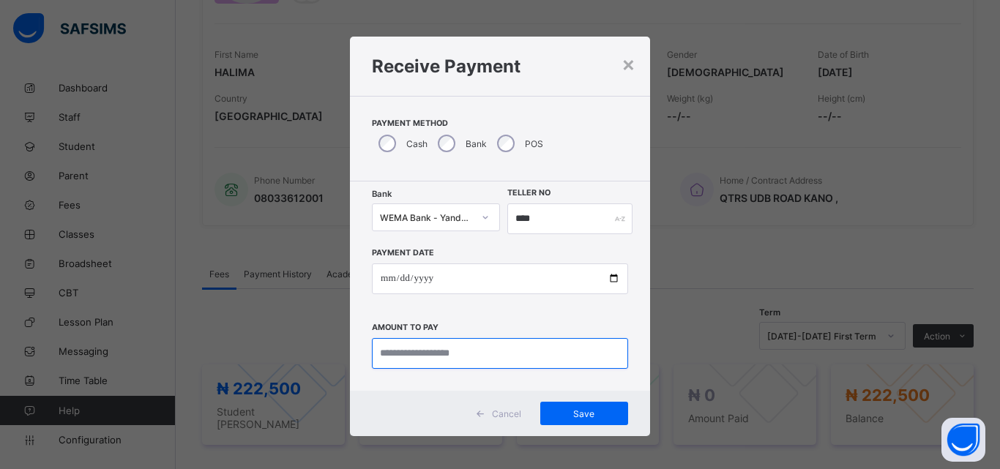
click at [451, 359] on input "currency" at bounding box center [500, 353] width 256 height 31
type input "********"
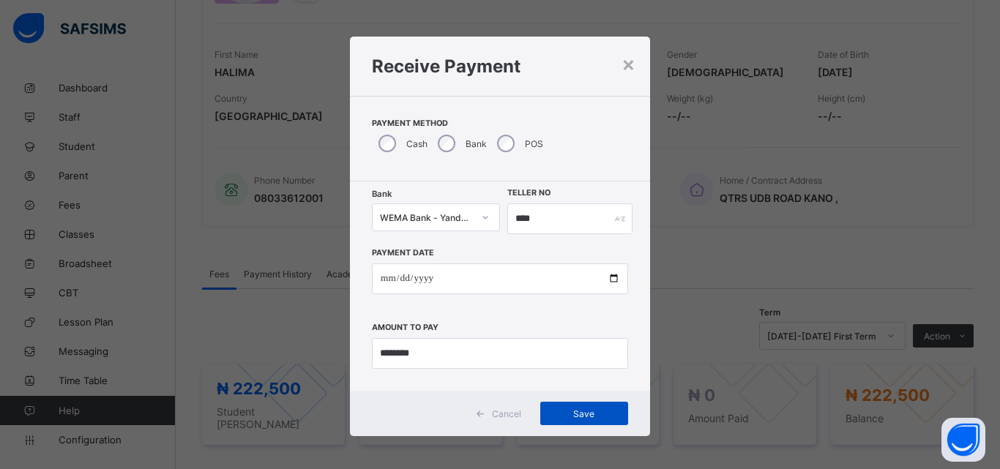
click at [577, 412] on span "Save" at bounding box center [584, 413] width 66 height 11
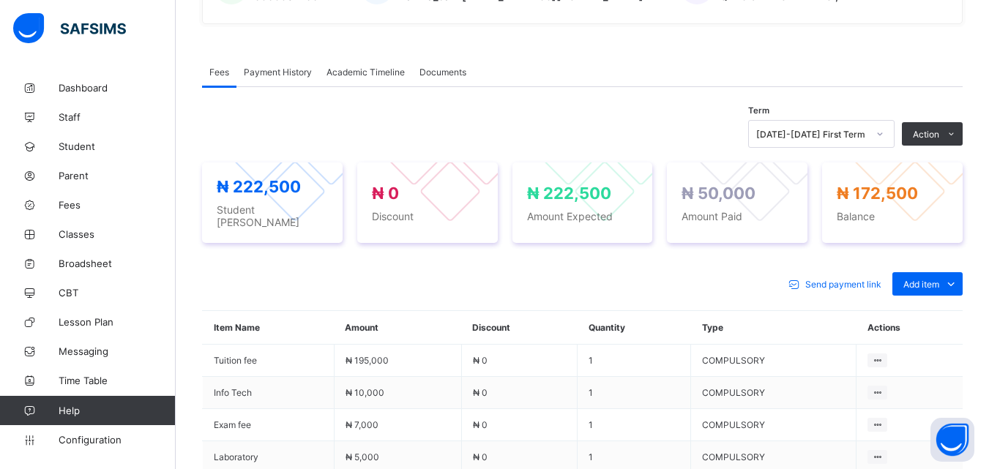
scroll to position [410, 0]
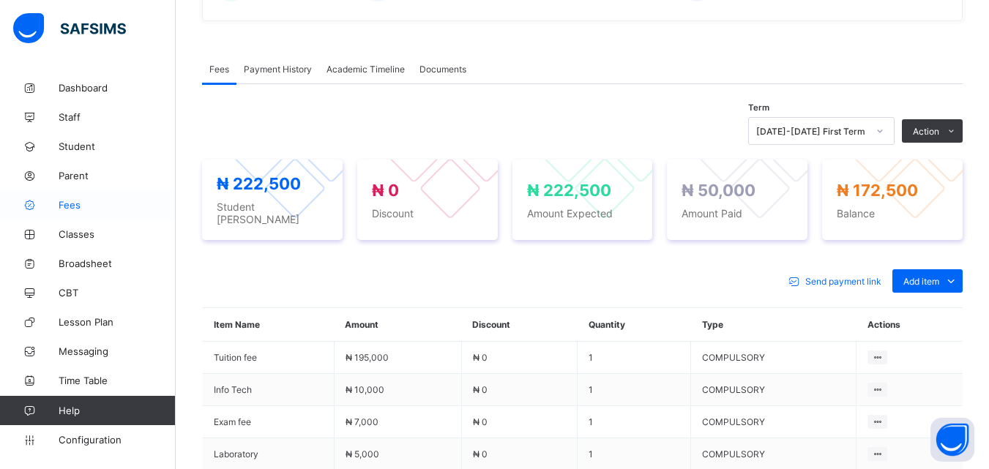
click at [76, 204] on span "Fees" at bounding box center [117, 205] width 117 height 12
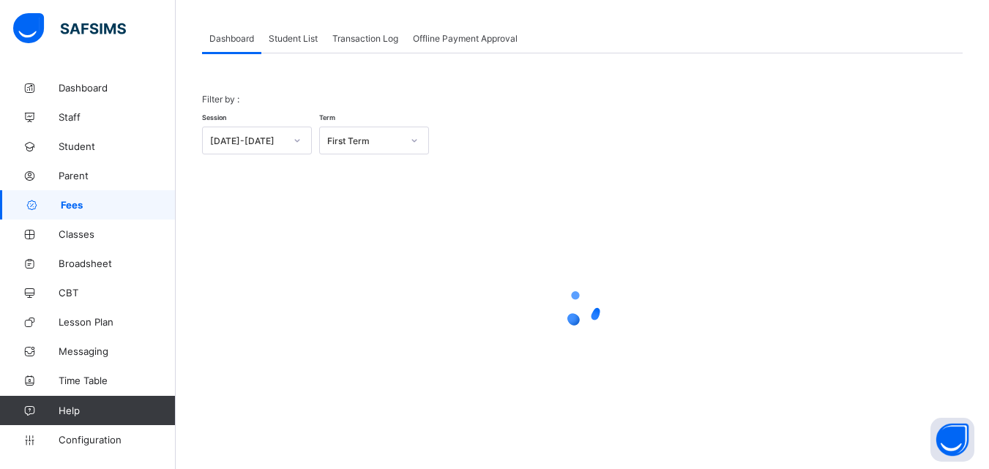
scroll to position [72, 0]
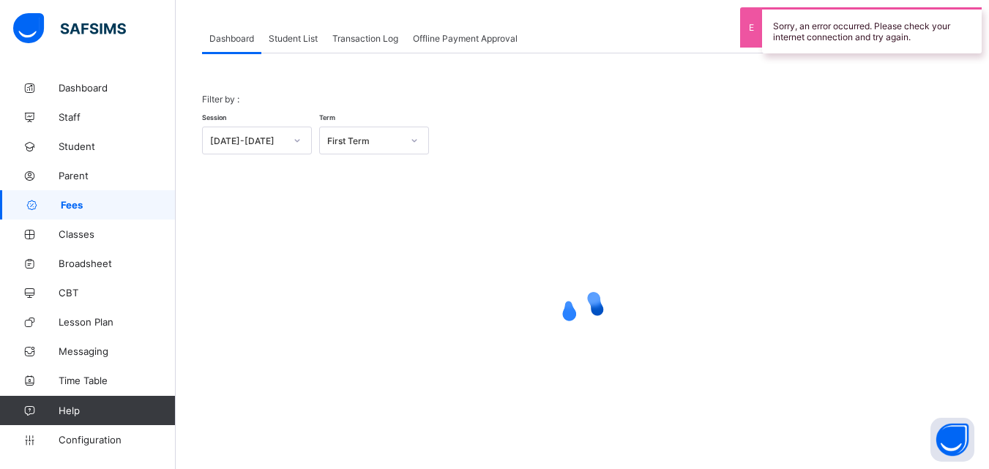
click at [301, 37] on span "Student List" at bounding box center [293, 38] width 49 height 11
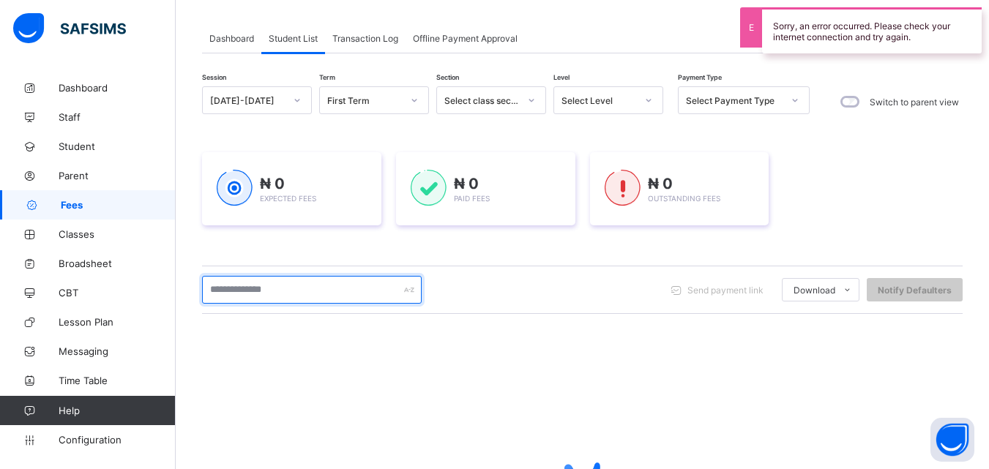
click at [282, 286] on input "text" at bounding box center [312, 290] width 220 height 28
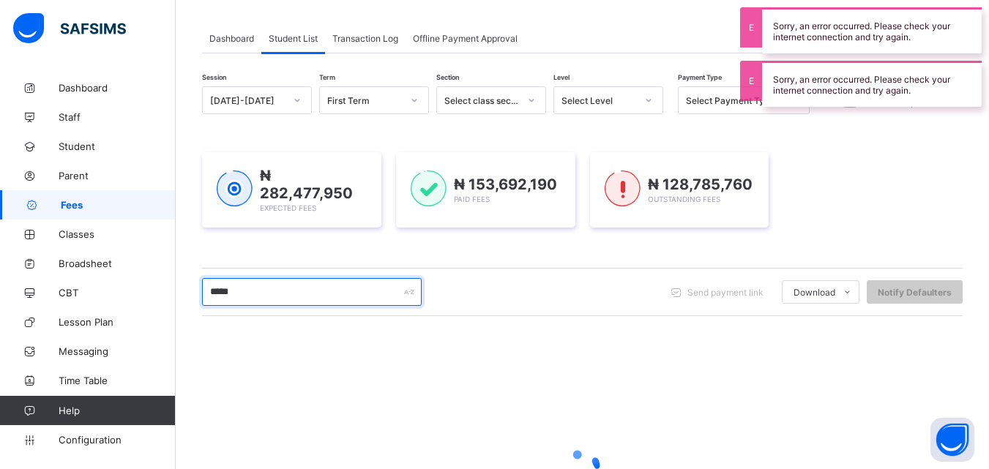
type input "******"
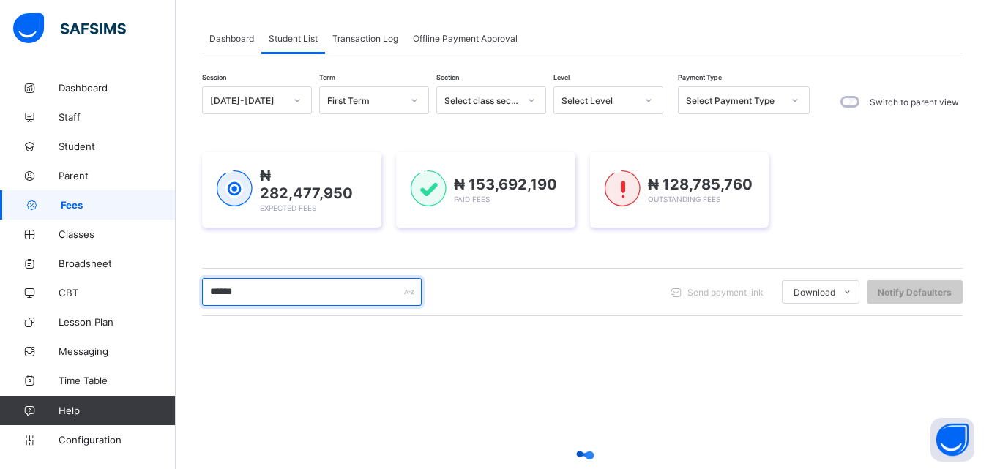
scroll to position [230, 0]
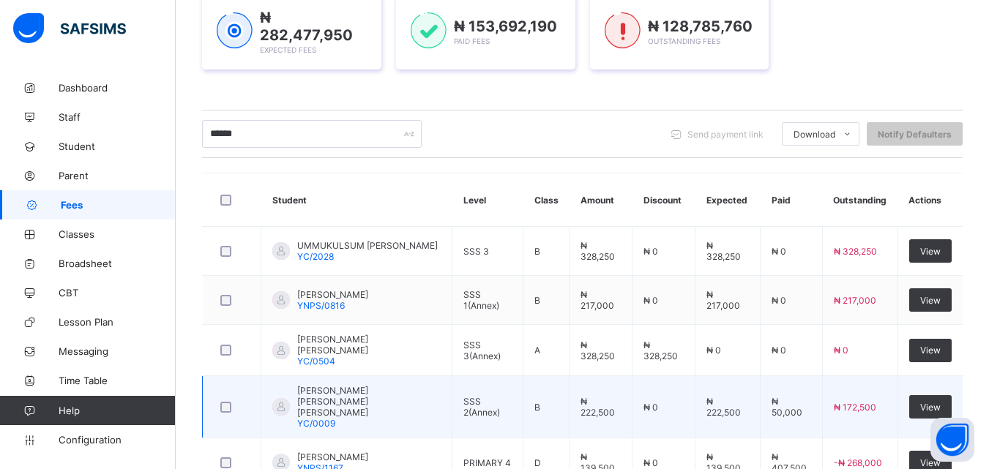
scroll to position [230, 0]
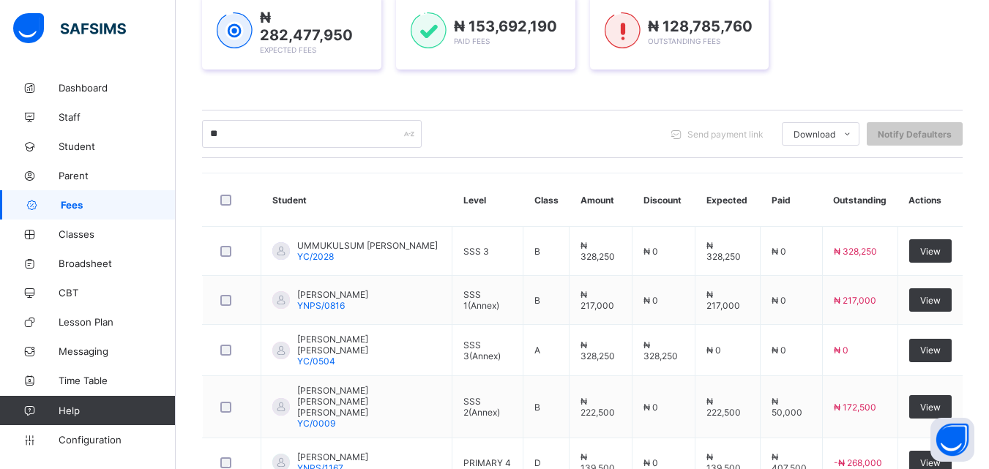
type input "*"
click at [277, 135] on input "text" at bounding box center [312, 134] width 220 height 28
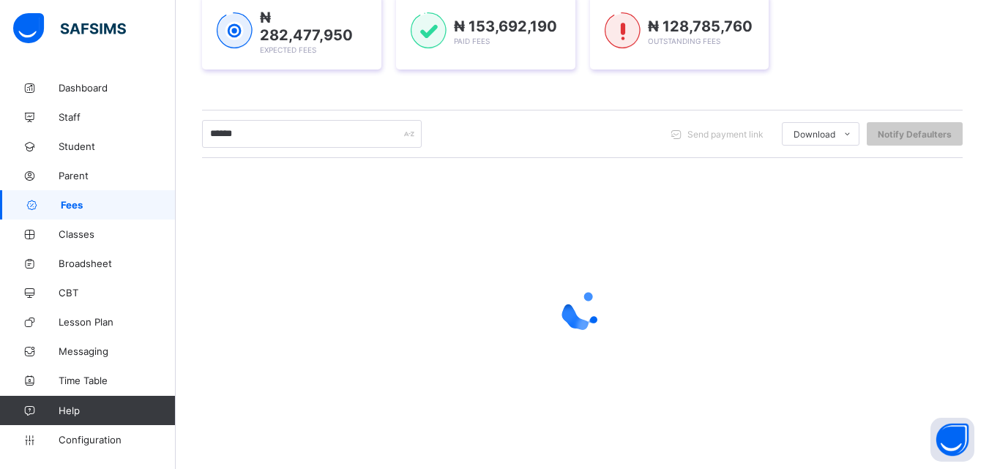
type input "*******"
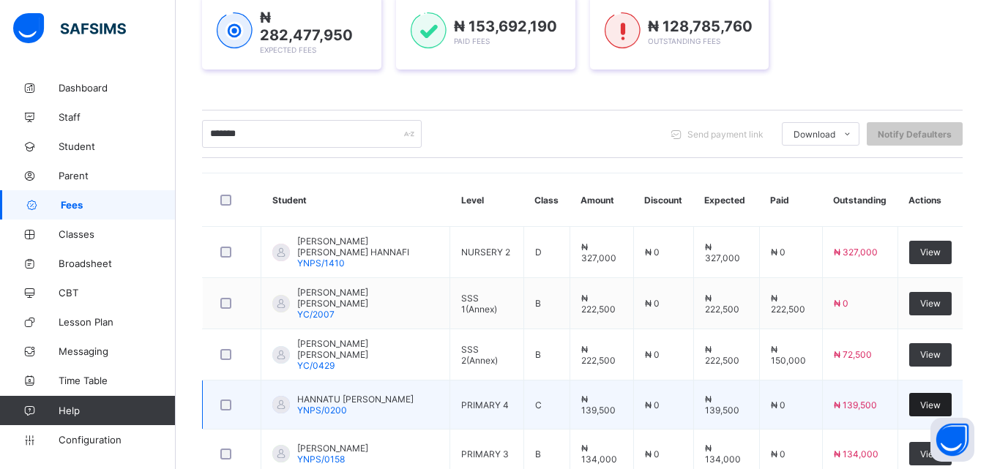
click at [940, 400] on span "View" at bounding box center [930, 405] width 20 height 11
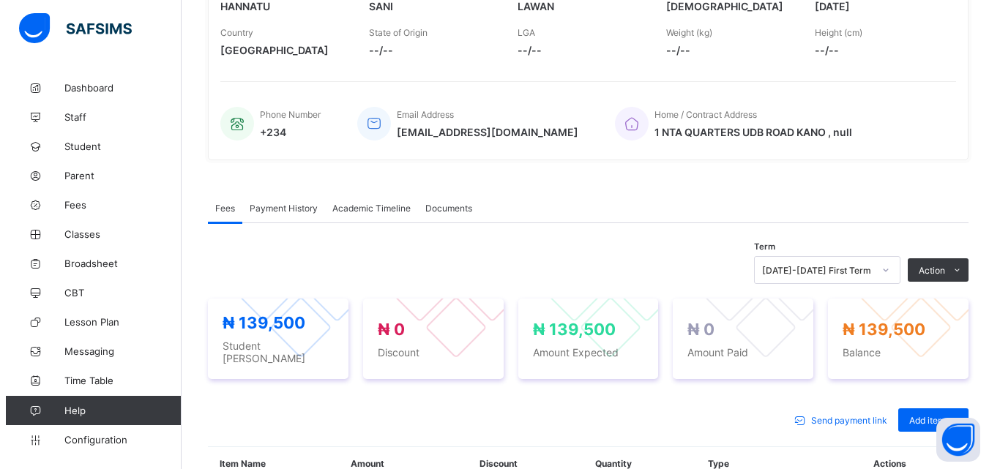
scroll to position [293, 0]
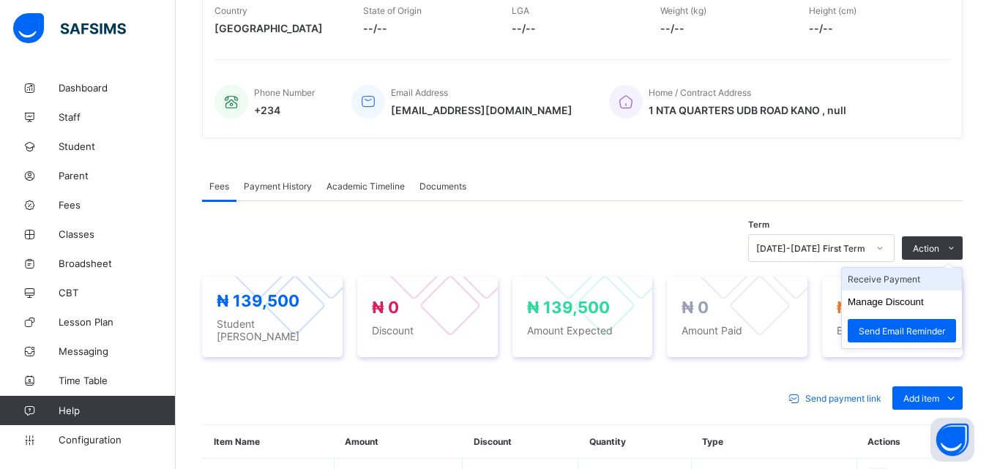
click at [894, 282] on li "Receive Payment" at bounding box center [902, 279] width 120 height 23
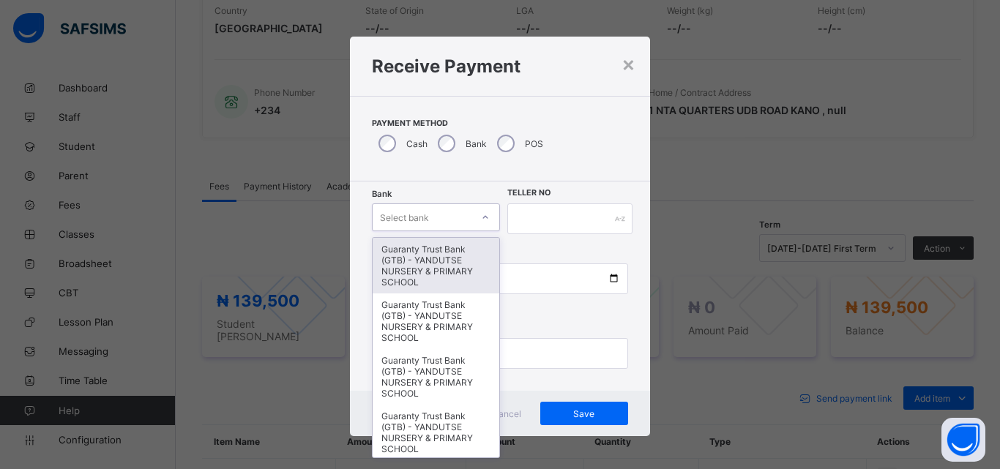
click at [473, 211] on div at bounding box center [485, 217] width 25 height 23
type input "*"
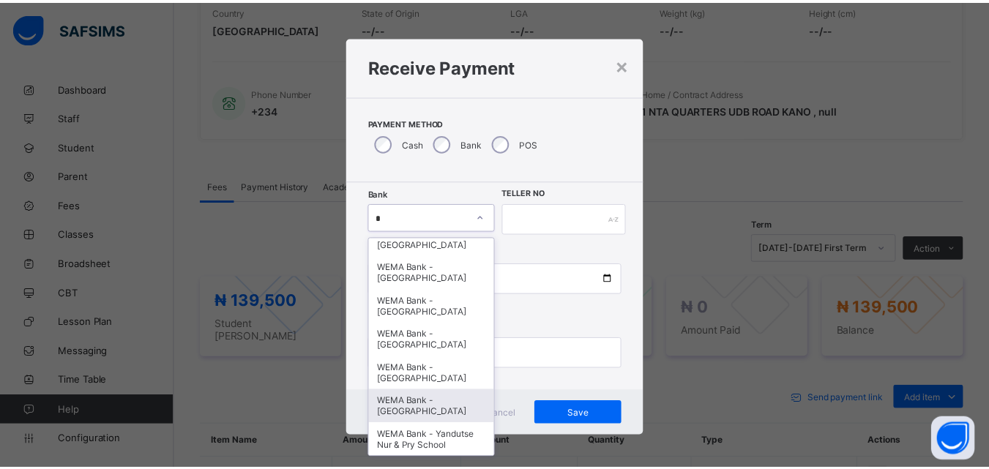
scroll to position [27, 0]
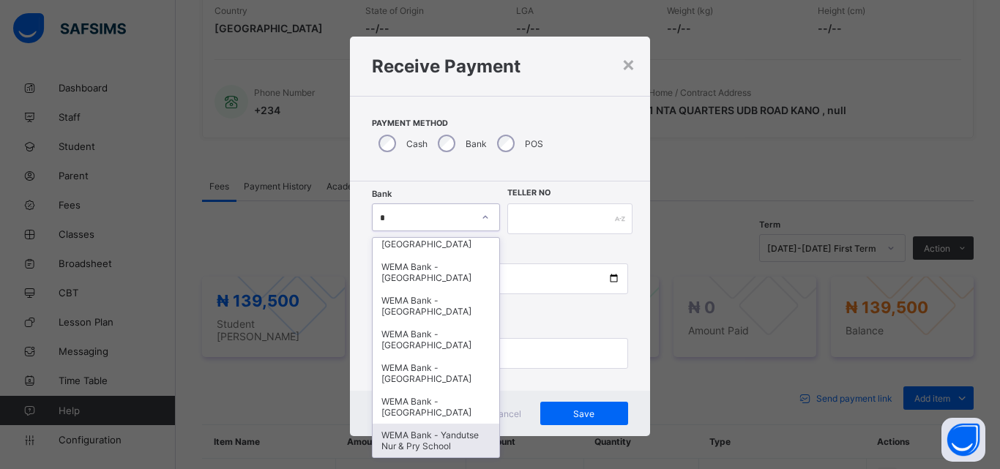
click at [433, 435] on div "WEMA Bank - Yandutse Nur & Pry School" at bounding box center [436, 441] width 127 height 34
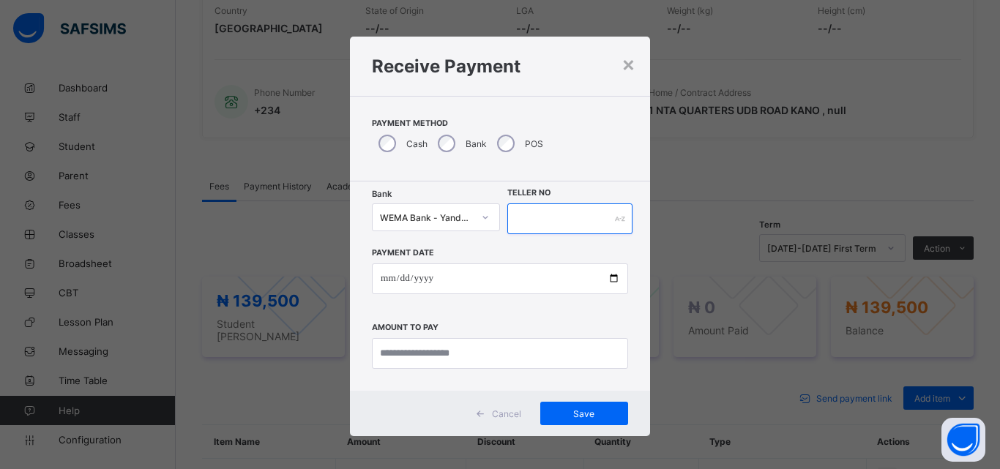
click at [607, 221] on input "text" at bounding box center [569, 218] width 125 height 31
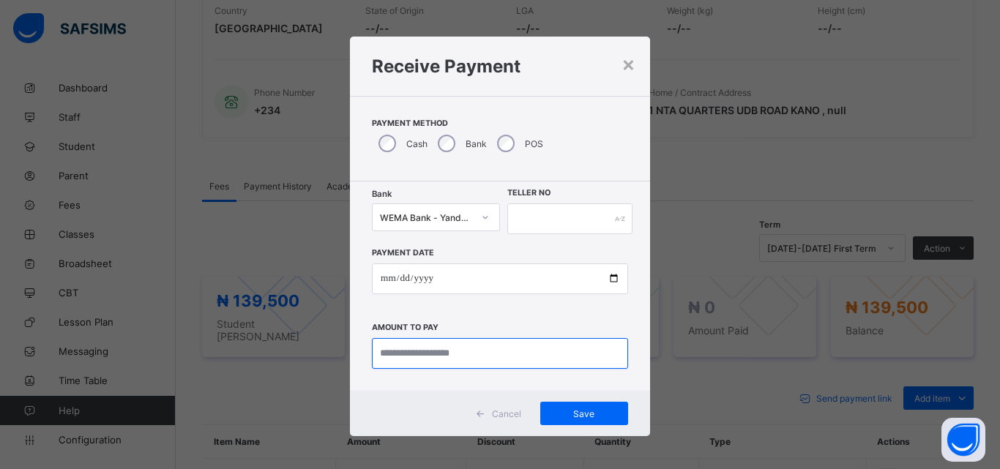
click at [504, 354] on input "currency" at bounding box center [500, 353] width 256 height 31
type input "********"
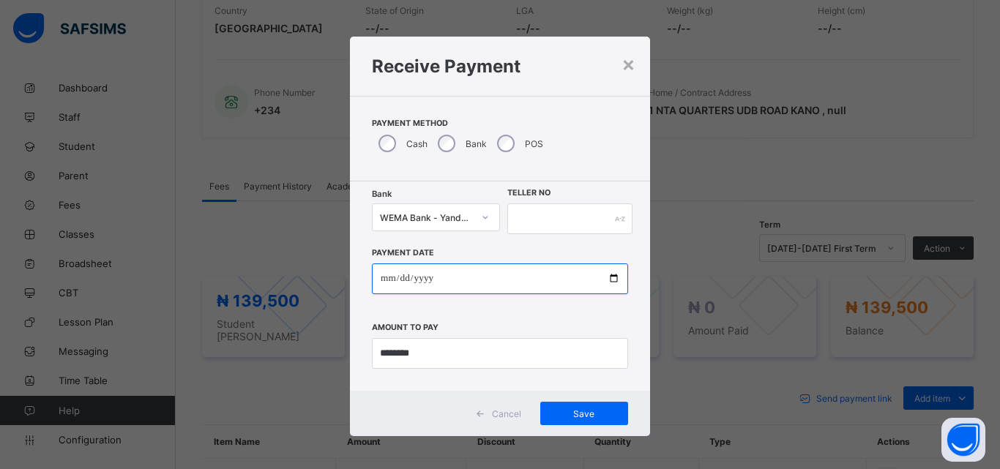
click at [609, 274] on input "date" at bounding box center [500, 278] width 256 height 31
type input "**********"
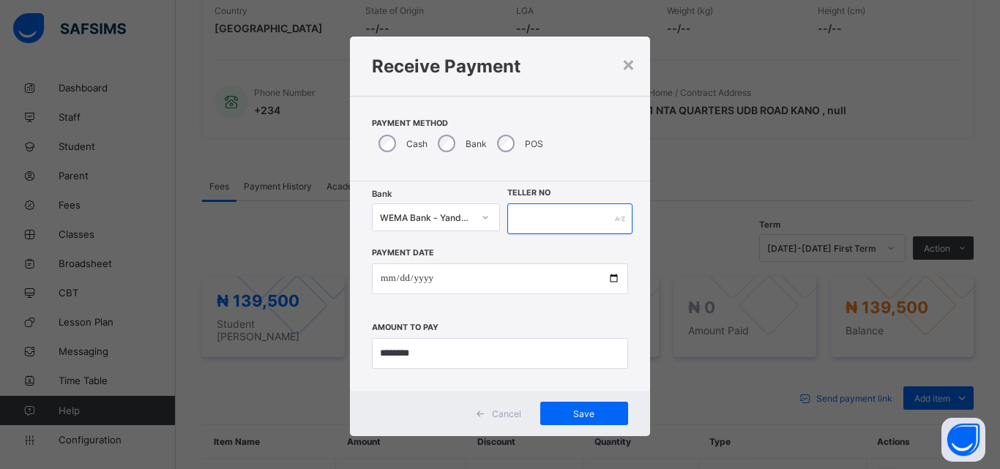
click at [529, 210] on input "text" at bounding box center [569, 218] width 125 height 31
click at [573, 413] on span "Save" at bounding box center [584, 413] width 66 height 11
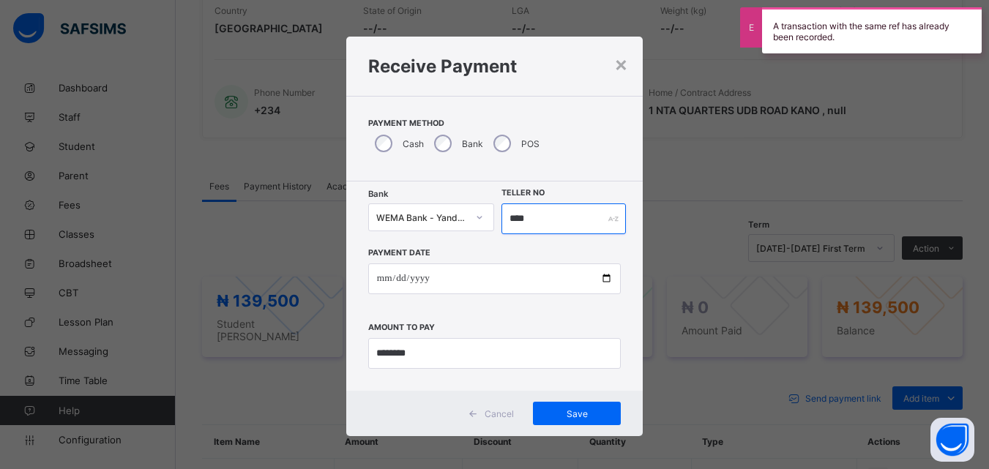
click at [546, 218] on input "****" at bounding box center [563, 218] width 124 height 31
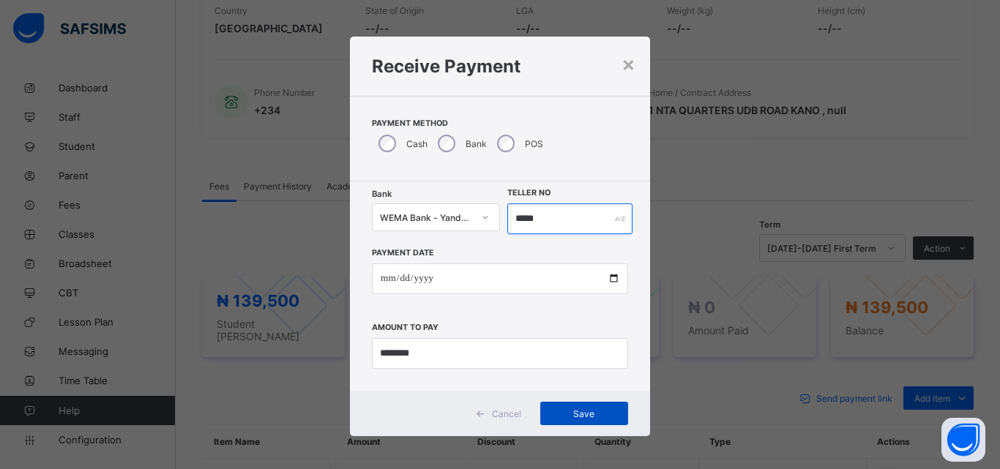
type input "*****"
click at [585, 413] on span "Save" at bounding box center [584, 413] width 66 height 11
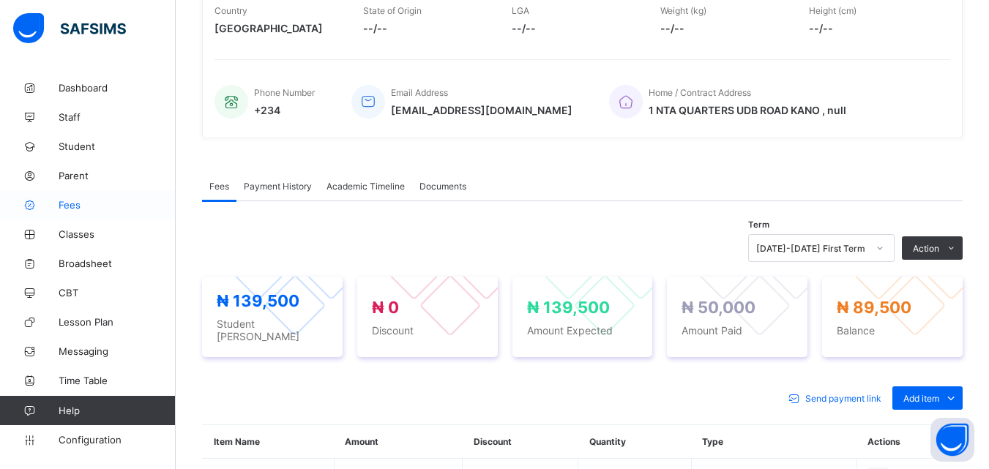
click at [86, 197] on link "Fees" at bounding box center [88, 204] width 176 height 29
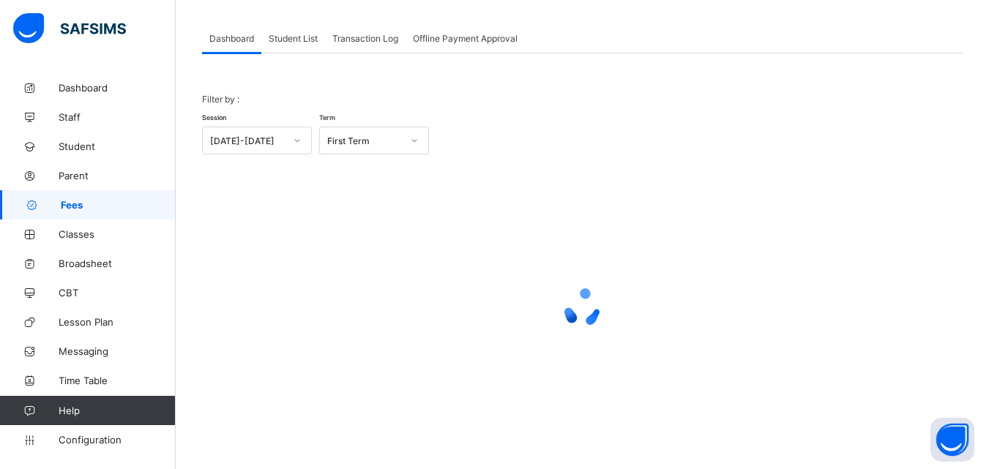
scroll to position [72, 0]
click at [297, 39] on span "Student List" at bounding box center [293, 38] width 49 height 11
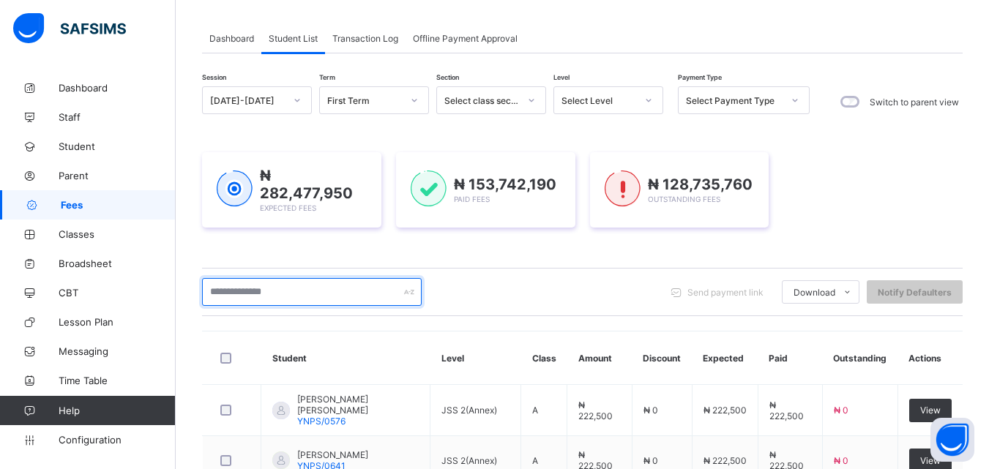
click at [291, 286] on input "text" at bounding box center [312, 292] width 220 height 28
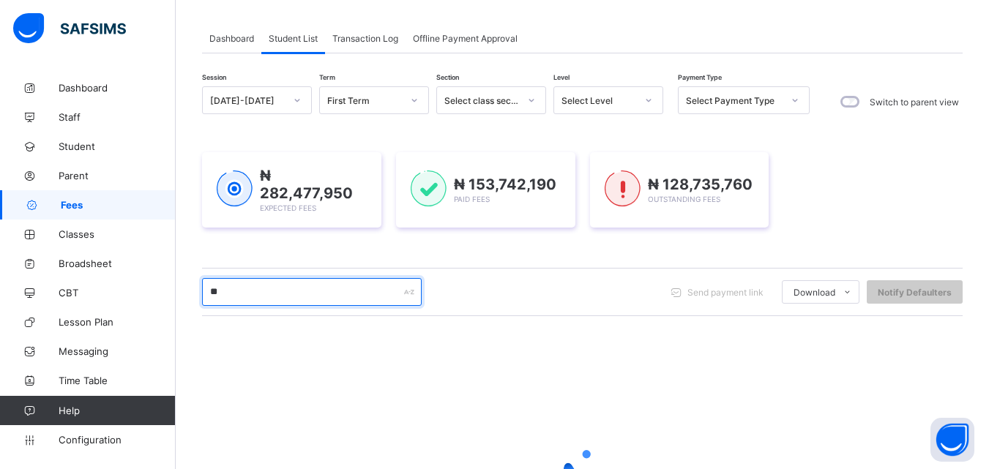
type input "*"
type input "*****"
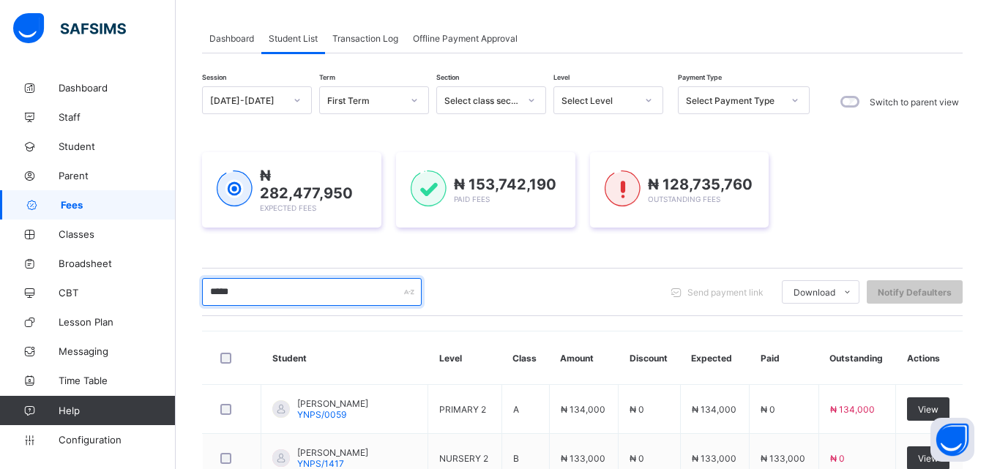
scroll to position [220, 0]
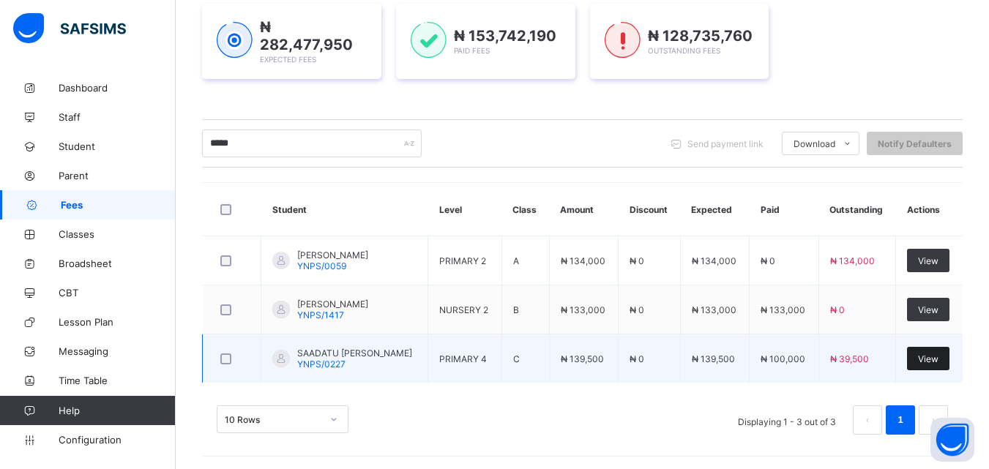
click at [938, 353] on span "View" at bounding box center [928, 358] width 20 height 11
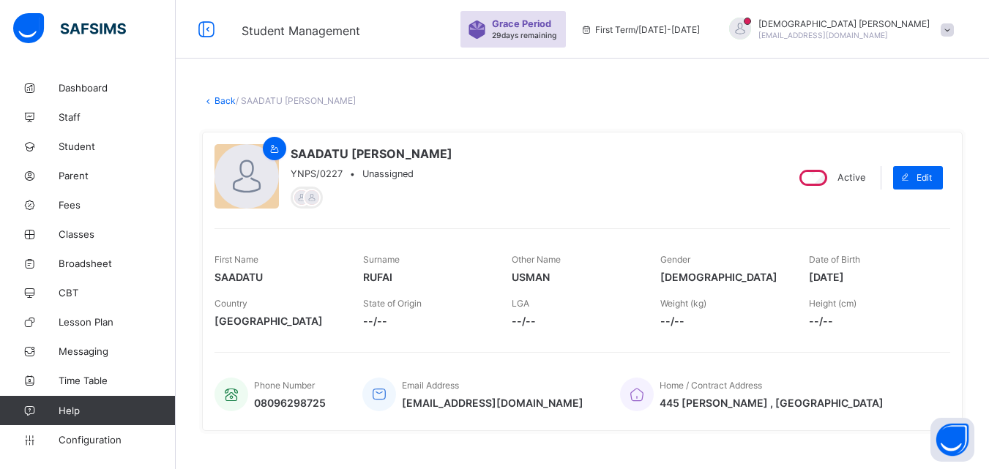
scroll to position [176, 0]
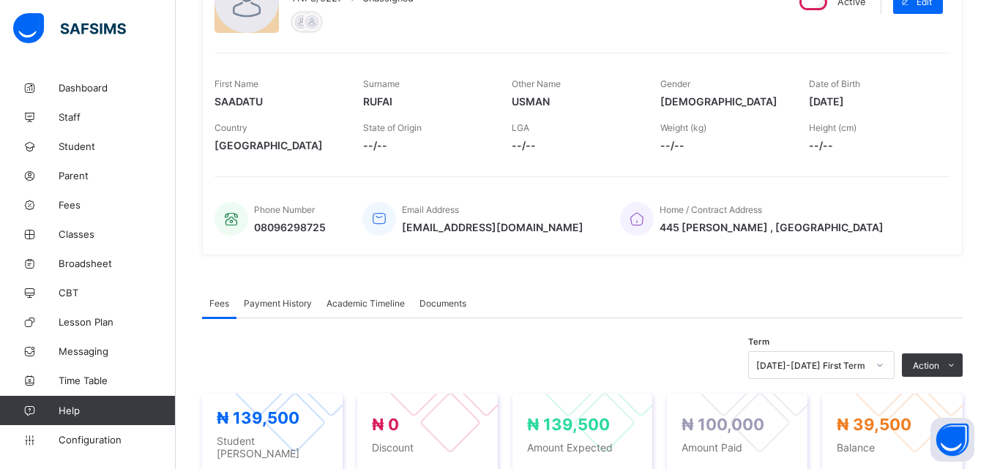
click at [987, 457] on div "× Delete Document This action would delete the document with name: from the sys…" at bounding box center [582, 394] width 813 height 993
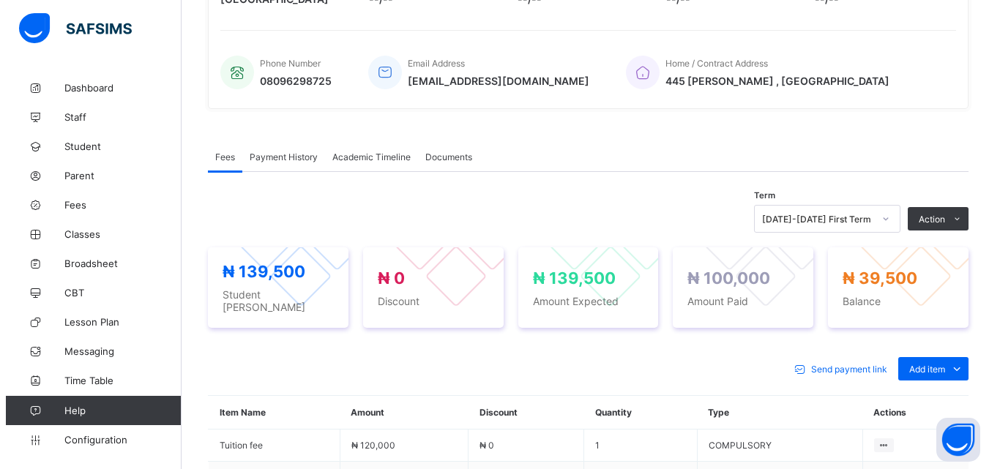
scroll to position [351, 0]
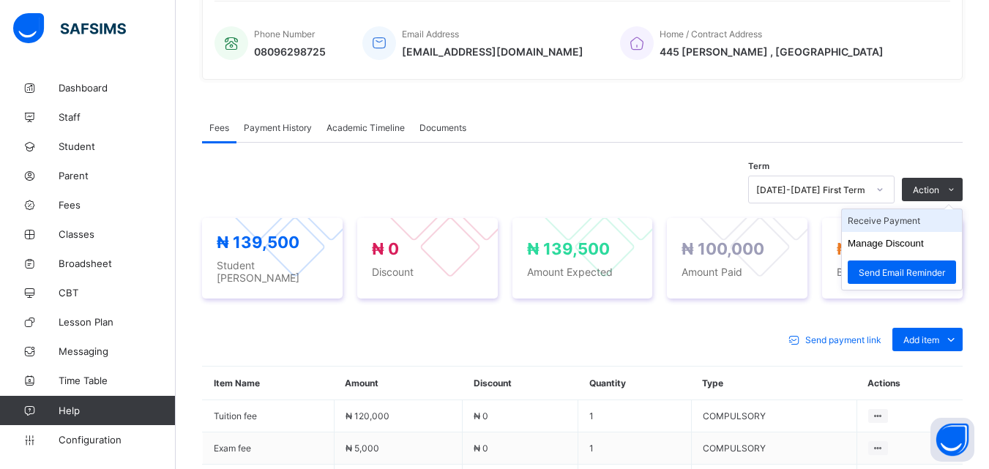
click at [907, 222] on li "Receive Payment" at bounding box center [902, 220] width 120 height 23
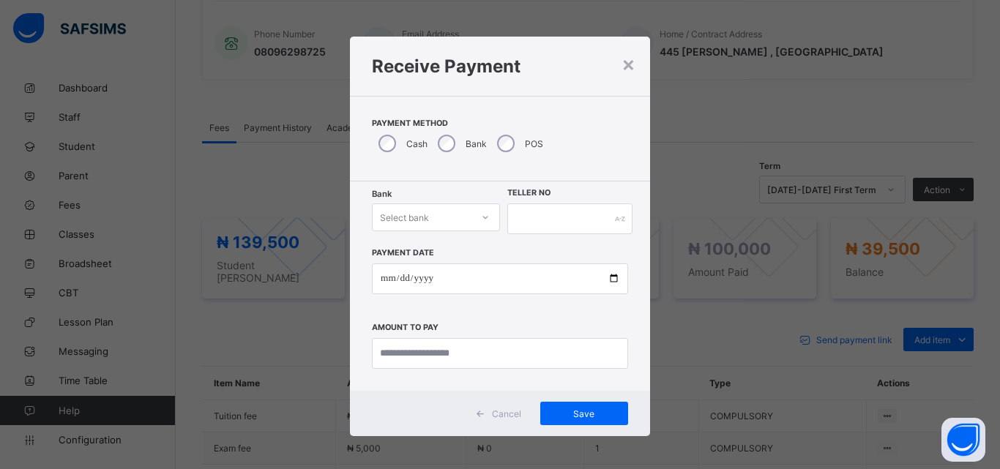
click at [481, 219] on icon at bounding box center [485, 217] width 9 height 15
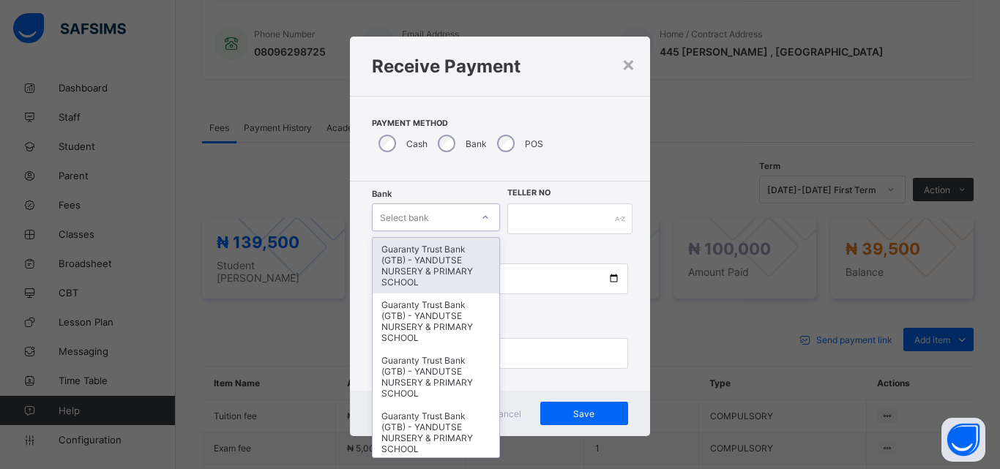
type input "*"
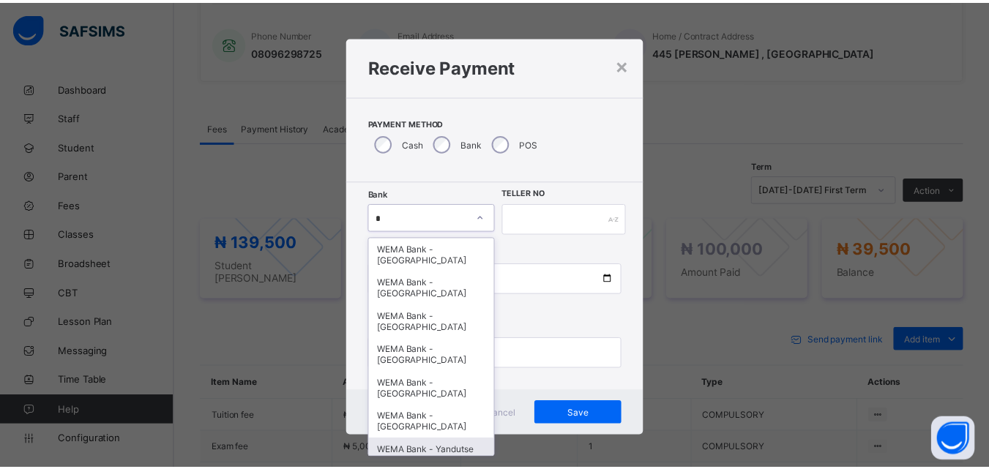
scroll to position [27, 0]
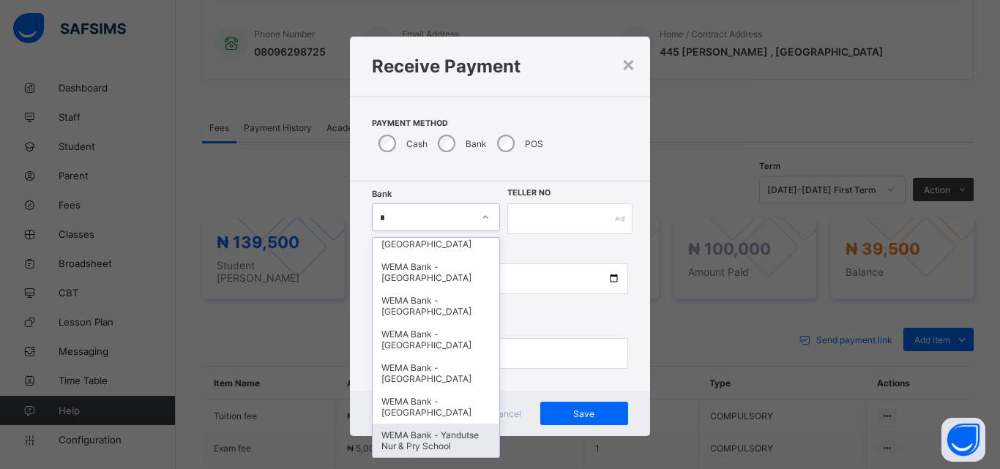
click at [444, 433] on div "WEMA Bank - Yandutse Nur & Pry School" at bounding box center [436, 441] width 127 height 34
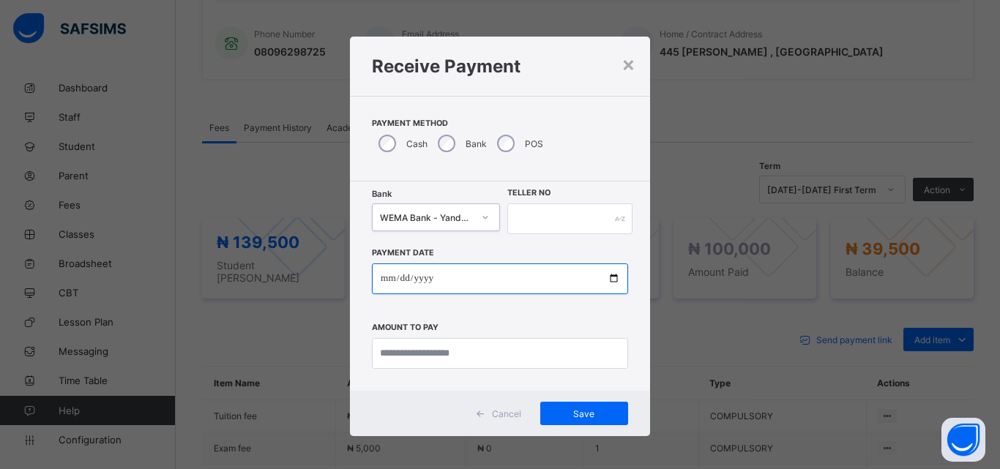
click at [611, 280] on input "date" at bounding box center [500, 278] width 256 height 31
type input "**********"
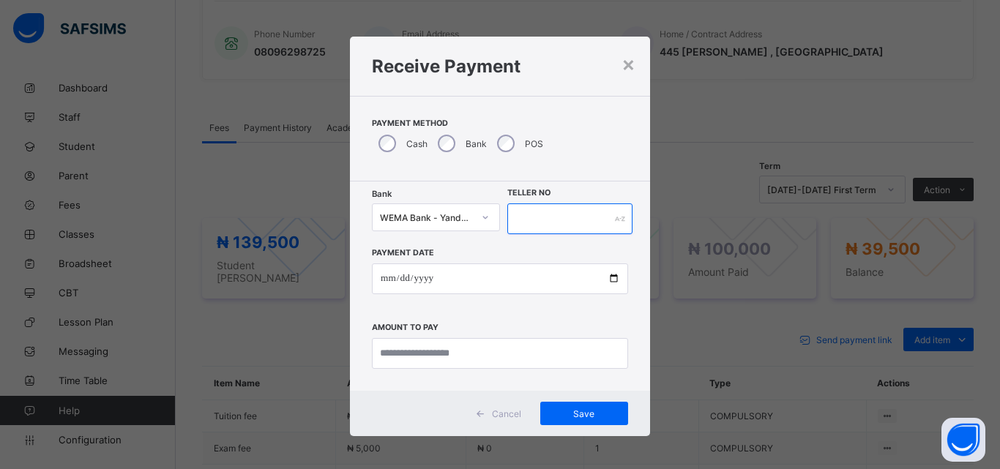
click at [517, 222] on input "text" at bounding box center [569, 218] width 125 height 31
type input "****"
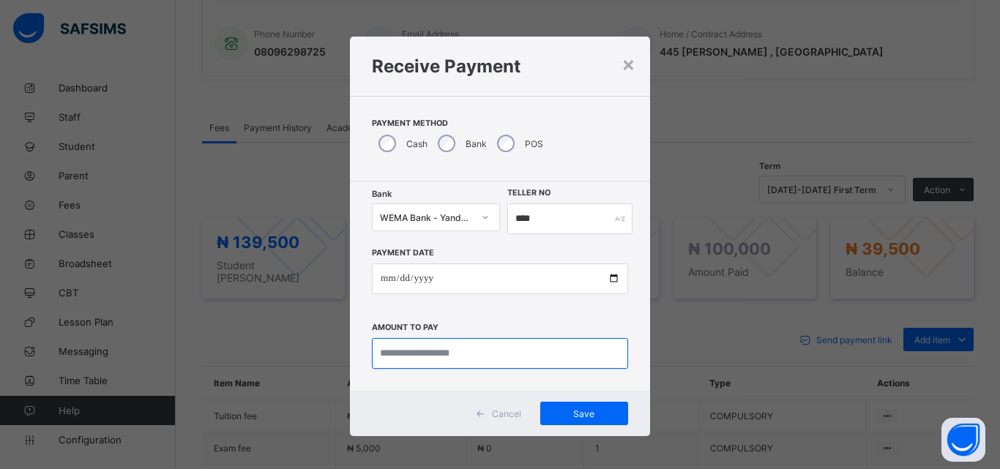
click at [459, 359] on input "currency" at bounding box center [500, 353] width 256 height 31
type input "********"
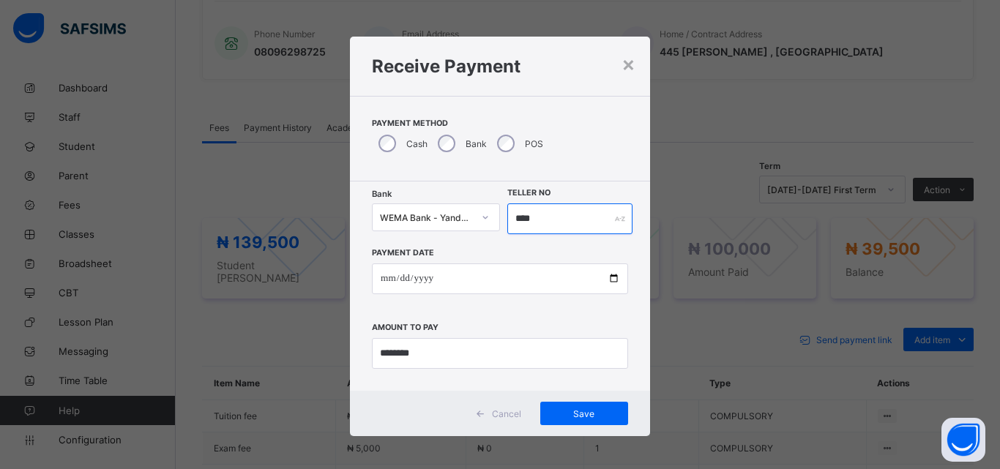
click at [546, 214] on input "****" at bounding box center [569, 218] width 125 height 31
type input "*****"
click at [580, 410] on span "Save" at bounding box center [584, 413] width 66 height 11
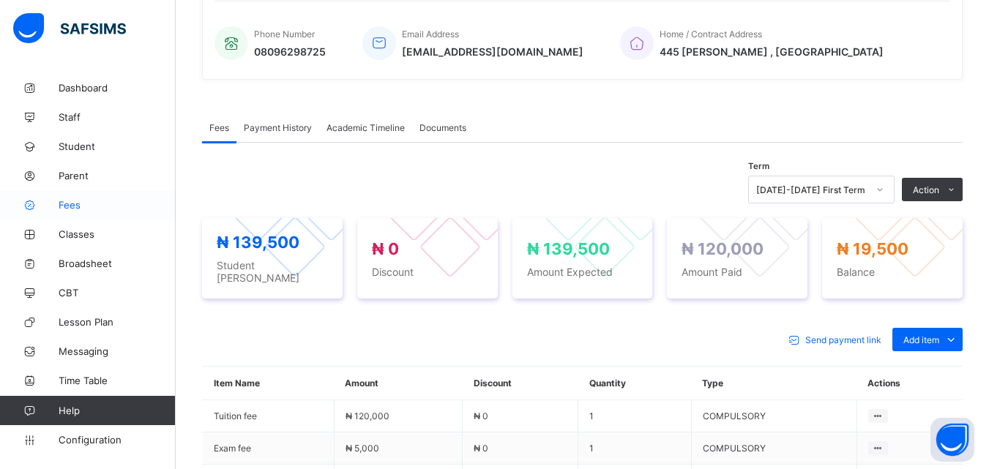
click at [75, 208] on span "Fees" at bounding box center [117, 205] width 117 height 12
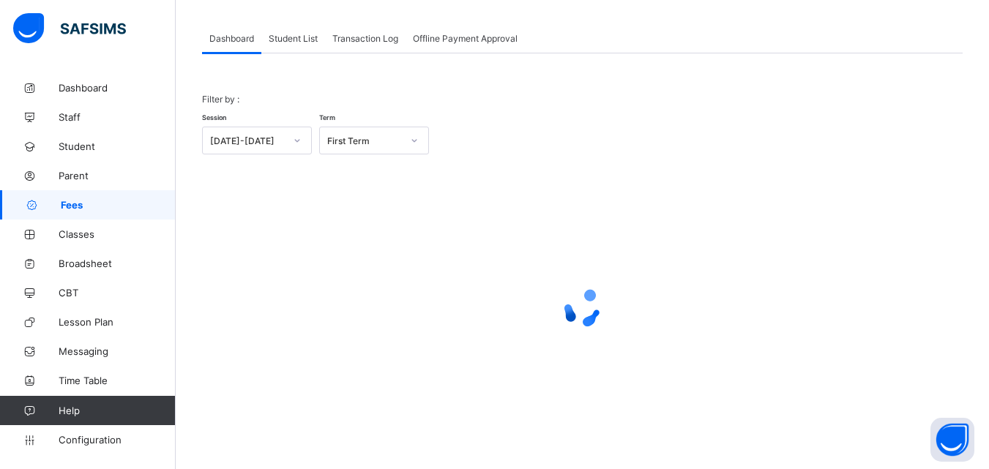
scroll to position [72, 0]
click at [308, 36] on span "Student List" at bounding box center [293, 38] width 49 height 11
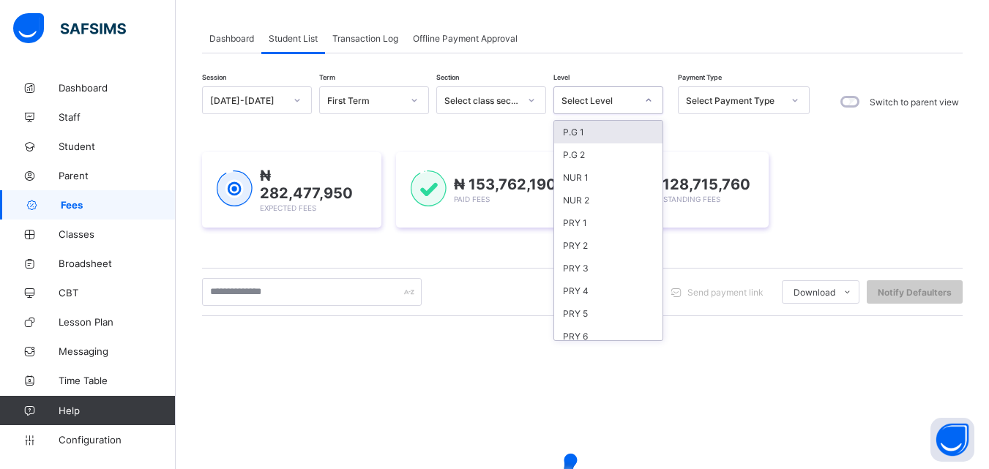
click at [656, 102] on div at bounding box center [648, 100] width 25 height 23
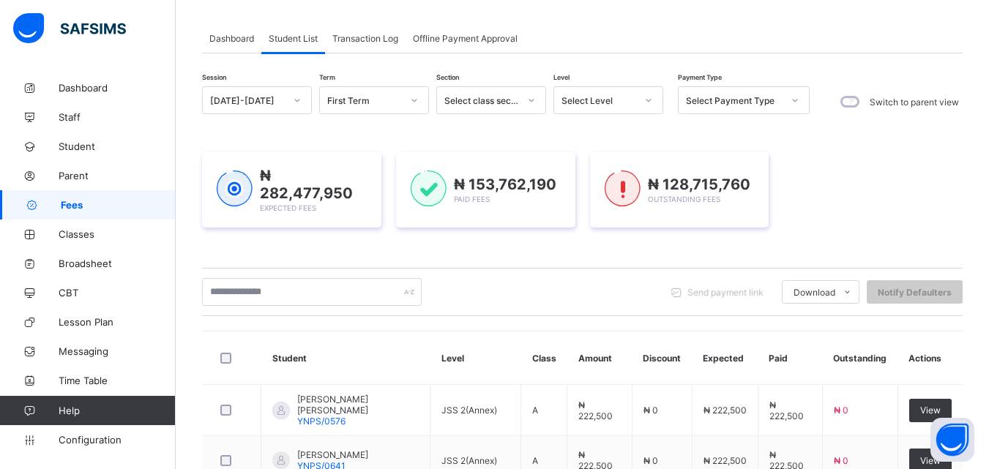
click at [730, 301] on div "Send payment link" at bounding box center [719, 291] width 111 height 23
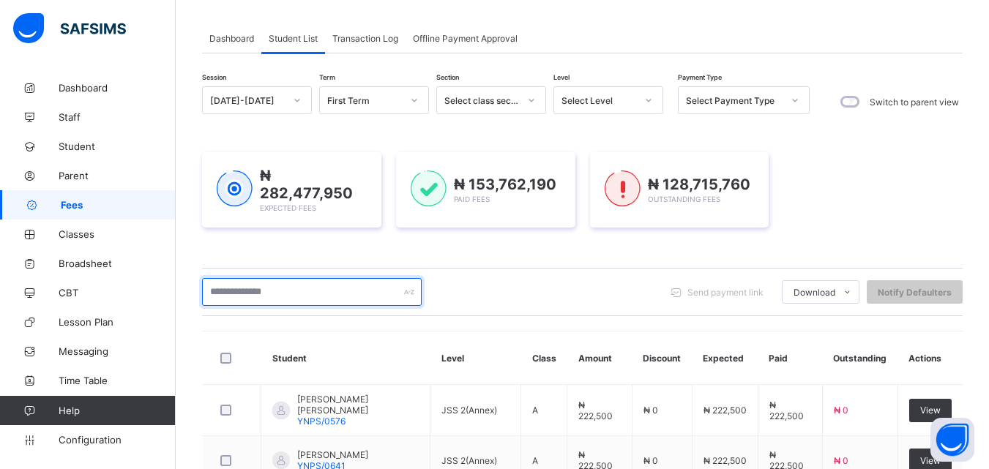
click at [278, 285] on input "text" at bounding box center [312, 292] width 220 height 28
click at [272, 296] on input "*******" at bounding box center [312, 292] width 220 height 28
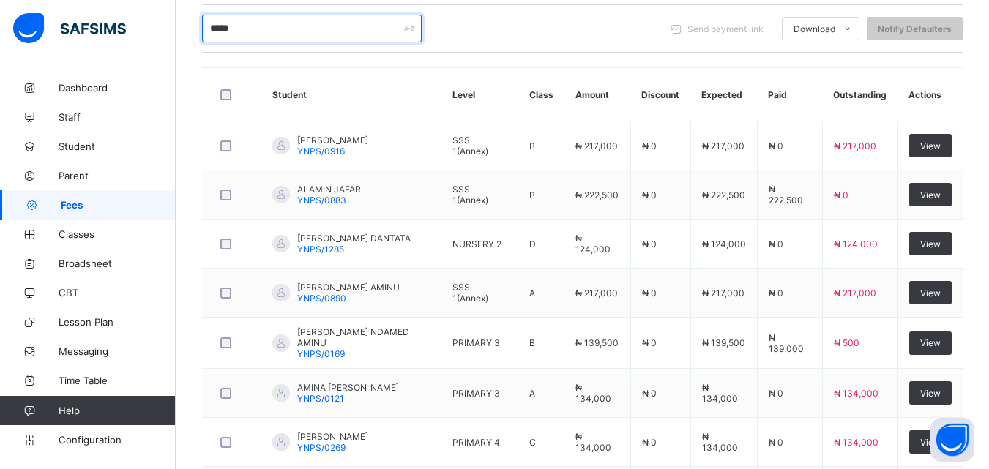
scroll to position [0, 0]
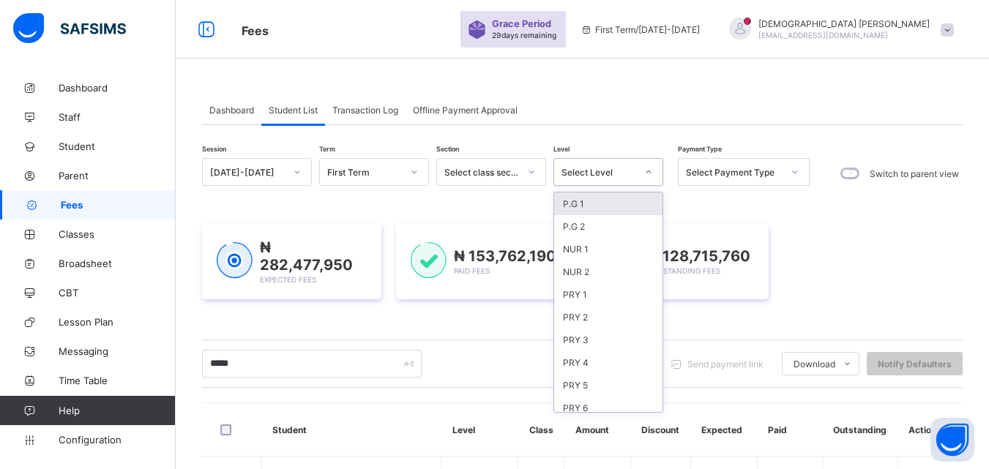
click at [645, 171] on icon at bounding box center [648, 172] width 9 height 15
click at [581, 338] on div "JSS 2" at bounding box center [608, 336] width 108 height 23
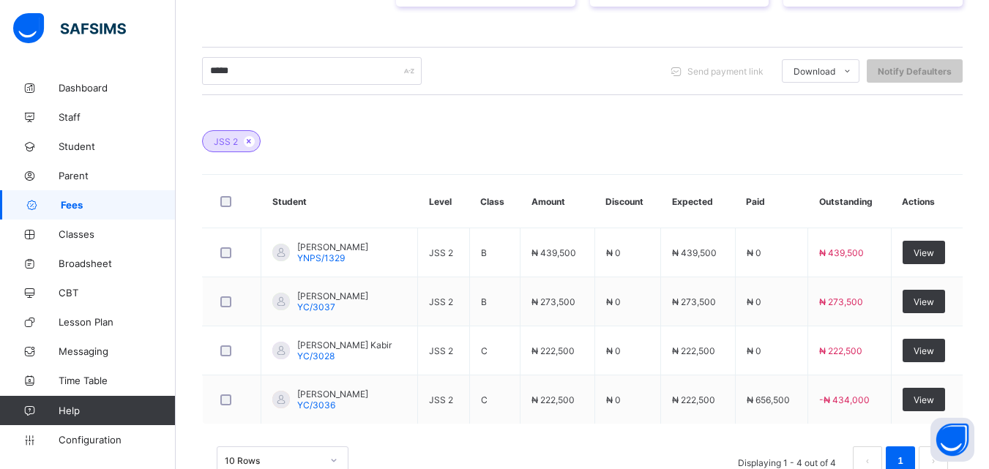
scroll to position [351, 0]
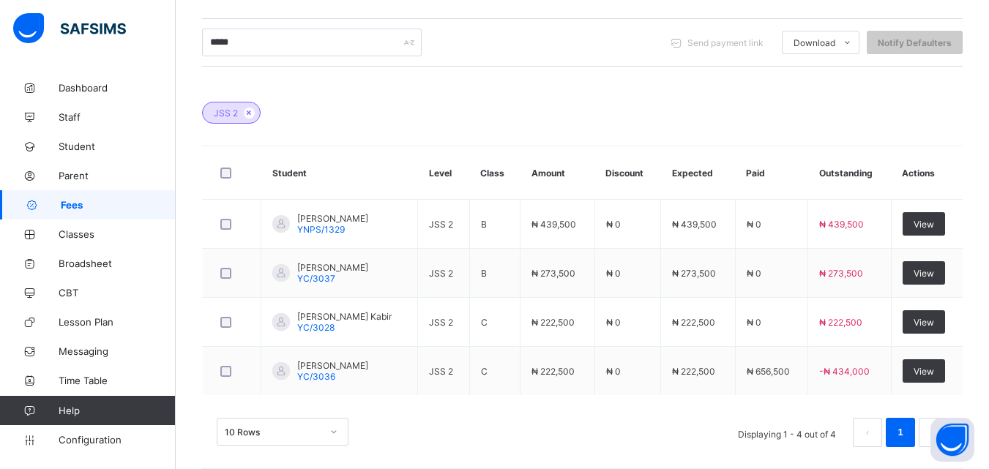
click at [635, 102] on div "JSS 2" at bounding box center [582, 105] width 760 height 51
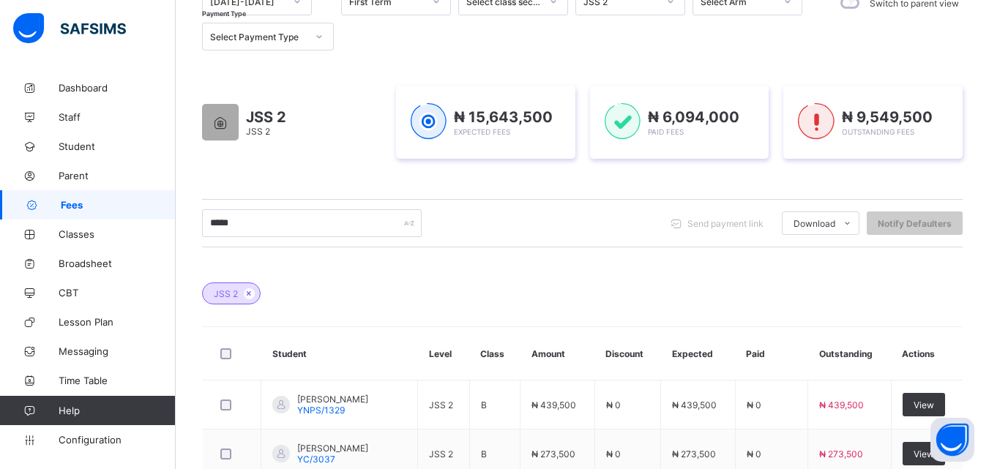
scroll to position [0, 0]
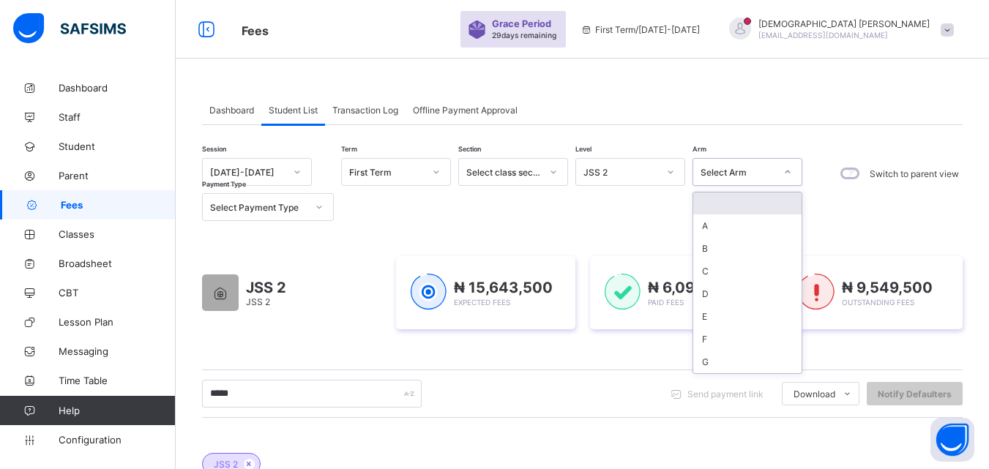
click at [785, 174] on icon at bounding box center [787, 172] width 9 height 15
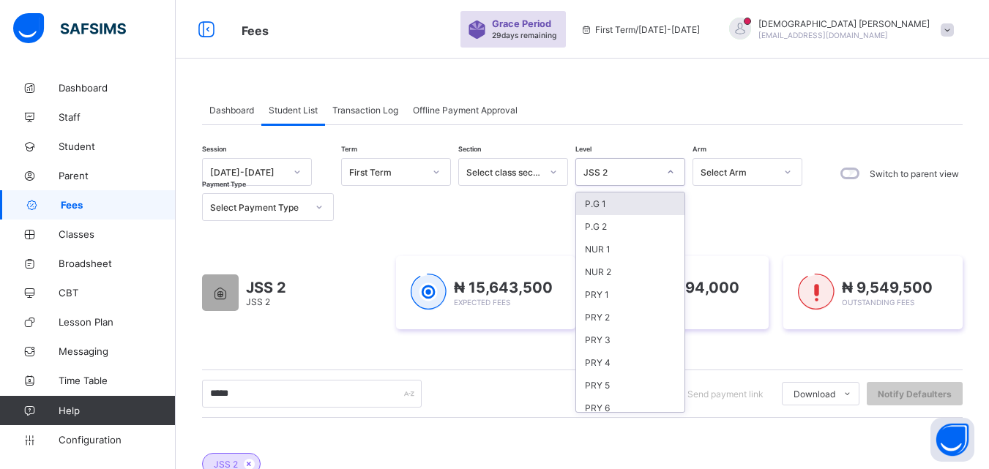
click at [667, 169] on icon at bounding box center [670, 172] width 9 height 15
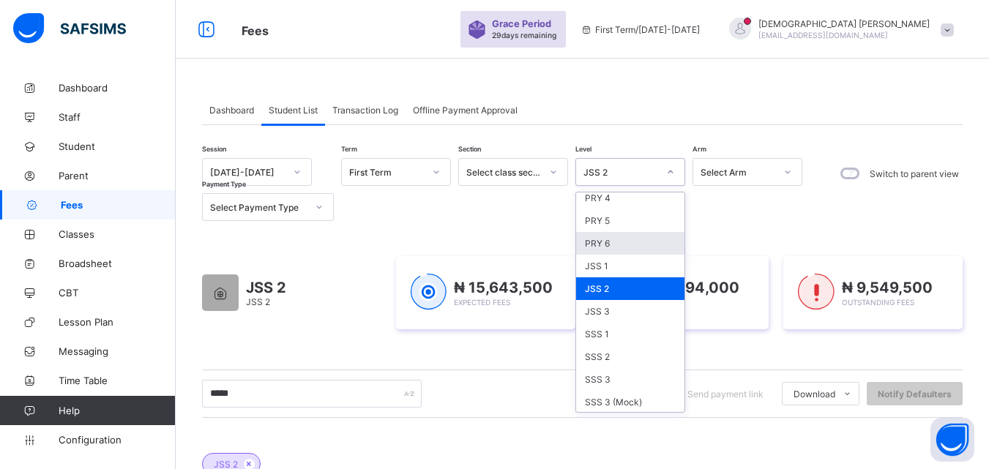
scroll to position [176, 0]
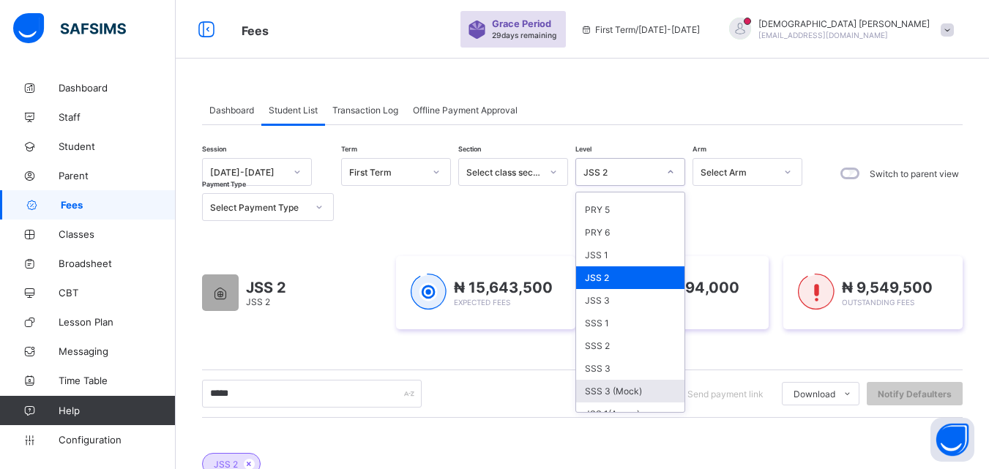
click at [487, 375] on div "***** Send payment link Download Students Payment Students Payment Status Stude…" at bounding box center [582, 394] width 760 height 48
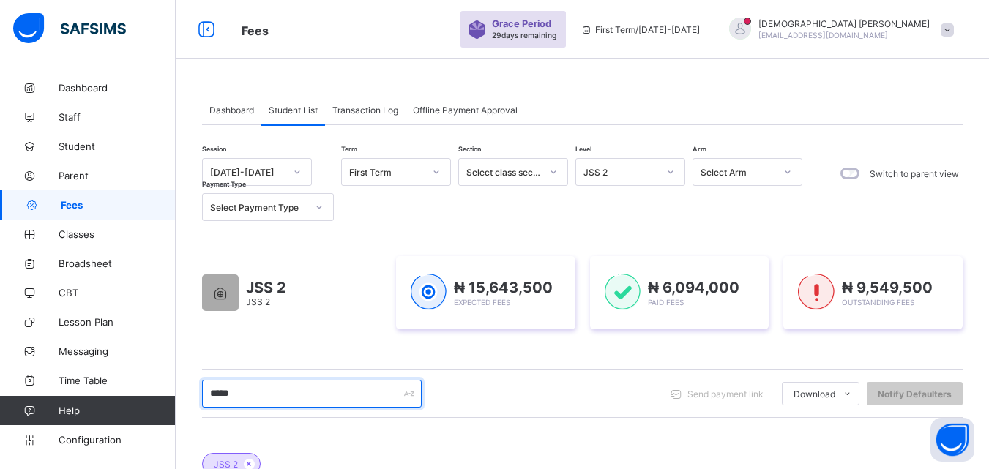
click at [299, 388] on input "*****" at bounding box center [312, 394] width 220 height 28
type input "*"
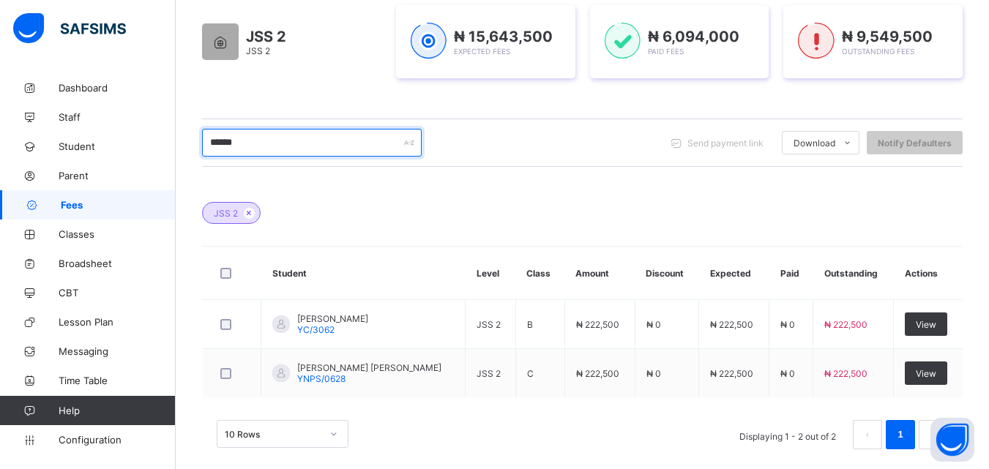
scroll to position [268, 0]
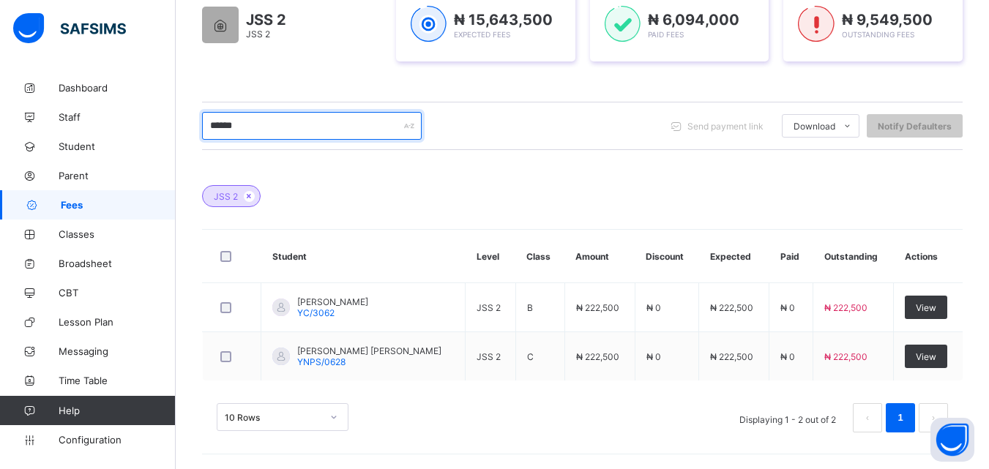
type input "******"
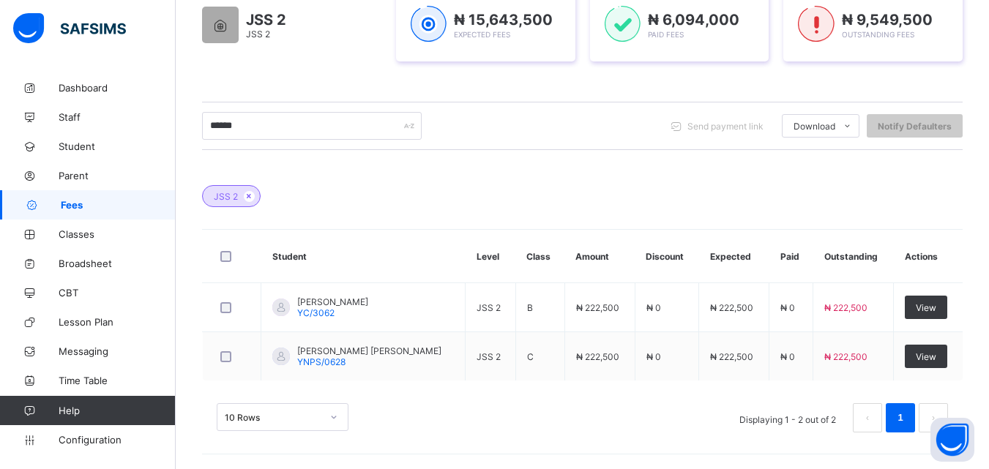
click at [532, 193] on div "JSS 2" at bounding box center [582, 188] width 760 height 51
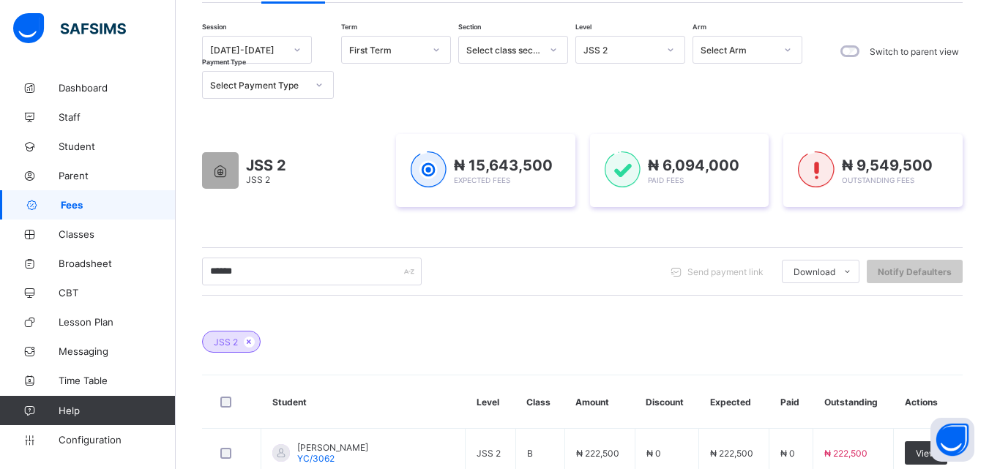
scroll to position [121, 0]
click at [667, 47] on icon at bounding box center [670, 50] width 9 height 15
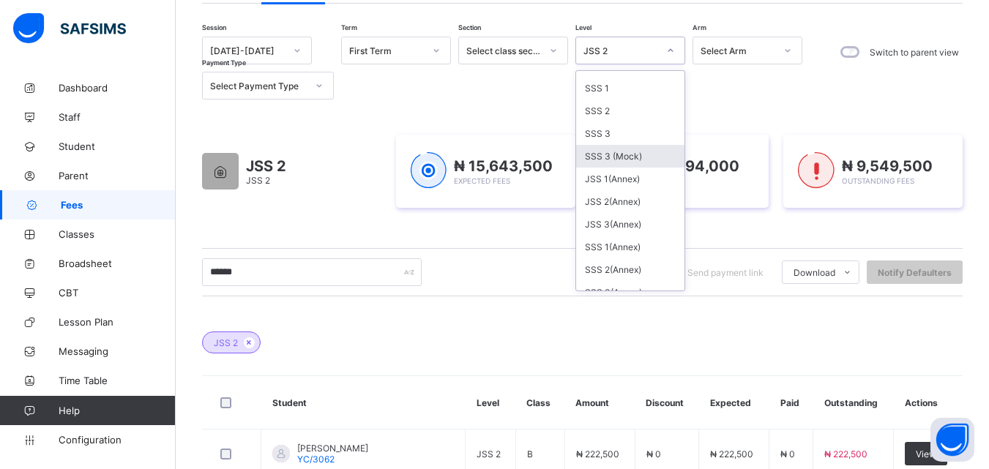
scroll to position [293, 0]
click at [620, 221] on div "JSS 3(Annex)" at bounding box center [630, 220] width 108 height 23
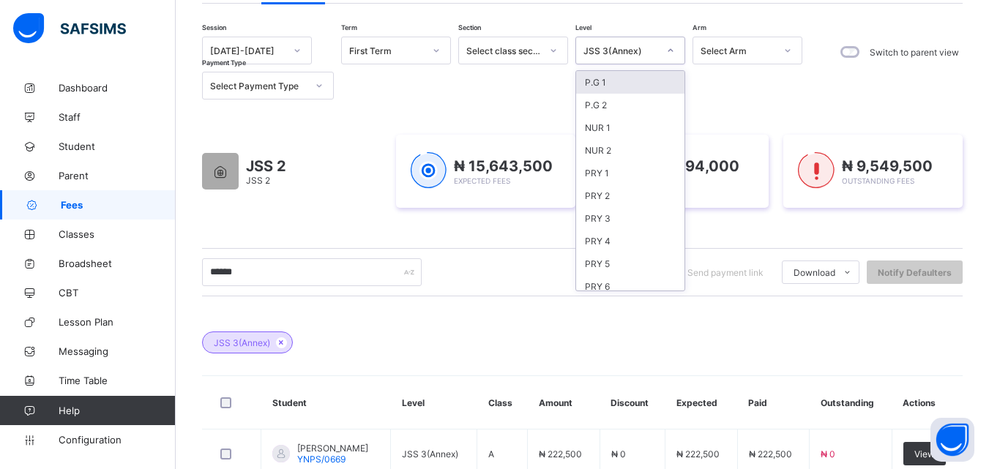
click at [673, 48] on icon at bounding box center [670, 50] width 9 height 15
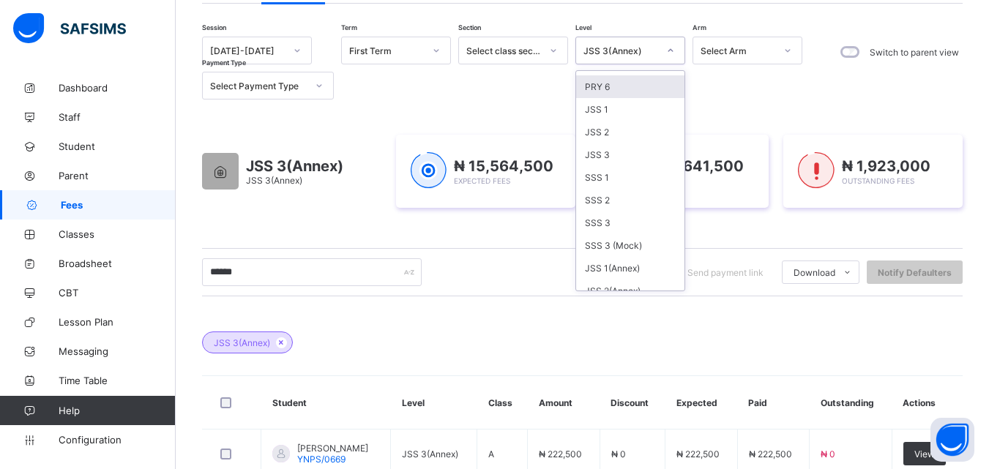
scroll to position [234, 0]
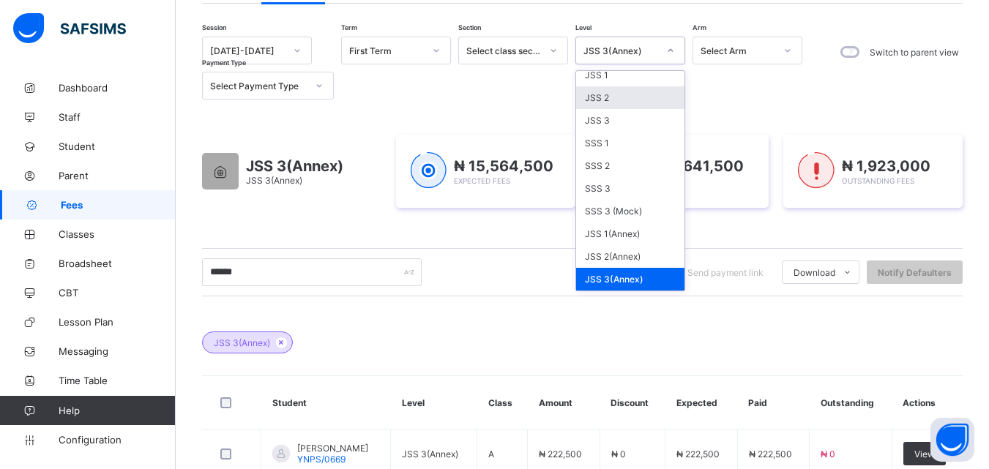
click at [601, 94] on div "JSS 2" at bounding box center [630, 97] width 108 height 23
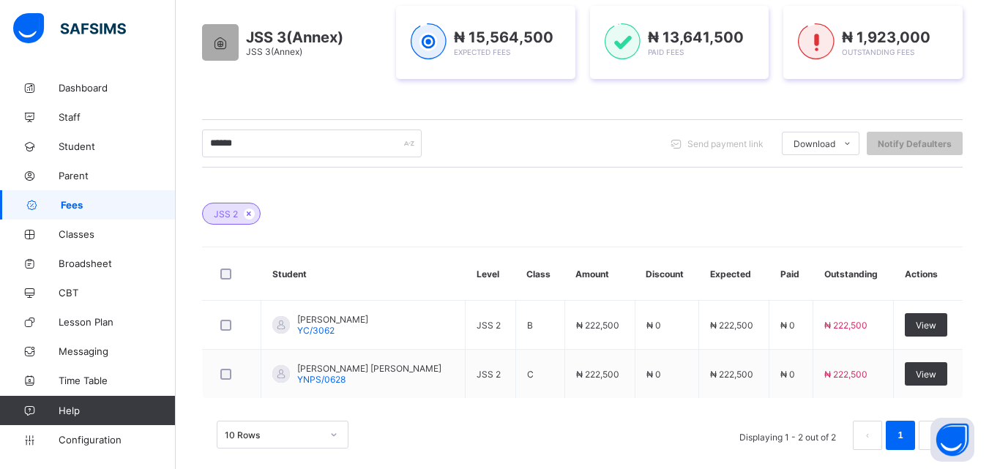
scroll to position [268, 0]
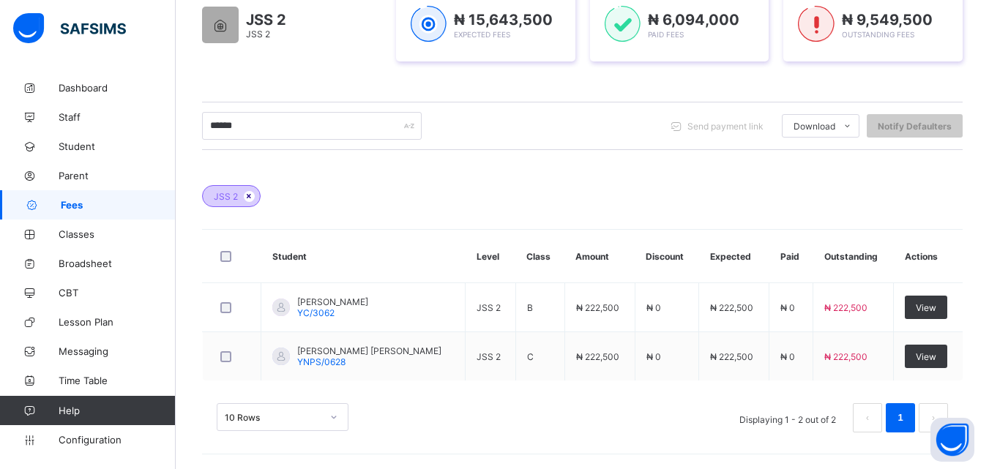
click at [247, 197] on icon at bounding box center [249, 196] width 12 height 9
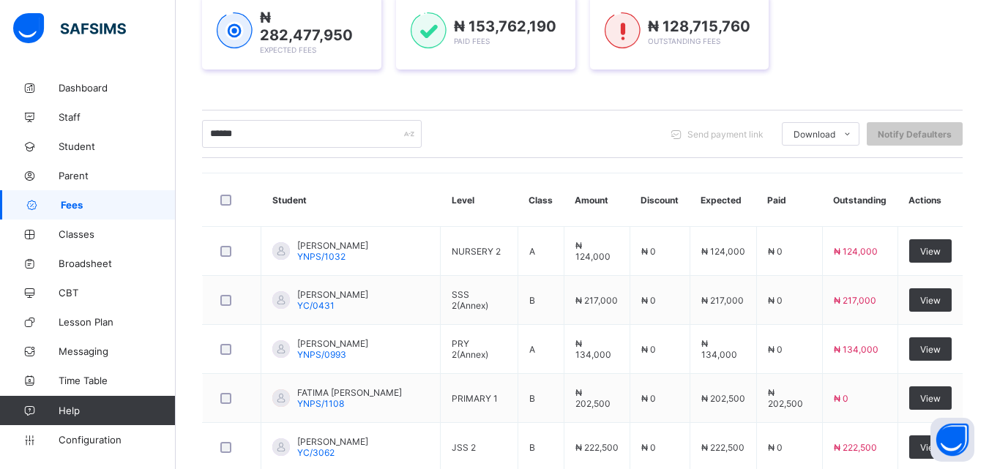
click at [637, 140] on div "****** Send payment link Download Students Payment Students Payment Status Stud…" at bounding box center [582, 134] width 760 height 28
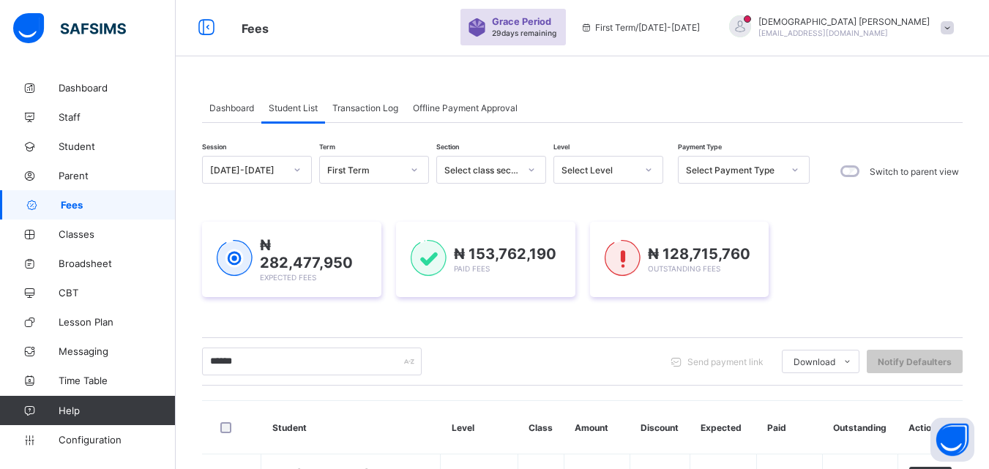
scroll to position [0, 0]
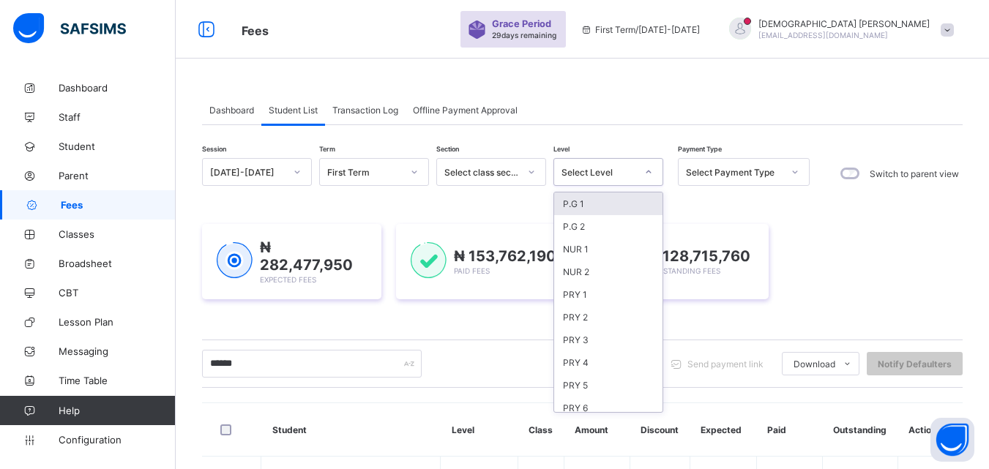
click at [645, 171] on icon at bounding box center [648, 172] width 9 height 15
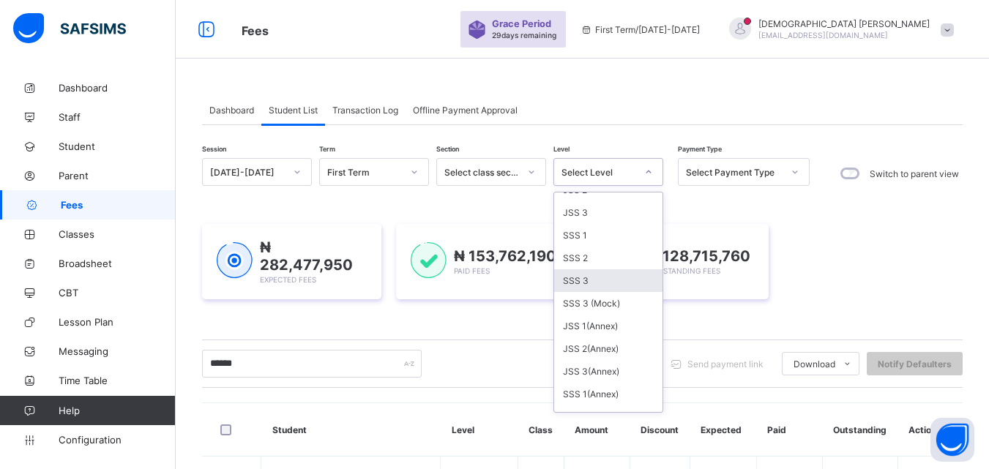
scroll to position [293, 0]
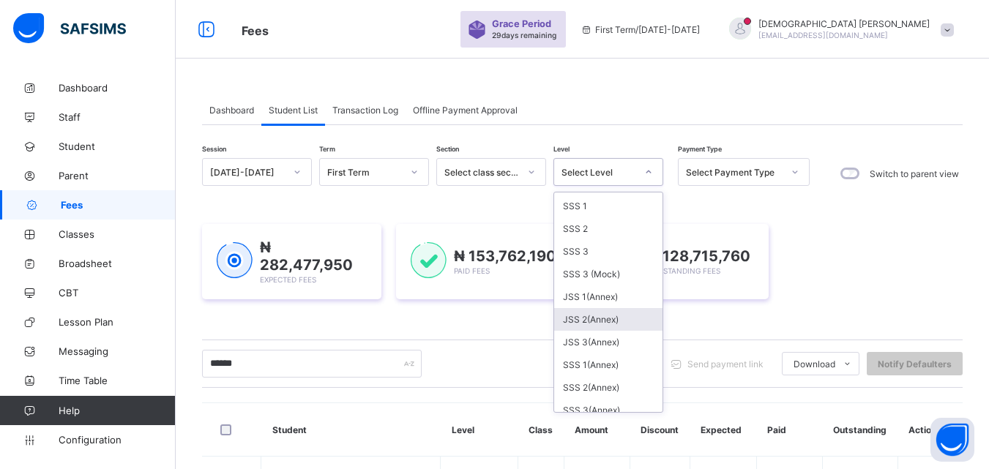
click at [595, 323] on div "JSS 2(Annex)" at bounding box center [608, 319] width 108 height 23
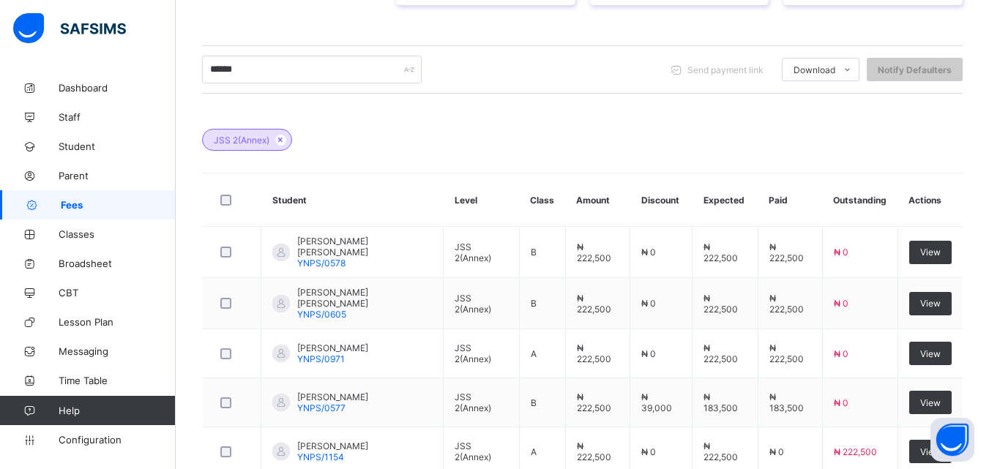
scroll to position [351, 0]
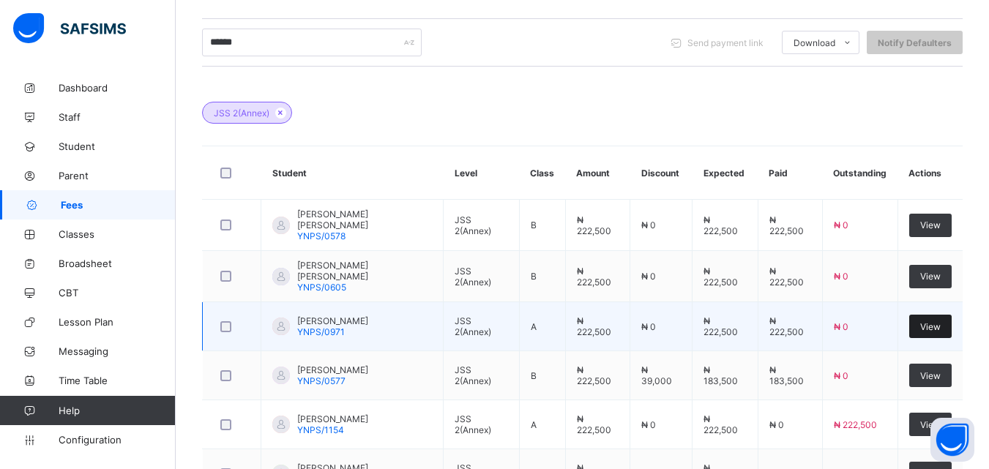
click at [934, 323] on span "View" at bounding box center [930, 326] width 20 height 11
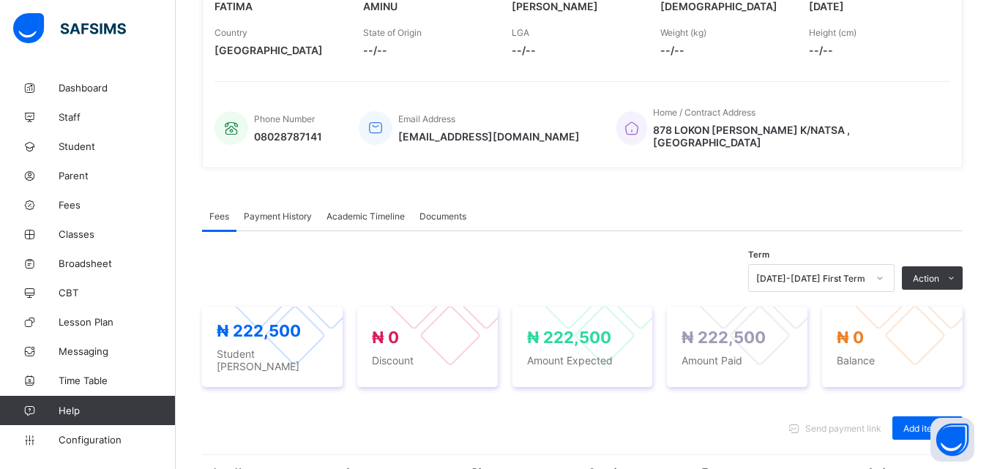
scroll to position [293, 0]
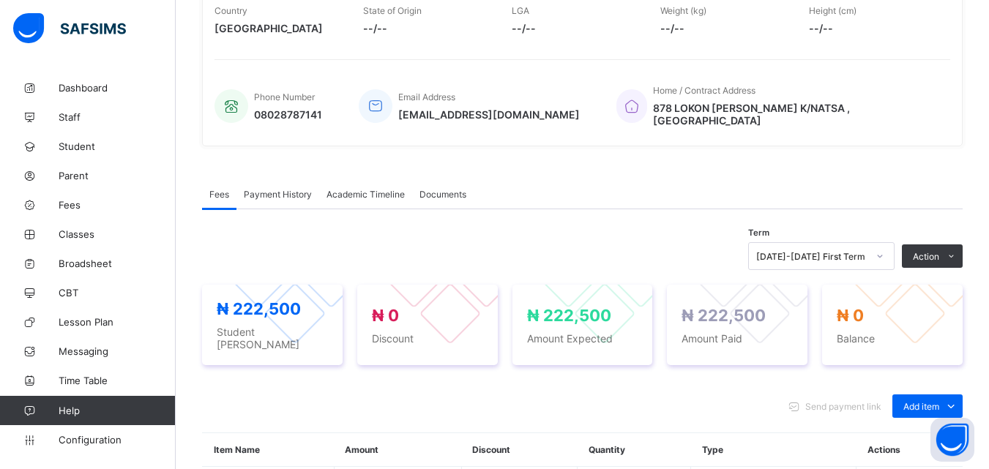
click at [284, 189] on span "Payment History" at bounding box center [278, 194] width 68 height 11
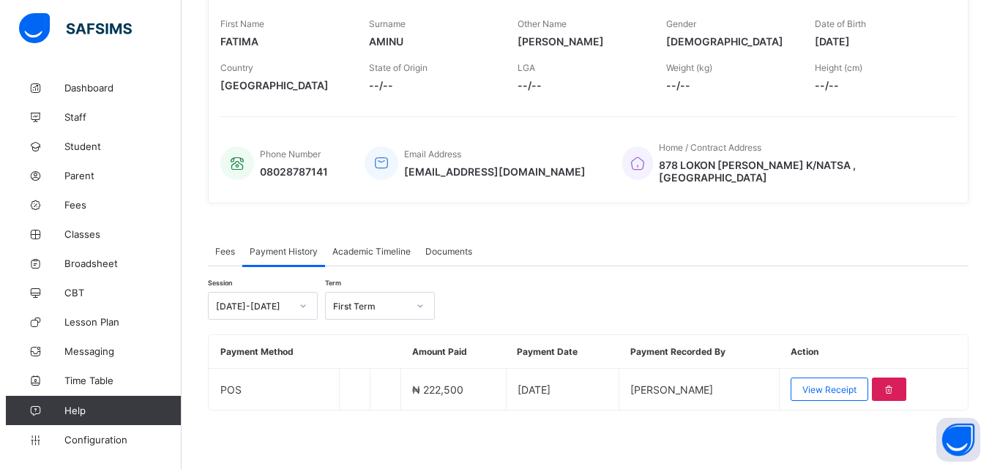
scroll to position [228, 0]
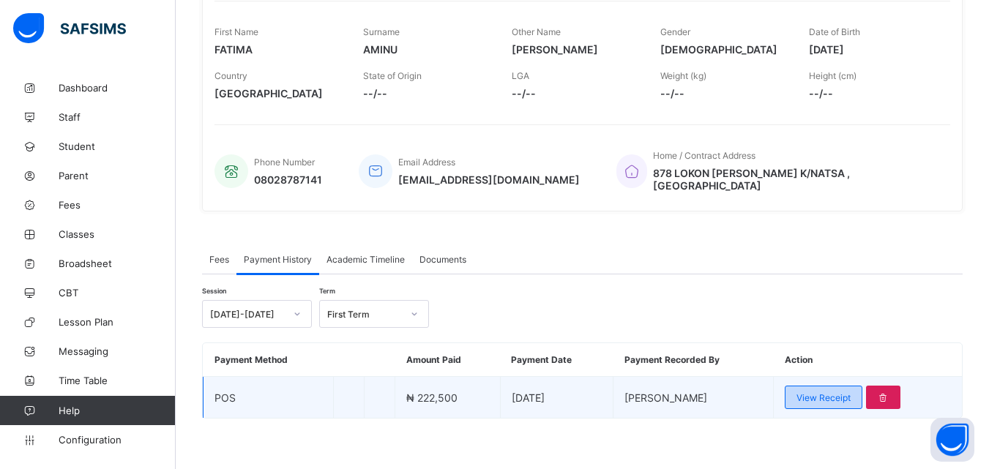
click at [821, 392] on span "View Receipt" at bounding box center [823, 397] width 54 height 11
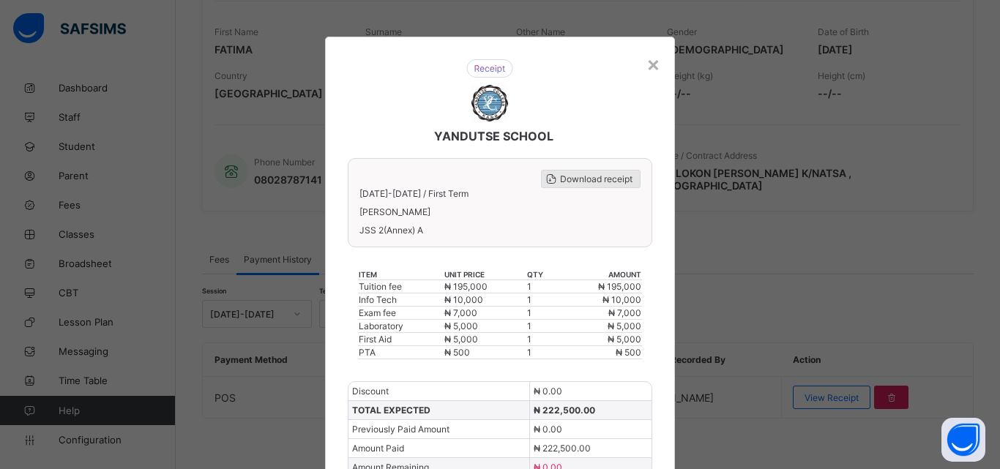
click at [594, 181] on span "Download receipt" at bounding box center [596, 178] width 72 height 11
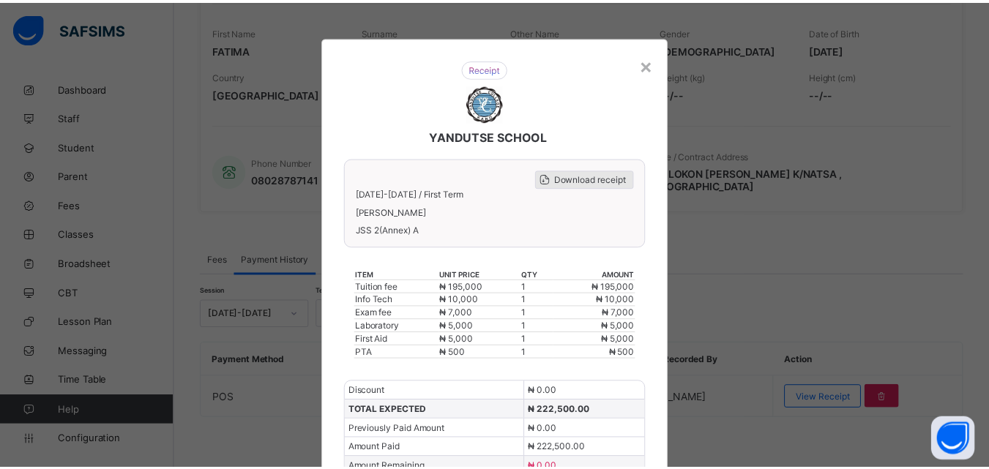
scroll to position [0, 0]
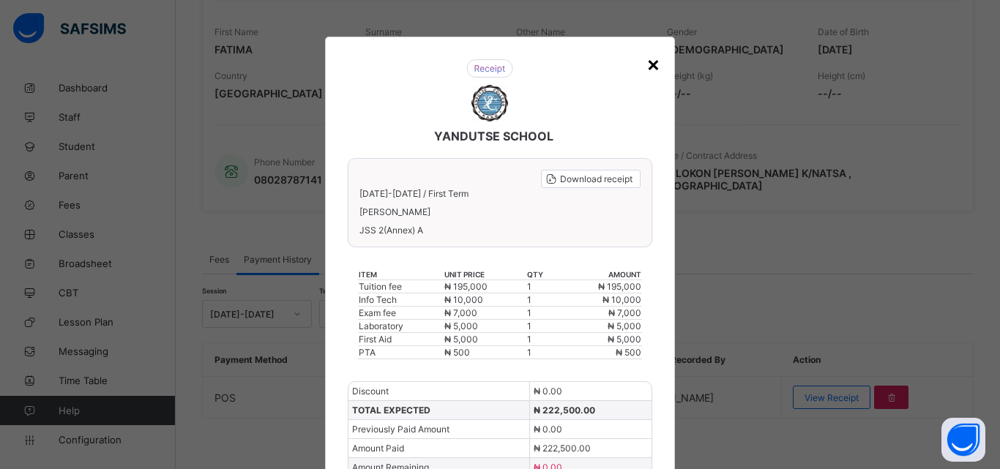
click at [651, 66] on div "×" at bounding box center [653, 63] width 14 height 25
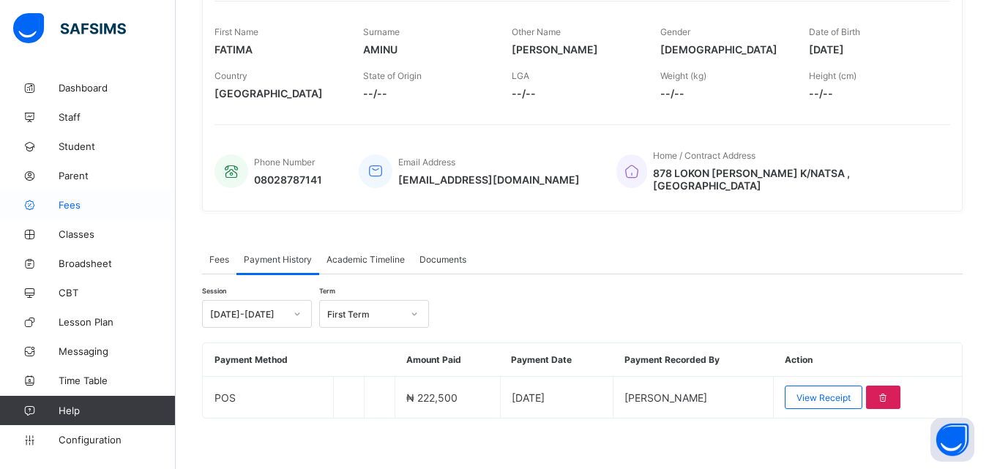
click at [71, 206] on span "Fees" at bounding box center [117, 205] width 117 height 12
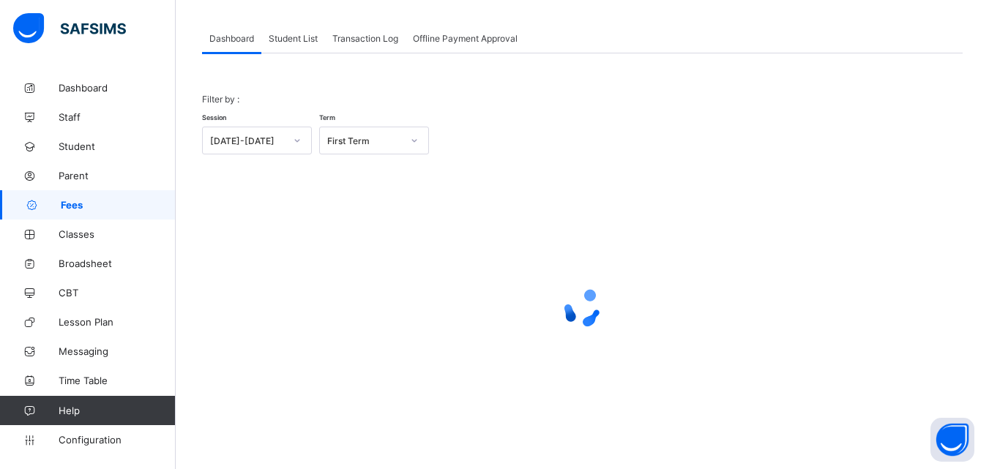
scroll to position [72, 0]
click at [292, 36] on span "Student List" at bounding box center [293, 38] width 49 height 11
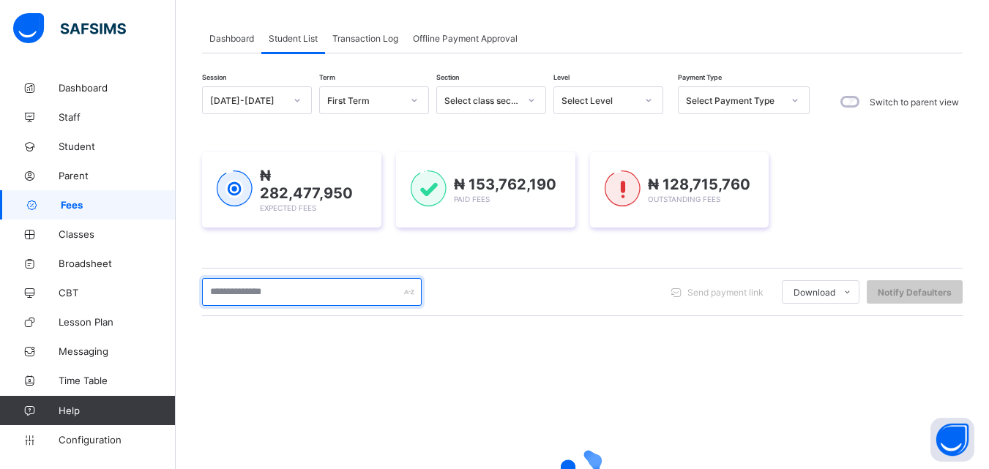
click at [321, 293] on input "text" at bounding box center [312, 292] width 220 height 28
type input "*****"
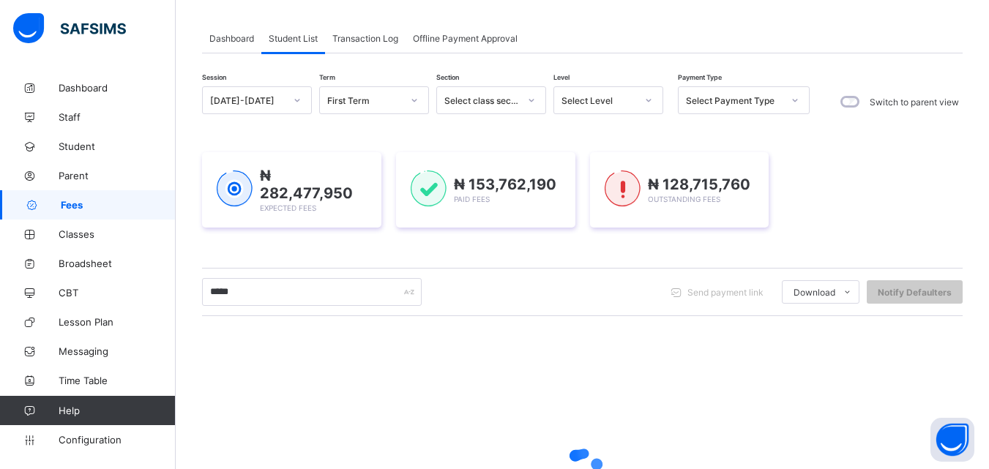
click at [640, 95] on div at bounding box center [648, 100] width 25 height 23
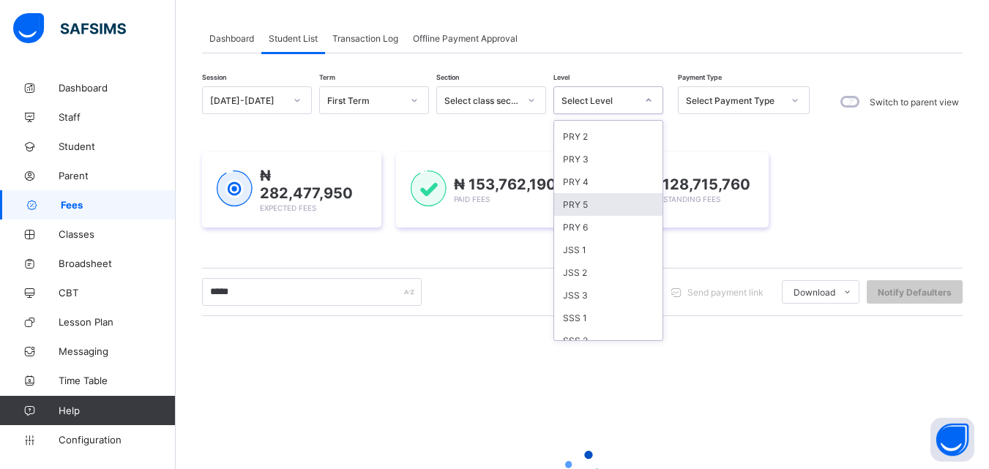
scroll to position [148, 0]
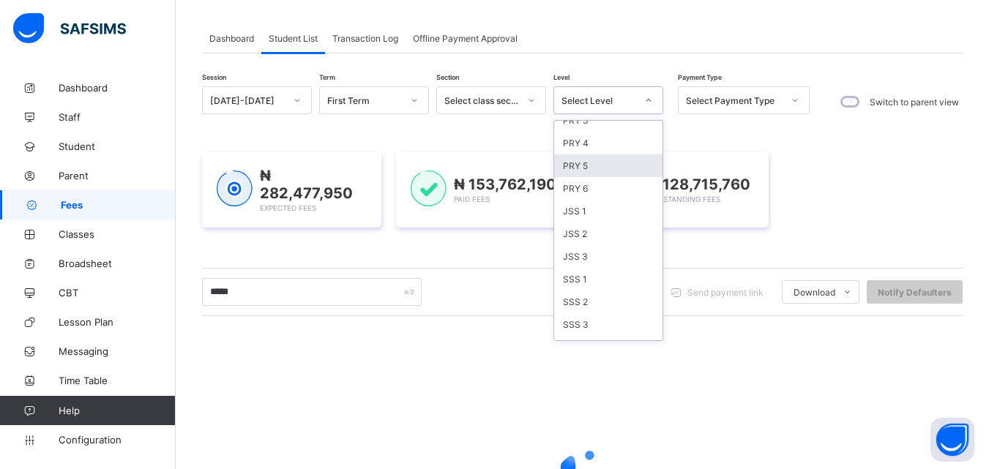
click at [577, 313] on div "SSS 3" at bounding box center [608, 324] width 108 height 23
click at [577, 306] on div "***** Send payment link Download Students Payment Students Payment Status Stude…" at bounding box center [582, 292] width 760 height 28
click at [655, 117] on div "Session 2025-2026 Term First Term Section Select class section Level option PRY…" at bounding box center [505, 101] width 607 height 31
click at [579, 306] on div "***** Send payment link Download Students Payment Students Payment Status Stude…" at bounding box center [582, 292] width 760 height 28
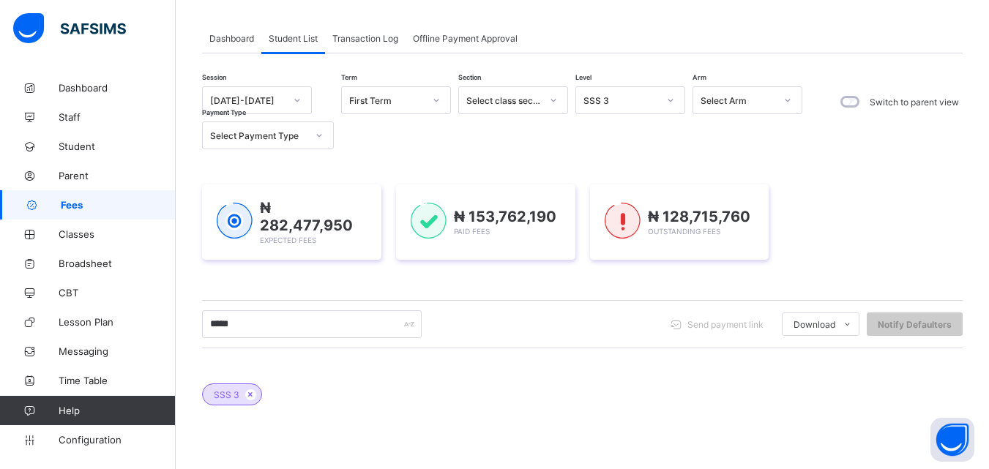
scroll to position [306, 0]
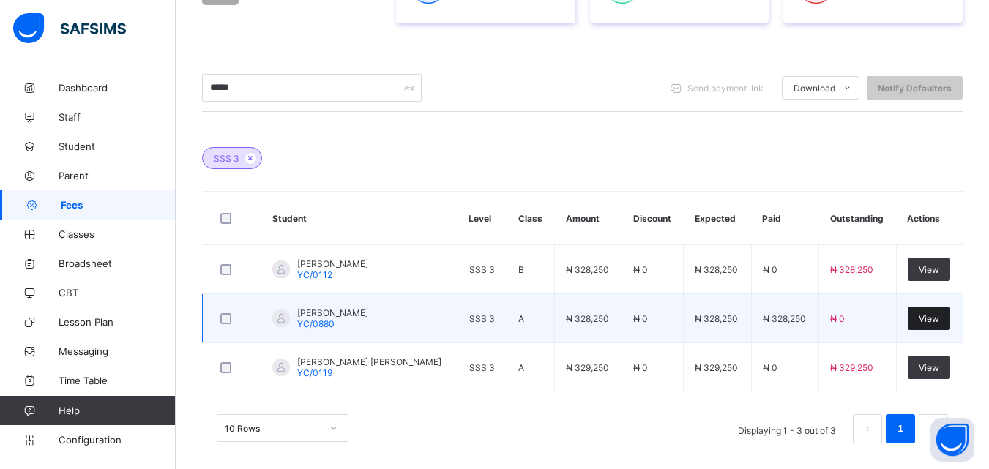
click at [932, 315] on span "View" at bounding box center [928, 318] width 20 height 11
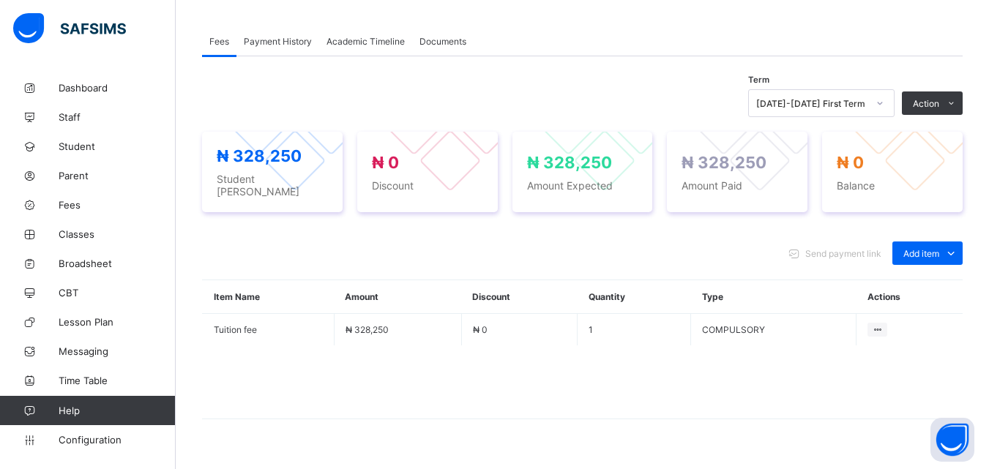
scroll to position [461, 0]
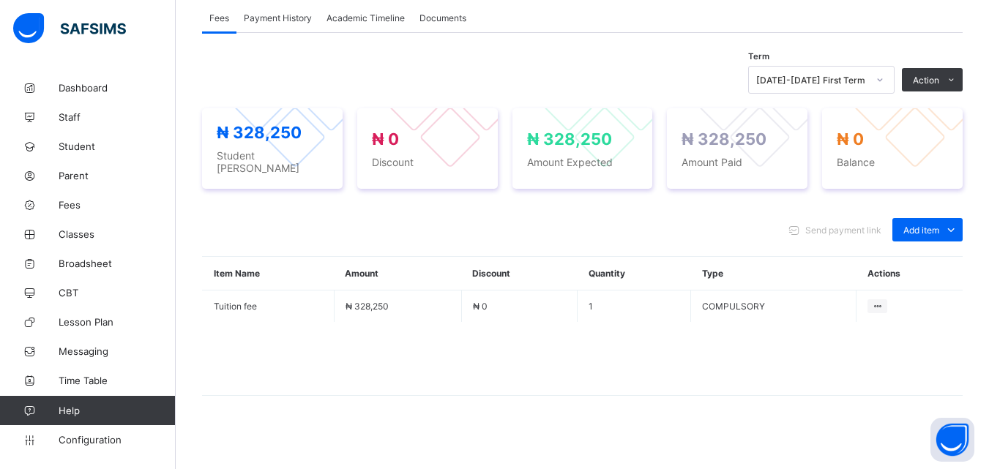
click at [288, 18] on span "Payment History" at bounding box center [278, 17] width 68 height 11
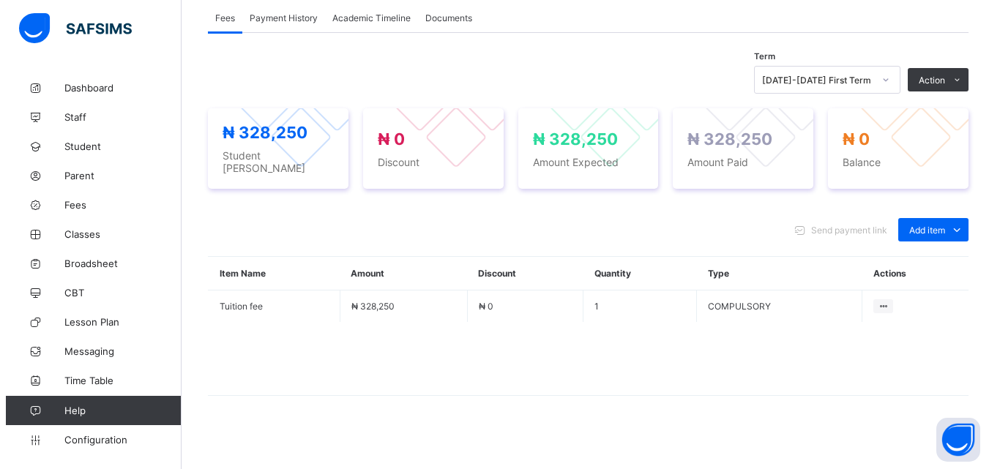
scroll to position [228, 0]
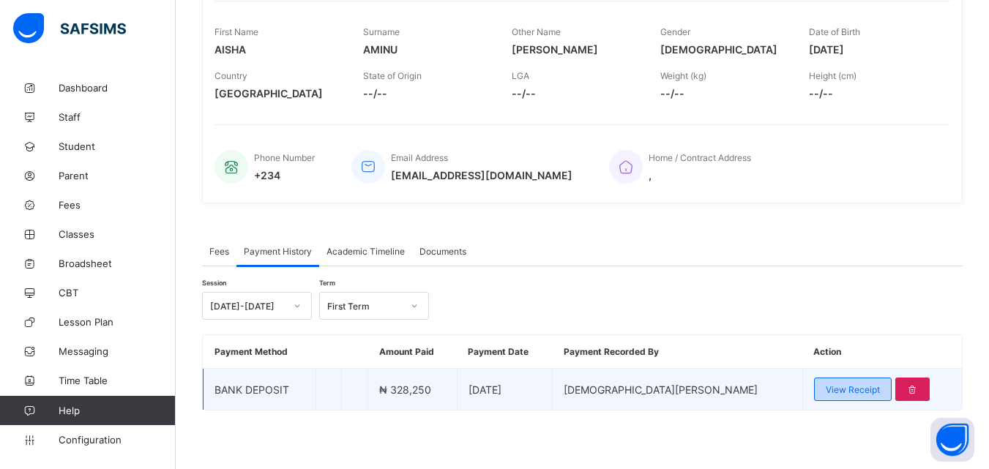
click at [826, 392] on span "View Receipt" at bounding box center [853, 389] width 54 height 11
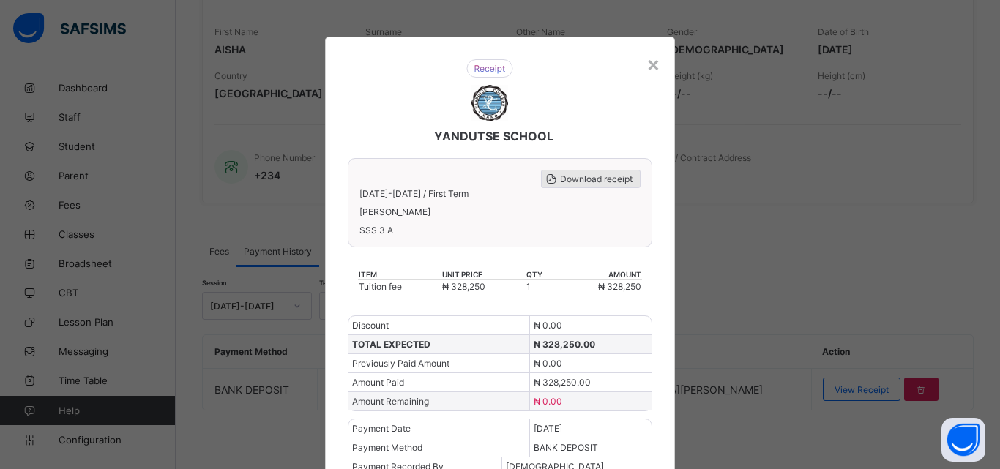
click at [577, 174] on span "Download receipt" at bounding box center [596, 178] width 72 height 11
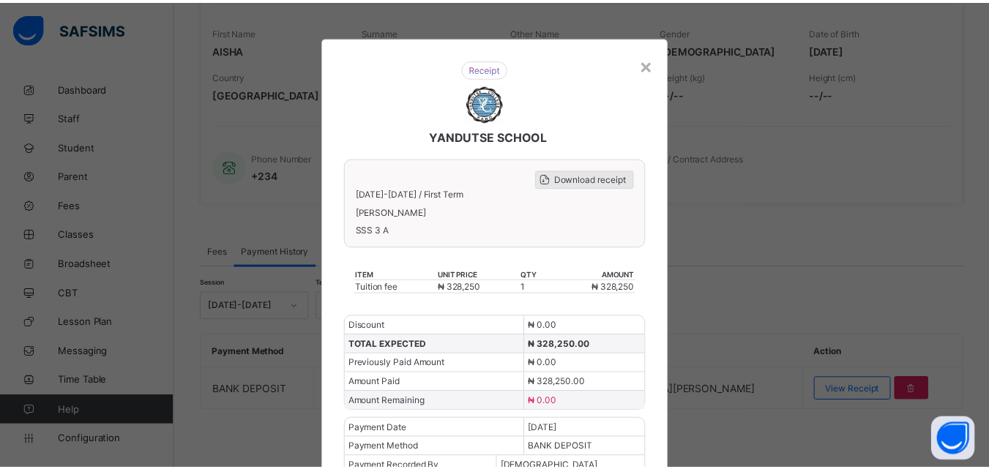
scroll to position [0, 0]
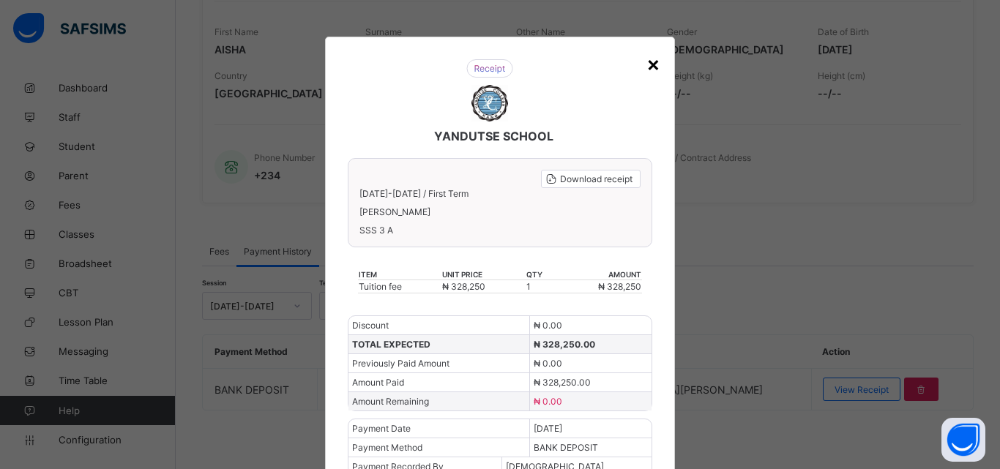
click at [649, 61] on div "×" at bounding box center [653, 63] width 14 height 25
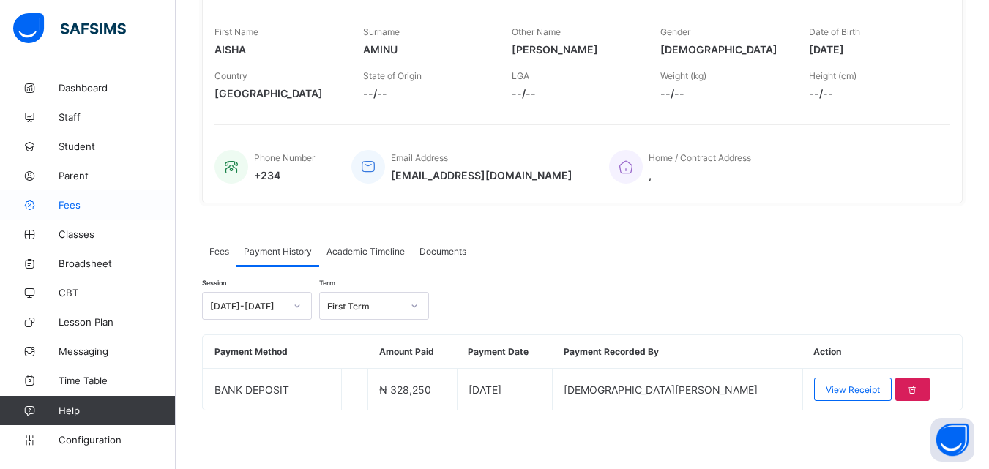
click at [72, 206] on span "Fees" at bounding box center [117, 205] width 117 height 12
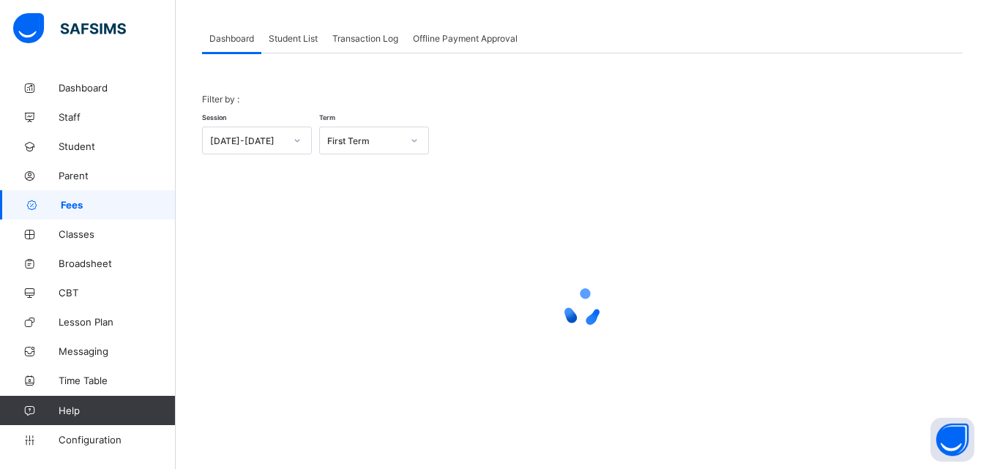
scroll to position [72, 0]
click at [299, 41] on span "Student List" at bounding box center [293, 38] width 49 height 11
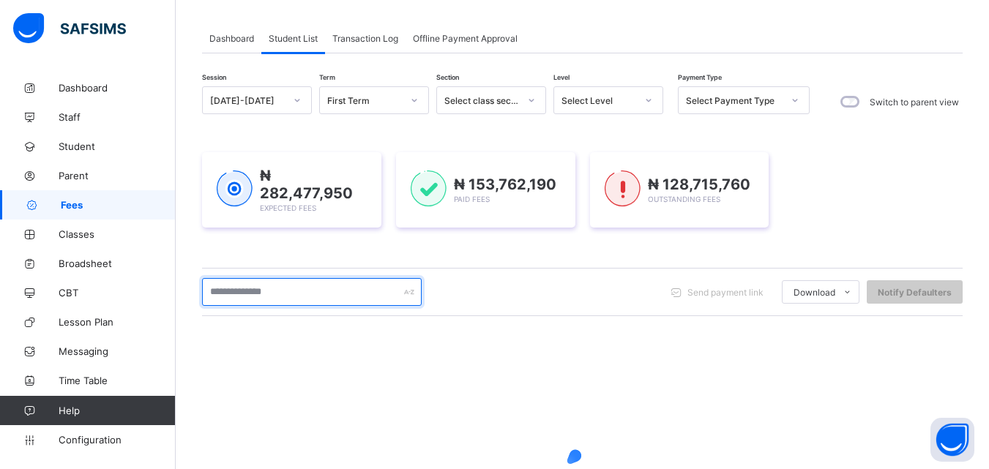
click at [319, 293] on input "text" at bounding box center [312, 292] width 220 height 28
type input "*"
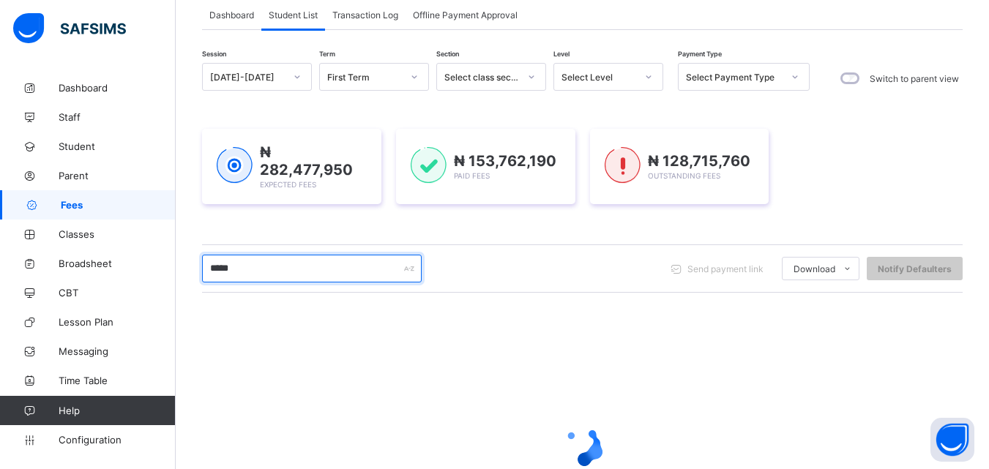
scroll to position [101, 0]
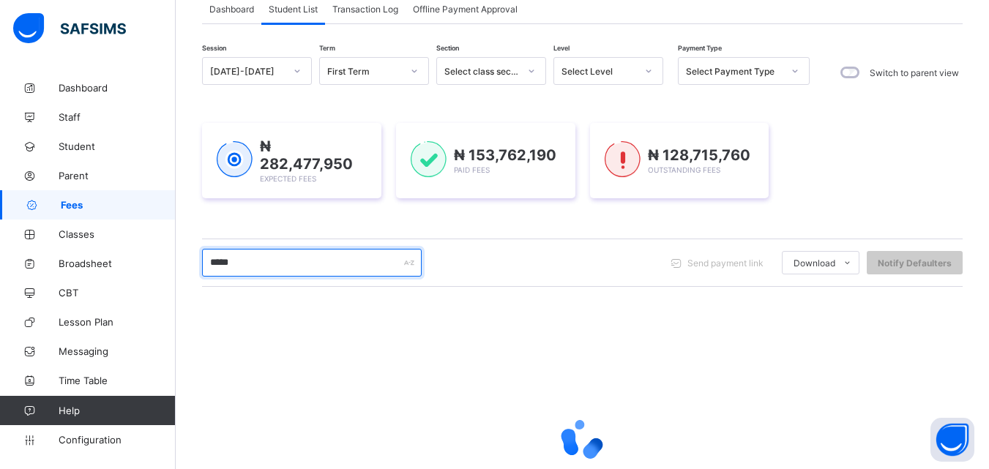
type input "*****"
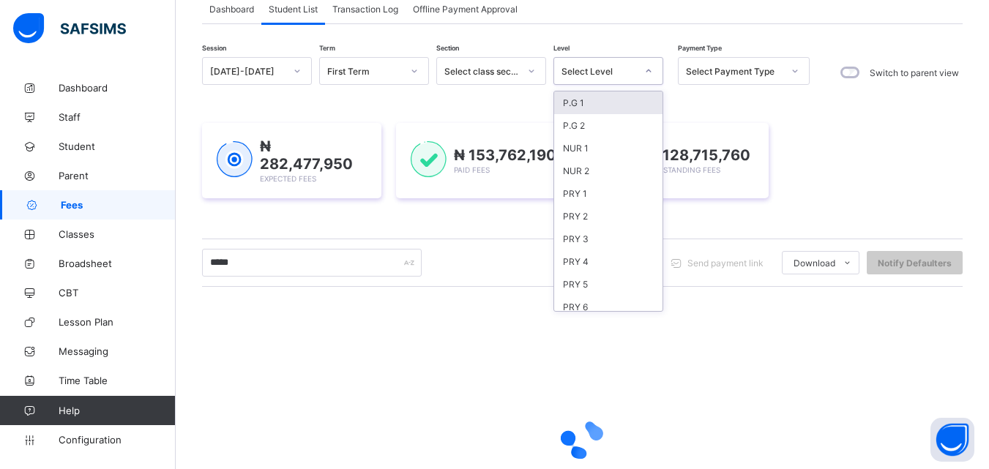
click at [651, 76] on div at bounding box center [648, 70] width 25 height 23
click at [578, 263] on div "PRY 4" at bounding box center [608, 261] width 108 height 23
click at [578, 263] on div "Session 2025-2026 Term First Term Section Select class section Level option PRY…" at bounding box center [582, 317] width 760 height 521
click at [583, 261] on div "Session 2025-2026 Term First Term Section Select class section Level option PRY…" at bounding box center [582, 317] width 760 height 521
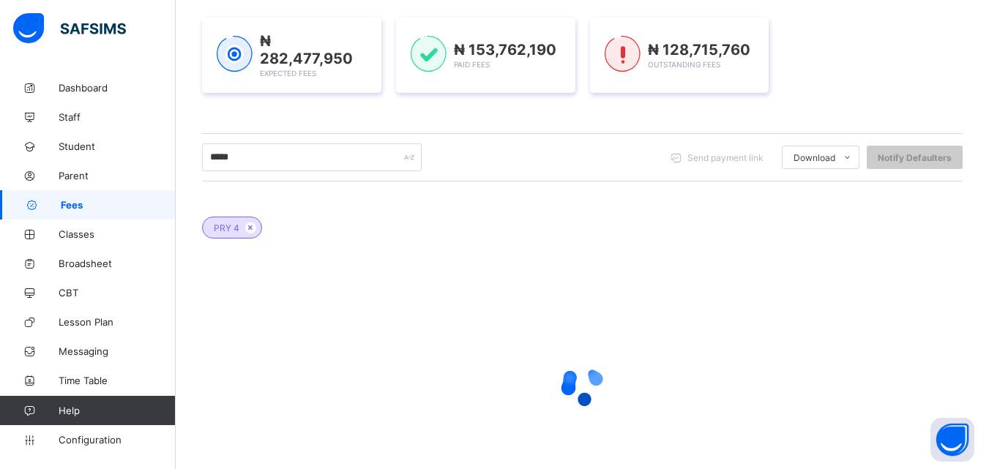
scroll to position [247, 0]
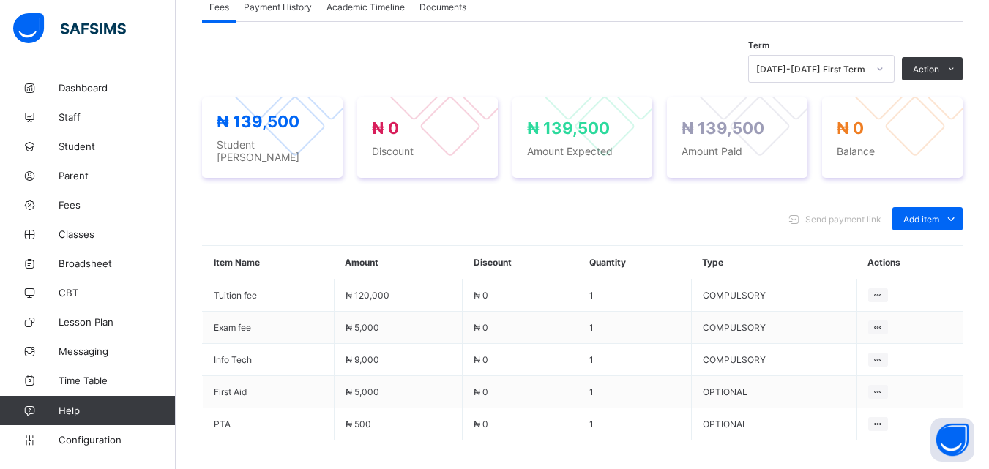
scroll to position [473, 0]
click at [280, 10] on span "Payment History" at bounding box center [278, 6] width 68 height 11
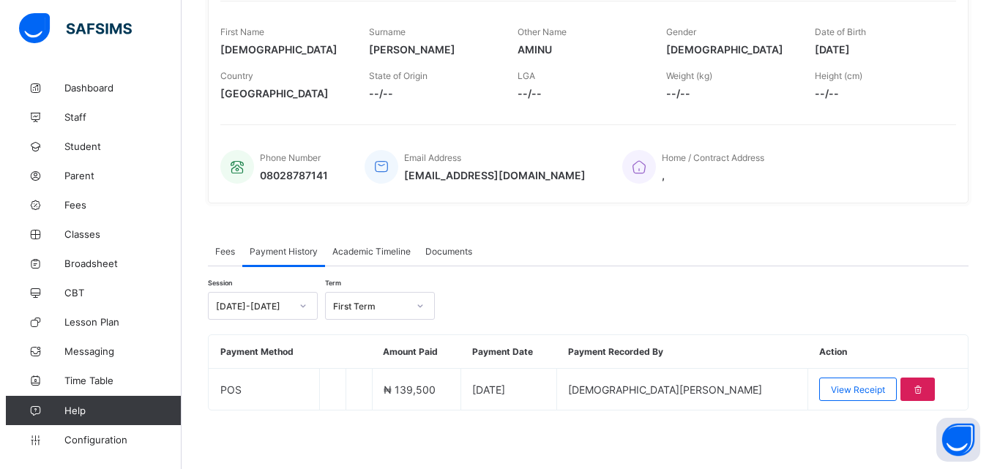
scroll to position [228, 0]
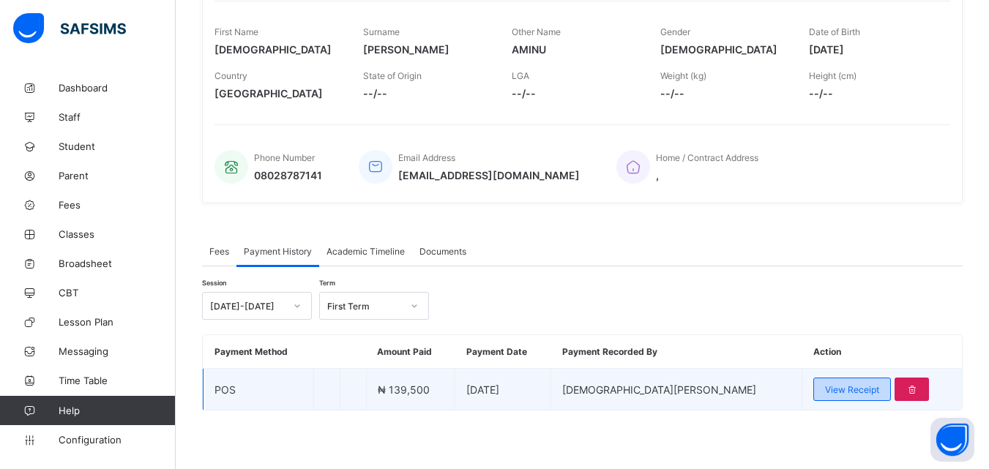
click at [825, 392] on span "View Receipt" at bounding box center [852, 389] width 54 height 11
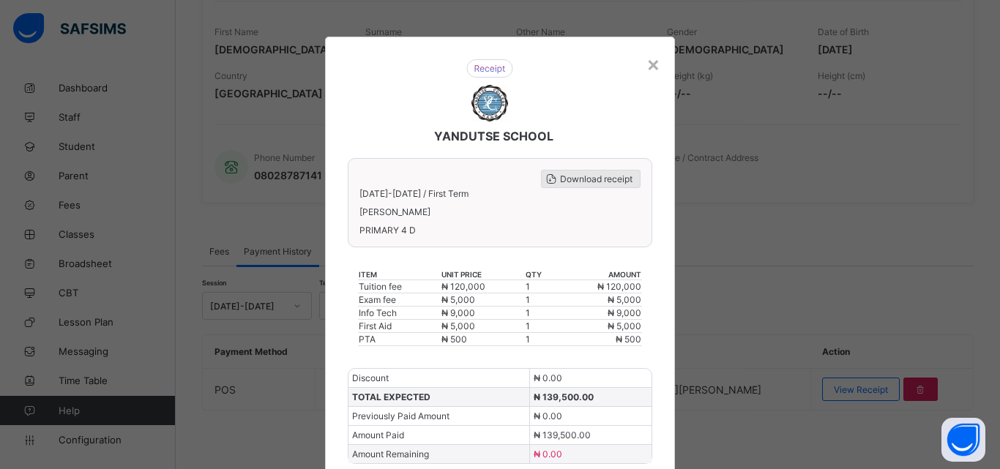
click at [569, 177] on span "Download receipt" at bounding box center [596, 178] width 72 height 11
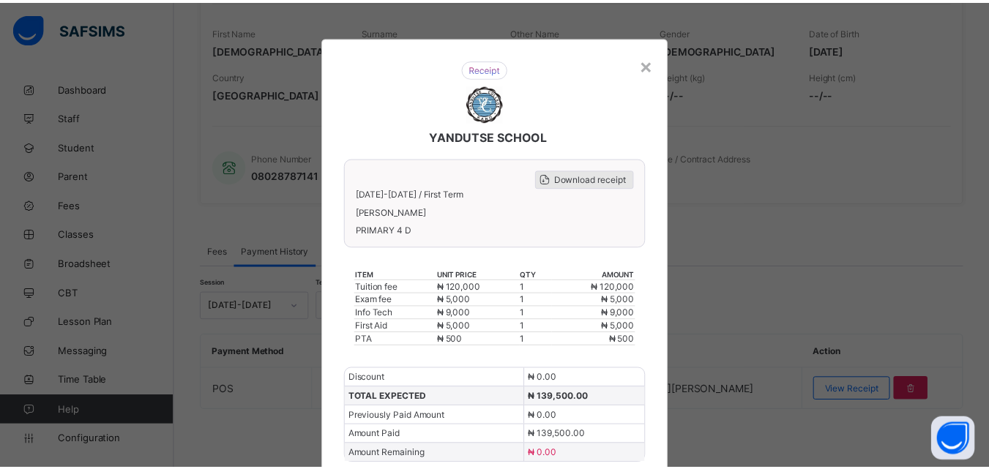
scroll to position [0, 0]
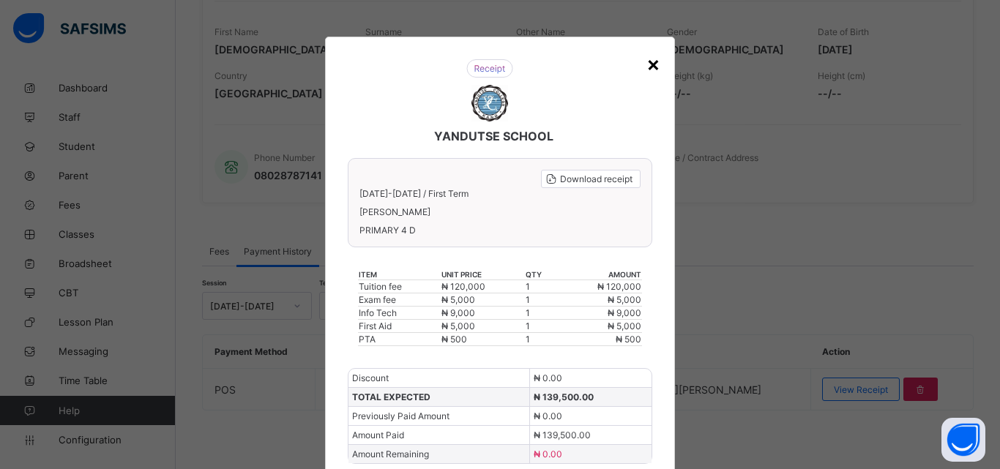
click at [654, 66] on div "×" at bounding box center [653, 63] width 14 height 25
